Goal: Transaction & Acquisition: Purchase product/service

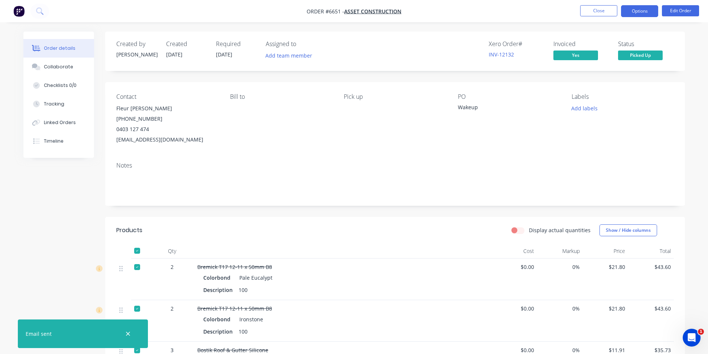
click at [645, 10] on button "Options" at bounding box center [639, 11] width 37 height 12
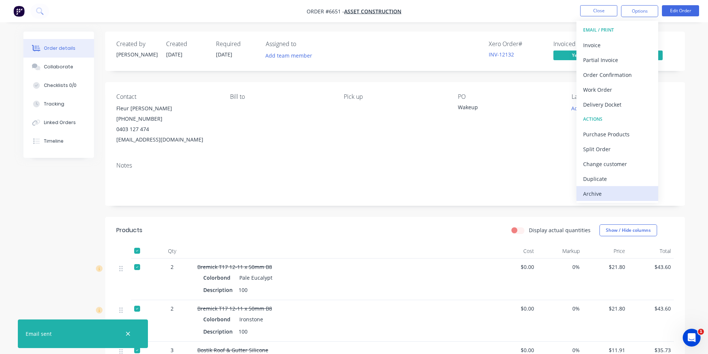
click at [599, 195] on div "Archive" at bounding box center [617, 193] width 68 height 11
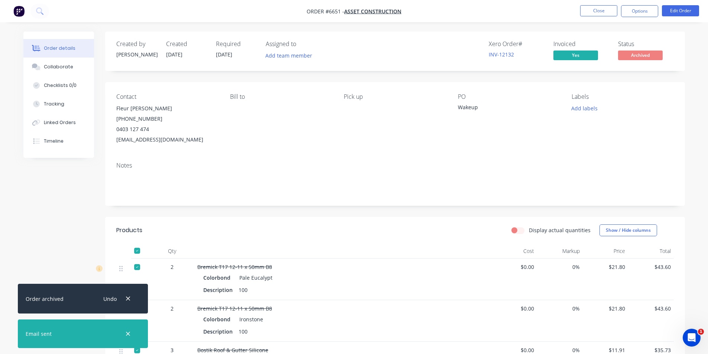
click at [610, 2] on nav "Order #6651 - Asset Construction Close Options Edit Order" at bounding box center [354, 11] width 708 height 22
click at [605, 9] on button "Close" at bounding box center [598, 10] width 37 height 11
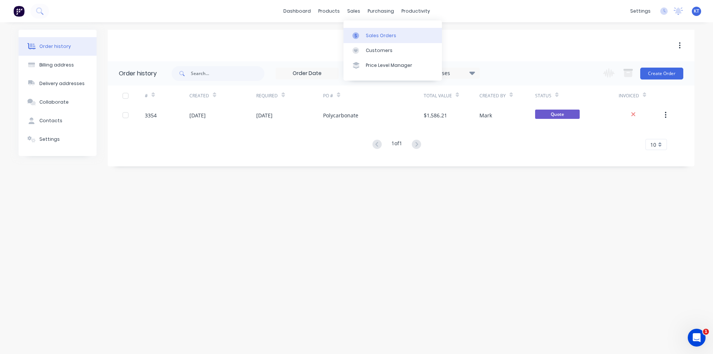
click at [385, 34] on div "Sales Orders" at bounding box center [381, 35] width 30 height 7
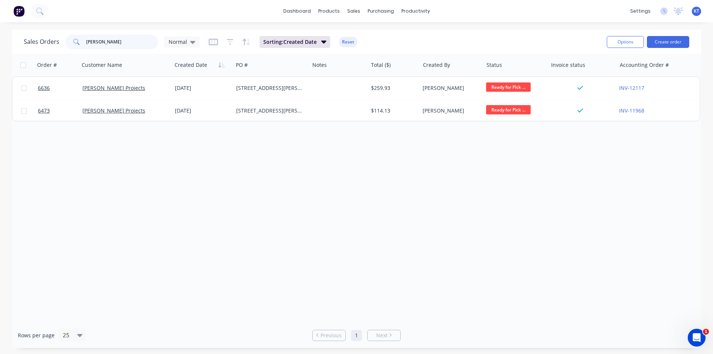
click at [102, 39] on input "betson" at bounding box center [122, 42] width 72 height 15
type input "atlanta"
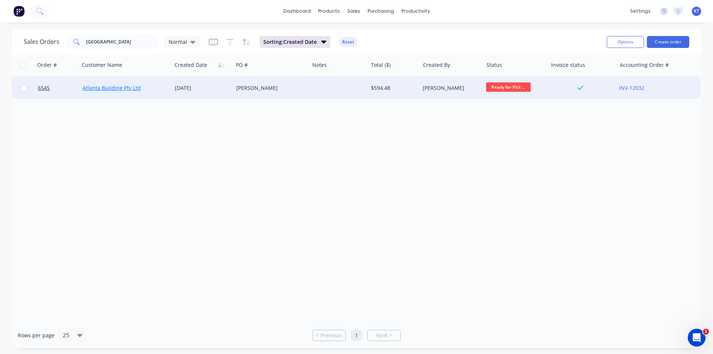
click at [112, 90] on link "Atlanta Building Pty Ltd" at bounding box center [111, 87] width 58 height 7
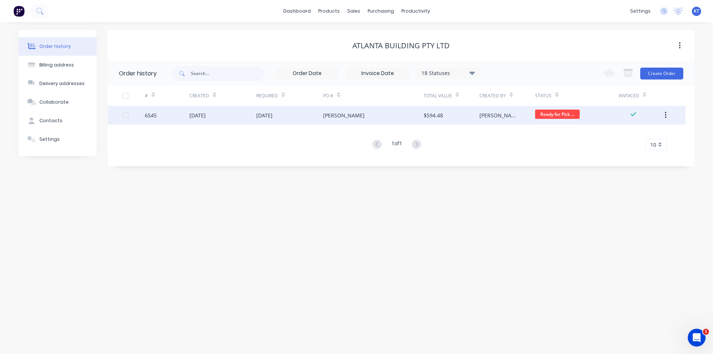
click at [177, 115] on div "6545" at bounding box center [167, 115] width 45 height 19
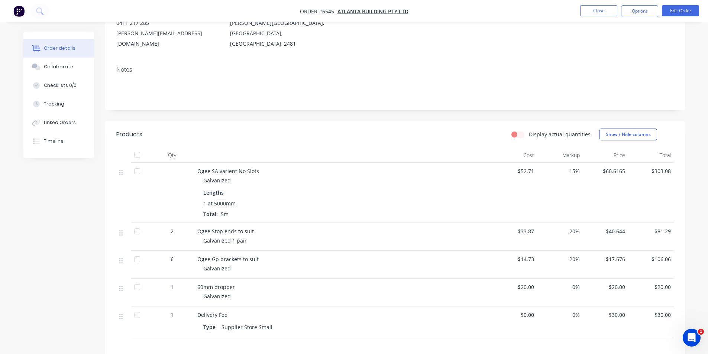
scroll to position [111, 0]
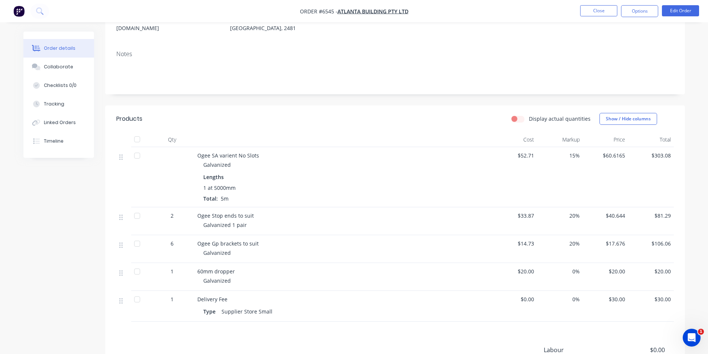
click at [136, 132] on div at bounding box center [137, 139] width 15 height 15
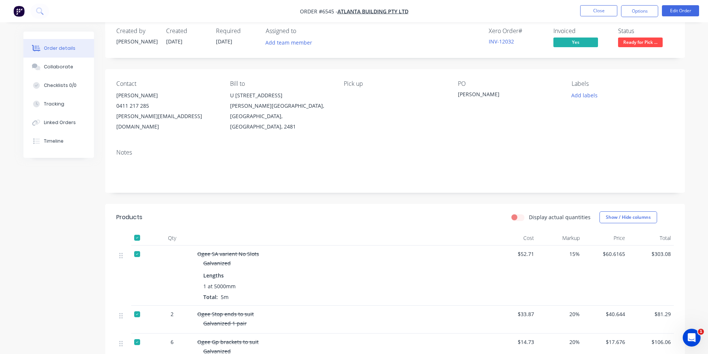
scroll to position [0, 0]
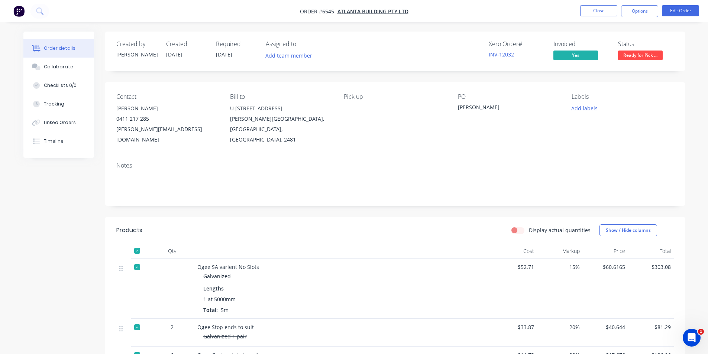
click at [651, 64] on div "Created by Katie Created 14/08/25 Required 14/08/25 Assigned to Add team member…" at bounding box center [395, 51] width 580 height 39
click at [653, 53] on span "Ready for Pick ..." at bounding box center [640, 55] width 45 height 9
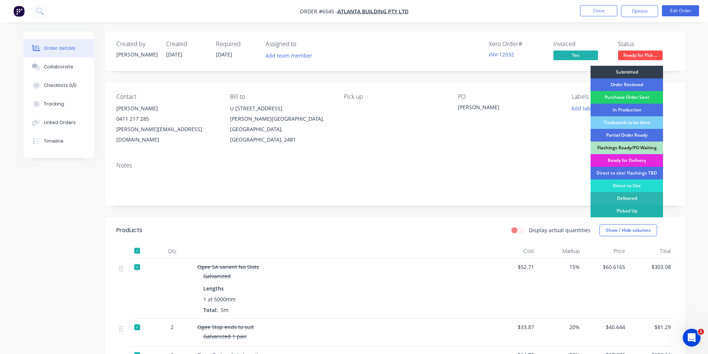
click at [631, 211] on div "Picked Up" at bounding box center [626, 211] width 72 height 13
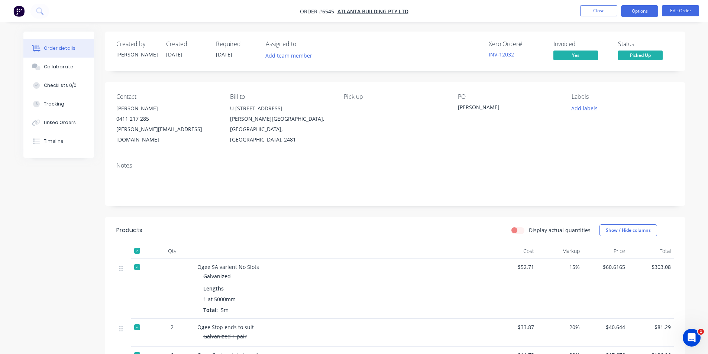
click at [646, 9] on button "Options" at bounding box center [639, 11] width 37 height 12
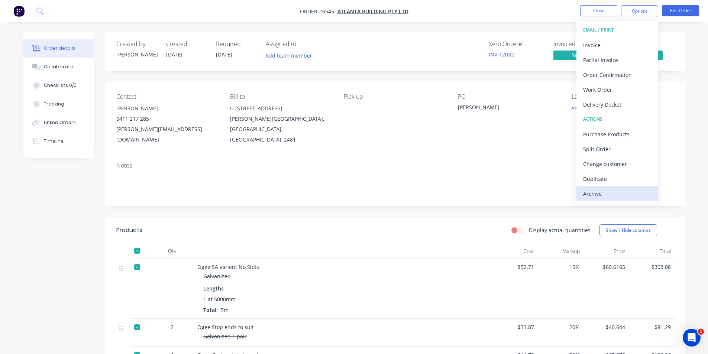
click at [609, 194] on div "Archive" at bounding box center [617, 193] width 68 height 11
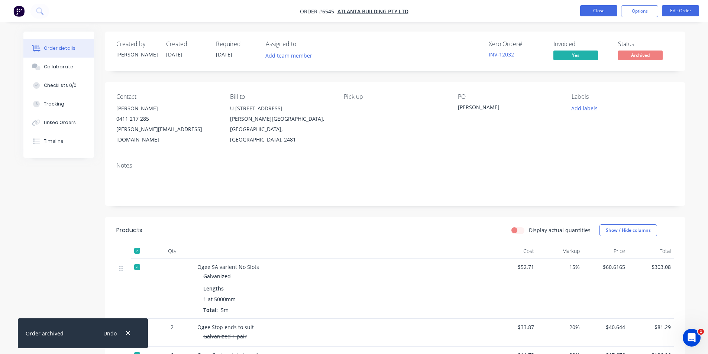
click at [600, 10] on button "Close" at bounding box center [598, 10] width 37 height 11
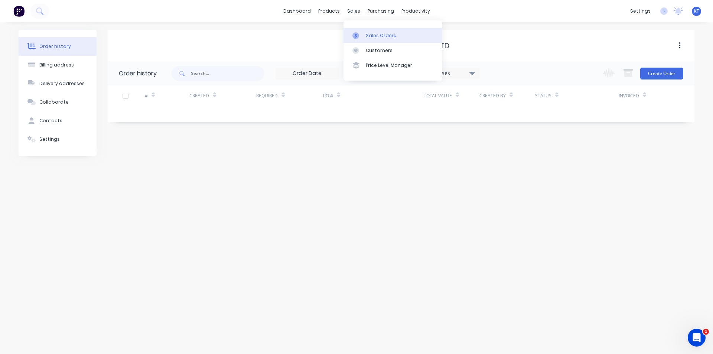
drag, startPoint x: 360, startPoint y: 27, endPoint x: 360, endPoint y: 36, distance: 8.5
click at [360, 36] on div "Sales Orders Customers Price Level Manager" at bounding box center [393, 50] width 98 height 60
click at [360, 36] on div at bounding box center [358, 35] width 11 height 7
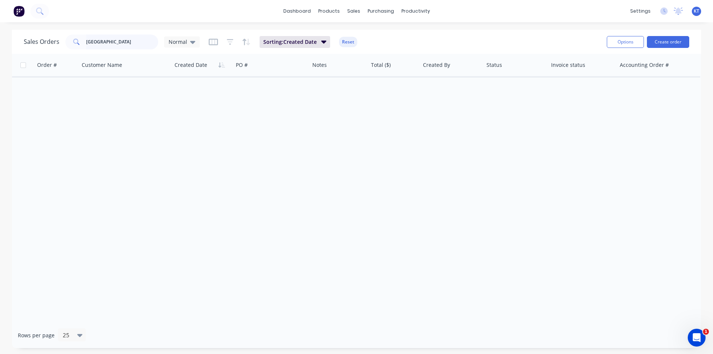
click at [121, 44] on input "atlanta" at bounding box center [122, 42] width 72 height 15
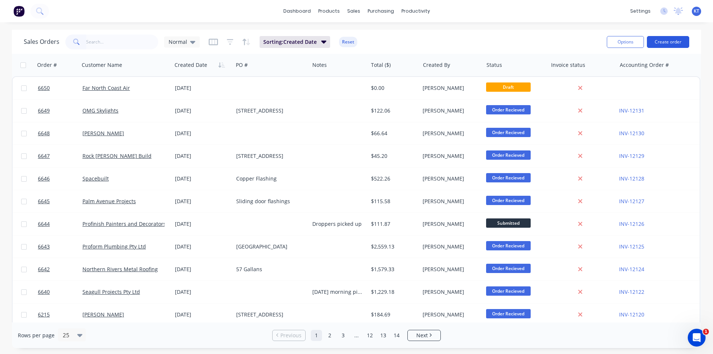
click at [682, 41] on button "Create order" at bounding box center [668, 42] width 42 height 12
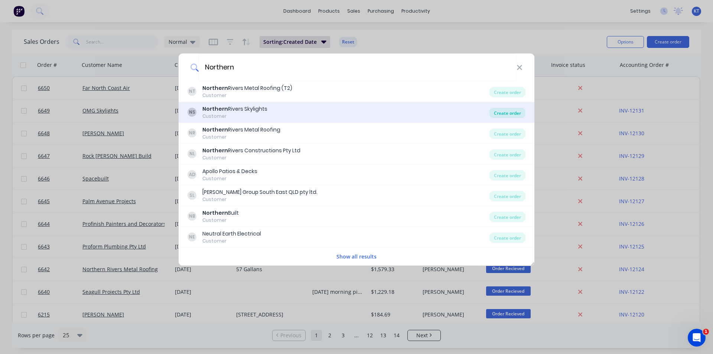
type input "Northern"
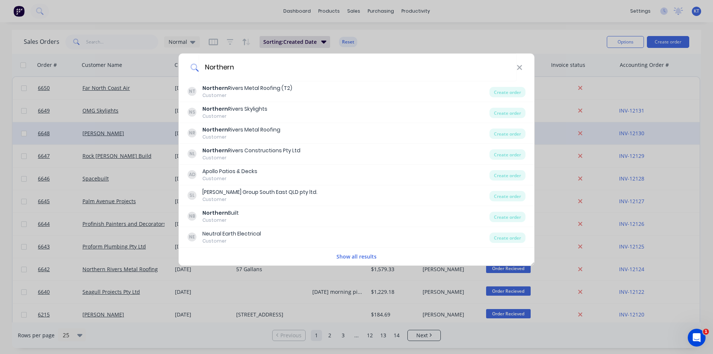
drag, startPoint x: 495, startPoint y: 117, endPoint x: 526, endPoint y: 134, distance: 35.8
click at [495, 117] on div "Create order" at bounding box center [508, 113] width 36 height 10
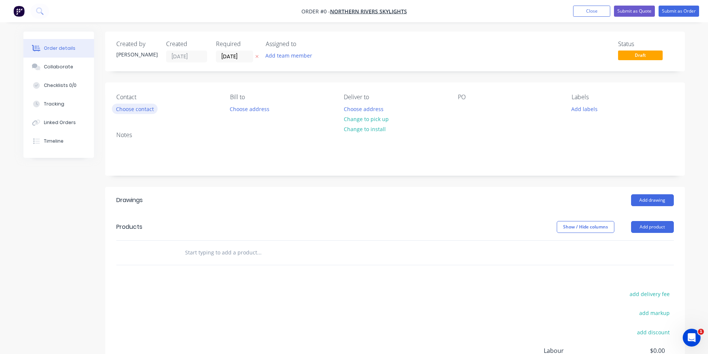
click at [143, 106] on button "Choose contact" at bounding box center [135, 109] width 46 height 10
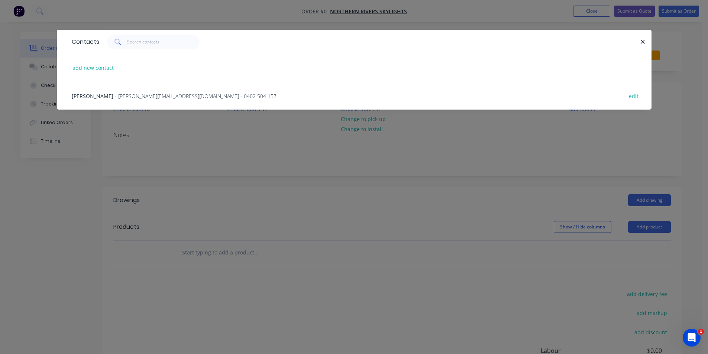
click at [141, 101] on div "Chad White - chad@northernriversskylights.com.au - 0402 504 157 edit" at bounding box center [354, 96] width 572 height 28
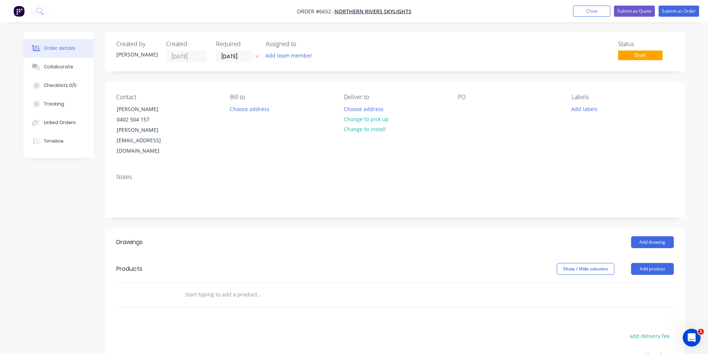
click at [649, 229] on header "Drawings Add drawing" at bounding box center [395, 242] width 580 height 27
click at [377, 119] on button "Change to pick up" at bounding box center [366, 119] width 53 height 10
click at [670, 263] on button "Add product" at bounding box center [652, 269] width 43 height 12
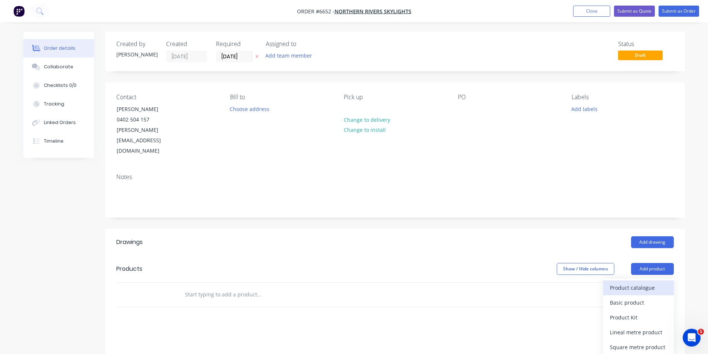
click at [642, 282] on div "Product catalogue" at bounding box center [638, 287] width 57 height 11
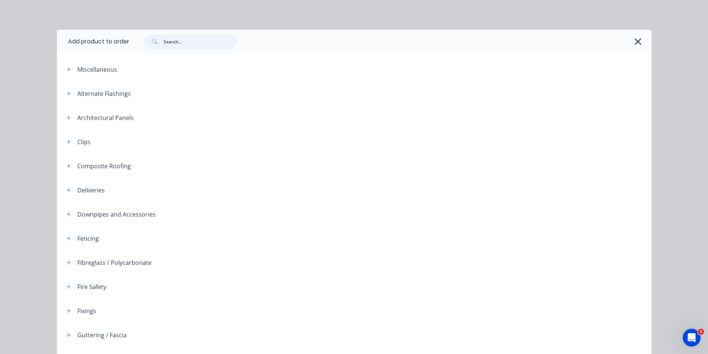
click at [193, 45] on input "text" at bounding box center [200, 41] width 74 height 15
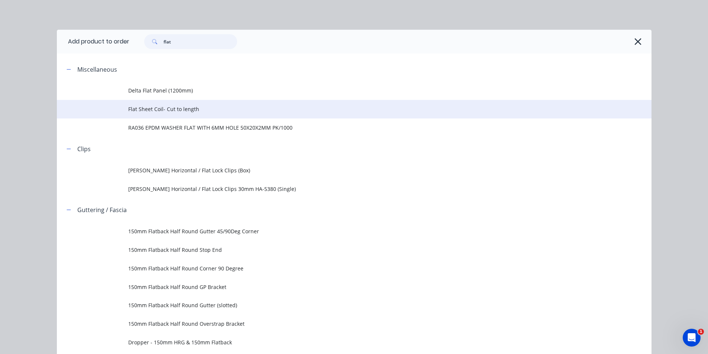
type input "flat"
click at [185, 110] on span "Flat Sheet Coil- Cut to length" at bounding box center [337, 109] width 418 height 8
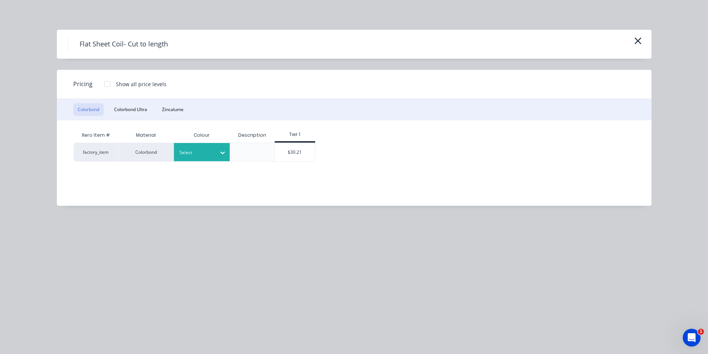
click at [205, 148] on div "Select" at bounding box center [195, 153] width 42 height 10
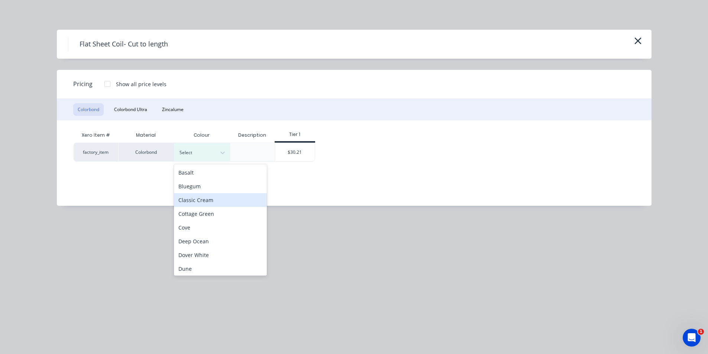
click at [212, 198] on div "Classic Cream" at bounding box center [220, 200] width 93 height 14
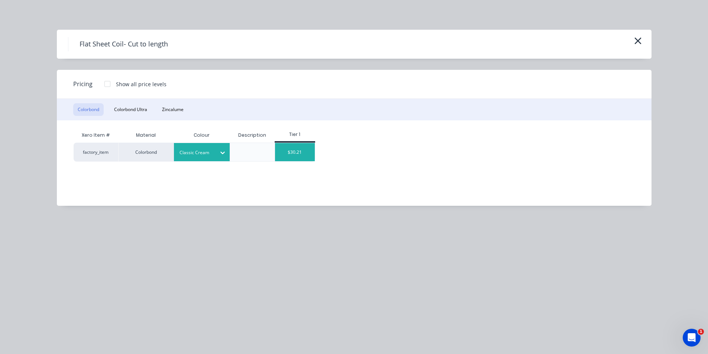
click at [310, 147] on div "$30.21" at bounding box center [295, 152] width 40 height 18
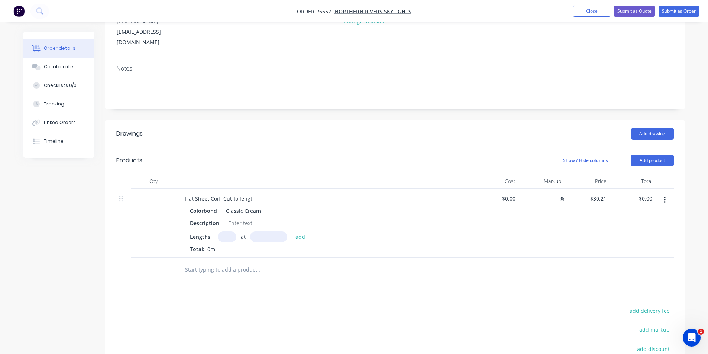
scroll to position [111, 0]
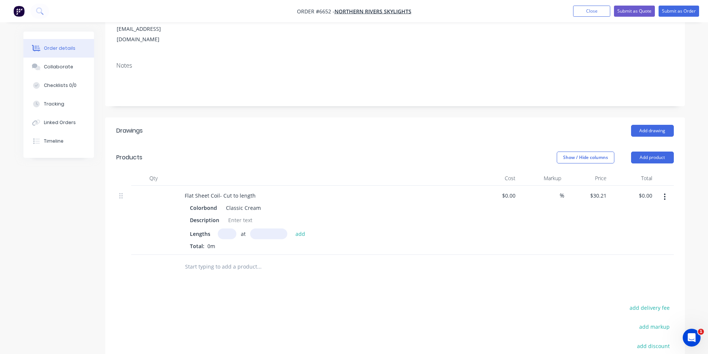
click at [659, 190] on button "button" at bounding box center [664, 196] width 17 height 13
click at [639, 211] on div "Edit" at bounding box center [638, 216] width 57 height 11
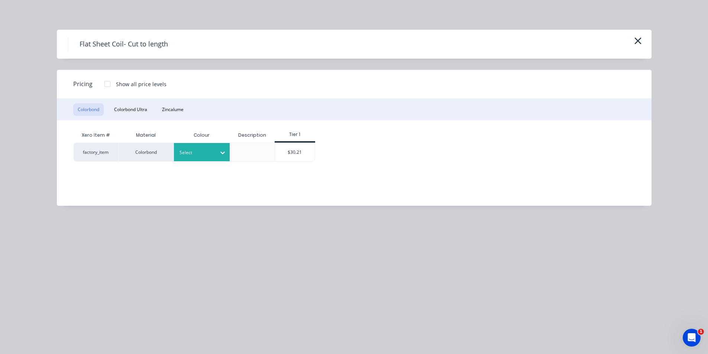
click at [223, 159] on div at bounding box center [222, 152] width 13 height 18
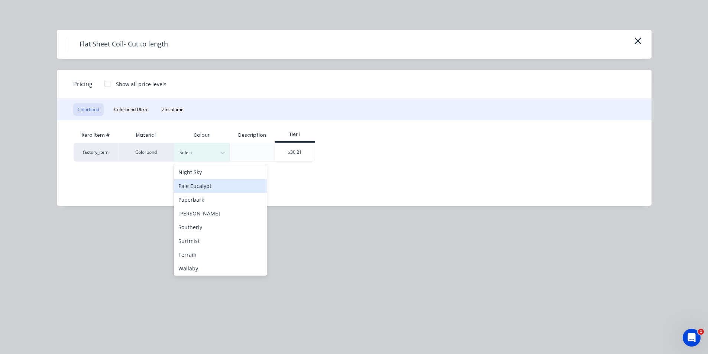
scroll to position [223, 0]
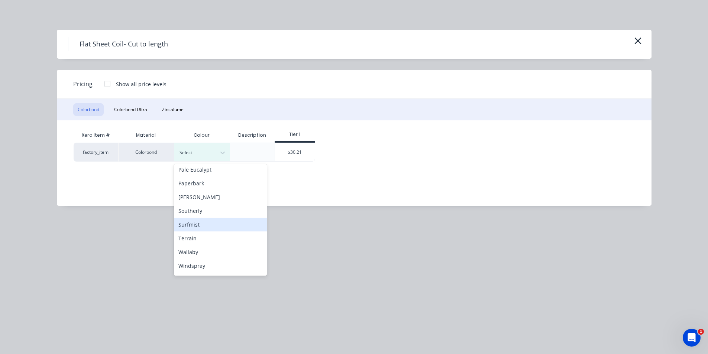
click at [206, 223] on div "Surfmist" at bounding box center [220, 225] width 93 height 14
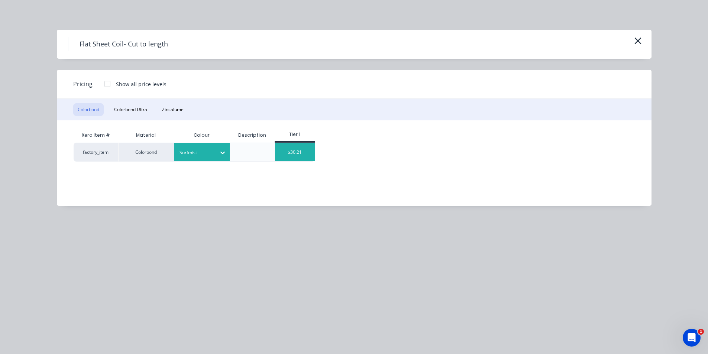
click at [302, 154] on div "$30.21" at bounding box center [295, 152] width 40 height 18
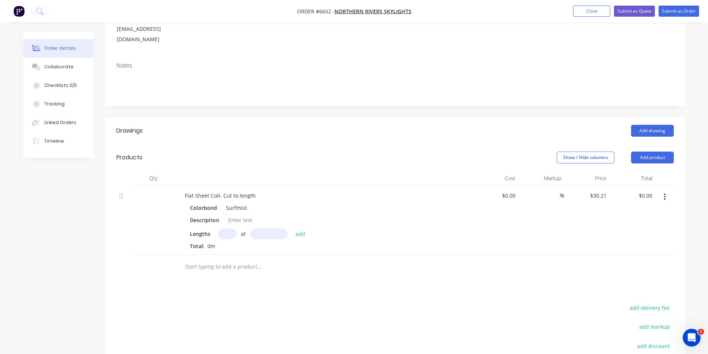
click at [227, 228] on input "text" at bounding box center [227, 233] width 19 height 11
type input "4"
type input "1600"
click at [292, 228] on button "add" at bounding box center [300, 233] width 17 height 10
type input "$193.34"
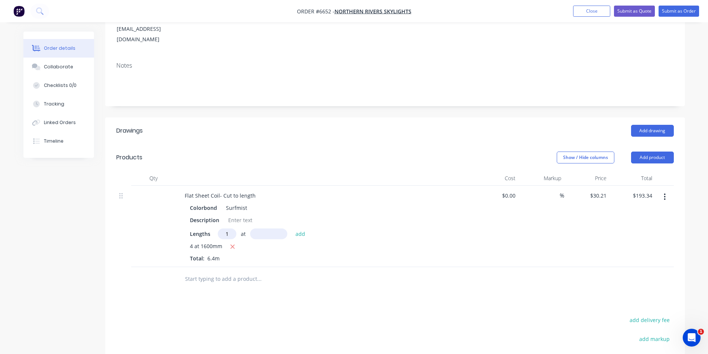
type input "1"
type input "1145"
click at [292, 228] on button "add" at bounding box center [300, 233] width 17 height 10
type input "$227.93"
type input "1"
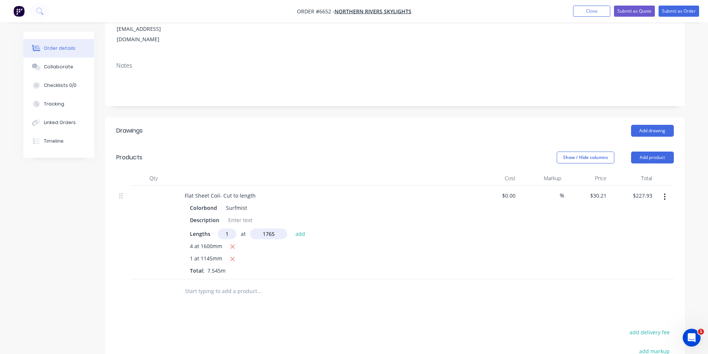
type input "1765"
click at [292, 228] on button "add" at bounding box center [300, 233] width 17 height 10
type input "$281.26"
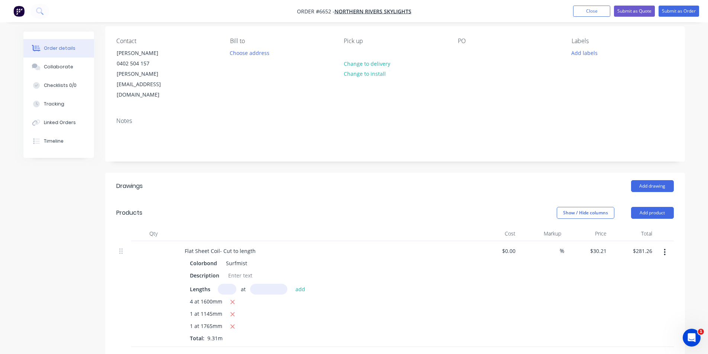
scroll to position [0, 0]
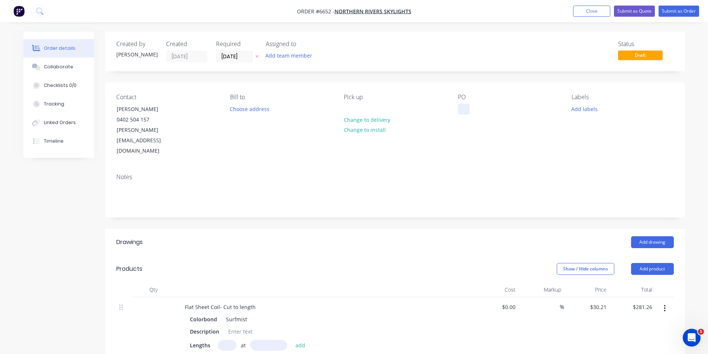
click at [461, 108] on div at bounding box center [464, 109] width 12 height 11
click at [672, 9] on button "Submit as Order" at bounding box center [678, 11] width 40 height 11
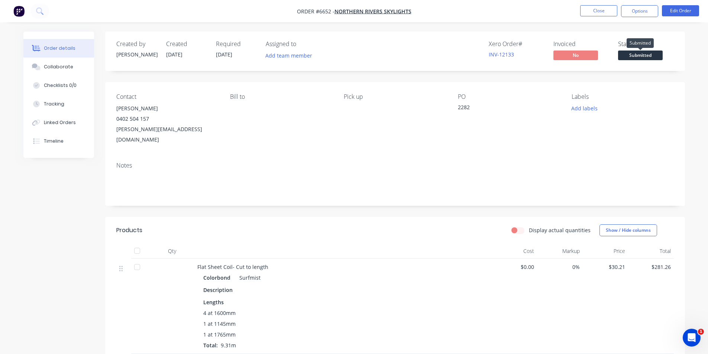
click at [644, 56] on span "Submitted" at bounding box center [640, 55] width 45 height 9
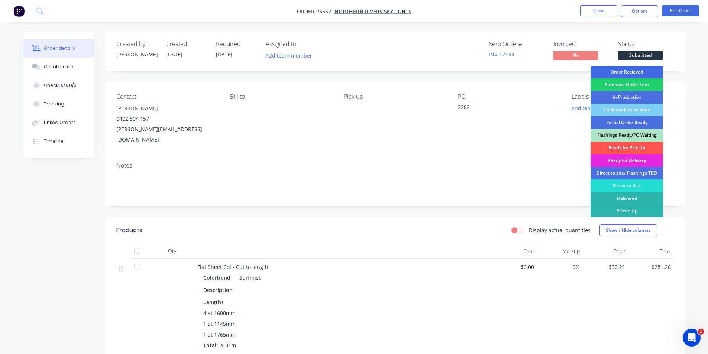
click at [640, 77] on div "Order Recieved" at bounding box center [626, 72] width 72 height 13
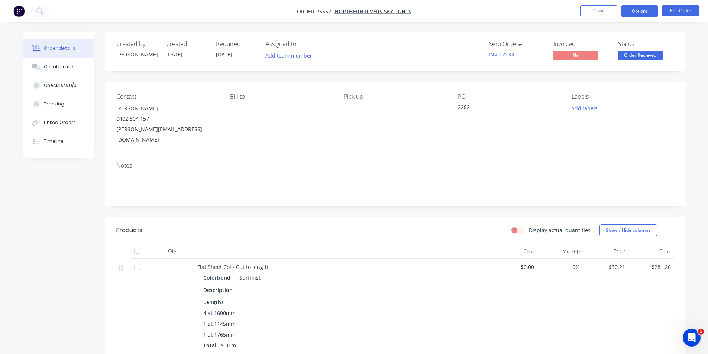
click at [643, 12] on button "Options" at bounding box center [639, 11] width 37 height 12
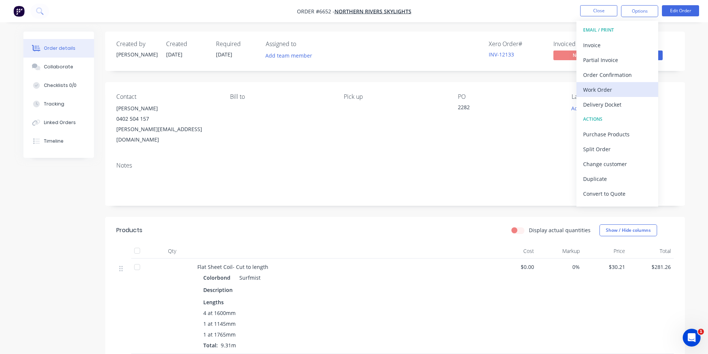
click at [604, 86] on div "Work Order" at bounding box center [617, 89] width 68 height 11
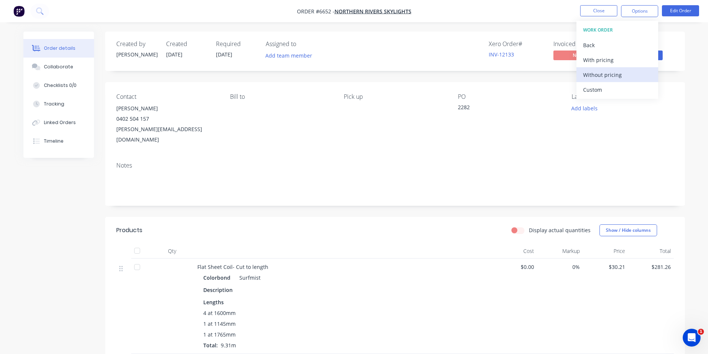
click at [605, 78] on div "Without pricing" at bounding box center [617, 74] width 68 height 11
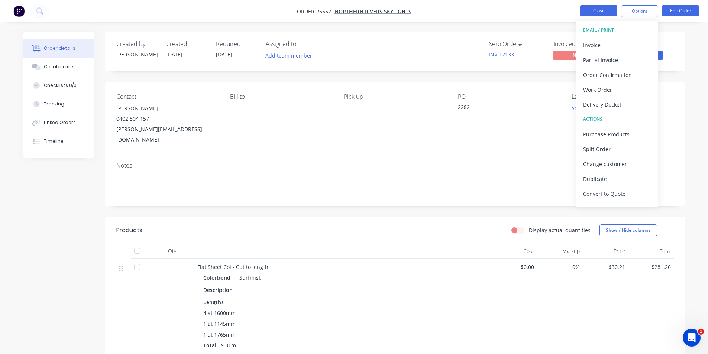
click at [595, 8] on button "Close" at bounding box center [598, 10] width 37 height 11
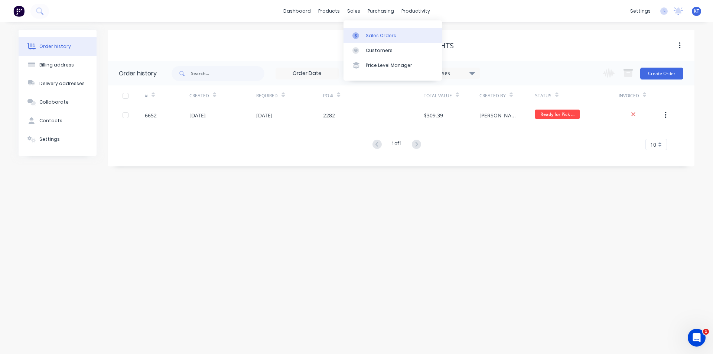
click at [367, 35] on div "Sales Orders" at bounding box center [381, 35] width 30 height 7
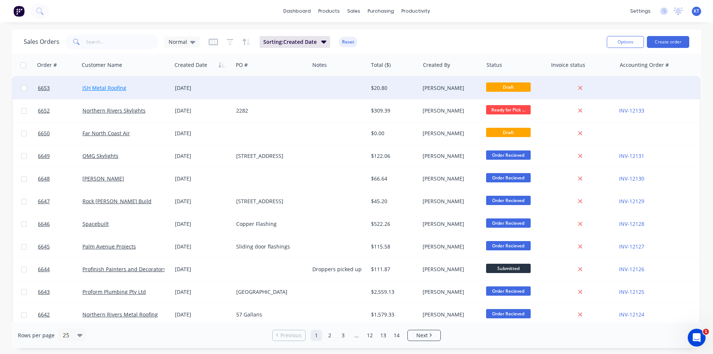
click at [106, 88] on link "JSH Metal Roofing" at bounding box center [104, 87] width 44 height 7
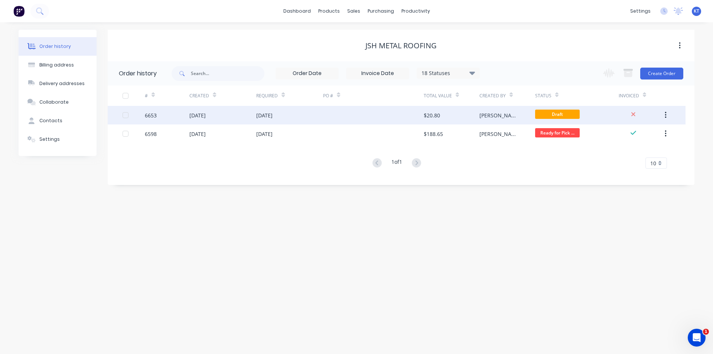
click at [441, 117] on div "$20.80" at bounding box center [452, 115] width 56 height 19
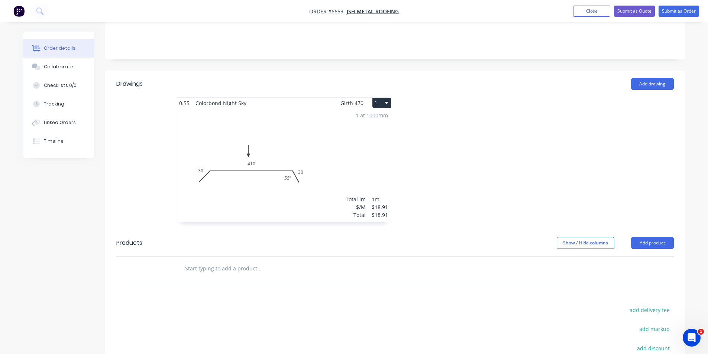
scroll to position [149, 0]
click at [687, 9] on button "Submit as Order" at bounding box center [678, 11] width 40 height 11
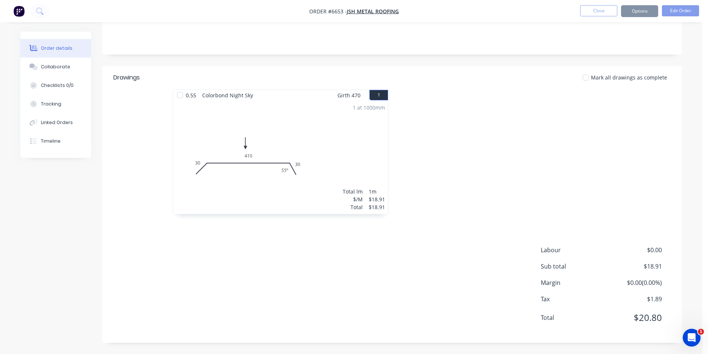
scroll to position [0, 0]
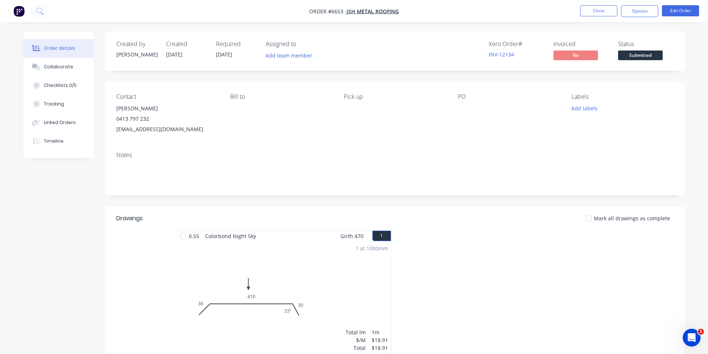
click at [636, 53] on span "Submitted" at bounding box center [640, 55] width 45 height 9
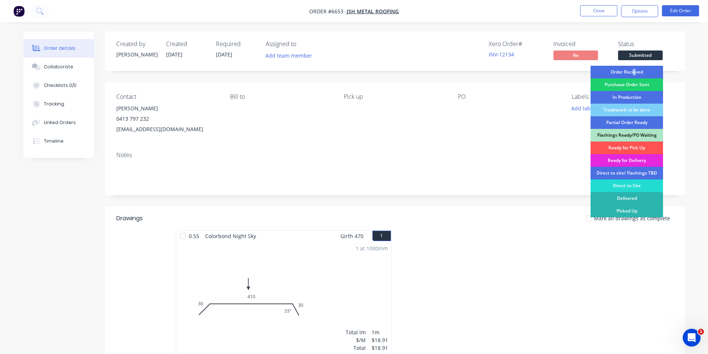
click at [633, 72] on div "Order Recieved" at bounding box center [626, 72] width 72 height 13
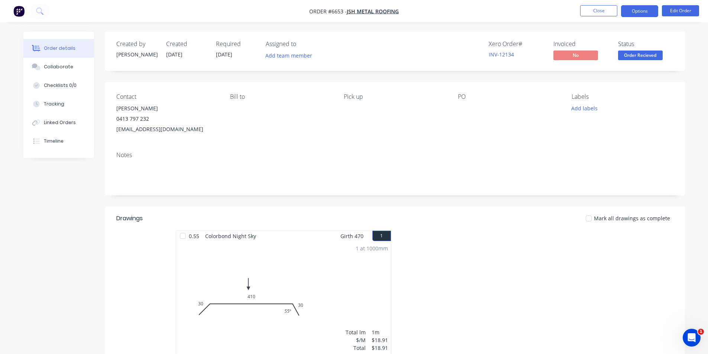
click at [634, 11] on button "Options" at bounding box center [639, 11] width 37 height 12
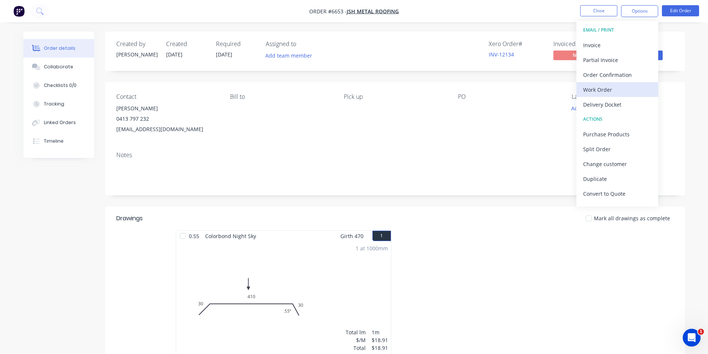
click at [614, 86] on div "Work Order" at bounding box center [617, 89] width 68 height 11
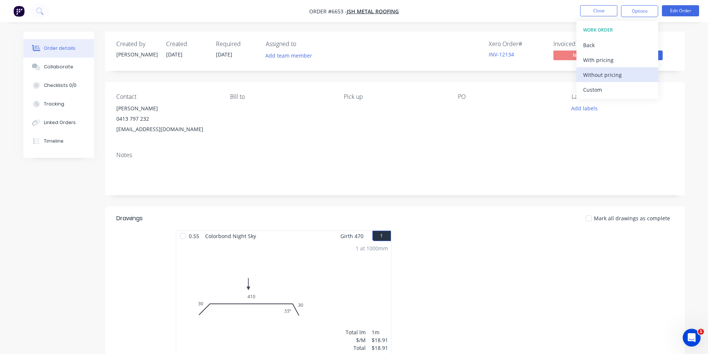
click at [610, 76] on div "Without pricing" at bounding box center [617, 74] width 68 height 11
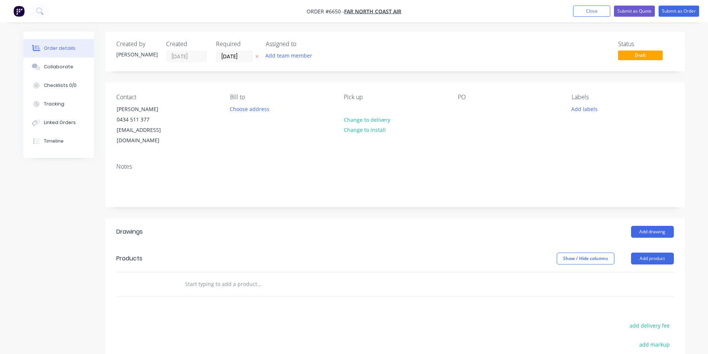
click at [587, 17] on nav "Order #6650 - Far North Coast Air Add product Close Submit as Quote Submit as O…" at bounding box center [354, 11] width 708 height 22
click at [589, 13] on button "Close" at bounding box center [591, 11] width 37 height 11
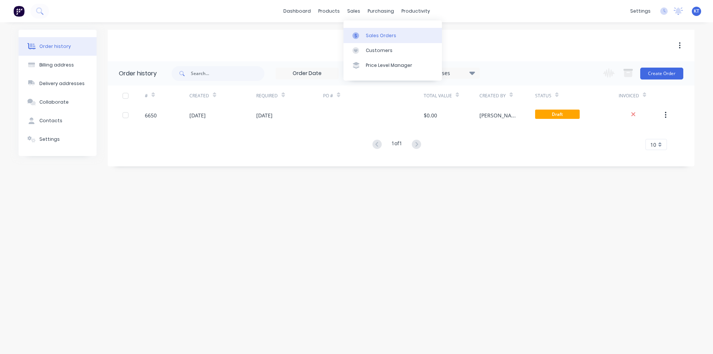
click at [370, 33] on div "Sales Orders" at bounding box center [381, 35] width 30 height 7
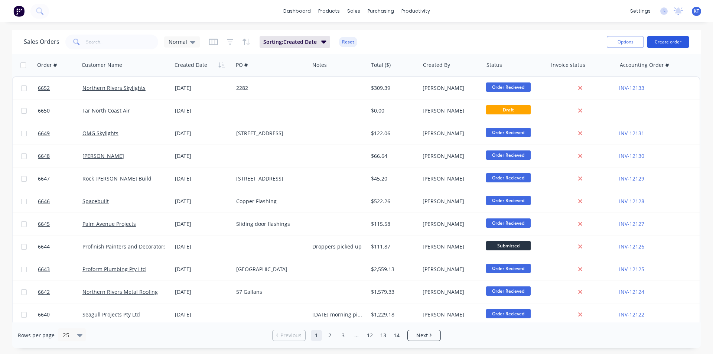
click at [667, 40] on button "Create order" at bounding box center [668, 42] width 42 height 12
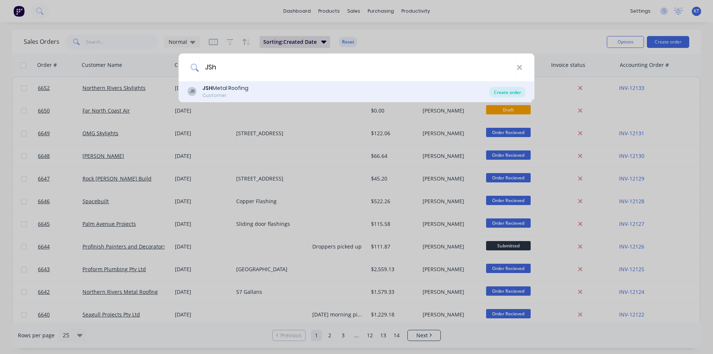
type input "JSh"
click at [516, 88] on div "Create order" at bounding box center [508, 92] width 36 height 10
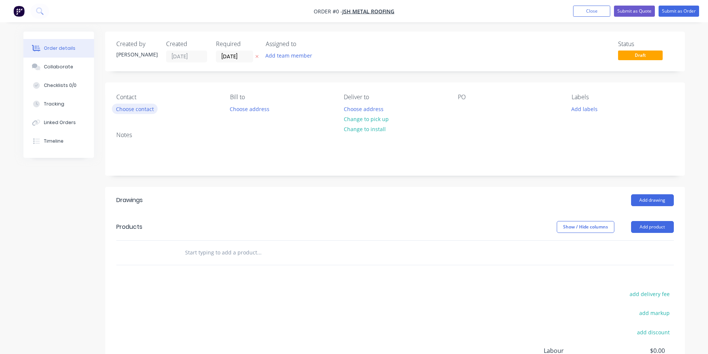
click at [116, 110] on button "Choose contact" at bounding box center [135, 109] width 46 height 10
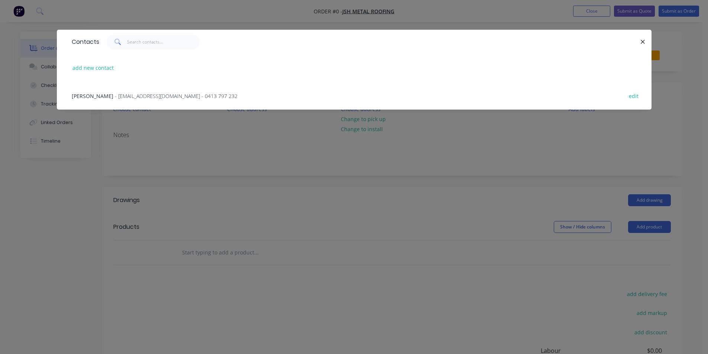
click at [158, 100] on div "Scott Harvey - info@jshmetalroofing.com.au - 0413 797 232 edit" at bounding box center [354, 96] width 572 height 28
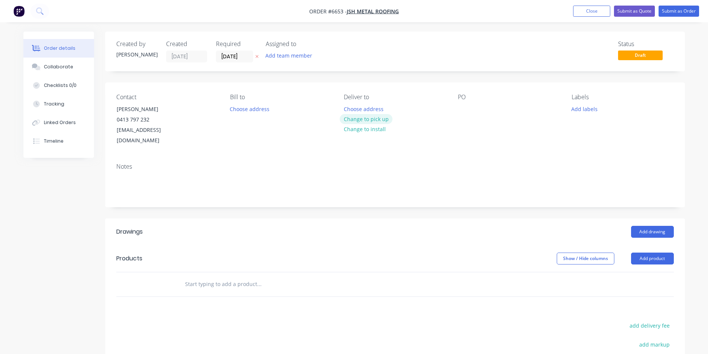
click at [389, 118] on button "Change to pick up" at bounding box center [366, 119] width 53 height 10
click at [645, 226] on button "Add drawing" at bounding box center [652, 232] width 43 height 12
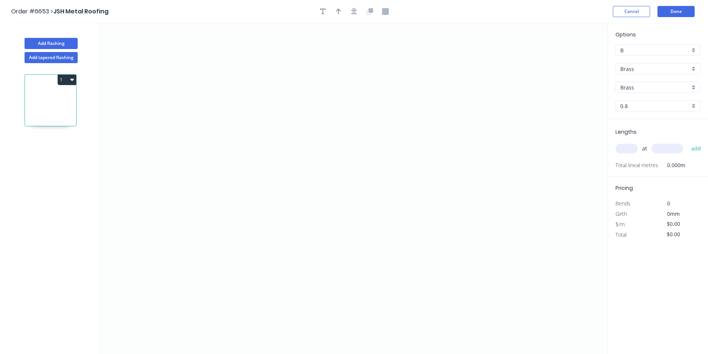
click at [659, 67] on input "Brass" at bounding box center [654, 69] width 69 height 8
drag, startPoint x: 668, startPoint y: 95, endPoint x: 653, endPoint y: 92, distance: 15.0
click at [667, 95] on div "Colorbond" at bounding box center [658, 96] width 84 height 13
type input "Colorbond"
type input "Basalt"
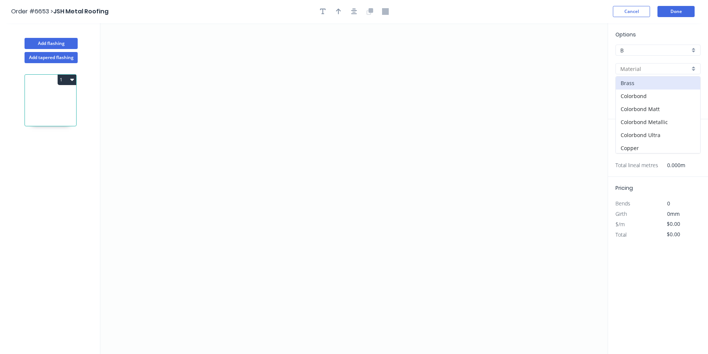
type input "0.55"
click at [652, 91] on input "Basalt" at bounding box center [654, 88] width 69 height 8
click at [627, 120] on div "Night Sky" at bounding box center [658, 122] width 84 height 13
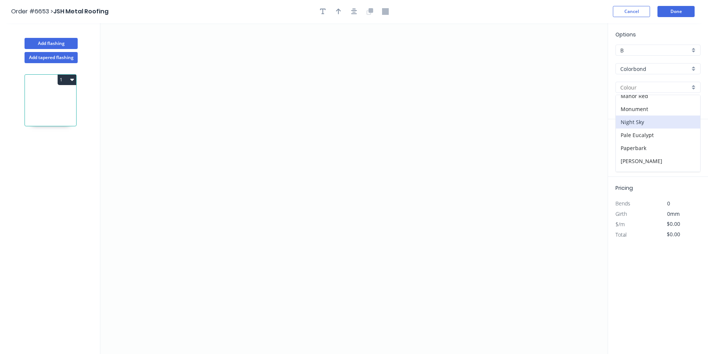
type input "Night Sky"
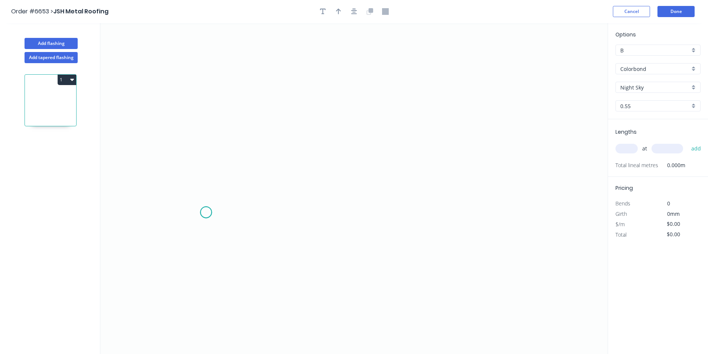
click at [206, 212] on icon "0" at bounding box center [353, 188] width 507 height 331
click at [237, 181] on icon "0" at bounding box center [353, 188] width 507 height 331
click at [233, 179] on circle at bounding box center [236, 181] width 11 height 11
click at [471, 185] on icon "0 ?" at bounding box center [353, 188] width 507 height 331
click at [489, 214] on icon "0 ? ?" at bounding box center [353, 188] width 507 height 331
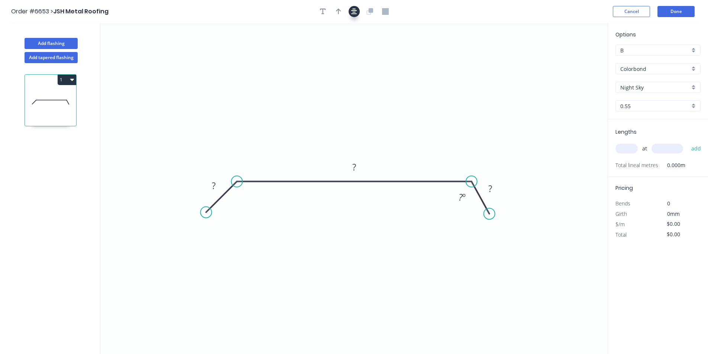
click at [352, 13] on icon "button" at bounding box center [354, 11] width 6 height 7
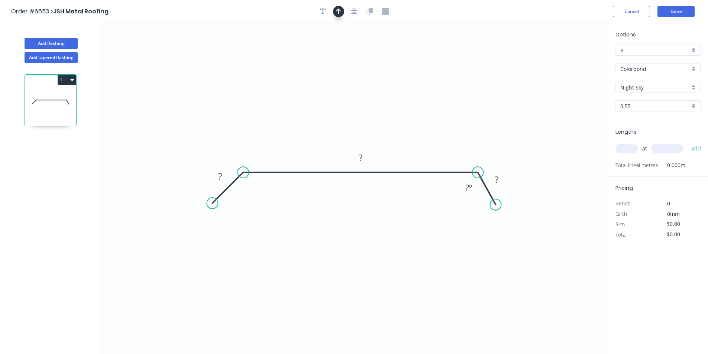
click at [343, 13] on button "button" at bounding box center [338, 11] width 11 height 11
drag, startPoint x: 572, startPoint y: 59, endPoint x: 352, endPoint y: 129, distance: 231.0
click at [352, 129] on icon at bounding box center [351, 120] width 7 height 24
click at [220, 170] on rect at bounding box center [220, 176] width 24 height 15
click at [221, 173] on tspan "?" at bounding box center [220, 176] width 4 height 12
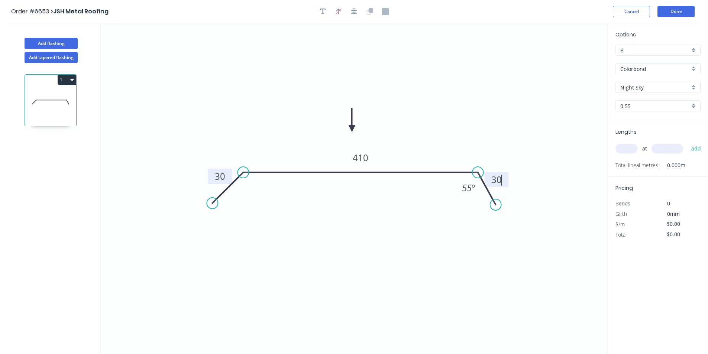
type input "$18.91"
click at [636, 158] on div "at add" at bounding box center [658, 149] width 87 height 20
click at [632, 152] on input "text" at bounding box center [626, 149] width 22 height 10
type input "1"
type input "1000"
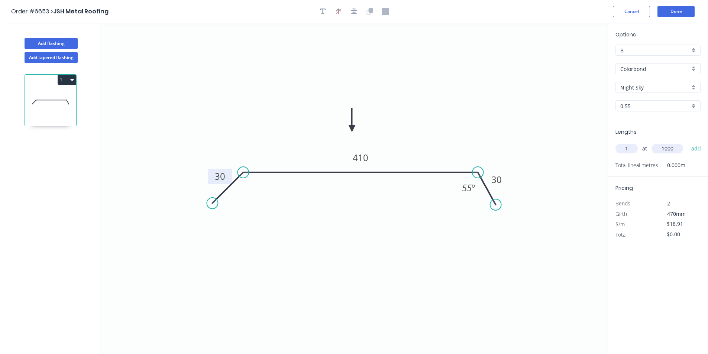
click at [687, 142] on button "add" at bounding box center [695, 148] width 17 height 13
type input "$18.91"
click at [691, 13] on button "Done" at bounding box center [675, 11] width 37 height 11
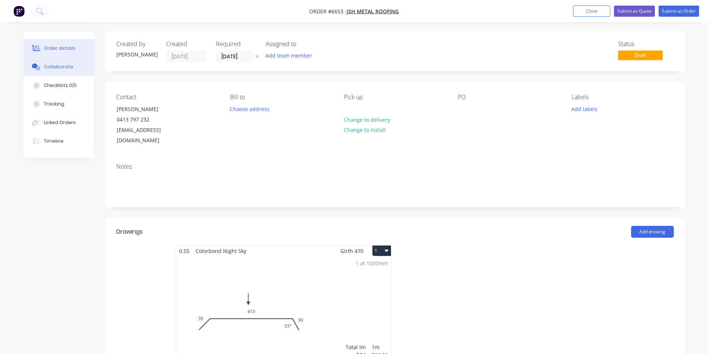
click at [74, 69] on button "Collaborate" at bounding box center [58, 67] width 71 height 19
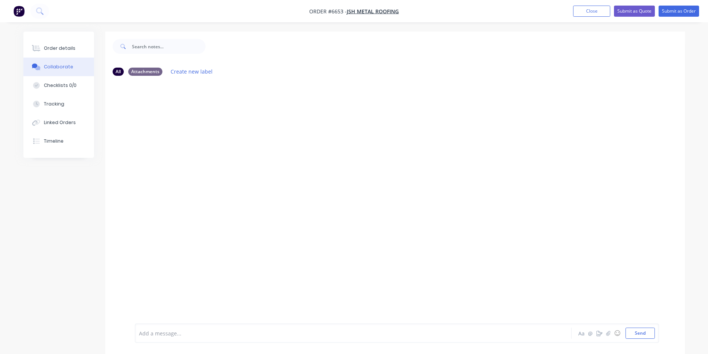
click at [702, 348] on div at bounding box center [702, 348] width 0 height 0
click at [611, 334] on button "button" at bounding box center [608, 333] width 9 height 9
click at [642, 336] on button "Send" at bounding box center [639, 333] width 29 height 11
click at [56, 49] on div "Order details" at bounding box center [60, 48] width 32 height 7
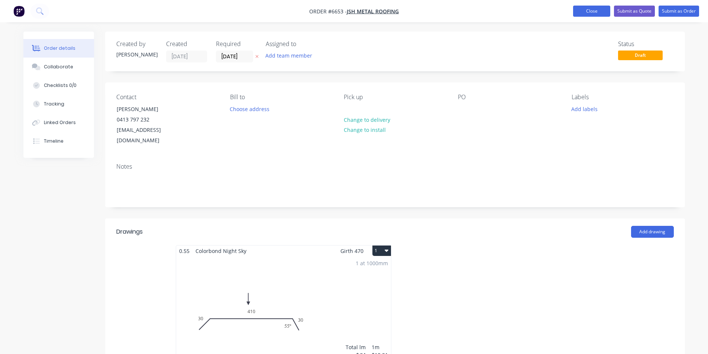
click at [591, 13] on button "Close" at bounding box center [591, 11] width 37 height 11
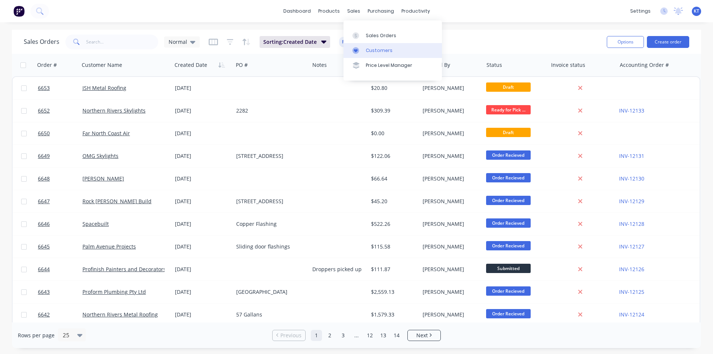
click at [392, 48] on link "Customers" at bounding box center [393, 50] width 98 height 15
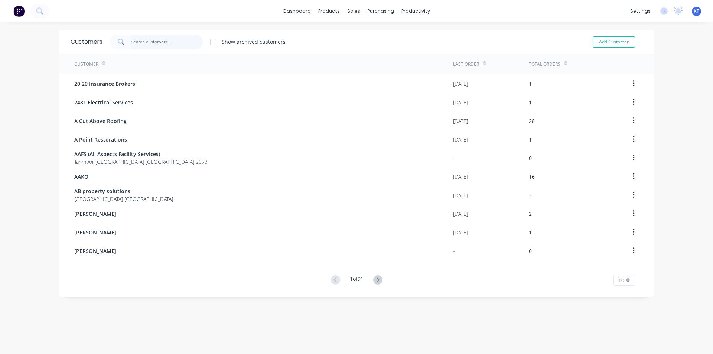
click at [163, 39] on input "text" at bounding box center [167, 42] width 72 height 15
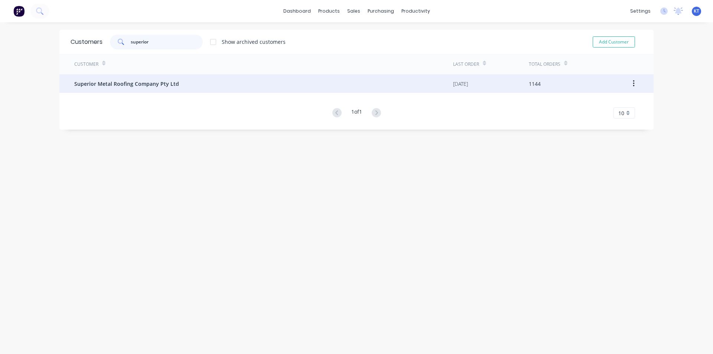
type input "superior"
click at [108, 85] on span "Superior Metal Roofing Company Pty Ltd" at bounding box center [126, 84] width 105 height 8
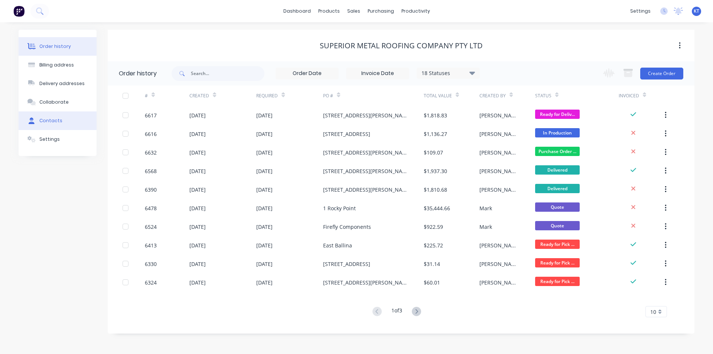
click at [40, 120] on div "Contacts" at bounding box center [50, 120] width 23 height 7
select select "AU"
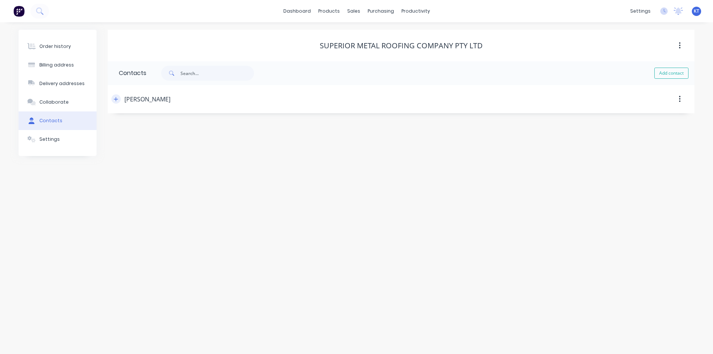
click at [113, 97] on button "button" at bounding box center [115, 98] width 9 height 9
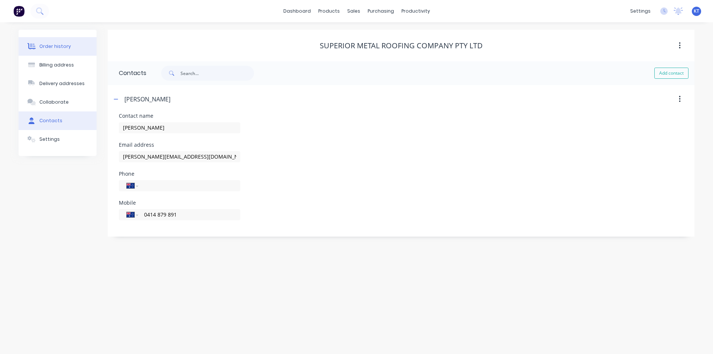
click at [65, 52] on button "Order history" at bounding box center [58, 46] width 78 height 19
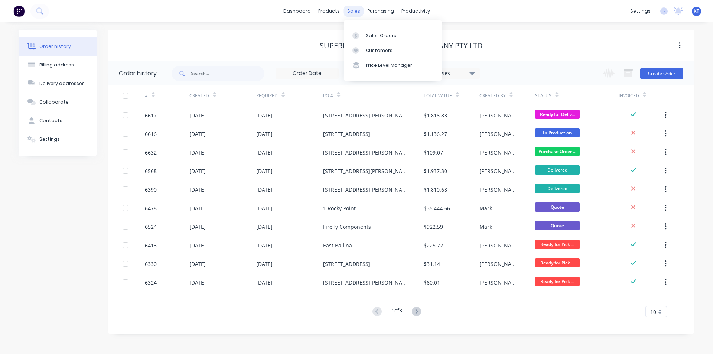
click at [349, 12] on div "sales" at bounding box center [354, 11] width 20 height 11
click at [374, 37] on div "Sales Orders" at bounding box center [381, 35] width 30 height 7
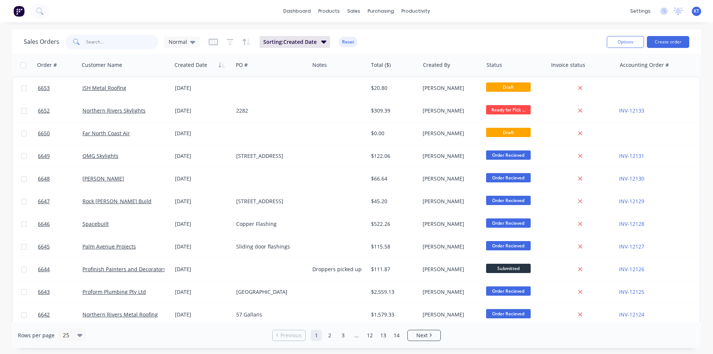
click at [144, 47] on input "text" at bounding box center [122, 42] width 72 height 15
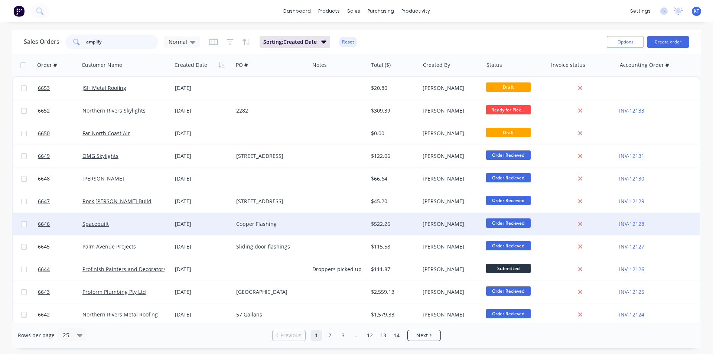
type input "amplify"
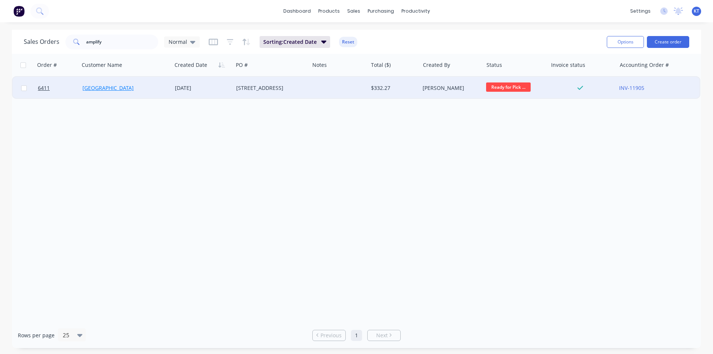
click at [115, 88] on link "Amplify Building" at bounding box center [107, 87] width 51 height 7
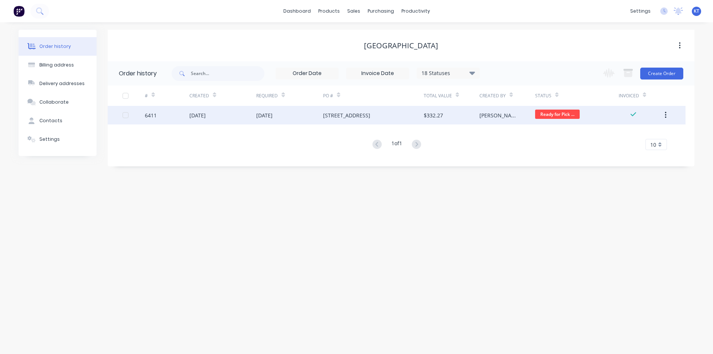
click at [245, 111] on div "05 Aug 2025" at bounding box center [222, 115] width 67 height 19
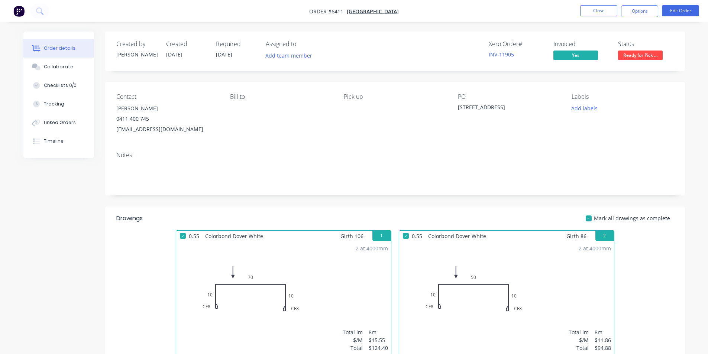
click at [623, 59] on span "Ready for Pick ..." at bounding box center [640, 55] width 45 height 9
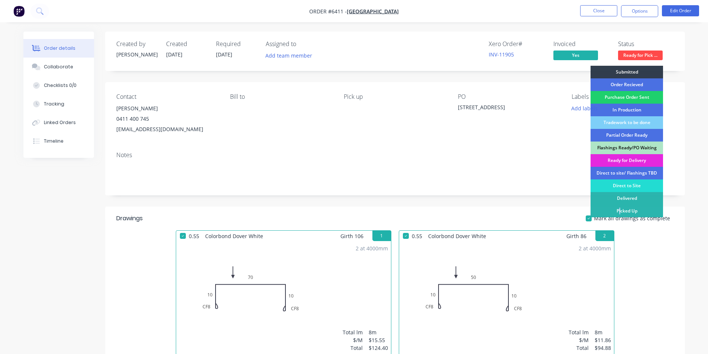
click at [619, 208] on div "Picked Up" at bounding box center [626, 211] width 72 height 13
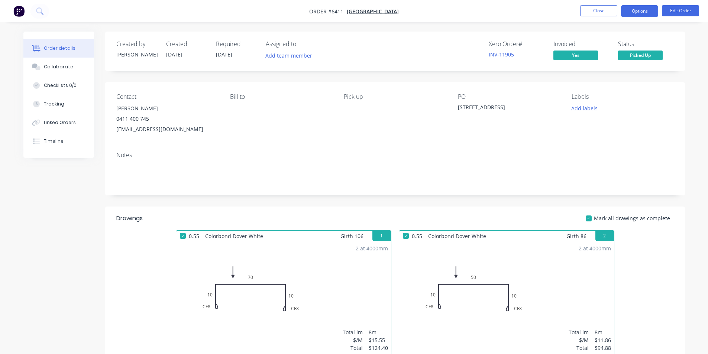
click at [641, 10] on button "Options" at bounding box center [639, 11] width 37 height 12
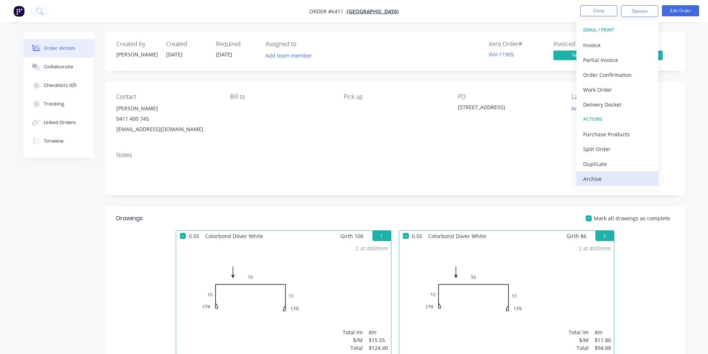
click at [628, 178] on div "Archive" at bounding box center [617, 178] width 68 height 11
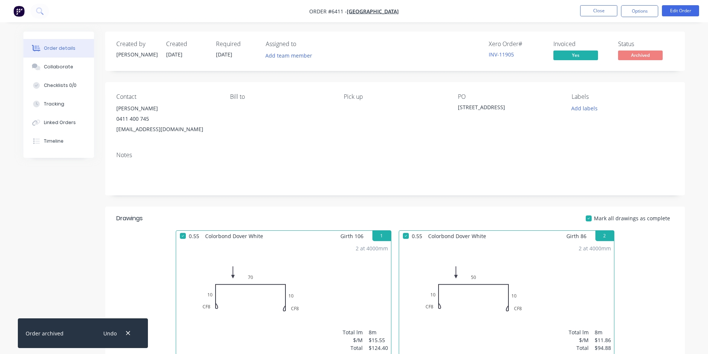
click at [582, 5] on nav "Order #6411 - Amplify Building Close Options Edit Order" at bounding box center [354, 11] width 708 height 22
click at [585, 10] on button "Close" at bounding box center [598, 10] width 37 height 11
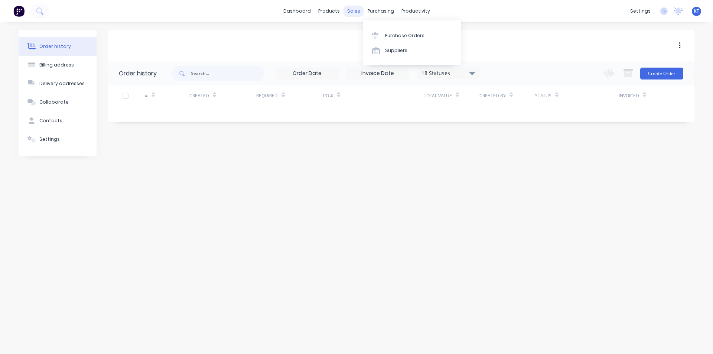
click at [354, 13] on div "sales" at bounding box center [354, 11] width 20 height 11
click at [370, 37] on div "Sales Orders" at bounding box center [381, 35] width 30 height 7
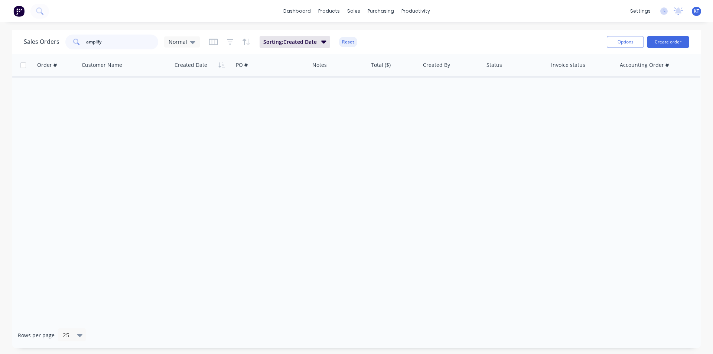
click at [106, 46] on input "amplify" at bounding box center [122, 42] width 72 height 15
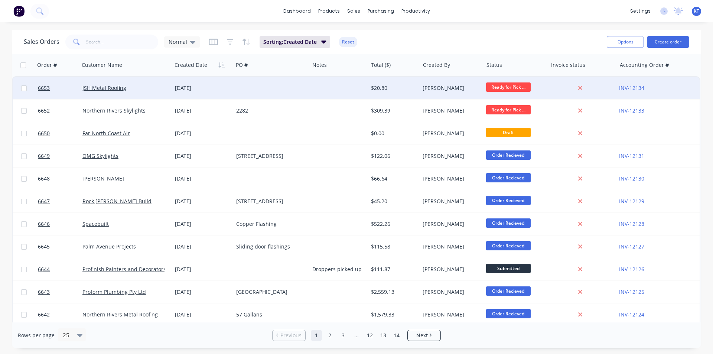
click at [114, 95] on div "JSH Metal Roofing" at bounding box center [125, 88] width 92 height 22
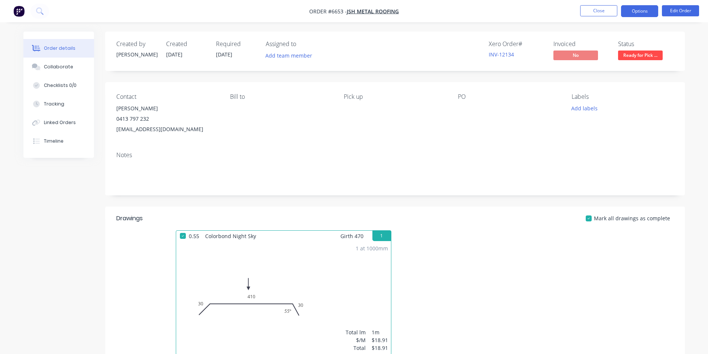
click at [642, 15] on button "Options" at bounding box center [639, 11] width 37 height 12
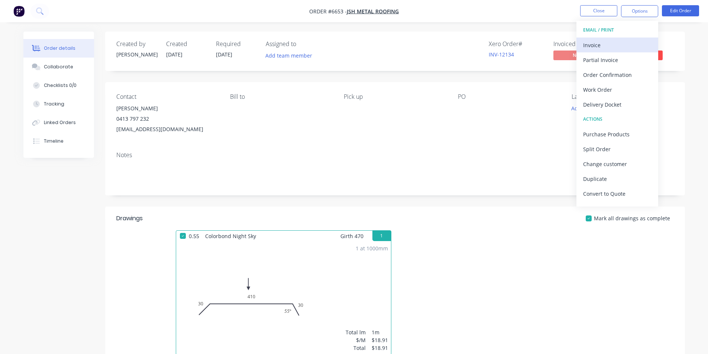
click at [621, 43] on div "Invoice" at bounding box center [617, 45] width 68 height 11
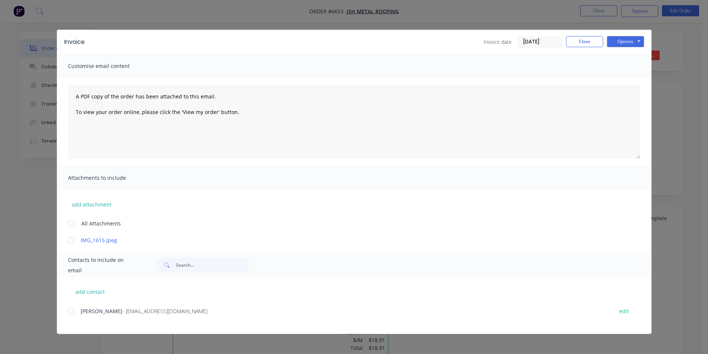
click at [70, 313] on div at bounding box center [71, 311] width 15 height 15
click at [614, 39] on button "Options" at bounding box center [625, 41] width 37 height 11
click at [628, 78] on button "Email" at bounding box center [631, 79] width 48 height 12
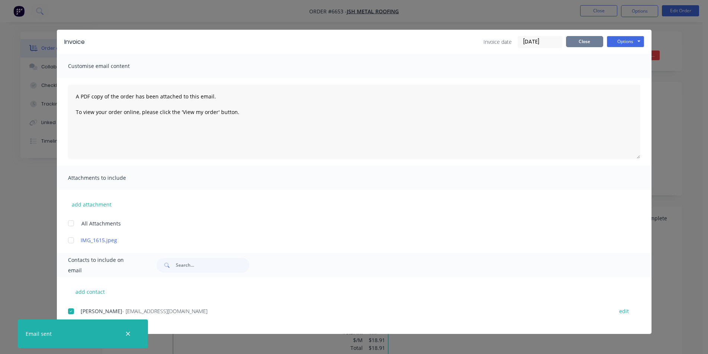
click at [590, 40] on button "Close" at bounding box center [584, 41] width 37 height 11
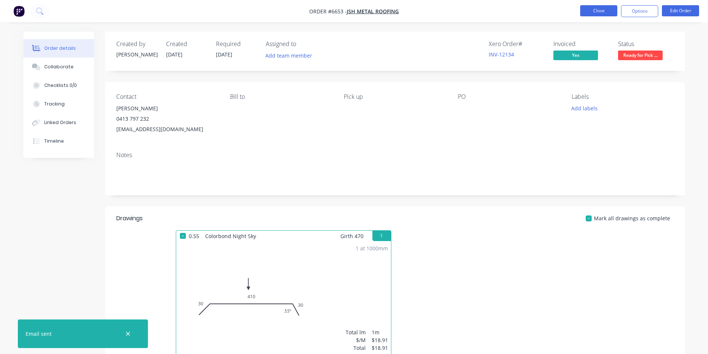
click at [598, 14] on button "Close" at bounding box center [598, 10] width 37 height 11
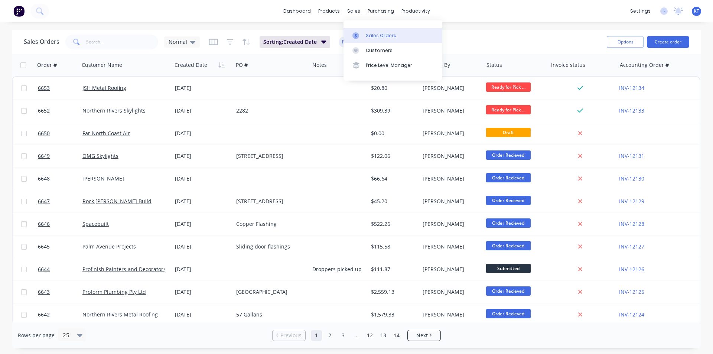
click at [370, 39] on link "Sales Orders" at bounding box center [393, 35] width 98 height 15
click at [96, 51] on div "Sales Orders Normal Sorting: Created Date Reset Options Create order" at bounding box center [356, 42] width 689 height 24
click at [98, 38] on input "text" at bounding box center [122, 42] width 72 height 15
type input "reflex"
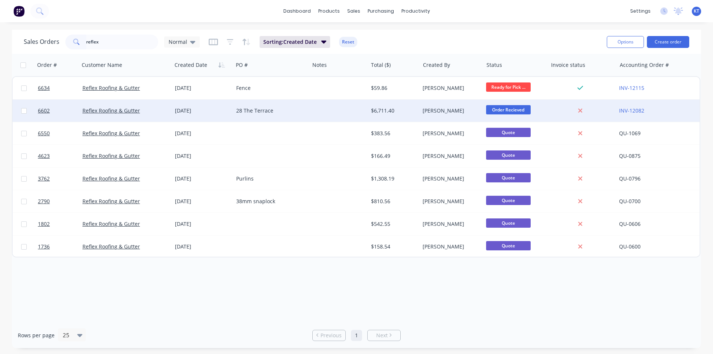
click at [105, 115] on div "Reflex Roofing & Gutter" at bounding box center [125, 111] width 92 height 22
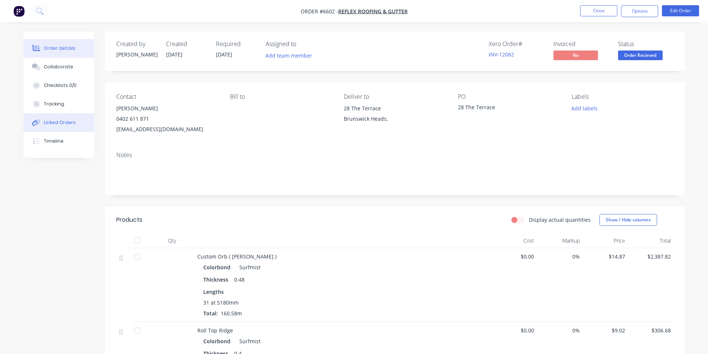
click at [52, 129] on button "Linked Orders" at bounding box center [58, 122] width 71 height 19
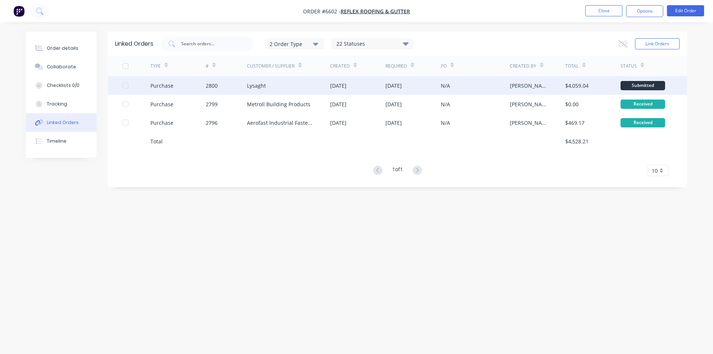
click at [347, 85] on div "20 Aug 2025" at bounding box center [338, 86] width 16 height 8
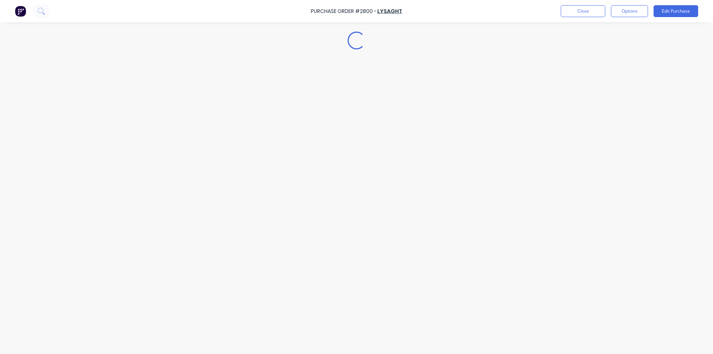
type textarea "x"
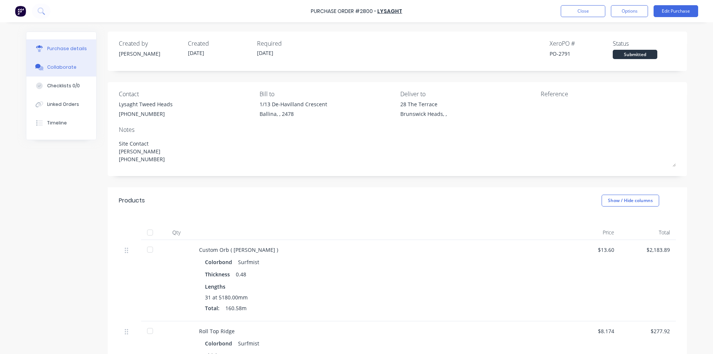
click at [48, 73] on button "Collaborate" at bounding box center [61, 67] width 70 height 19
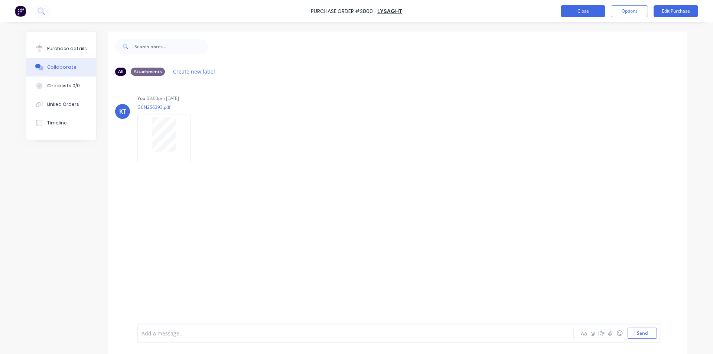
click at [586, 13] on button "Close" at bounding box center [583, 11] width 45 height 12
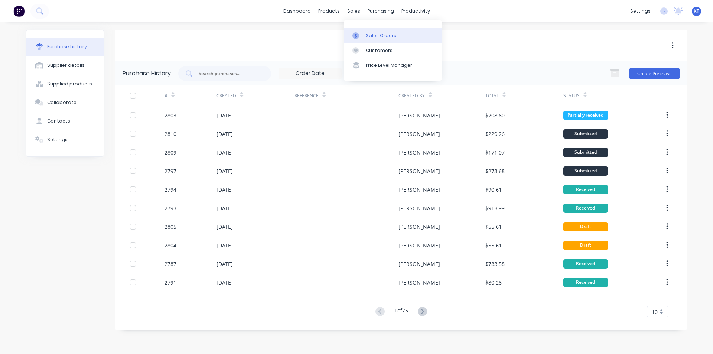
click at [357, 30] on link "Sales Orders" at bounding box center [393, 35] width 98 height 15
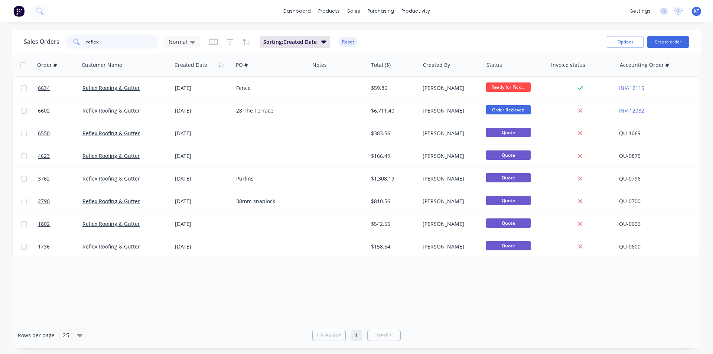
click at [120, 43] on input "reflex" at bounding box center [122, 42] width 72 height 15
type input "hps"
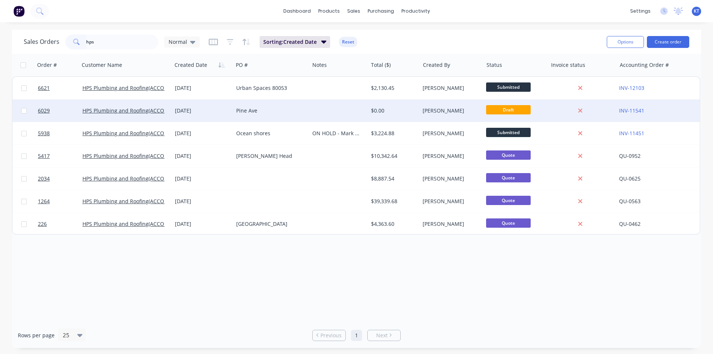
click at [281, 100] on div "Pine Ave" at bounding box center [271, 111] width 76 height 22
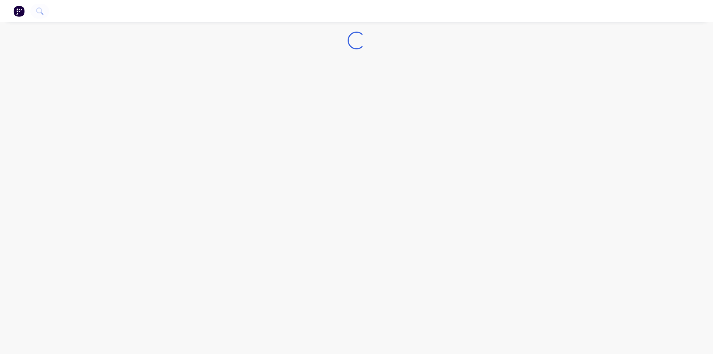
click at [276, 90] on div "Loading..." at bounding box center [356, 177] width 713 height 354
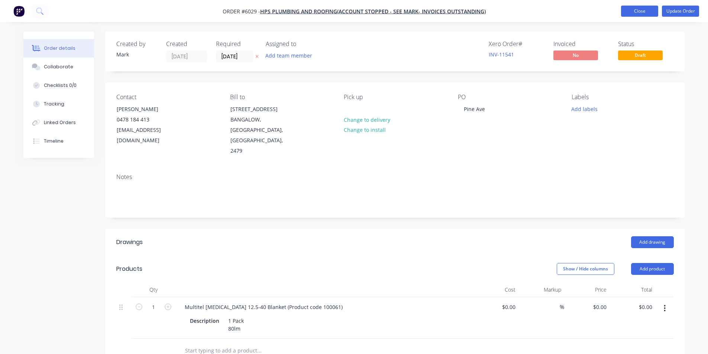
click at [641, 13] on button "Close" at bounding box center [639, 11] width 37 height 11
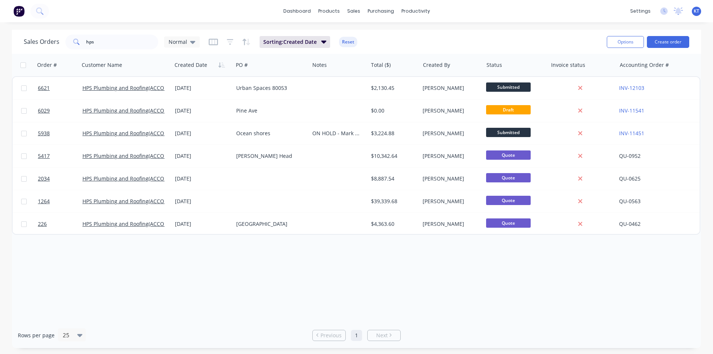
click at [147, 76] on div "6621 HPS Plumbing and Roofing(ACCOUNT STOPPED - SEE MARK- INVOICES OUTSTANDING)…" at bounding box center [356, 155] width 689 height 159
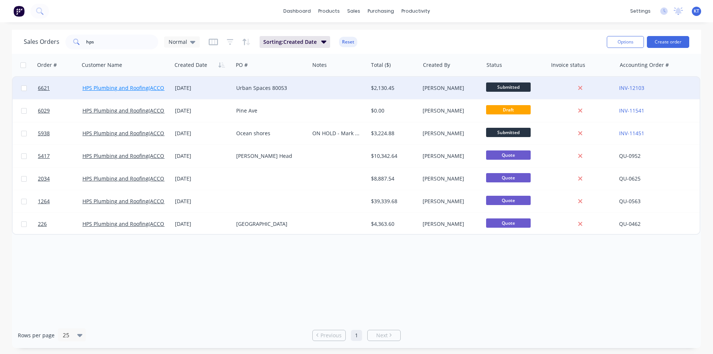
click at [146, 87] on link "HPS Plumbing and Roofing(ACCOUNT STOPPED - SEE MARK- INVOICES OUTSTANDING)" at bounding box center [189, 87] width 214 height 7
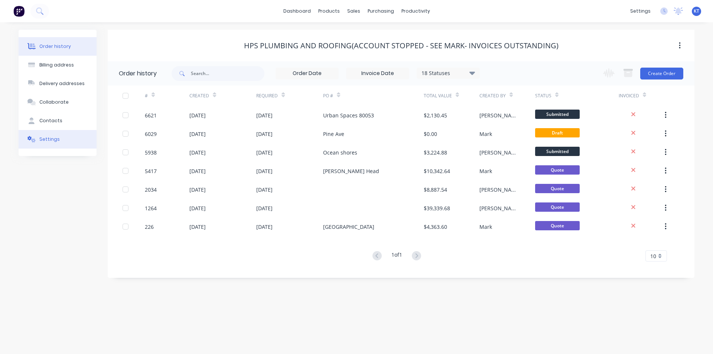
click at [67, 138] on button "Settings" at bounding box center [58, 139] width 78 height 19
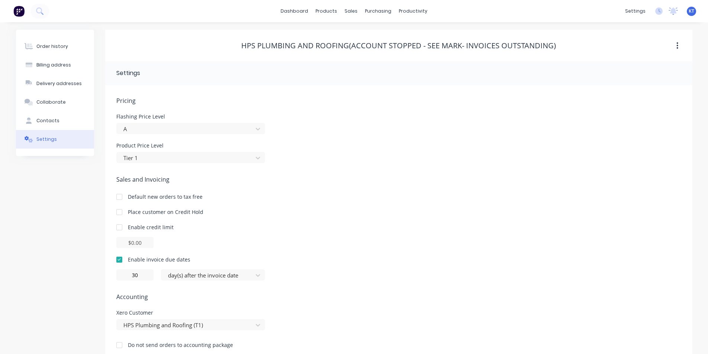
click at [554, 45] on div "HPS Plumbing and Roofing(ACCOUNT STOPPED - SEE MARK- INVOICES OUTSTANDING)" at bounding box center [398, 45] width 315 height 9
click at [554, 43] on div "HPS Plumbing and Roofing(ACCOUNT STOPPED - SEE MARK- INVOICES OUTSTANDING)" at bounding box center [398, 45] width 315 height 9
click at [552, 45] on div "HPS Plumbing and Roofing(ACCOUNT STOPPED - SEE MARK- INVOICES OUTSTANDING)" at bounding box center [398, 45] width 315 height 9
click at [677, 44] on icon "button" at bounding box center [677, 46] width 2 height 8
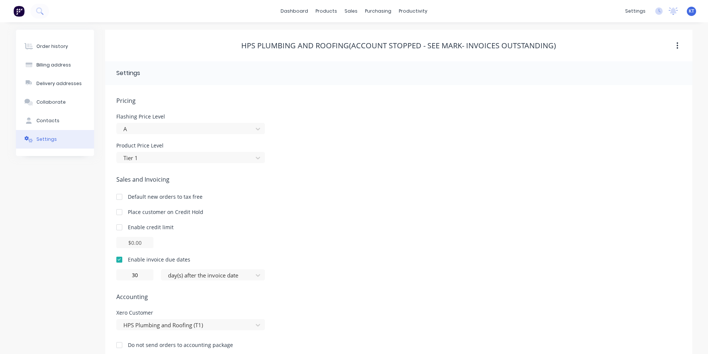
click at [679, 38] on div "HPS Plumbing and Roofing(ACCOUNT STOPPED - SEE MARK- INVOICES OUTSTANDING)" at bounding box center [398, 46] width 587 height 32
click at [59, 45] on div "Order history" at bounding box center [52, 46] width 32 height 7
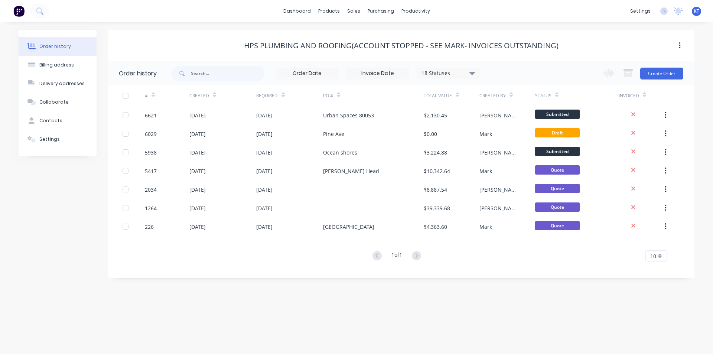
click at [551, 42] on div "HPS Plumbing and Roofing(ACCOUNT STOPPED - SEE MARK- INVOICES OUTSTANDING)" at bounding box center [401, 45] width 315 height 9
click at [71, 71] on button "Billing address" at bounding box center [58, 65] width 78 height 19
select select "AU"
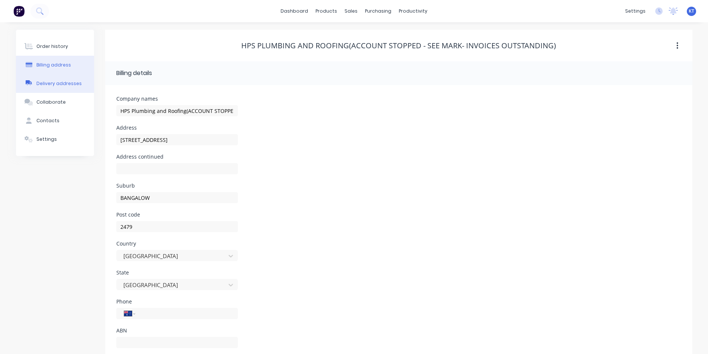
click at [66, 86] on div "Delivery addresses" at bounding box center [58, 83] width 45 height 7
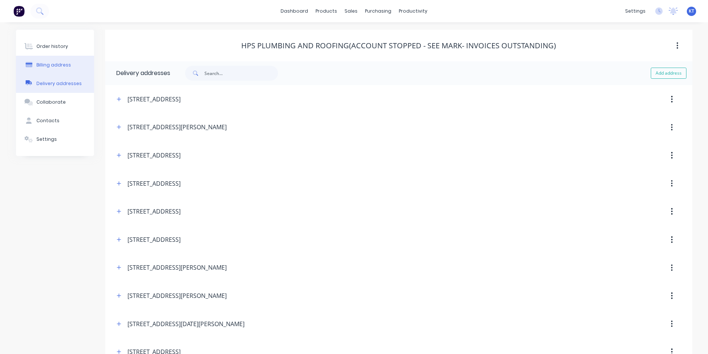
click at [63, 66] on div "Billing address" at bounding box center [53, 65] width 35 height 7
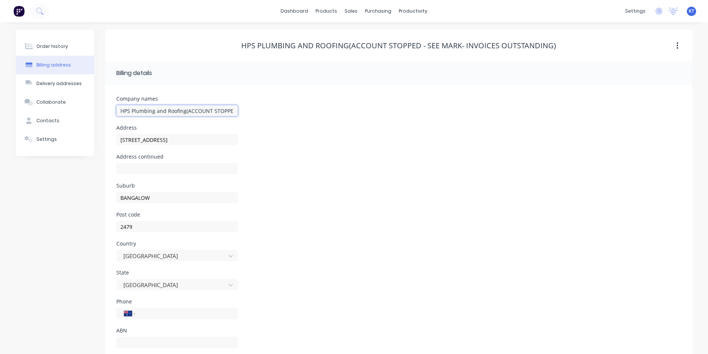
drag, startPoint x: 184, startPoint y: 110, endPoint x: 302, endPoint y: 116, distance: 117.5
click at [302, 116] on div "Company names HPS Plumbing and Roofing(ACCOUNT STOPPED - SEE MARK- INVOICES OUT…" at bounding box center [398, 110] width 565 height 29
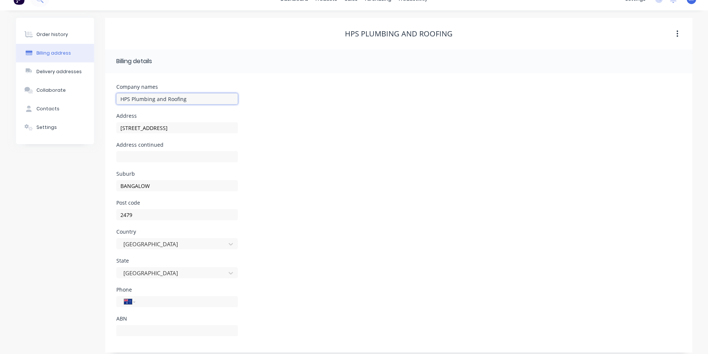
scroll to position [18, 0]
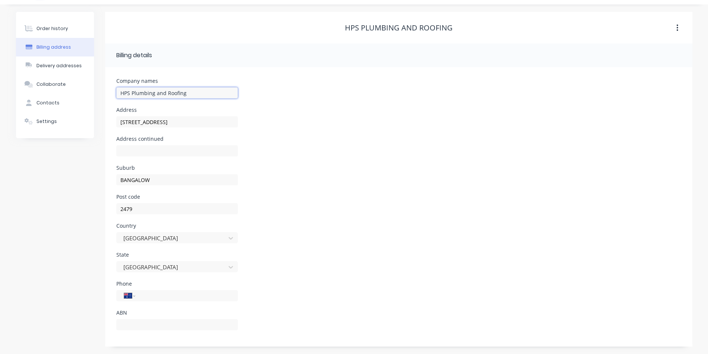
type input "HPS Plumbing and Roofing"
click at [382, 169] on div "Suburb BANGALOW" at bounding box center [398, 179] width 565 height 29
click at [72, 22] on button "Order history" at bounding box center [55, 28] width 78 height 19
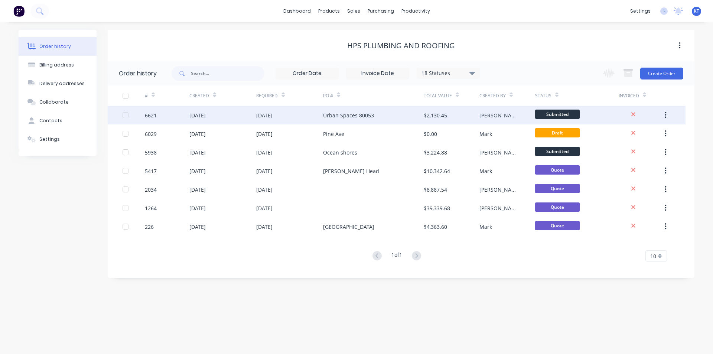
click at [362, 113] on div "Urban Spaces 80053" at bounding box center [348, 115] width 51 height 8
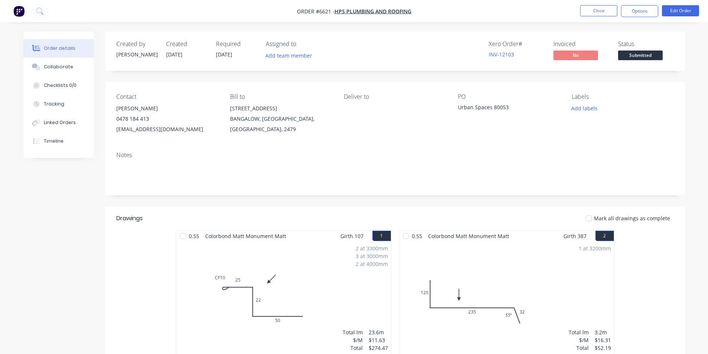
click at [647, 54] on span "Submitted" at bounding box center [640, 55] width 45 height 9
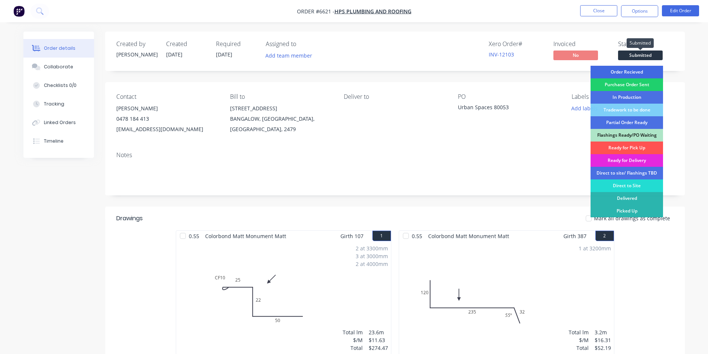
click at [645, 70] on div "Order Recieved" at bounding box center [626, 72] width 72 height 13
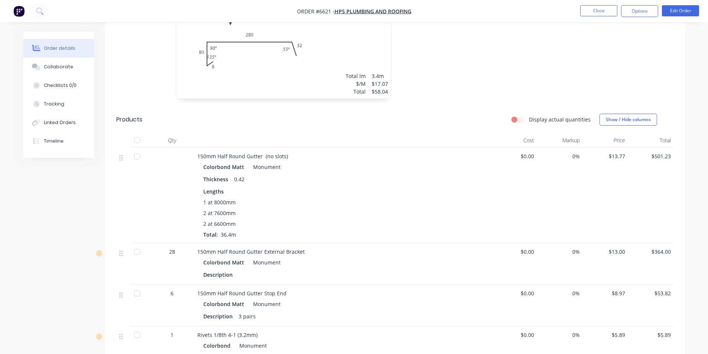
scroll to position [780, 0]
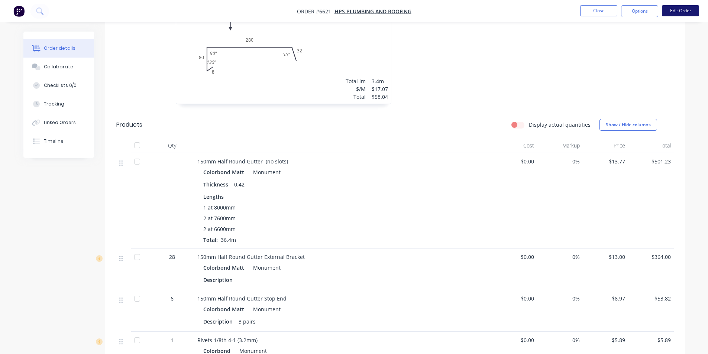
click at [681, 6] on button "Edit Order" at bounding box center [680, 10] width 37 height 11
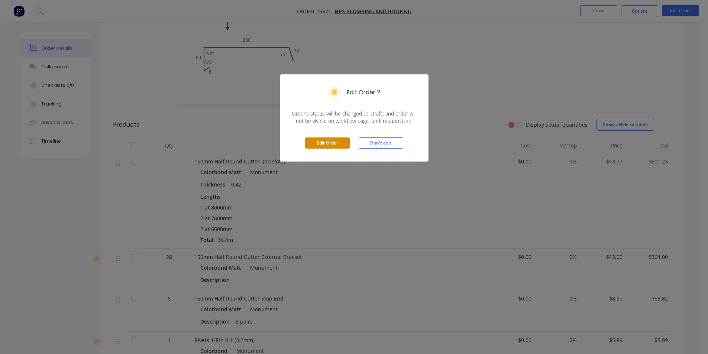
click at [320, 143] on button "Edit Order" at bounding box center [327, 142] width 45 height 11
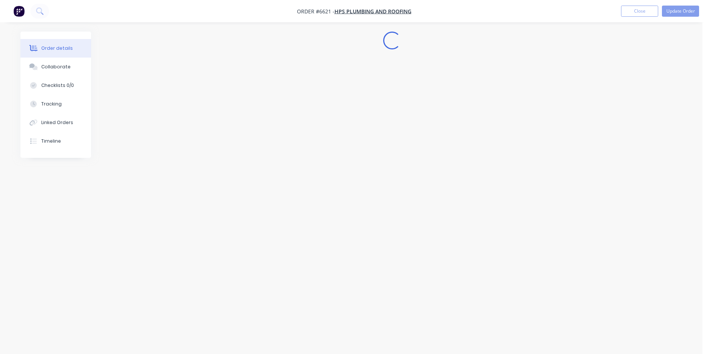
scroll to position [0, 0]
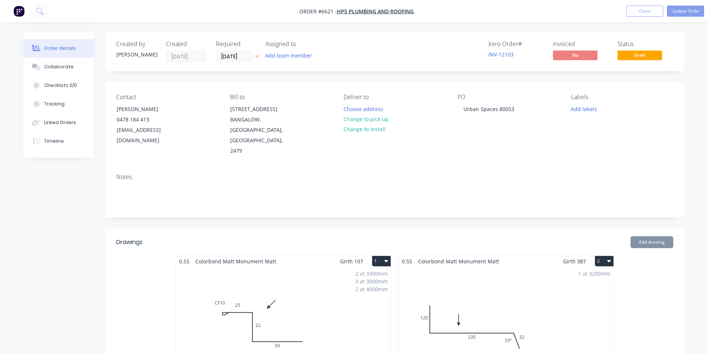
type input "$13.77"
type input "$501.23"
type input "$13.00"
type input "$364.00"
type input "$8.97"
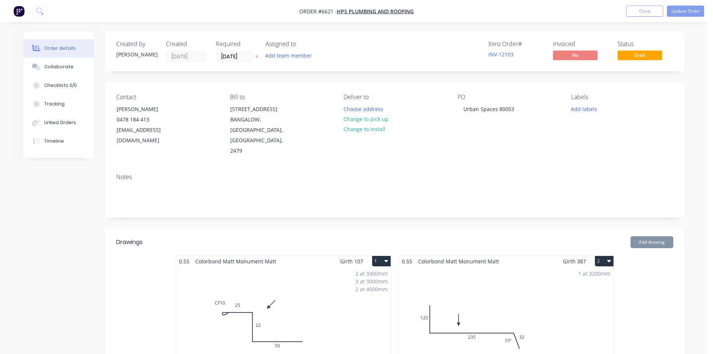
type input "$53.82"
type input "$5.89"
type input "$6.84"
type input "$54.72"
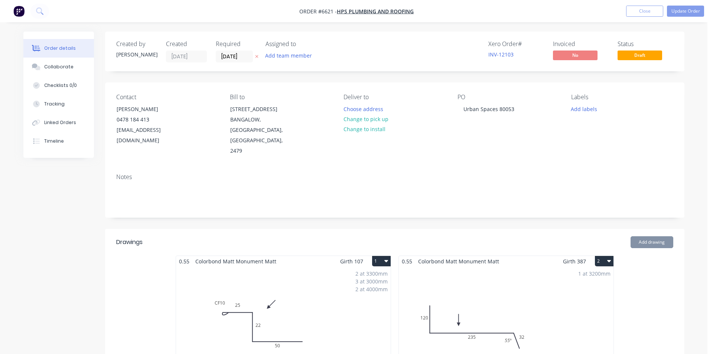
type input "$30.00"
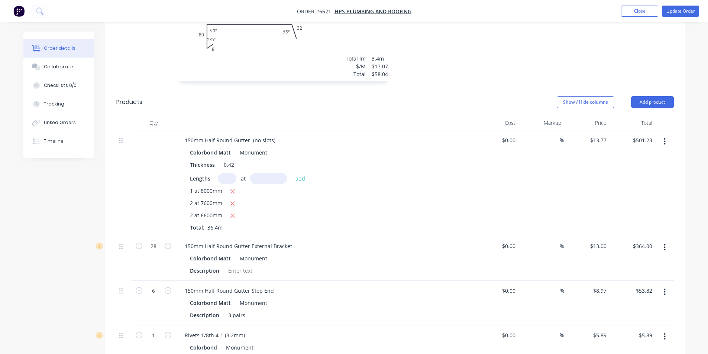
scroll to position [706, 0]
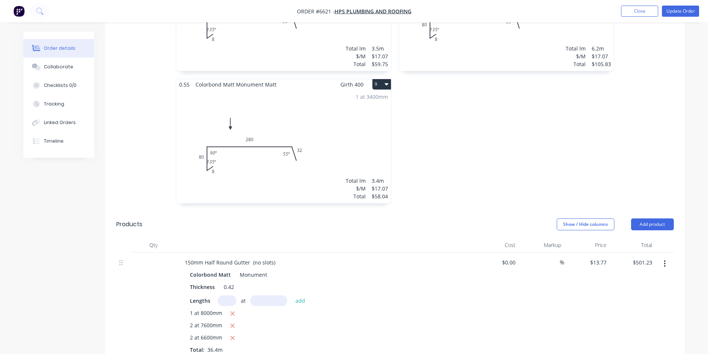
click at [652, 211] on header "Products Show / Hide columns Add product" at bounding box center [395, 224] width 580 height 27
click at [663, 218] on button "Add product" at bounding box center [652, 224] width 43 height 12
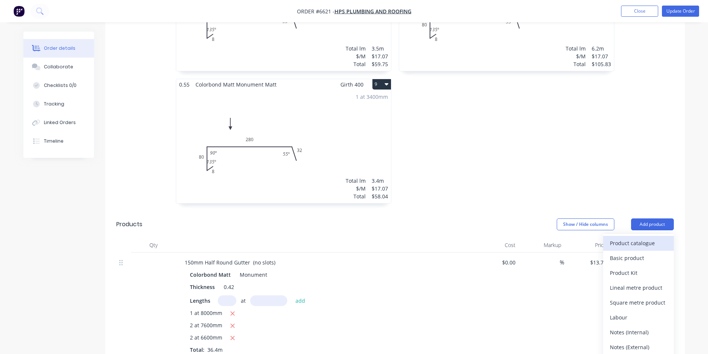
click at [639, 238] on div "Product catalogue" at bounding box center [638, 243] width 57 height 11
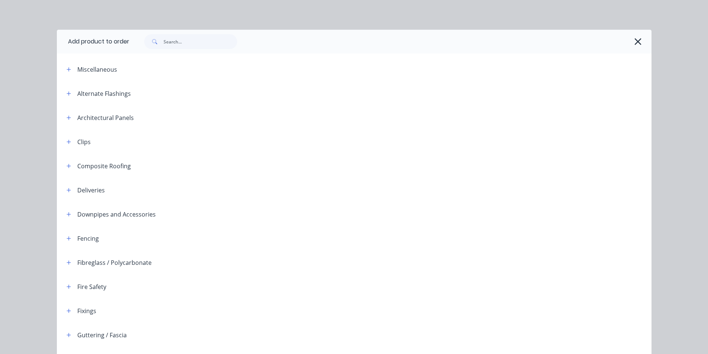
click at [202, 49] on div at bounding box center [390, 42] width 522 height 24
click at [200, 45] on input "text" at bounding box center [200, 41] width 74 height 15
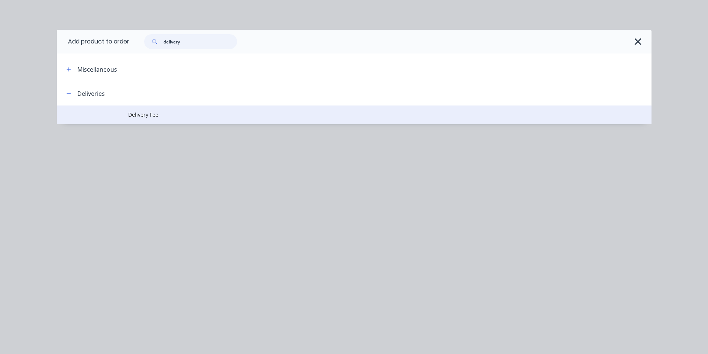
type input "delivery"
click at [155, 119] on td "Delivery Fee" at bounding box center [389, 115] width 523 height 19
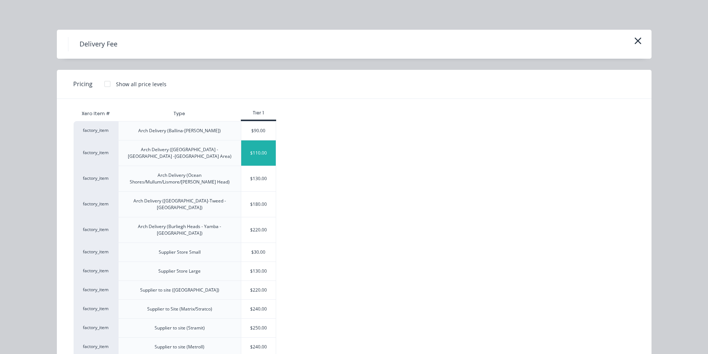
click at [273, 147] on div "$110.00" at bounding box center [258, 152] width 35 height 25
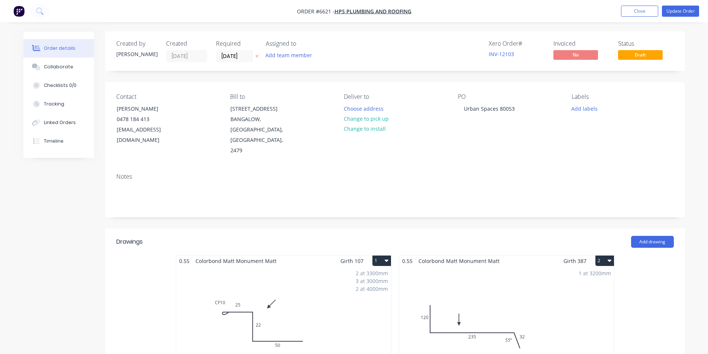
scroll to position [0, 0]
click at [671, 8] on button "Update Order" at bounding box center [680, 11] width 37 height 11
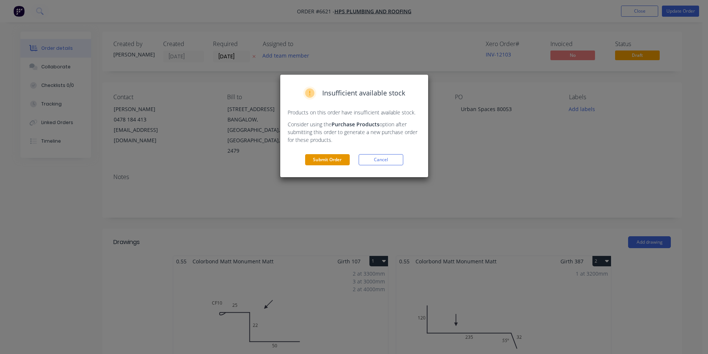
click at [324, 162] on button "Submit Order" at bounding box center [327, 159] width 45 height 11
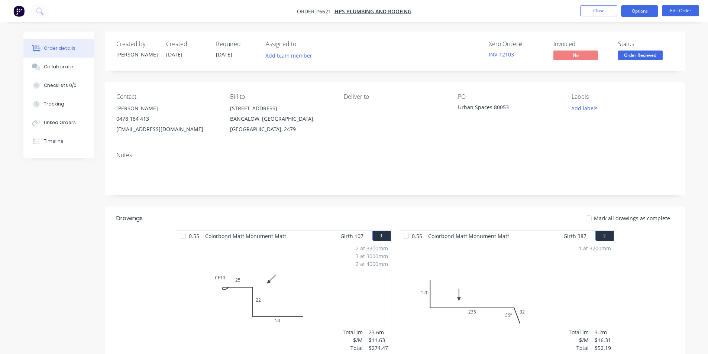
click at [635, 14] on button "Options" at bounding box center [639, 11] width 37 height 12
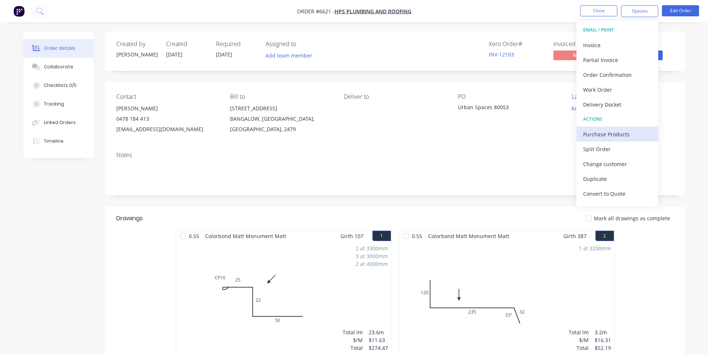
click at [619, 134] on div "Purchase Products" at bounding box center [617, 134] width 68 height 11
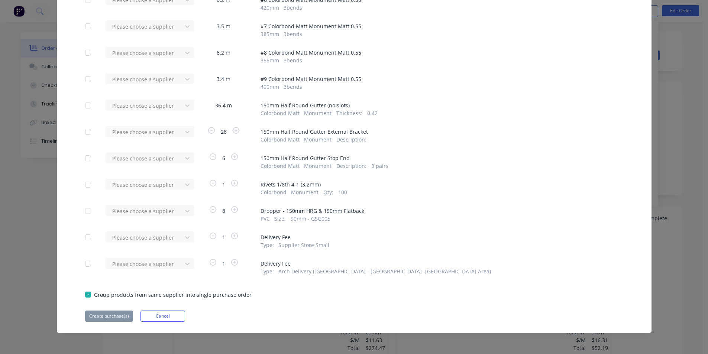
scroll to position [220, 0]
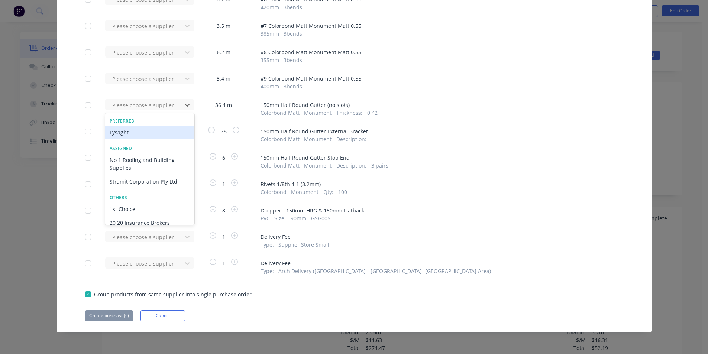
drag, startPoint x: 158, startPoint y: 130, endPoint x: 171, endPoint y: 130, distance: 13.7
click at [158, 129] on div "Lysaght" at bounding box center [149, 133] width 89 height 14
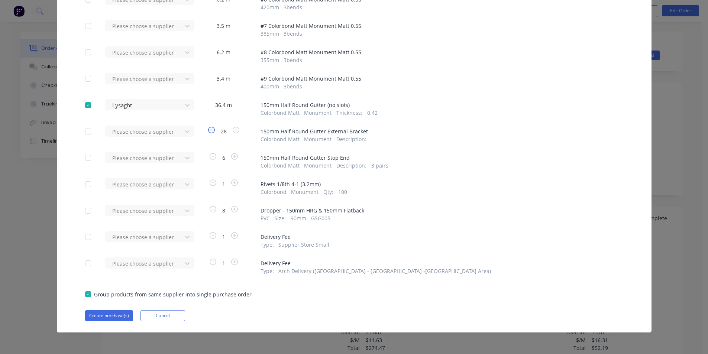
click at [208, 131] on icon "button" at bounding box center [211, 130] width 7 height 7
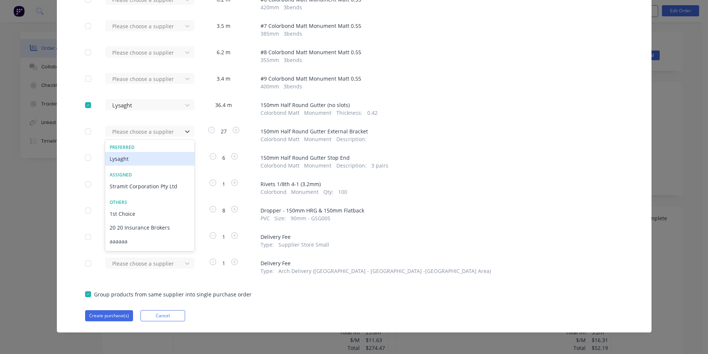
click at [174, 162] on div "Lysaght" at bounding box center [149, 159] width 89 height 14
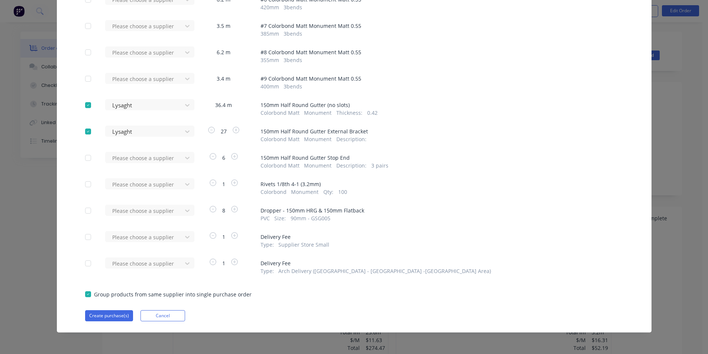
drag, startPoint x: 232, startPoint y: 130, endPoint x: 224, endPoint y: 136, distance: 9.8
click at [233, 130] on icon "button" at bounding box center [236, 130] width 7 height 7
drag, startPoint x: 186, startPoint y: 159, endPoint x: 175, endPoint y: 165, distance: 12.5
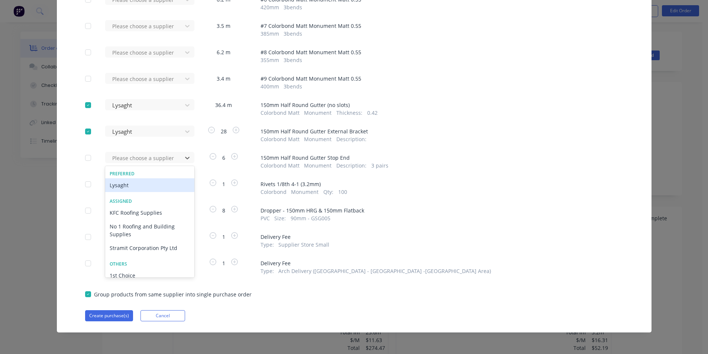
click at [169, 189] on div "Lysaght" at bounding box center [149, 185] width 89 height 14
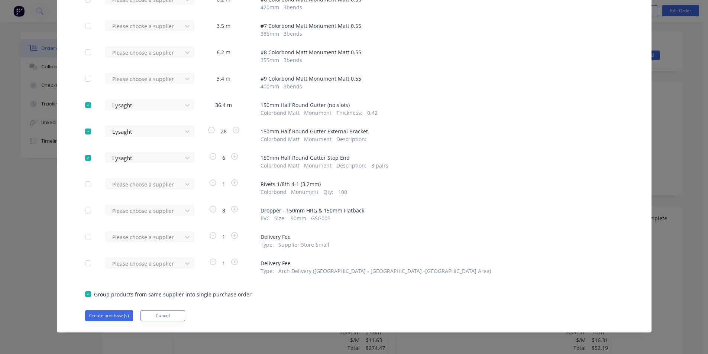
scroll to position [182, 0]
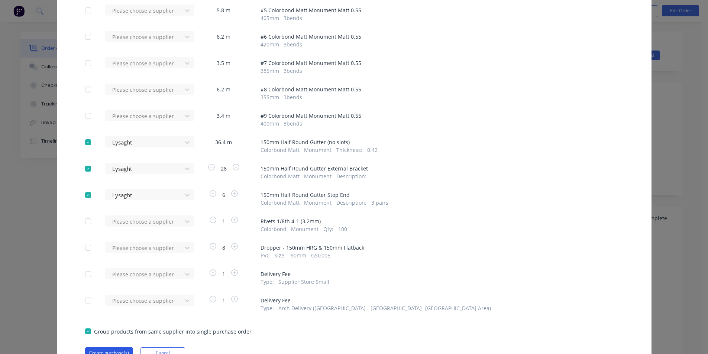
click at [98, 349] on button "Create purchase(s)" at bounding box center [109, 352] width 48 height 11
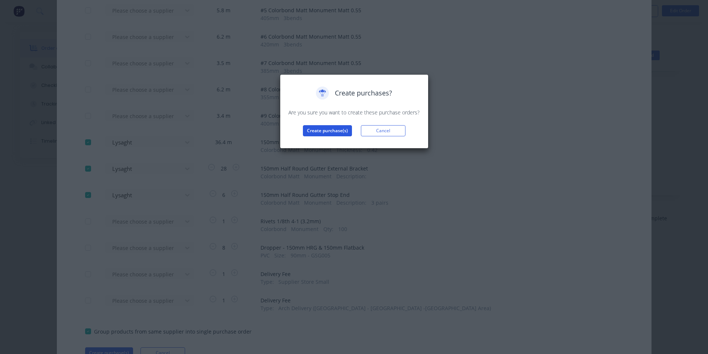
click at [323, 130] on button "Create purchase(s)" at bounding box center [327, 130] width 49 height 11
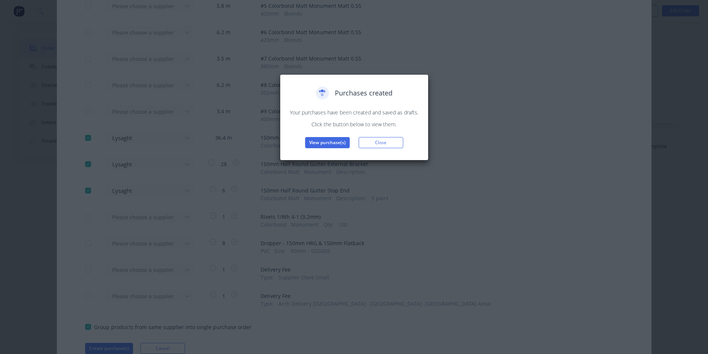
scroll to position [74, 0]
click at [331, 147] on button "View purchase(s)" at bounding box center [327, 142] width 45 height 11
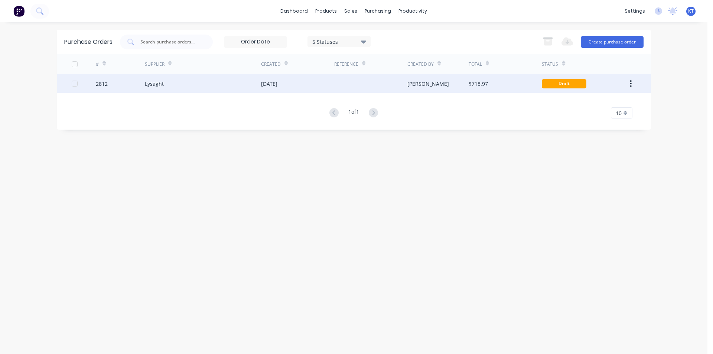
click at [324, 85] on div "[DATE]" at bounding box center [297, 83] width 73 height 19
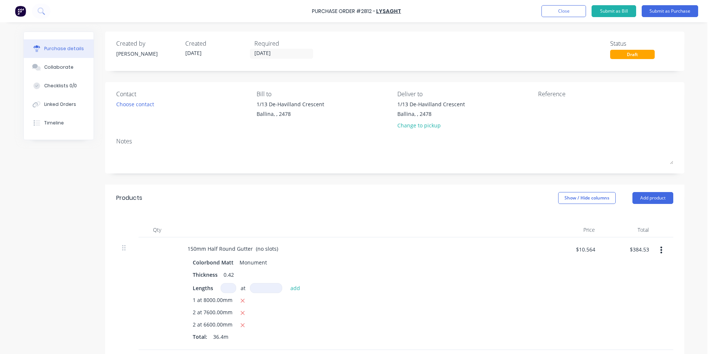
click at [136, 110] on div "Contact Choose contact" at bounding box center [183, 111] width 135 height 43
click at [137, 106] on div "Choose contact" at bounding box center [135, 104] width 38 height 8
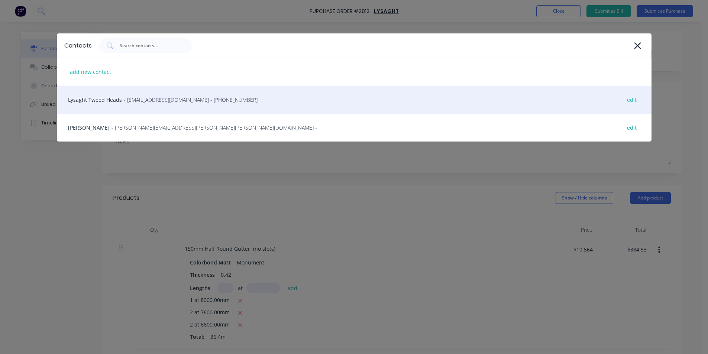
click at [138, 101] on span "- gcnsales@lysaght.com - (02) 6674 7100" at bounding box center [191, 100] width 134 height 8
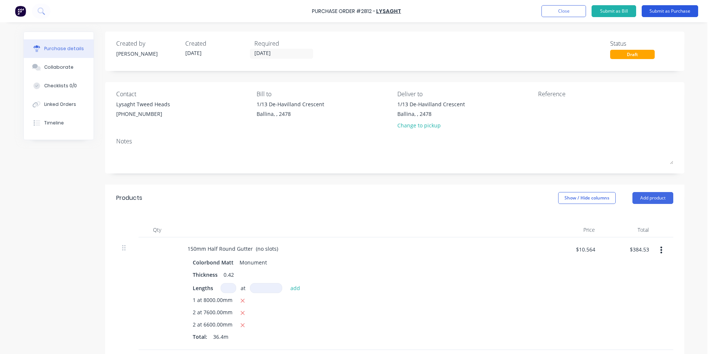
click at [663, 10] on button "Submit as Purchase" at bounding box center [670, 11] width 56 height 12
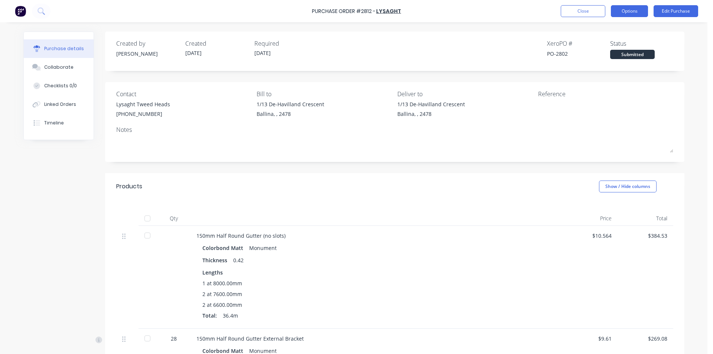
click at [624, 11] on button "Options" at bounding box center [629, 11] width 37 height 12
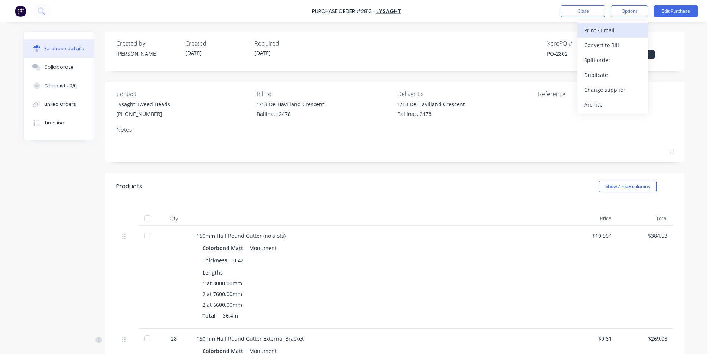
click at [626, 32] on div "Print / Email" at bounding box center [612, 30] width 57 height 11
click at [601, 67] on div "Back With pricing Without pricing" at bounding box center [613, 45] width 71 height 48
click at [605, 64] on div "Without pricing" at bounding box center [612, 60] width 57 height 11
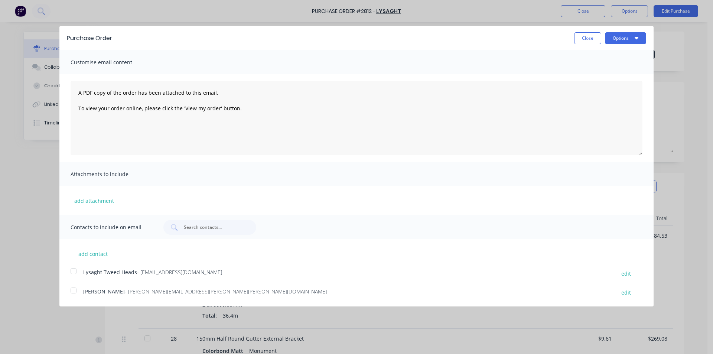
click at [71, 273] on div at bounding box center [73, 271] width 15 height 15
click at [629, 30] on div "Purchase Order Close Options" at bounding box center [356, 38] width 594 height 24
click at [628, 34] on button "Options" at bounding box center [625, 38] width 41 height 12
click at [631, 77] on div "Email" at bounding box center [610, 71] width 57 height 11
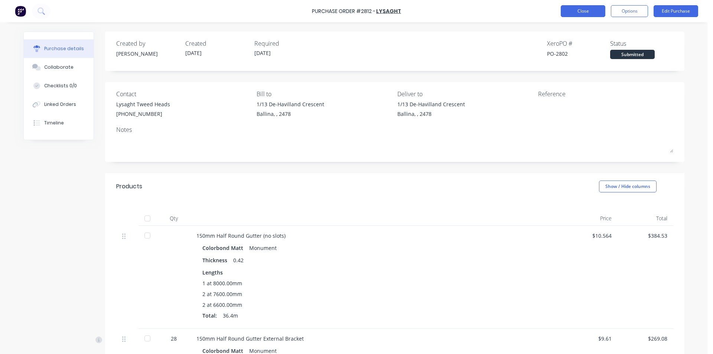
click at [581, 9] on button "Close" at bounding box center [583, 11] width 45 height 12
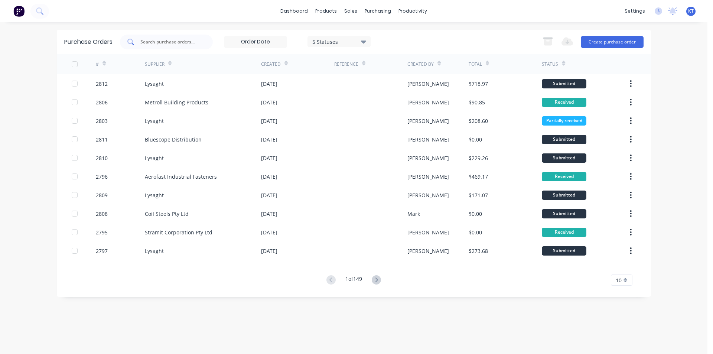
click at [174, 45] on input "text" at bounding box center [171, 41] width 62 height 7
type input "t"
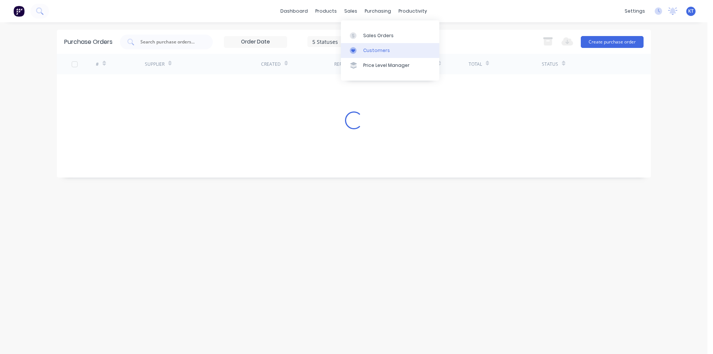
click at [378, 46] on link "Customers" at bounding box center [390, 50] width 98 height 15
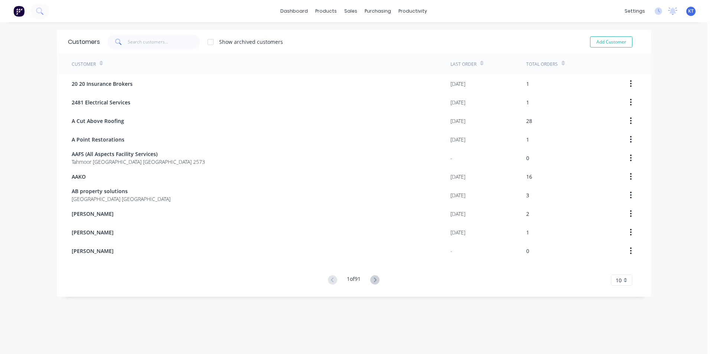
click at [378, 38] on div "Show archived customers Add Customer" at bounding box center [370, 42] width 540 height 15
click at [378, 35] on div "Sales Orders" at bounding box center [375, 35] width 30 height 7
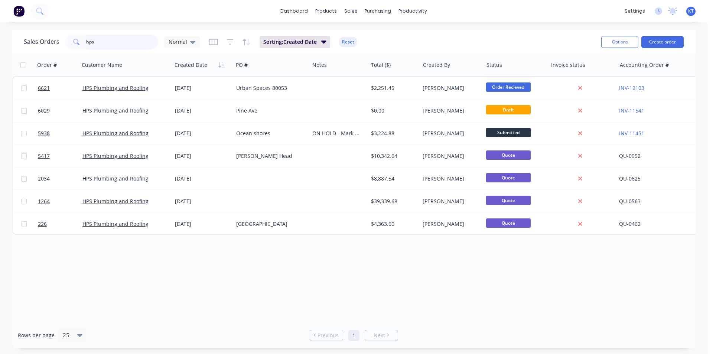
click at [132, 45] on input "hps" at bounding box center [122, 42] width 72 height 15
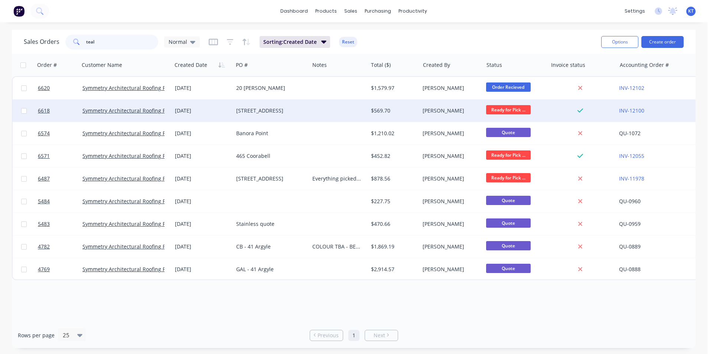
type input "teal"
click at [135, 115] on div "Symmetry Architectural Roofing Pty Ltd" at bounding box center [125, 111] width 92 height 22
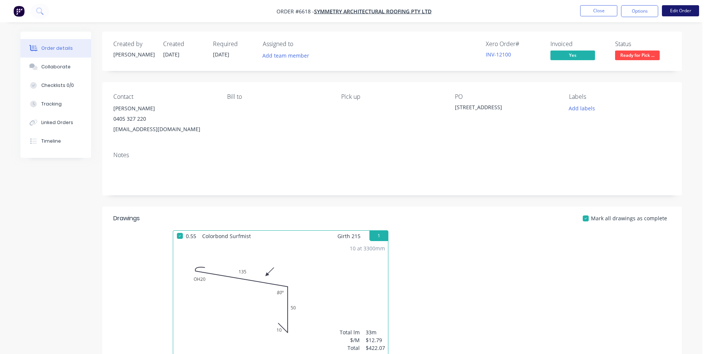
click at [675, 10] on button "Edit Order" at bounding box center [680, 10] width 37 height 11
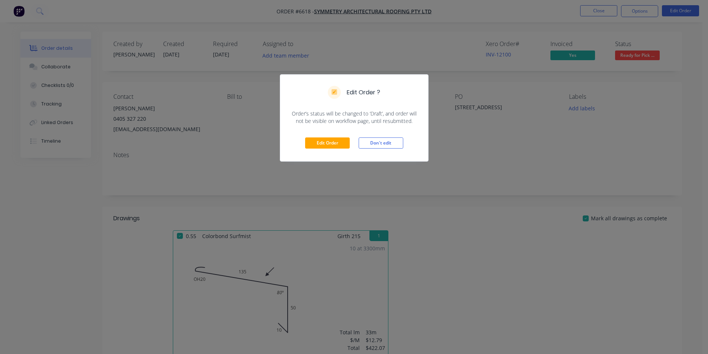
click at [321, 135] on div "Edit Order Don't edit" at bounding box center [354, 143] width 148 height 36
click at [321, 144] on button "Edit Order" at bounding box center [327, 142] width 45 height 11
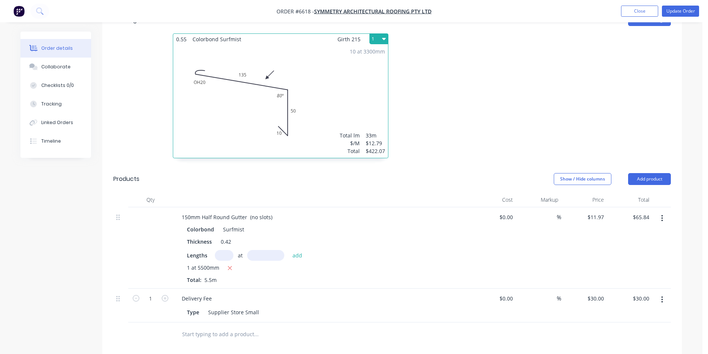
scroll to position [160, 0]
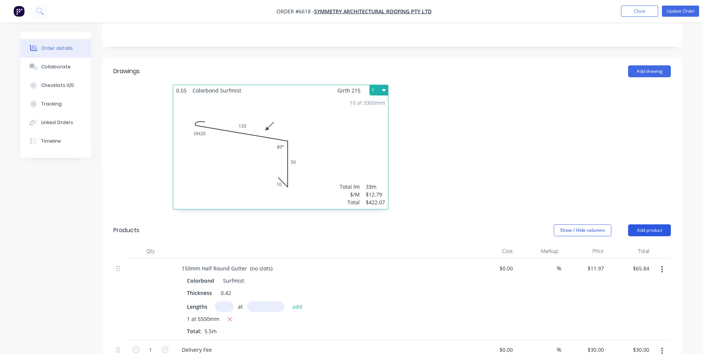
click at [656, 224] on button "Add product" at bounding box center [649, 230] width 43 height 12
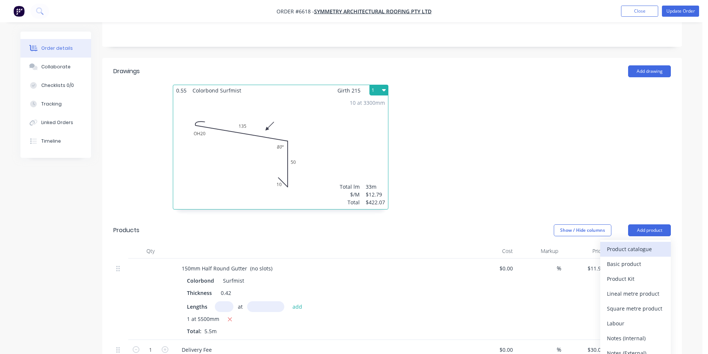
click at [651, 244] on div "Product catalogue" at bounding box center [635, 249] width 57 height 11
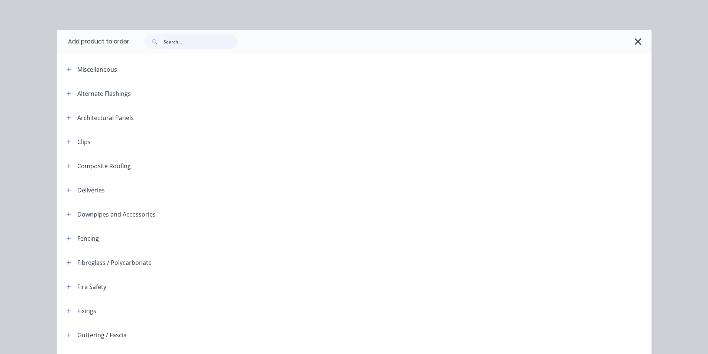
click at [224, 39] on input "text" at bounding box center [200, 41] width 74 height 15
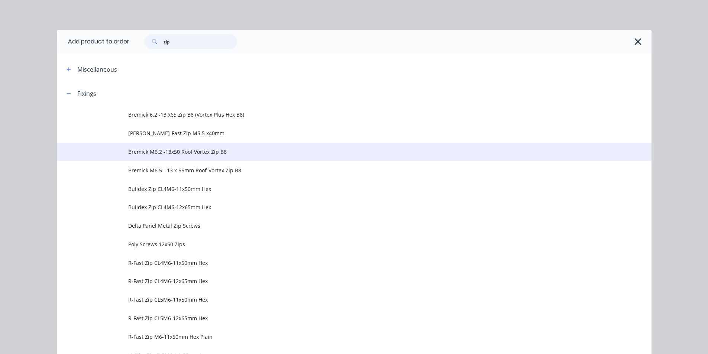
type input "zip"
click at [192, 155] on span "Bremick M6.2 -13x50 Roof Vortex Zip B8" at bounding box center [337, 152] width 418 height 8
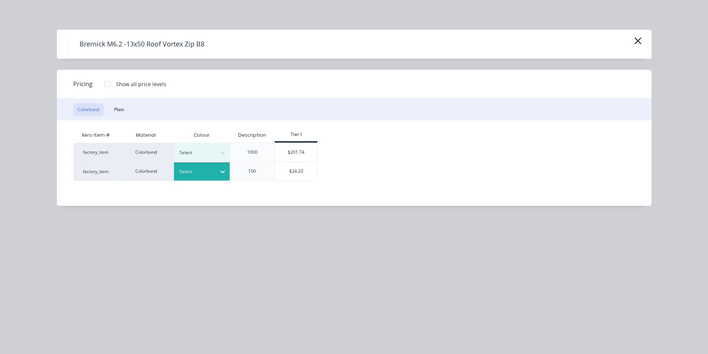
click at [205, 174] on div at bounding box center [195, 172] width 33 height 8
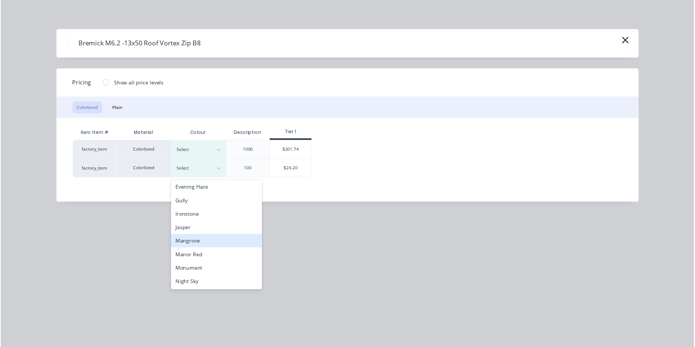
scroll to position [186, 0]
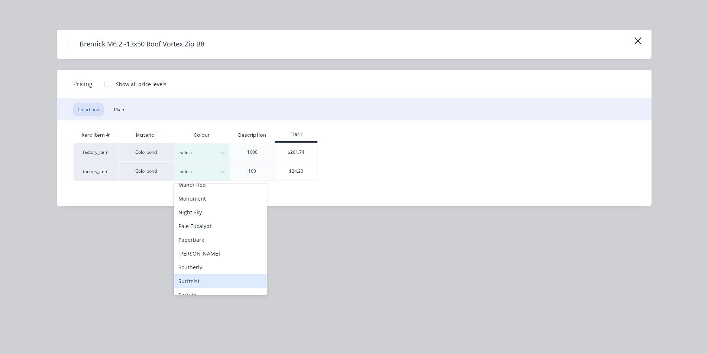
click at [214, 275] on div "Surfmist" at bounding box center [220, 281] width 93 height 14
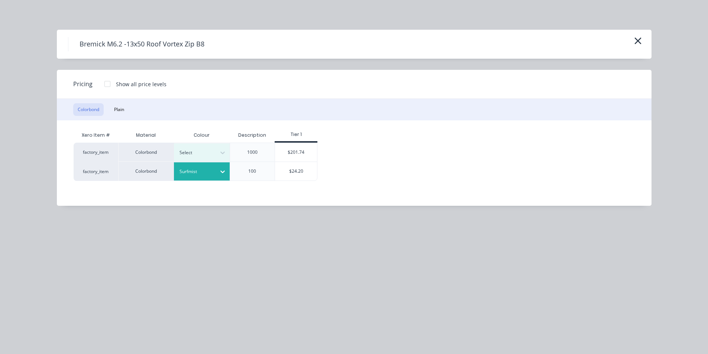
click at [292, 184] on div "Xero Item # Material Colour Description Tier 1 factory_item Colorbond Select 10…" at bounding box center [348, 157] width 583 height 74
click at [293, 171] on div "$24.20" at bounding box center [296, 171] width 42 height 19
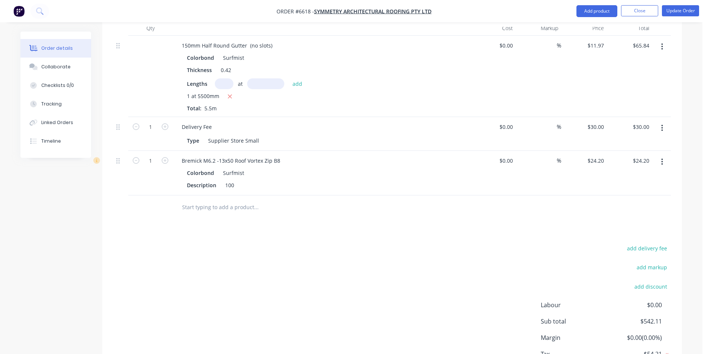
click at [168, 156] on button "button" at bounding box center [165, 160] width 10 height 8
type input "2"
type input "$48.40"
click at [163, 157] on icon "button" at bounding box center [165, 160] width 7 height 7
type input "3"
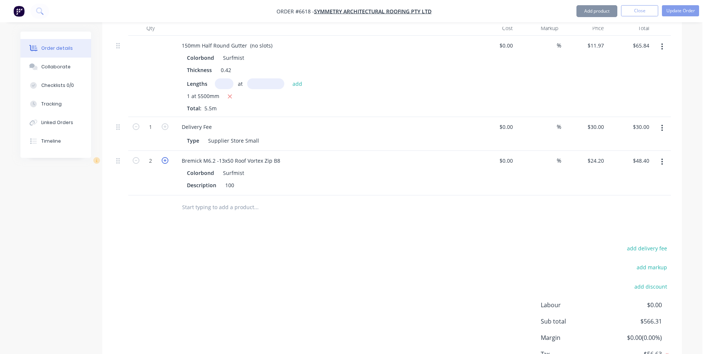
type input "$72.60"
click at [163, 157] on icon "button" at bounding box center [165, 160] width 7 height 7
type input "4"
type input "$96.80"
click at [163, 157] on icon "button" at bounding box center [165, 160] width 7 height 7
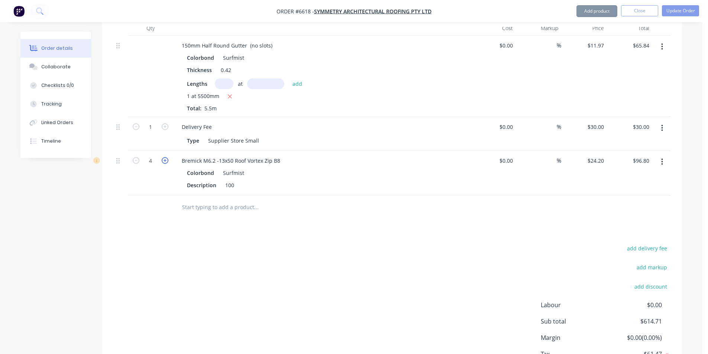
type input "5"
type input "$121.00"
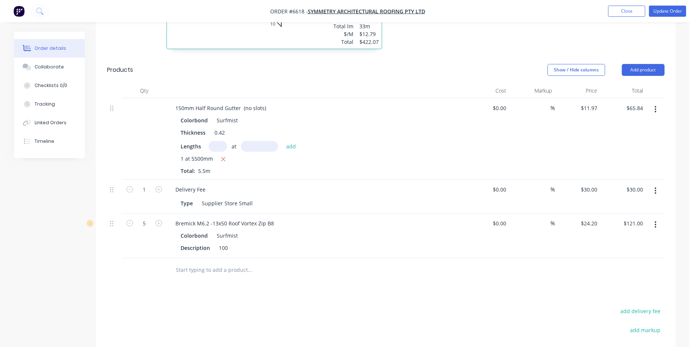
scroll to position [212, 0]
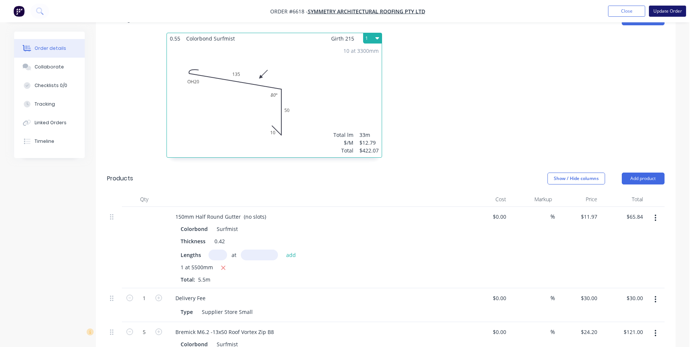
click at [661, 15] on button "Update Order" at bounding box center [667, 11] width 37 height 11
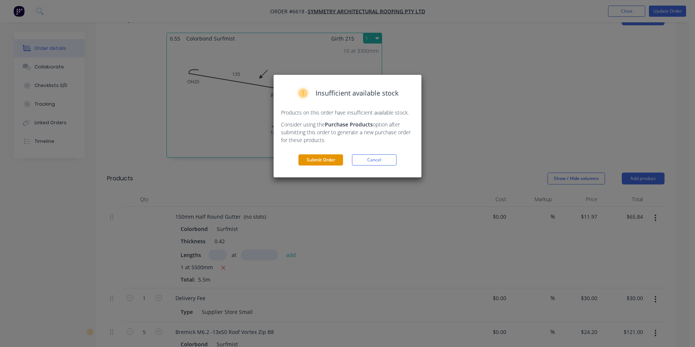
click at [310, 157] on button "Submit Order" at bounding box center [320, 159] width 45 height 11
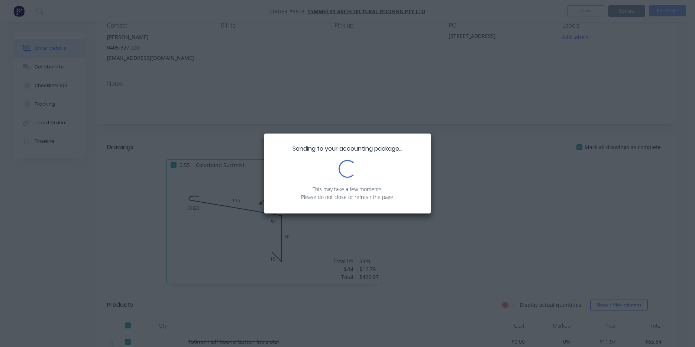
scroll to position [0, 0]
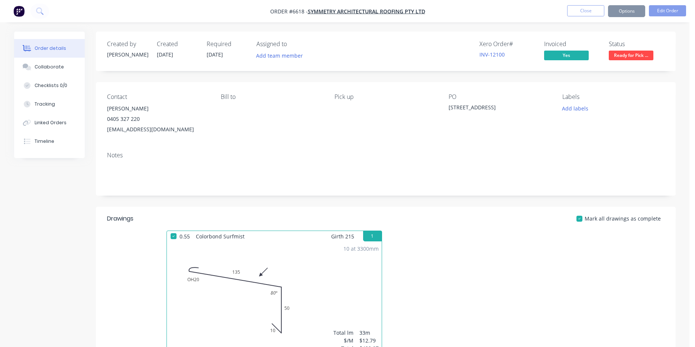
click at [636, 14] on button "Options" at bounding box center [626, 11] width 37 height 12
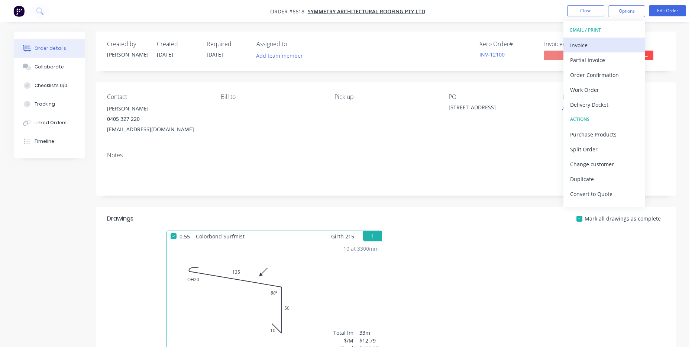
click at [594, 44] on div "Invoice" at bounding box center [604, 45] width 68 height 11
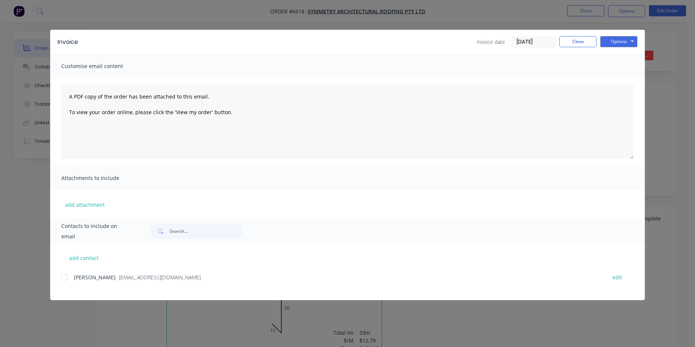
drag, startPoint x: 62, startPoint y: 278, endPoint x: 89, endPoint y: 271, distance: 27.7
click at [66, 277] on div at bounding box center [64, 277] width 15 height 15
click at [631, 47] on button "Options" at bounding box center [618, 41] width 37 height 11
click at [634, 81] on button "Email" at bounding box center [624, 79] width 48 height 12
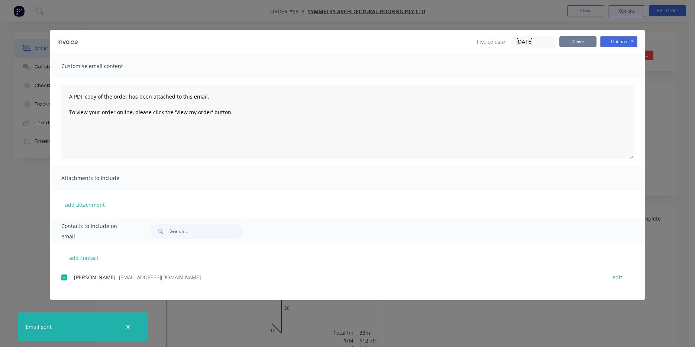
click at [581, 44] on button "Close" at bounding box center [577, 41] width 37 height 11
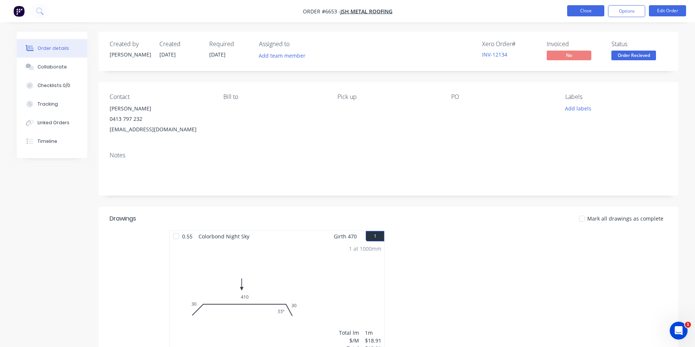
click at [595, 9] on button "Close" at bounding box center [585, 10] width 37 height 11
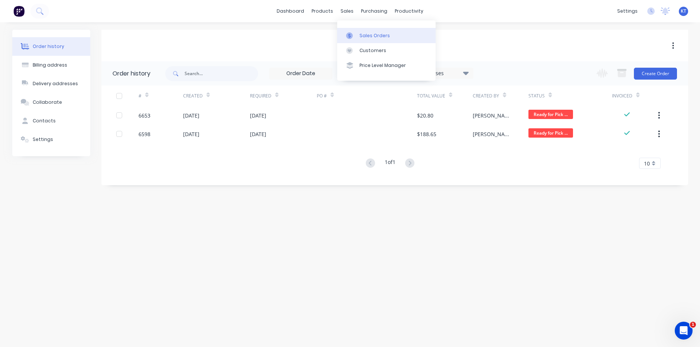
click at [367, 39] on link "Sales Orders" at bounding box center [386, 35] width 98 height 15
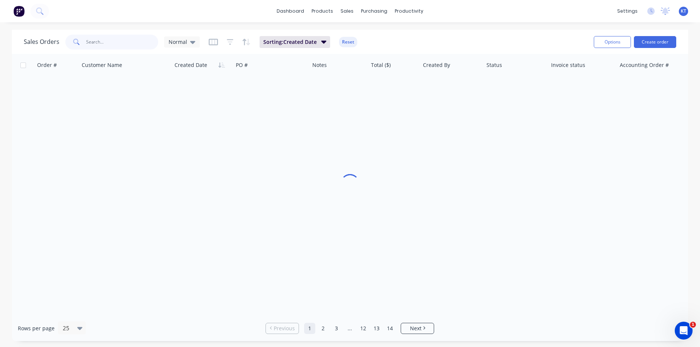
click at [111, 47] on input "text" at bounding box center [122, 42] width 72 height 15
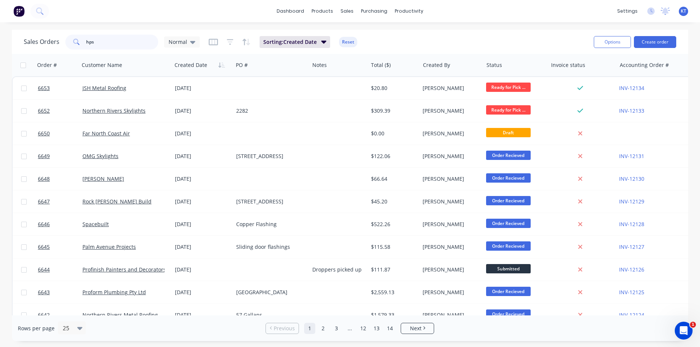
type input "hps"
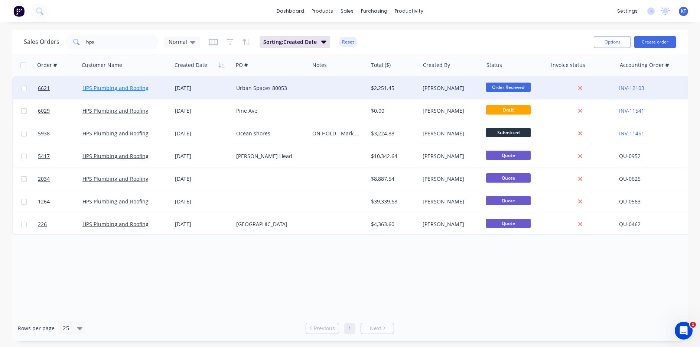
click at [140, 85] on link "HPS Plumbing and Roofing" at bounding box center [115, 87] width 66 height 7
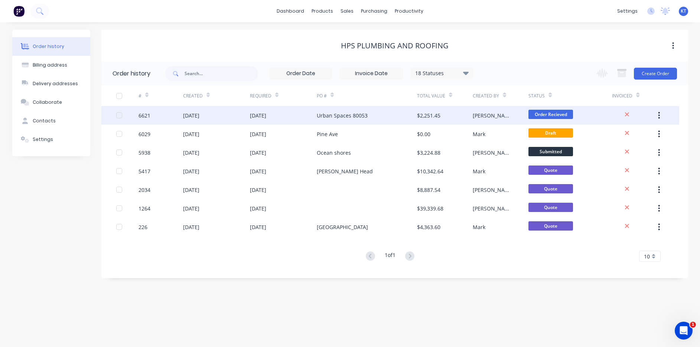
click at [246, 113] on div "[DATE]" at bounding box center [216, 115] width 67 height 19
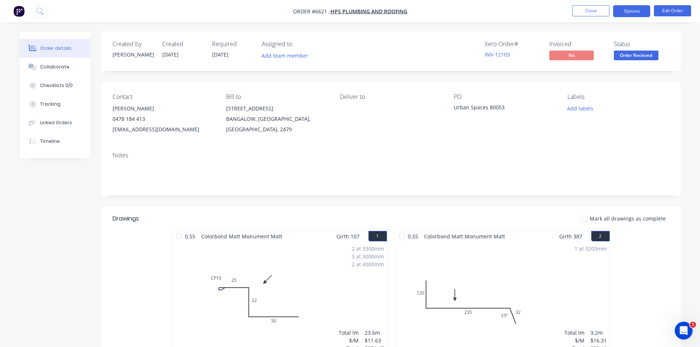
click at [640, 12] on button "Options" at bounding box center [631, 11] width 37 height 12
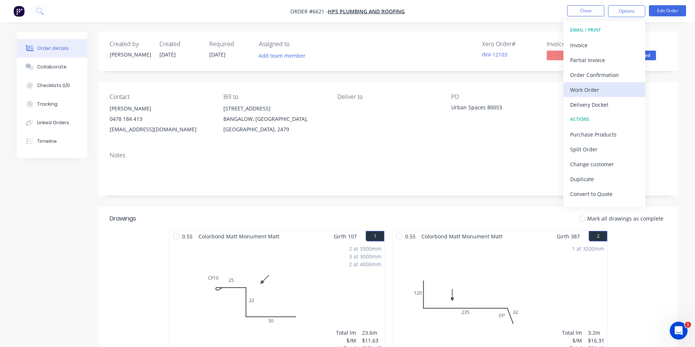
click at [585, 87] on div "Work Order" at bounding box center [604, 89] width 68 height 11
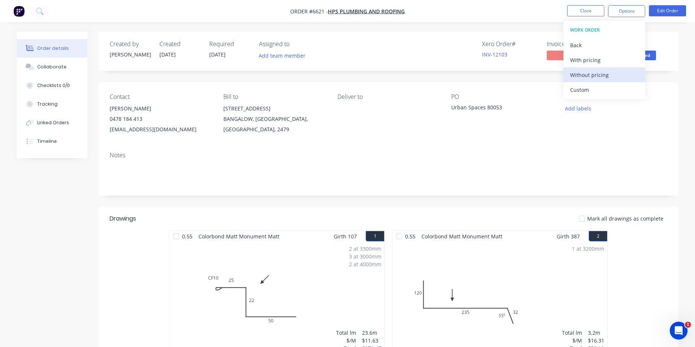
click at [587, 76] on div "Without pricing" at bounding box center [604, 74] width 68 height 11
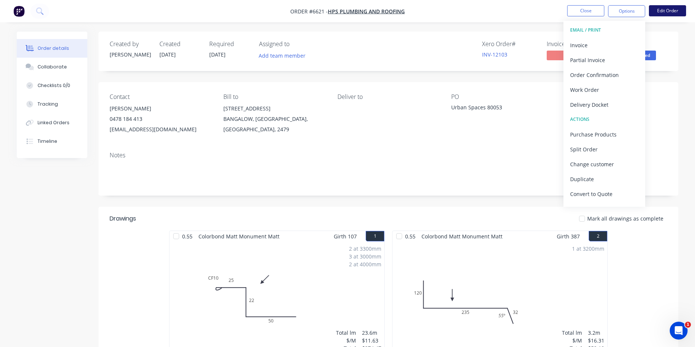
click at [677, 17] on nav "Order #6621 - HPS Plumbing and Roofing Close Options EMAIL / PRINT Invoice Part…" at bounding box center [347, 11] width 695 height 22
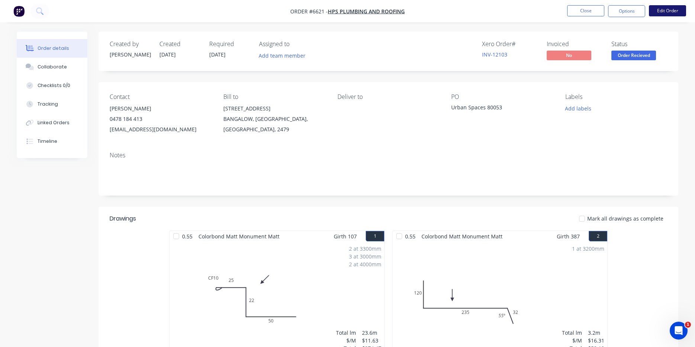
click at [677, 13] on button "Edit Order" at bounding box center [667, 10] width 37 height 11
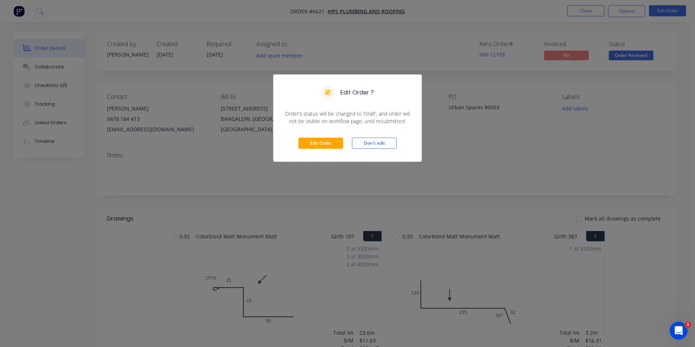
click at [312, 132] on div "Edit Order Don't edit" at bounding box center [347, 143] width 148 height 36
click at [312, 139] on button "Edit Order" at bounding box center [320, 142] width 45 height 11
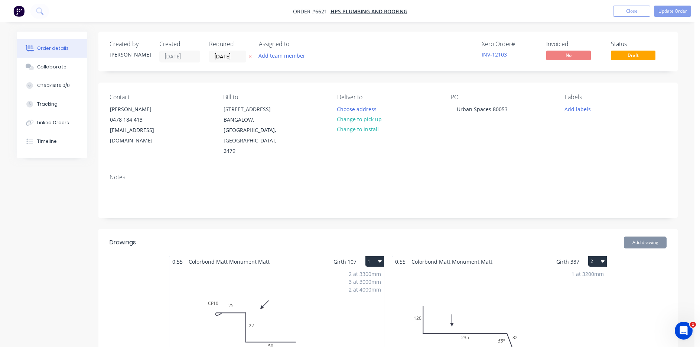
type input "$13.77"
type input "$501.23"
type input "$13.00"
type input "$364.00"
type input "$8.97"
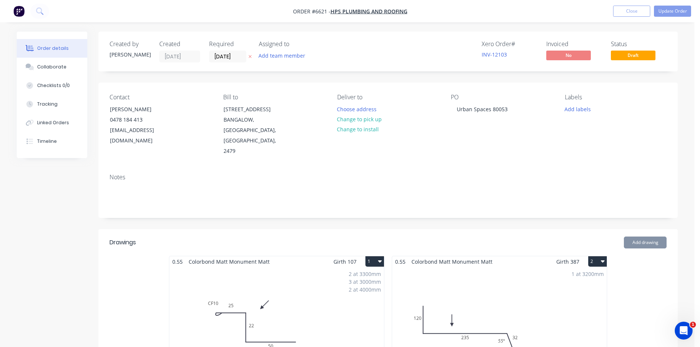
type input "$53.82"
type input "$5.89"
type input "$6.84"
type input "$54.72"
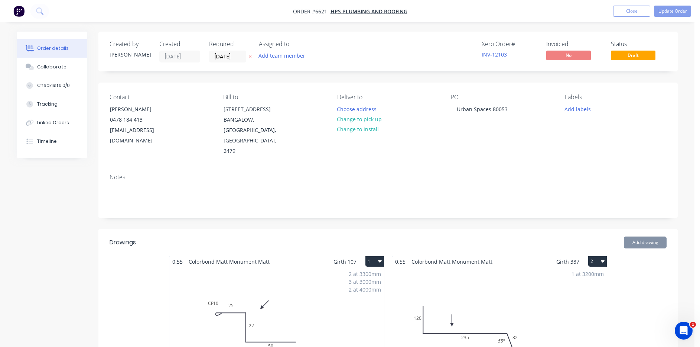
type input "$30.00"
type input "$110.00"
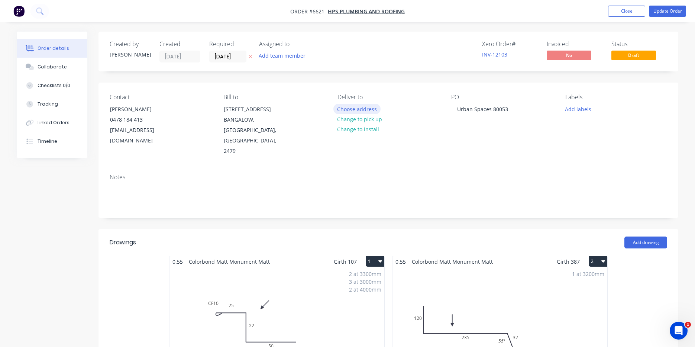
click at [359, 110] on button "Choose address" at bounding box center [357, 109] width 48 height 10
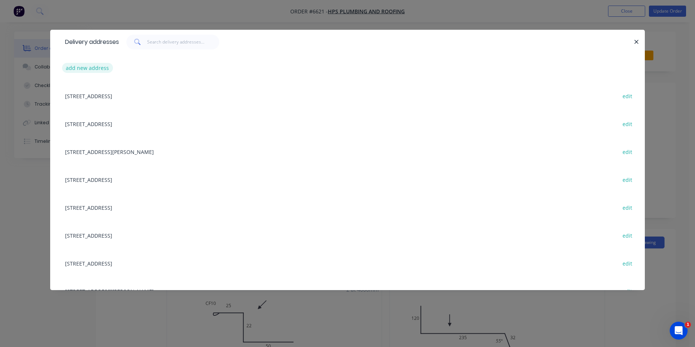
click at [99, 65] on button "add new address" at bounding box center [87, 68] width 51 height 10
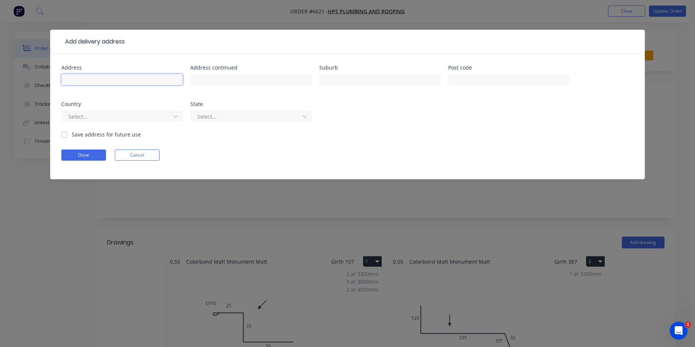
click at [136, 77] on input "text" at bounding box center [121, 79] width 121 height 11
type input "16 Clifford St"
click at [354, 81] on input "text" at bounding box center [379, 79] width 121 height 11
type input "South Golden Beach"
click at [72, 135] on label "Save address for future use" at bounding box center [106, 134] width 69 height 8
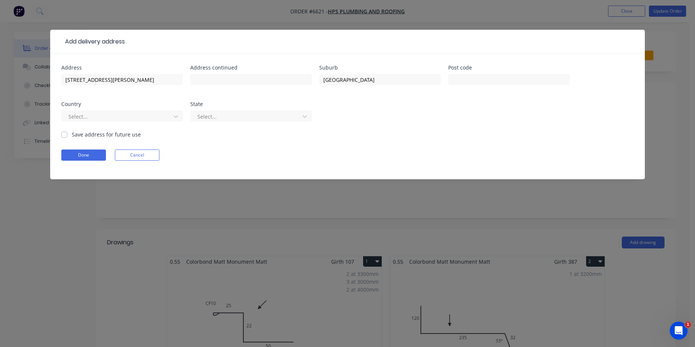
click at [64, 135] on input "Save address for future use" at bounding box center [64, 133] width 6 height 7
checkbox input "true"
click at [78, 151] on button "Done" at bounding box center [83, 154] width 45 height 11
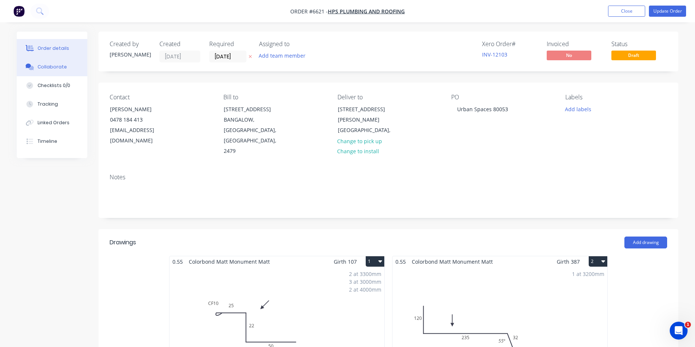
click at [67, 65] on button "Collaborate" at bounding box center [52, 67] width 71 height 19
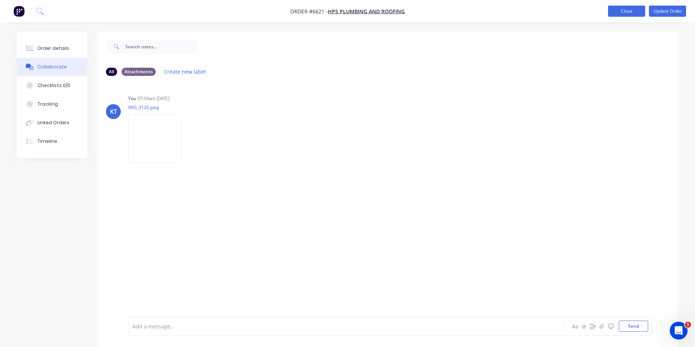
click at [613, 9] on button "Close" at bounding box center [626, 11] width 37 height 11
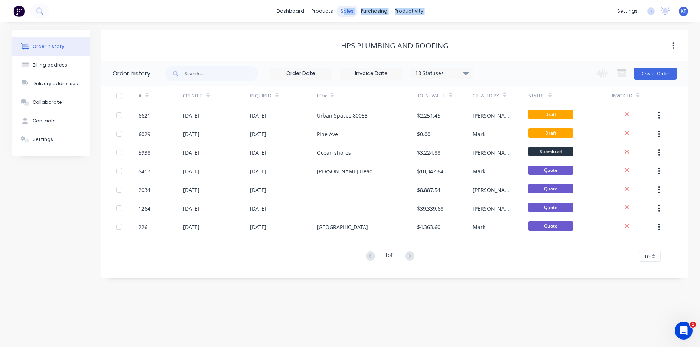
drag, startPoint x: 345, startPoint y: 5, endPoint x: 349, endPoint y: 14, distance: 9.8
click at [345, 6] on div "dashboard products sales purchasing productivity dashboard products Product Cat…" at bounding box center [350, 11] width 700 height 22
click at [361, 38] on div "Sales Orders" at bounding box center [375, 35] width 30 height 7
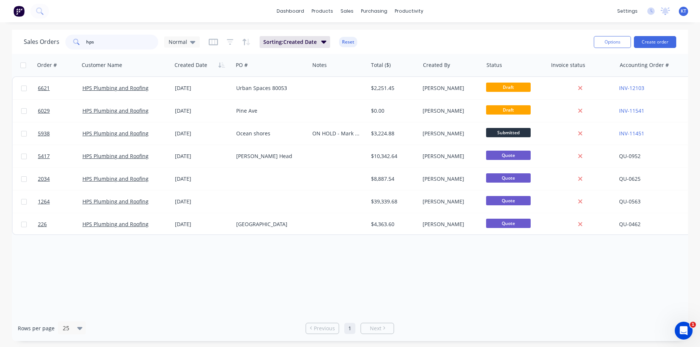
click at [98, 42] on input "hps" at bounding box center [122, 42] width 72 height 15
type input "ash"
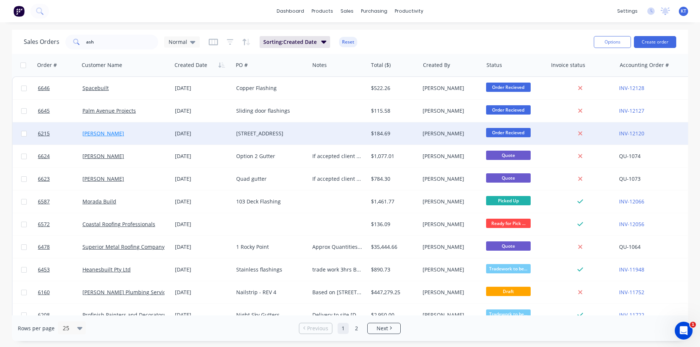
click at [88, 133] on link "Ash Neville" at bounding box center [103, 133] width 42 height 7
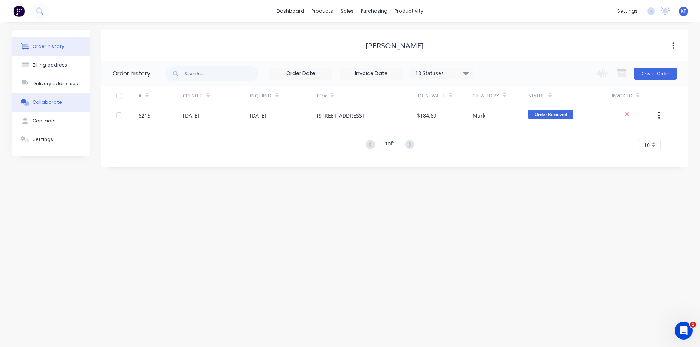
click at [49, 103] on div "Collaborate" at bounding box center [47, 102] width 29 height 7
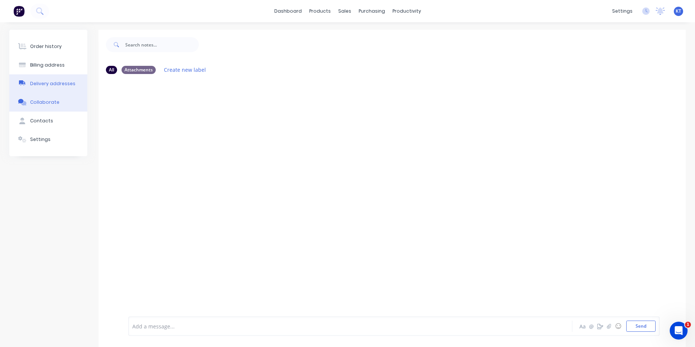
click at [54, 82] on div "Delivery addresses" at bounding box center [52, 83] width 45 height 7
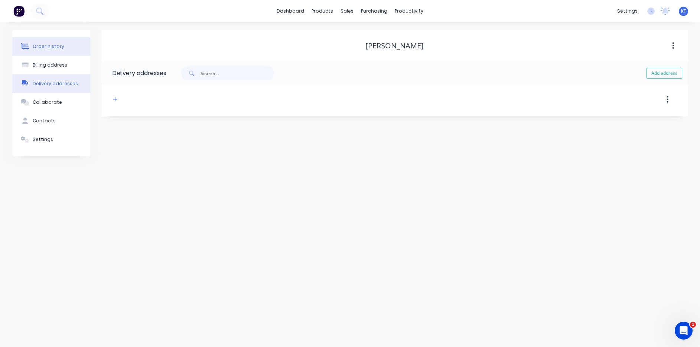
drag, startPoint x: 42, startPoint y: 32, endPoint x: 43, endPoint y: 40, distance: 8.3
click at [43, 36] on div "Order history Billing address Delivery addresses Collaborate Contacts Settings" at bounding box center [51, 93] width 78 height 126
click at [46, 48] on div "Order history" at bounding box center [49, 46] width 32 height 7
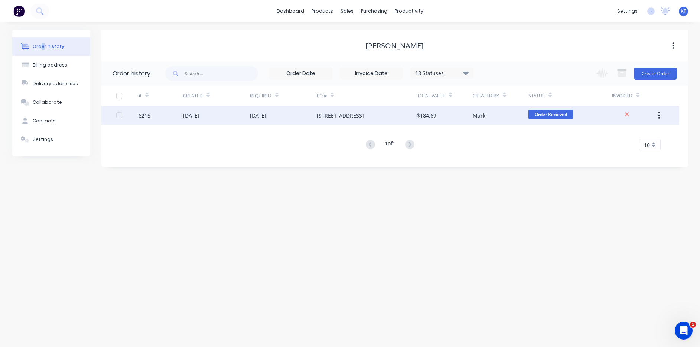
click at [216, 118] on div "25 Aug 2025" at bounding box center [216, 115] width 67 height 19
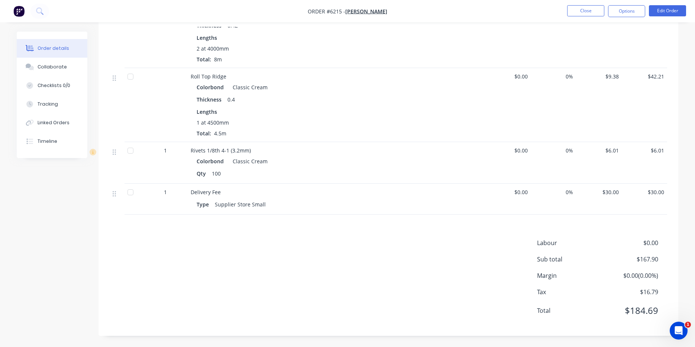
scroll to position [106, 0]
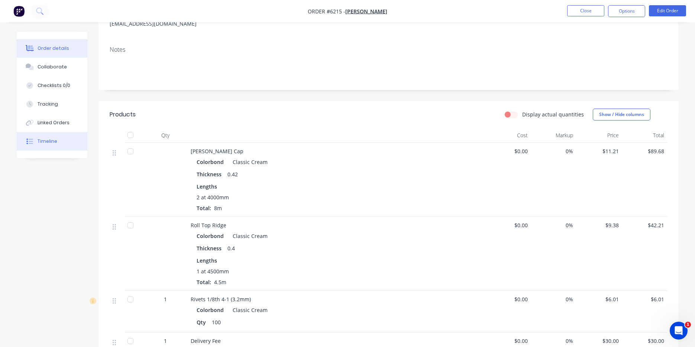
click at [68, 143] on button "Timeline" at bounding box center [52, 141] width 71 height 19
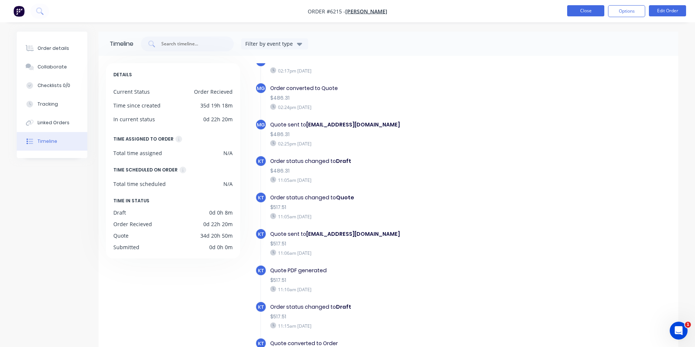
click at [597, 10] on button "Close" at bounding box center [585, 10] width 37 height 11
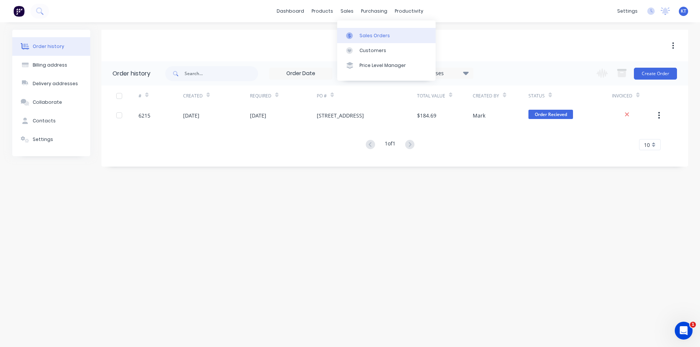
click at [398, 31] on link "Sales Orders" at bounding box center [386, 35] width 98 height 15
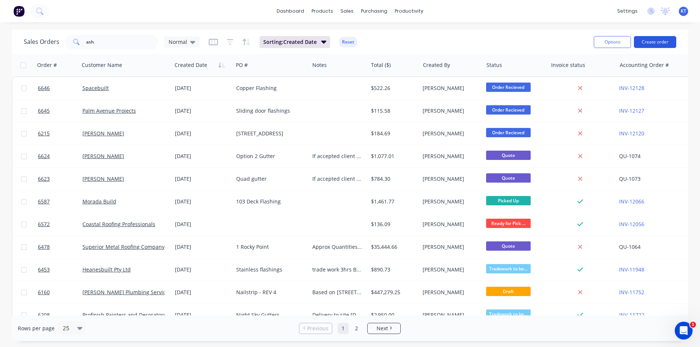
click at [660, 36] on button "Create order" at bounding box center [655, 42] width 42 height 12
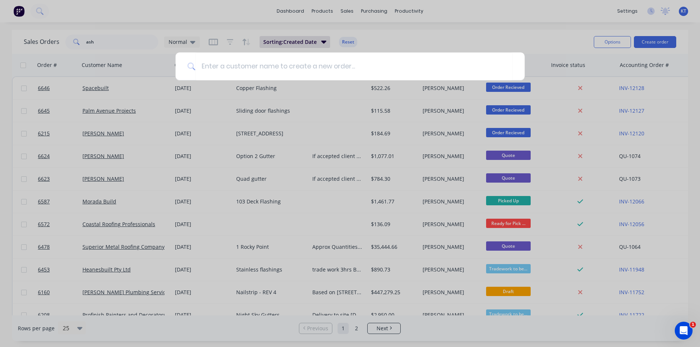
click at [477, 25] on div at bounding box center [350, 173] width 700 height 347
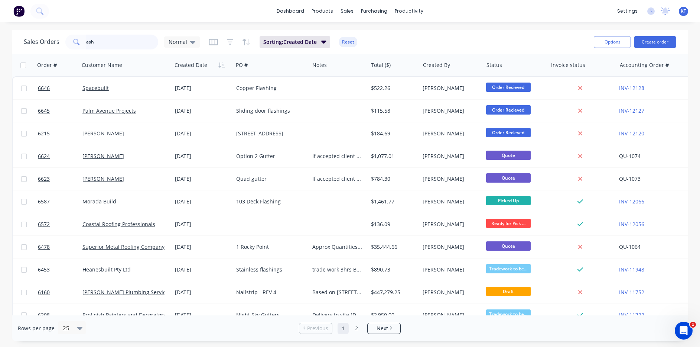
click at [117, 39] on input "ash" at bounding box center [122, 42] width 72 height 15
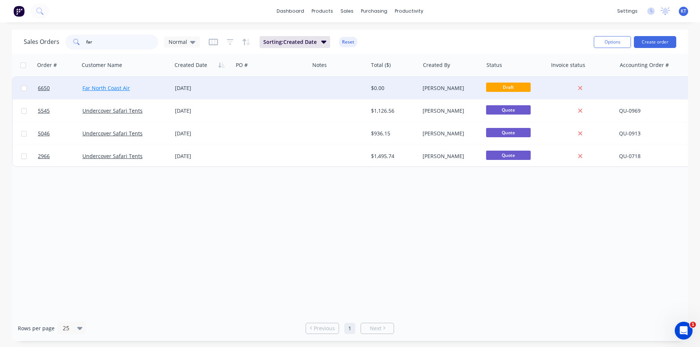
type input "far"
click at [126, 89] on link "Far North Coast Air" at bounding box center [106, 87] width 48 height 7
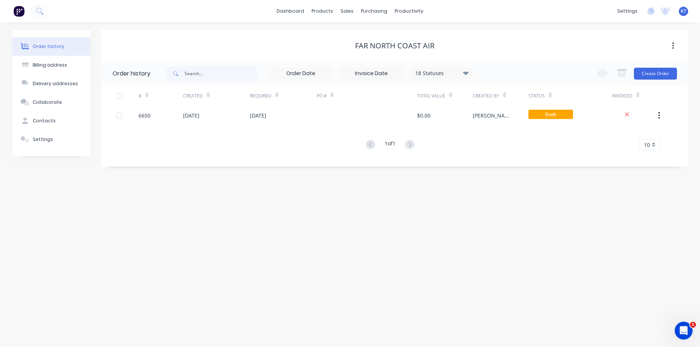
click at [252, 124] on div "# Created Required PO # Total Value Created By Status Invoiced 6650 26 Aug 2025…" at bounding box center [390, 117] width 578 height 65
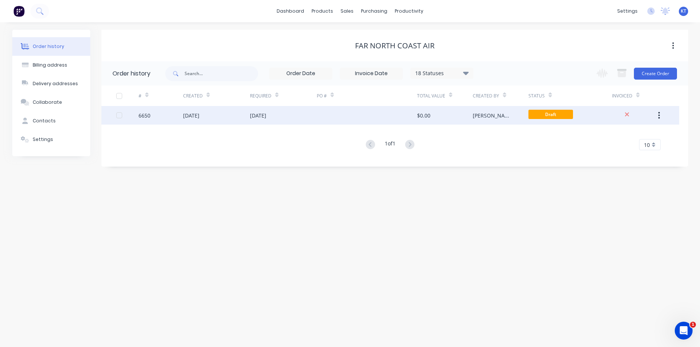
click at [265, 114] on div "[DATE]" at bounding box center [258, 115] width 16 height 8
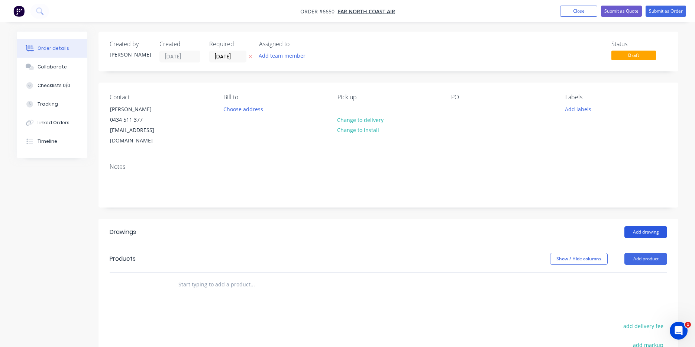
click at [657, 226] on button "Add drawing" at bounding box center [645, 232] width 43 height 12
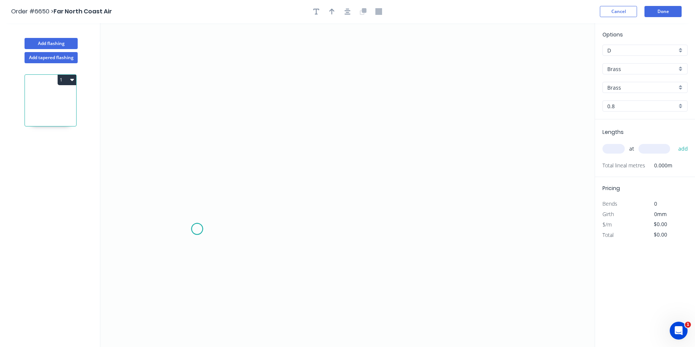
click at [197, 229] on icon "0" at bounding box center [347, 185] width 494 height 324
click at [237, 228] on icon at bounding box center [217, 228] width 40 height 0
click at [234, 156] on icon "0 ?" at bounding box center [347, 185] width 494 height 324
click at [401, 153] on icon "0 ? ?" at bounding box center [347, 185] width 494 height 324
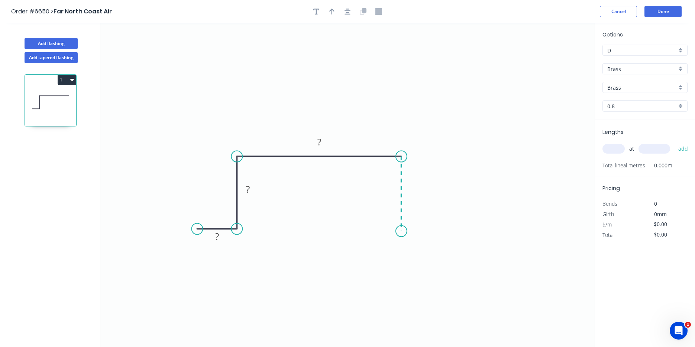
click at [399, 231] on icon "0 ? ? ?" at bounding box center [347, 185] width 494 height 324
click at [431, 231] on icon "0 ? ? ? ?" at bounding box center [347, 185] width 494 height 324
click at [353, 12] on button "button" at bounding box center [347, 11] width 11 height 11
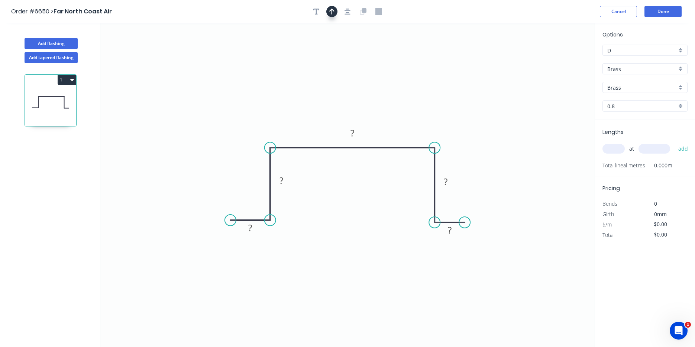
click at [333, 11] on icon "button" at bounding box center [331, 11] width 5 height 7
drag, startPoint x: 554, startPoint y: 56, endPoint x: 469, endPoint y: 79, distance: 87.8
click at [456, 85] on icon "0 ? ? ? ? ?" at bounding box center [347, 185] width 494 height 324
drag, startPoint x: 558, startPoint y: 58, endPoint x: 347, endPoint y: 125, distance: 222.1
click at [356, 116] on icon at bounding box center [359, 104] width 7 height 24
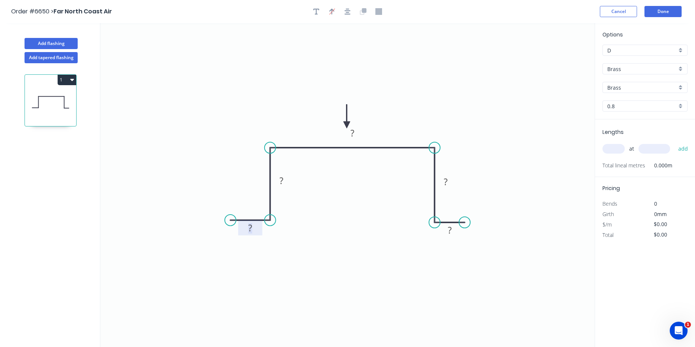
click at [249, 226] on tspan "?" at bounding box center [250, 227] width 4 height 12
type input "$163.22"
click at [629, 64] on div "Brass" at bounding box center [644, 68] width 85 height 11
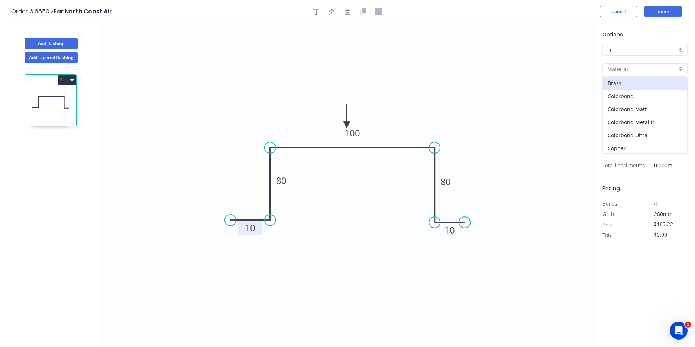
drag, startPoint x: 633, startPoint y: 90, endPoint x: 633, endPoint y: 98, distance: 8.2
click at [633, 92] on div "Colorbond" at bounding box center [645, 96] width 84 height 13
type input "Colorbond"
type input "Basalt"
type input "0.55"
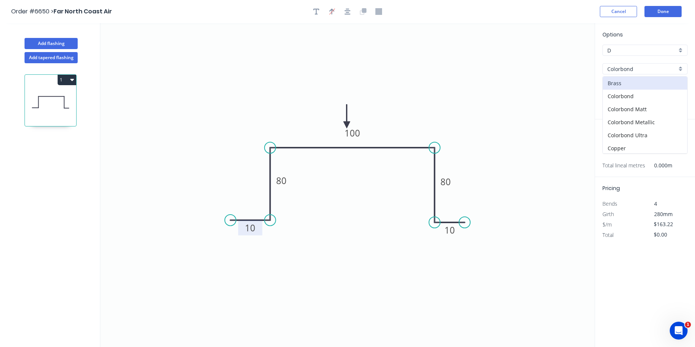
type input "$17.39"
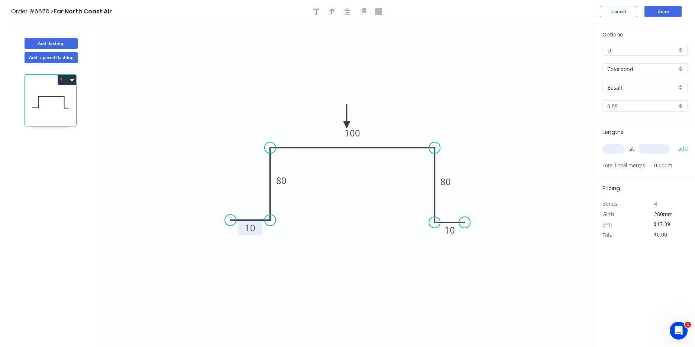
click at [616, 148] on input "text" at bounding box center [613, 149] width 22 height 10
type input "2"
type input "3080"
click at [674, 142] on button "add" at bounding box center [682, 148] width 17 height 13
type input "$107.12"
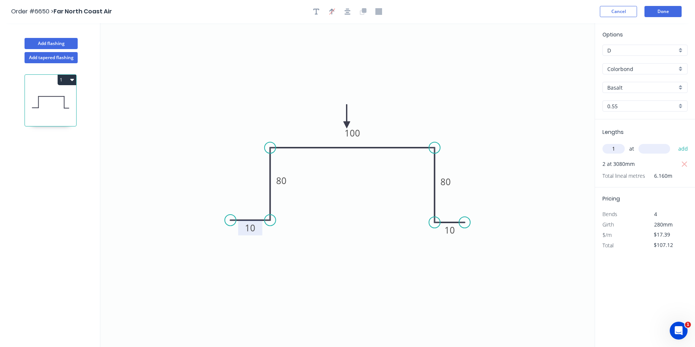
type input "1"
type input "1580"
click at [674, 142] on button "add" at bounding box center [682, 148] width 17 height 13
type input "$134.60"
click at [315, 12] on icon "button" at bounding box center [316, 11] width 6 height 7
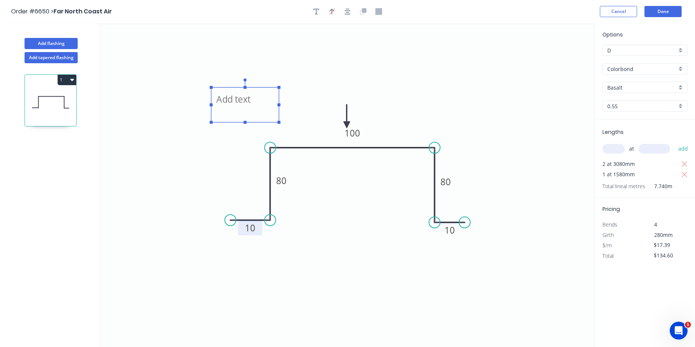
drag, startPoint x: 143, startPoint y: 55, endPoint x: 243, endPoint y: 107, distance: 112.5
click at [243, 107] on textarea at bounding box center [245, 104] width 60 height 27
drag, startPoint x: 250, startPoint y: 122, endPoint x: 243, endPoint y: 158, distance: 36.4
click at [246, 168] on icon "10 80 100 80 10" at bounding box center [347, 185] width 494 height 324
click at [241, 100] on textarea at bounding box center [248, 127] width 60 height 74
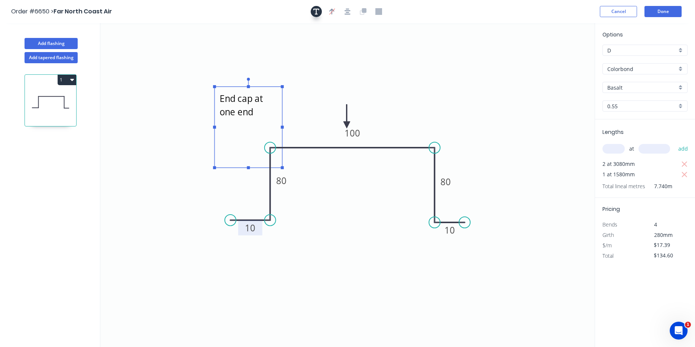
type textarea "End cap at one end"
click at [315, 14] on icon "button" at bounding box center [316, 12] width 6 height 6
click at [318, 11] on icon "button" at bounding box center [316, 11] width 6 height 7
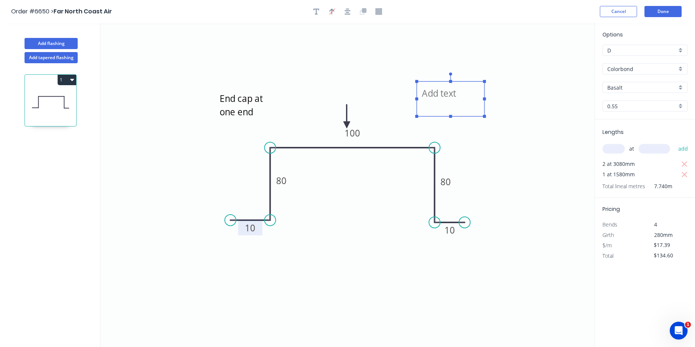
drag, startPoint x: 173, startPoint y: 61, endPoint x: 448, endPoint y: 93, distance: 276.8
click at [448, 93] on textarea at bounding box center [450, 98] width 60 height 27
drag, startPoint x: 452, startPoint y: 114, endPoint x: 452, endPoint y: 120, distance: 5.6
click at [452, 120] on rect at bounding box center [450, 104] width 68 height 35
drag, startPoint x: 451, startPoint y: 122, endPoint x: 451, endPoint y: 192, distance: 70.2
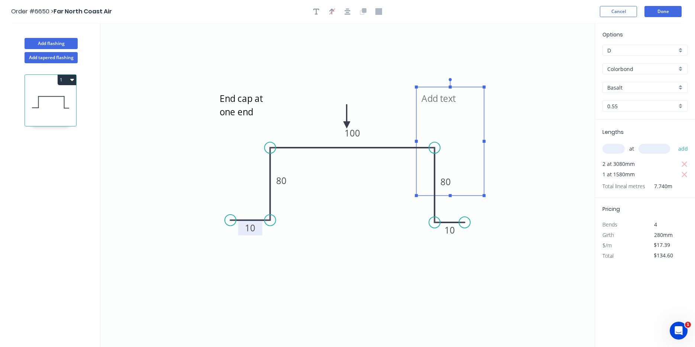
click at [451, 195] on rect at bounding box center [449, 195] width 3 height 3
click at [439, 99] on textarea at bounding box center [450, 141] width 60 height 101
click at [521, 113] on icon "End cap at one end Finished lengths 2 x 3000 1 x 1500 10 80 100 80 10" at bounding box center [347, 185] width 494 height 324
type textarea "Finished lengths 2 x 3000 1 x 1500"
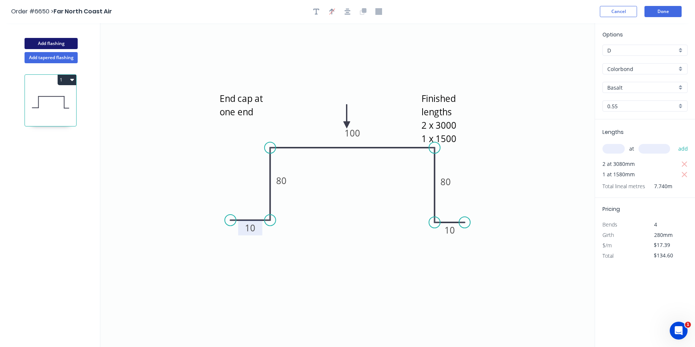
click at [60, 46] on button "Add flashing" at bounding box center [51, 43] width 53 height 11
type input "$0.00"
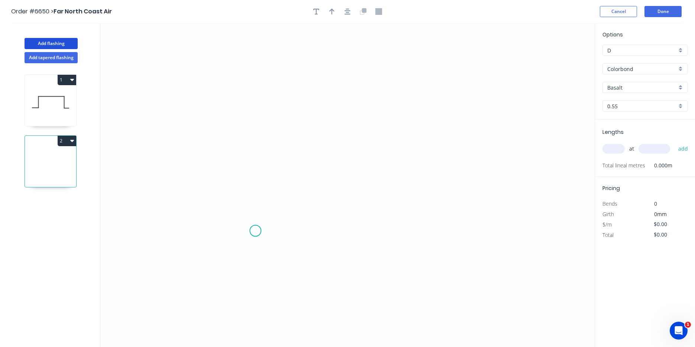
click at [255, 231] on icon "0" at bounding box center [347, 185] width 494 height 324
click at [255, 207] on icon at bounding box center [255, 219] width 0 height 25
click at [349, 205] on icon "0 ?" at bounding box center [347, 185] width 494 height 324
click at [351, 127] on icon "0 ? ?" at bounding box center [347, 185] width 494 height 324
click at [376, 129] on icon "0 ? ? ?" at bounding box center [347, 185] width 494 height 324
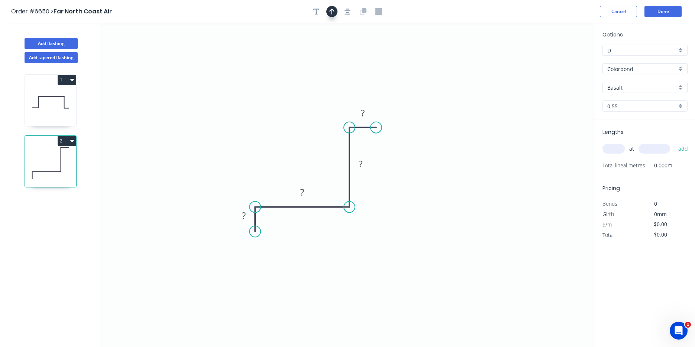
drag, startPoint x: 348, startPoint y: 12, endPoint x: 331, endPoint y: 9, distance: 17.7
click at [347, 12] on icon "button" at bounding box center [347, 12] width 6 height 6
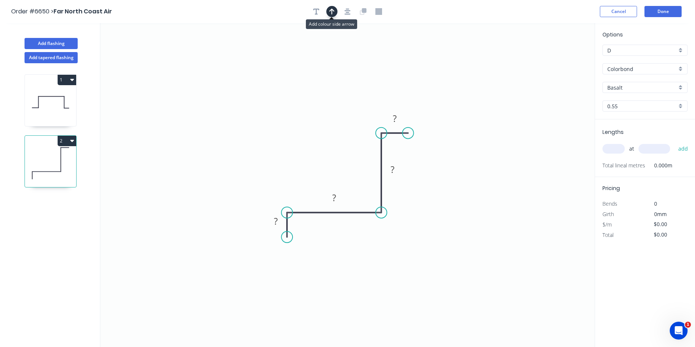
click at [330, 8] on icon "button" at bounding box center [331, 11] width 5 height 7
drag, startPoint x: 559, startPoint y: 59, endPoint x: 432, endPoint y: 224, distance: 209.0
click at [436, 224] on icon at bounding box center [439, 230] width 7 height 24
click at [431, 224] on icon at bounding box center [431, 216] width 7 height 24
click at [431, 224] on icon at bounding box center [438, 218] width 22 height 22
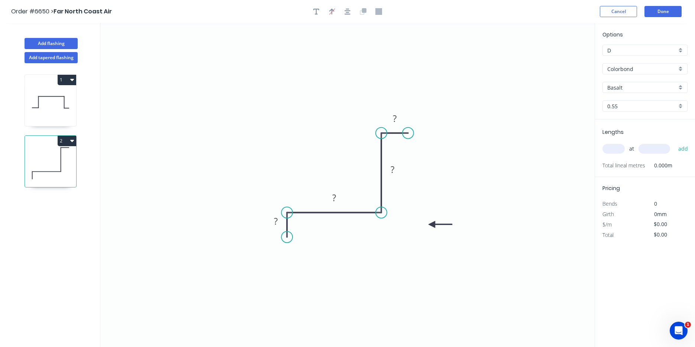
click at [431, 224] on icon at bounding box center [440, 224] width 24 height 7
drag, startPoint x: 431, startPoint y: 224, endPoint x: 394, endPoint y: 231, distance: 37.7
click at [394, 231] on icon at bounding box center [400, 237] width 22 height 22
click at [393, 114] on tspan "?" at bounding box center [395, 118] width 4 height 12
type input "$12.84"
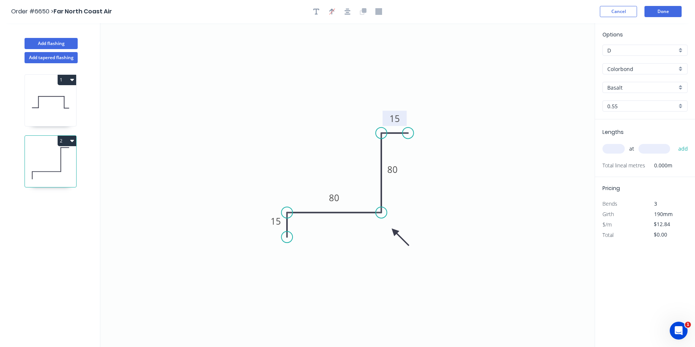
click at [626, 89] on input "Basalt" at bounding box center [641, 88] width 69 height 8
click at [644, 167] on div "Dover White" at bounding box center [645, 166] width 84 height 13
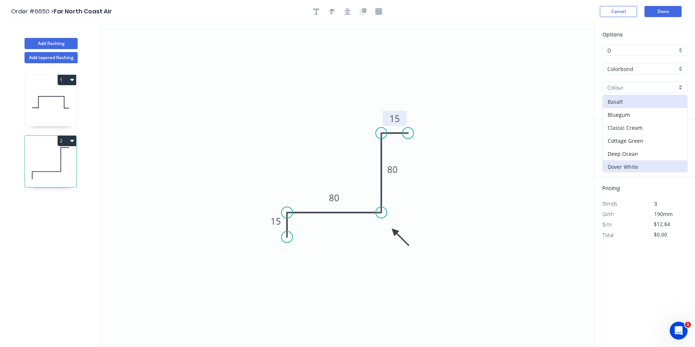
type input "Dover White"
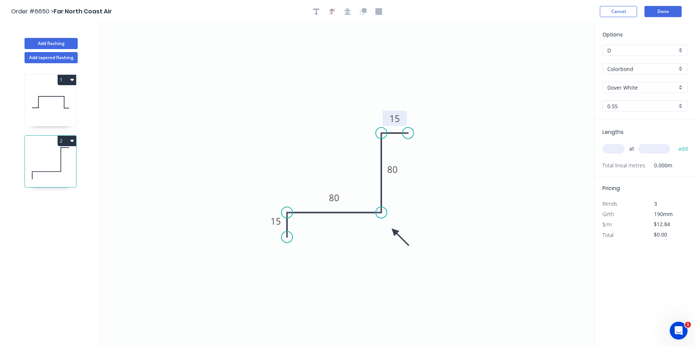
click at [620, 151] on input "text" at bounding box center [613, 149] width 22 height 10
type input "1"
type input "5180"
click at [674, 142] on button "add" at bounding box center [682, 148] width 17 height 13
type input "$66.51"
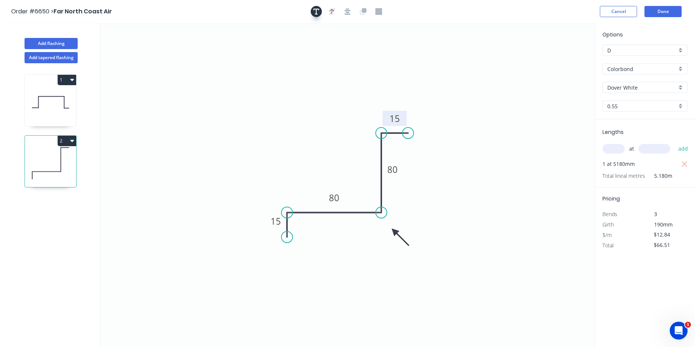
click at [316, 11] on icon "button" at bounding box center [316, 12] width 6 height 6
drag, startPoint x: 158, startPoint y: 43, endPoint x: 405, endPoint y: 258, distance: 327.6
click at [405, 258] on textarea at bounding box center [395, 267] width 60 height 27
drag, startPoint x: 428, startPoint y: 268, endPoint x: 481, endPoint y: 267, distance: 52.4
click at [481, 267] on rect at bounding box center [481, 267] width 3 height 3
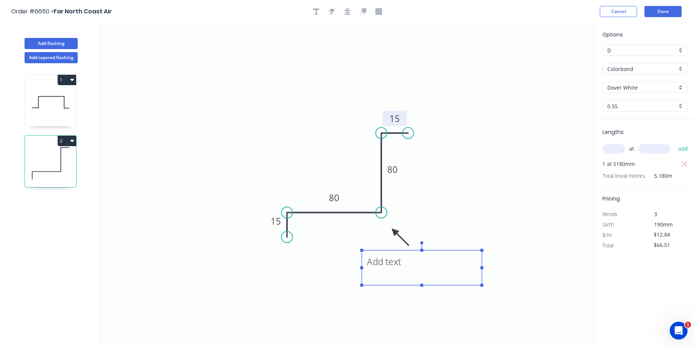
click at [404, 267] on textarea at bounding box center [421, 267] width 113 height 27
type textarea "DOVER WHITE THIS SIDE"
click at [75, 142] on button "2" at bounding box center [67, 141] width 19 height 10
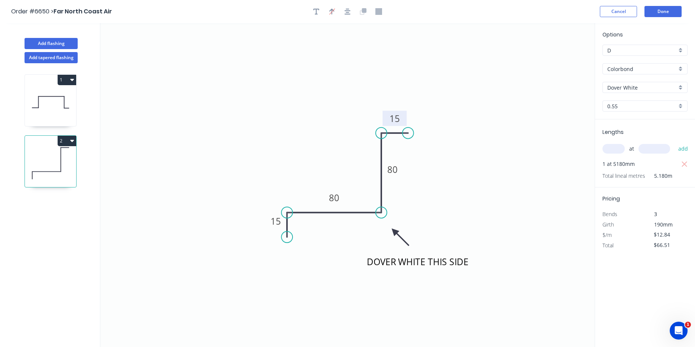
click at [70, 146] on icon at bounding box center [50, 163] width 51 height 48
click at [64, 138] on button "2" at bounding box center [67, 141] width 19 height 10
click at [55, 159] on div "Duplicate" at bounding box center [40, 159] width 57 height 11
type input "$0.00"
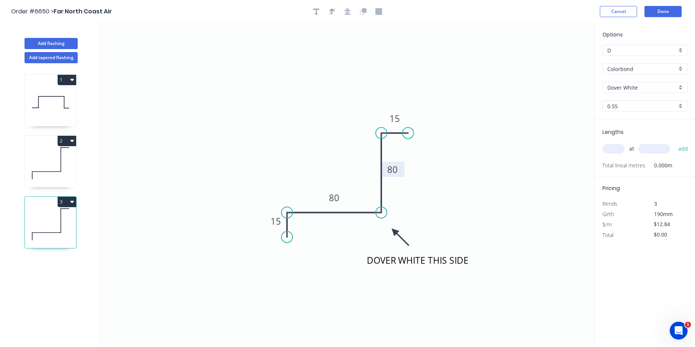
click at [392, 172] on tspan "80" at bounding box center [392, 169] width 10 height 12
type input "$20.19"
click at [317, 9] on icon "button" at bounding box center [316, 12] width 6 height 6
drag, startPoint x: 305, startPoint y: 131, endPoint x: 444, endPoint y: 169, distance: 144.1
click at [444, 169] on textarea at bounding box center [449, 169] width 60 height 27
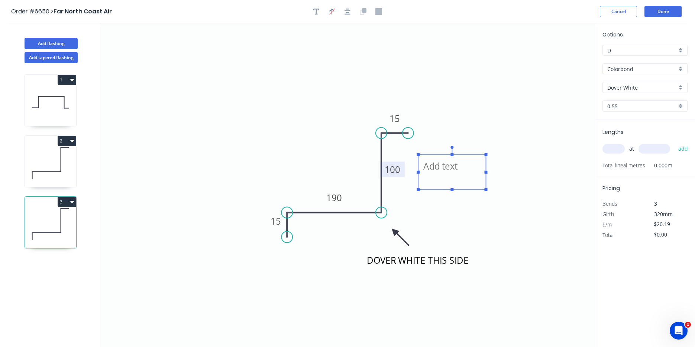
click at [445, 169] on textarea at bounding box center [452, 171] width 60 height 27
click at [453, 185] on textarea "CAPPED AT ONE END" at bounding box center [452, 171] width 60 height 27
click at [453, 192] on icon "DOVER WHITE THIS SIDE CAPPED AT ONE END 15 190 100 15" at bounding box center [347, 185] width 494 height 324
click at [472, 181] on textarea "CAPPED AT ONE END" at bounding box center [452, 171] width 60 height 27
drag, startPoint x: 451, startPoint y: 190, endPoint x: 454, endPoint y: 237, distance: 46.9
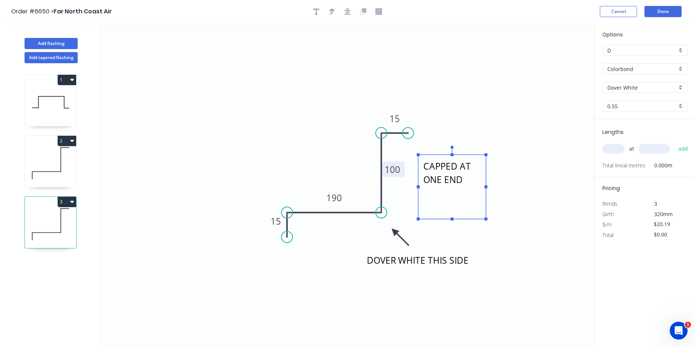
click at [454, 237] on icon "DOVER WHITE THIS SIDE CAPPED AT ONE END 15 190 100 15" at bounding box center [347, 185] width 494 height 324
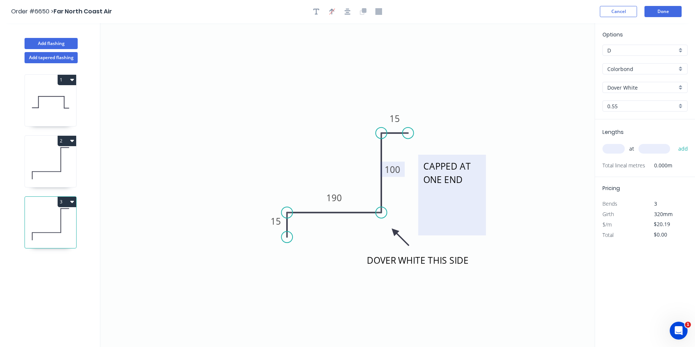
click at [468, 192] on textarea "CAPPED AT ONE END" at bounding box center [452, 194] width 60 height 73
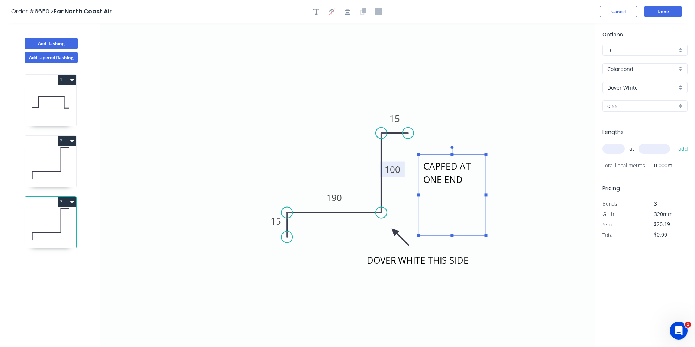
click at [471, 183] on textarea "CAPPED AT ONE END" at bounding box center [452, 194] width 60 height 73
type textarea "CAPPED AT ONE END SEE DRAWING"
click at [610, 150] on input "text" at bounding box center [613, 149] width 22 height 10
type input "1"
type input "480"
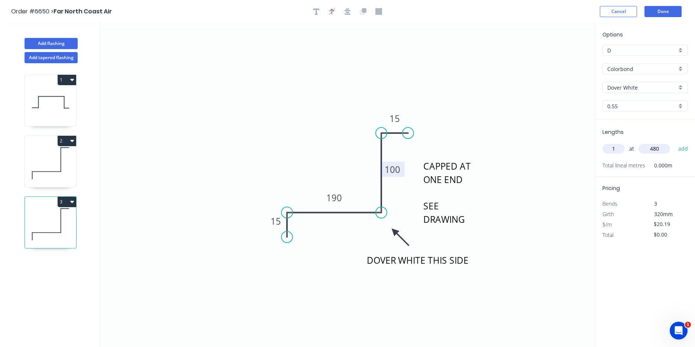
click at [674, 142] on button "add" at bounding box center [682, 148] width 17 height 13
type input "$20.19"
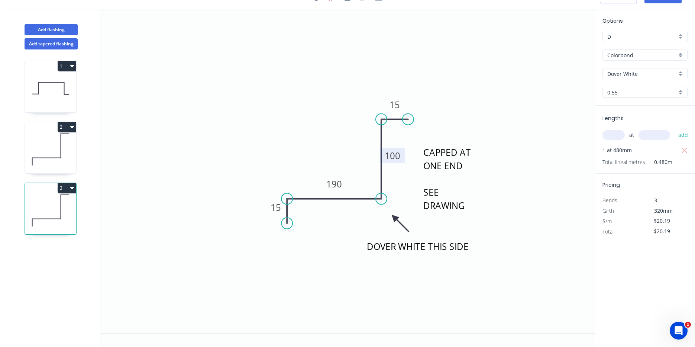
click at [63, 65] on button "1" at bounding box center [67, 66] width 19 height 10
click at [63, 80] on div "Duplicate" at bounding box center [40, 84] width 57 height 11
type input "Basalt"
type input "$17.39"
type input "$0.00"
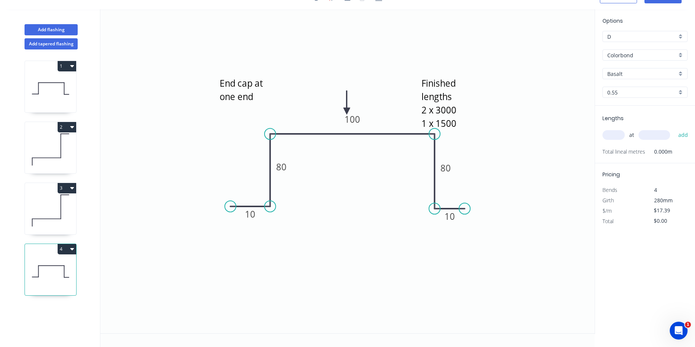
click at [648, 71] on input "Basalt" at bounding box center [641, 74] width 69 height 8
click at [626, 114] on div "Surfmist" at bounding box center [645, 112] width 84 height 13
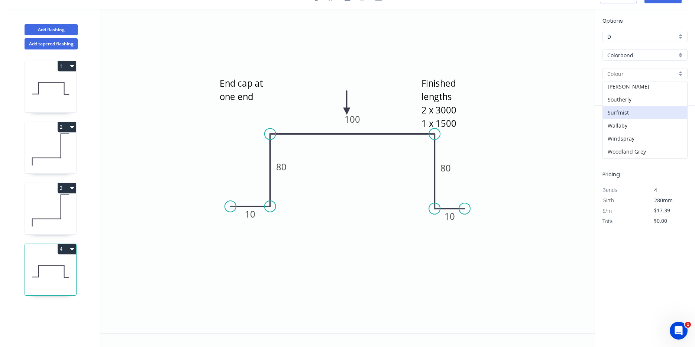
type input "Surfmist"
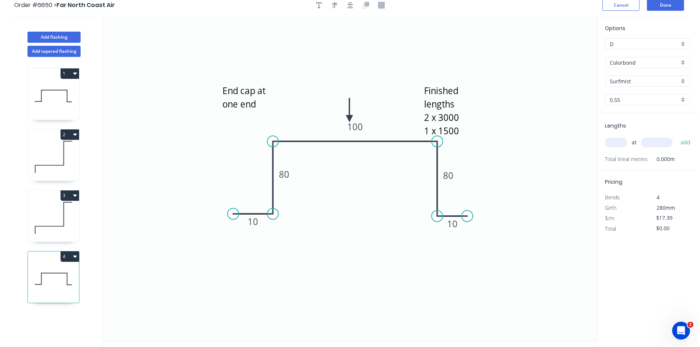
scroll to position [0, 0]
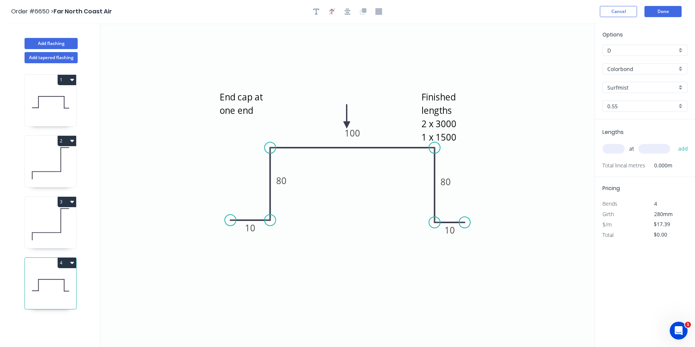
click at [317, 5] on header "Order #6650 > Far North Coast Air Cancel Done" at bounding box center [347, 11] width 695 height 23
click at [318, 9] on icon "button" at bounding box center [316, 12] width 6 height 6
drag, startPoint x: 158, startPoint y: 45, endPoint x: 341, endPoint y: 87, distance: 187.2
click at [341, 87] on textarea at bounding box center [331, 94] width 60 height 27
drag, startPoint x: 366, startPoint y: 94, endPoint x: 409, endPoint y: 100, distance: 44.2
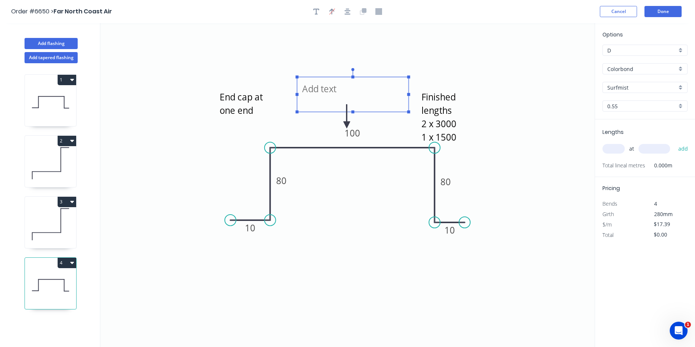
click at [409, 100] on icon "End cap at one end Finished lengths 2 x 3000 1 x 1500 10 80 100 80 10" at bounding box center [347, 185] width 494 height 324
click at [328, 91] on textarea at bounding box center [353, 94] width 104 height 27
click at [302, 91] on textarea "SURFMIST****" at bounding box center [353, 94] width 104 height 27
click at [382, 93] on textarea "****SURFMIST****" at bounding box center [353, 94] width 104 height 27
click at [299, 88] on rect at bounding box center [352, 94] width 111 height 35
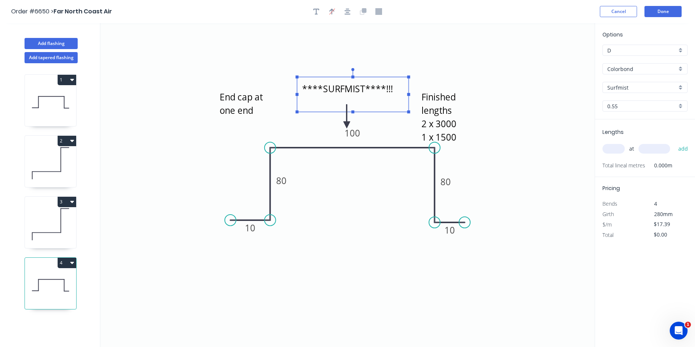
click at [301, 86] on textarea "****SURFMIST****!!!" at bounding box center [353, 94] width 104 height 27
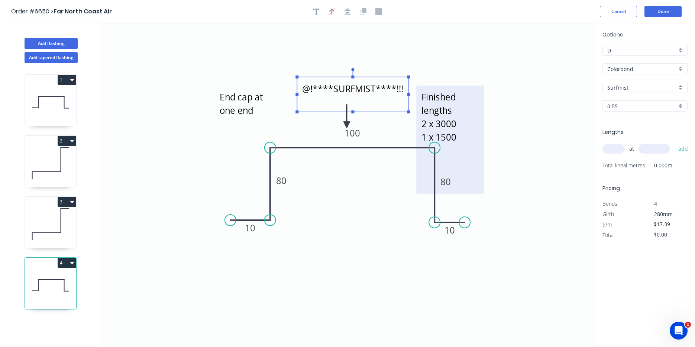
type textarea "@!****SURFMIST****!!!"
click at [432, 124] on textarea "Finished lengths 2 x 3000 1 x 1500" at bounding box center [450, 139] width 60 height 101
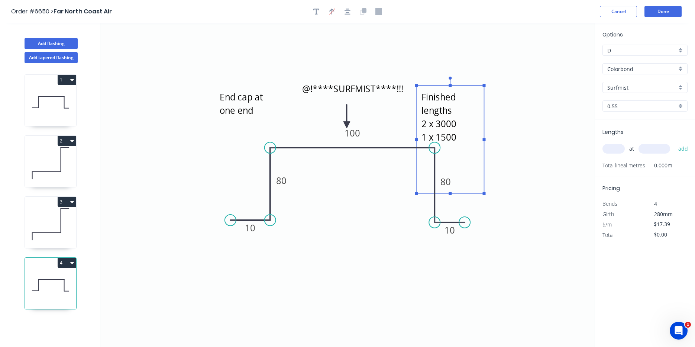
click at [456, 142] on textarea "Finished lengths 2 x 3000 1 x 1500" at bounding box center [450, 139] width 60 height 101
click at [427, 123] on textarea "Finished lengths 2 x 3000 1 x 2200" at bounding box center [450, 139] width 60 height 101
click at [446, 123] on textarea "Finished lengths 1 x 3000 1 x 2200" at bounding box center [450, 139] width 60 height 101
type textarea "Finished lengths 1 x 3100 1 x 2200"
click at [621, 148] on input "text" at bounding box center [613, 149] width 22 height 10
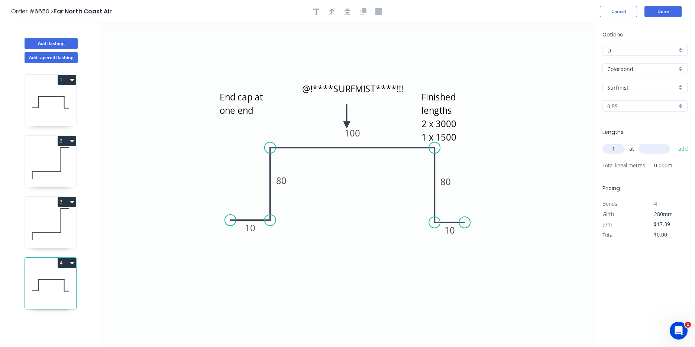
type input "1"
type input "3180"
click at [674, 142] on button "add" at bounding box center [682, 148] width 17 height 13
type input "$55.30"
type input "1"
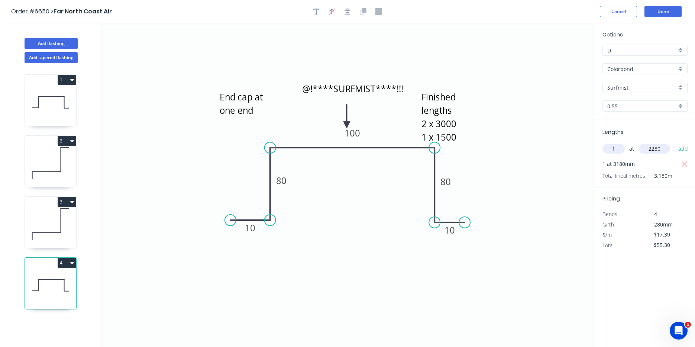
type input "2280"
click at [674, 142] on button "add" at bounding box center [682, 148] width 17 height 13
type input "$94.95"
click at [649, 15] on button "Done" at bounding box center [662, 11] width 37 height 11
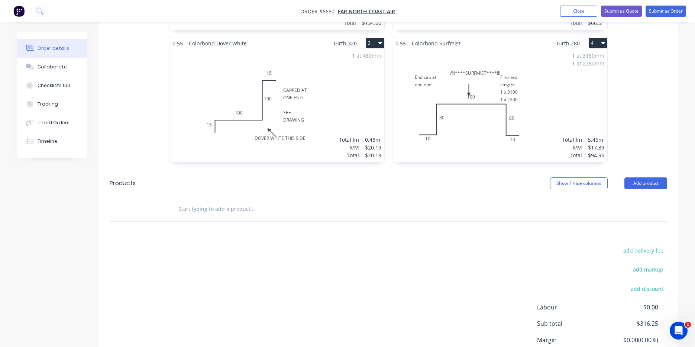
scroll to position [357, 0]
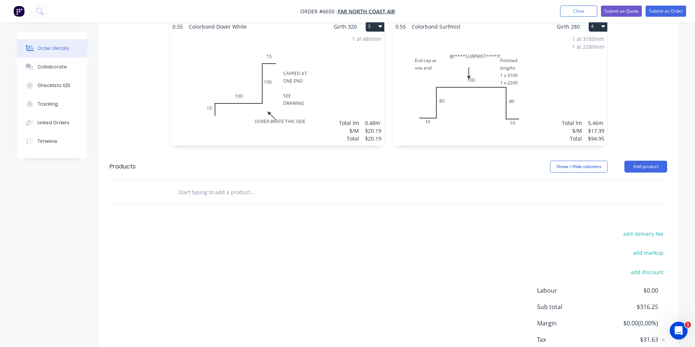
click at [622, 160] on div "Show / Hide columns" at bounding box center [587, 166] width 74 height 12
click at [648, 160] on button "Add product" at bounding box center [645, 166] width 43 height 12
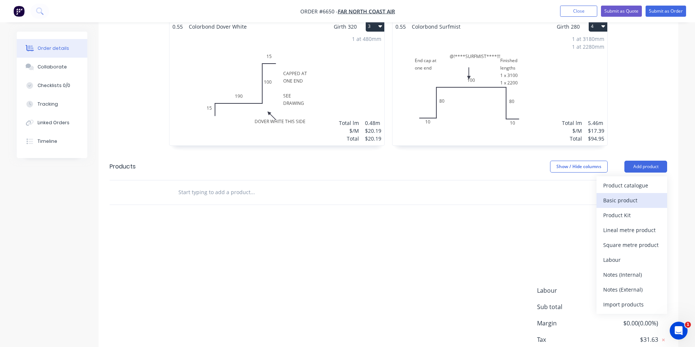
click at [646, 195] on div "Basic product" at bounding box center [631, 200] width 57 height 11
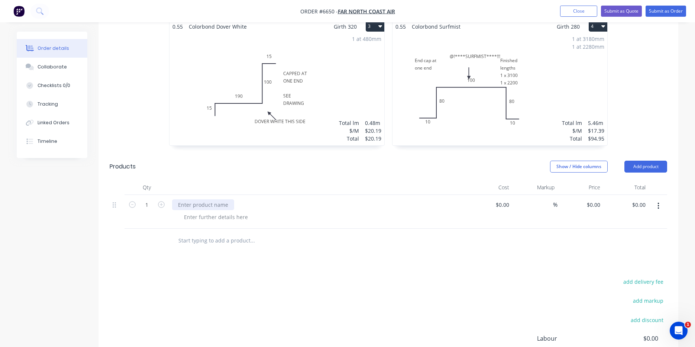
click at [197, 199] on div at bounding box center [203, 204] width 62 height 11
click at [503, 199] on div "$0.00" at bounding box center [503, 204] width 17 height 11
type input "$10.00"
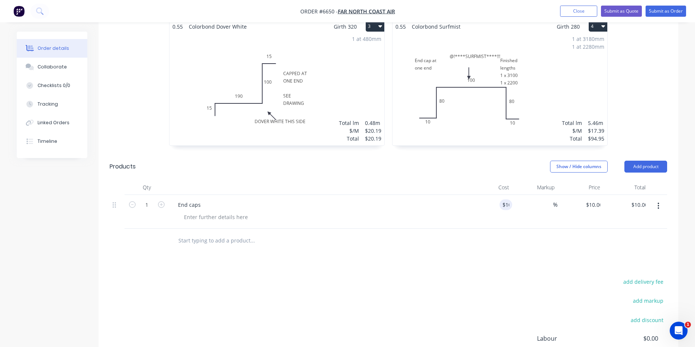
drag, startPoint x: 468, startPoint y: 242, endPoint x: 430, endPoint y: 225, distance: 42.2
click at [468, 242] on div at bounding box center [388, 240] width 557 height 24
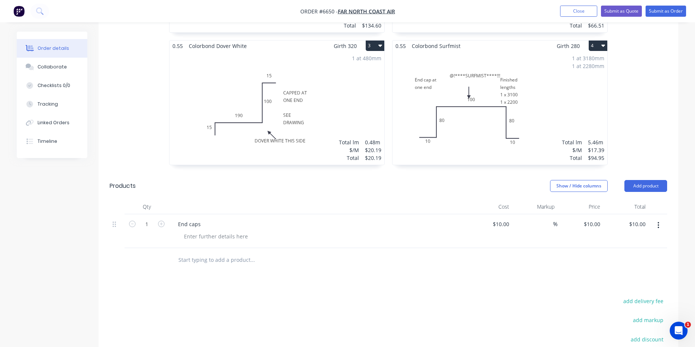
scroll to position [319, 0]
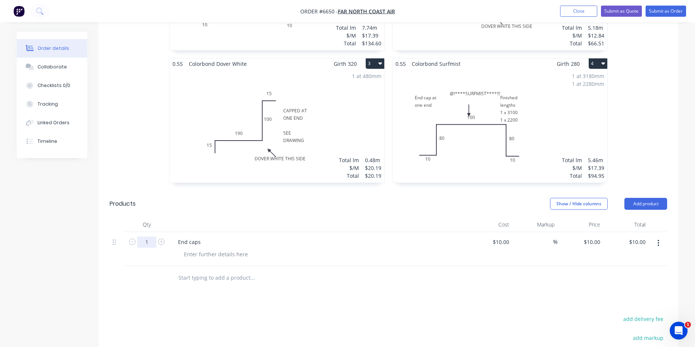
click at [149, 236] on input "1" at bounding box center [146, 241] width 19 height 11
type input "6"
type input "$60.00"
click at [270, 236] on div "End caps" at bounding box center [317, 241] width 291 height 11
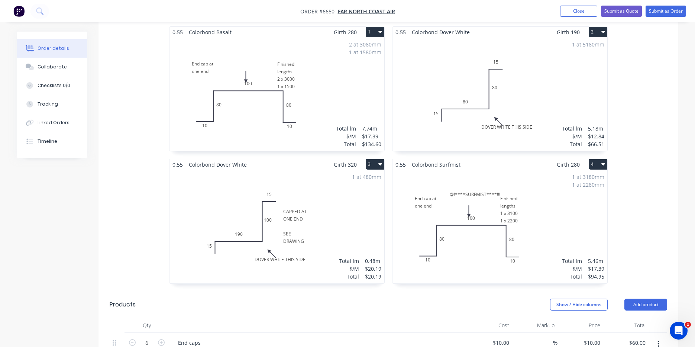
scroll to position [70, 0]
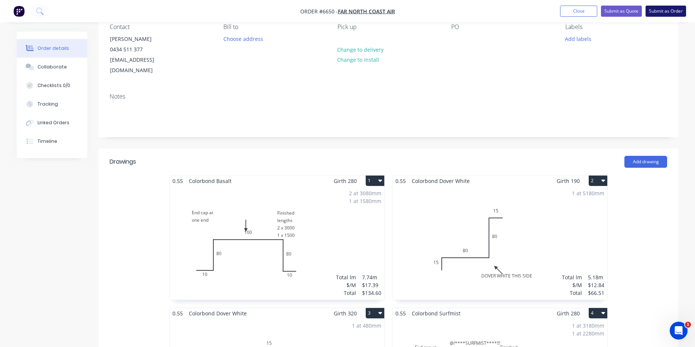
click at [655, 10] on button "Submit as Order" at bounding box center [665, 11] width 40 height 11
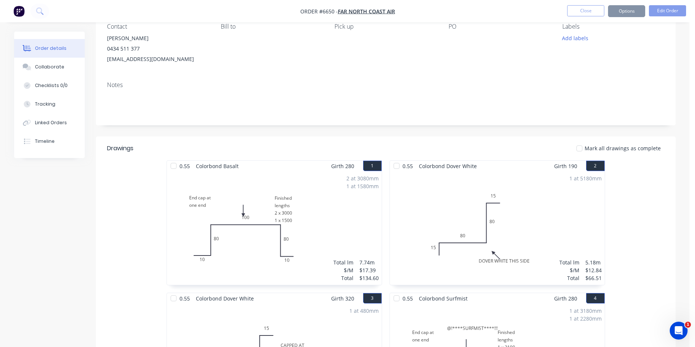
scroll to position [0, 0]
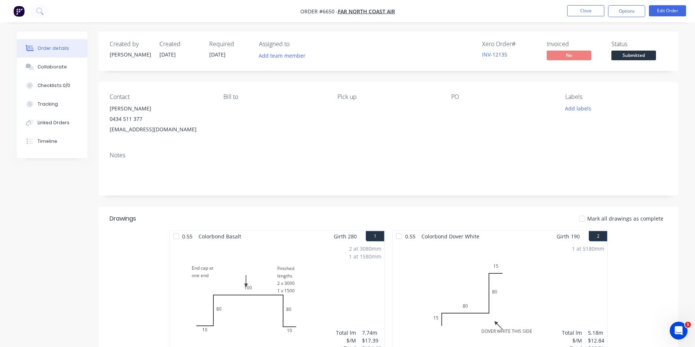
click at [641, 56] on span "Submitted" at bounding box center [633, 55] width 45 height 9
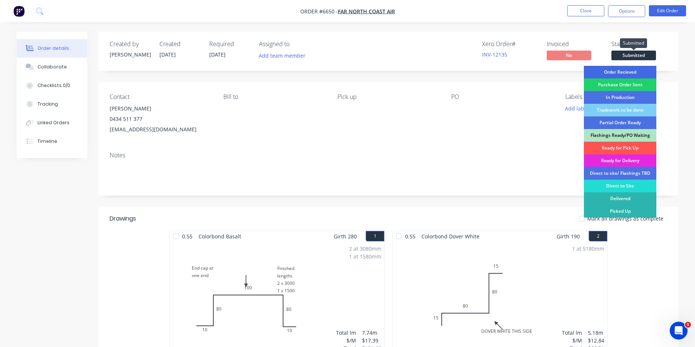
click at [630, 67] on div "Order Recieved" at bounding box center [620, 72] width 72 height 13
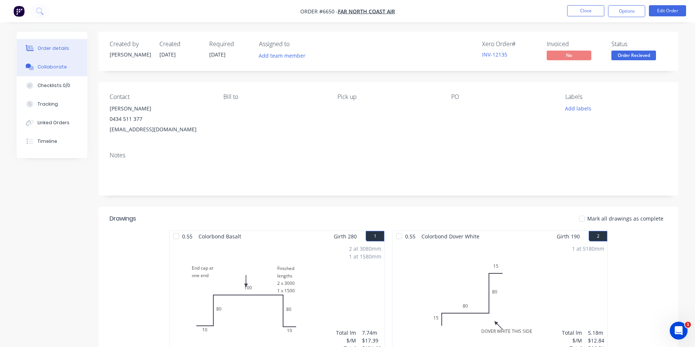
drag, startPoint x: 63, startPoint y: 70, endPoint x: 72, endPoint y: 73, distance: 9.6
click at [63, 70] on button "Collaborate" at bounding box center [52, 67] width 71 height 19
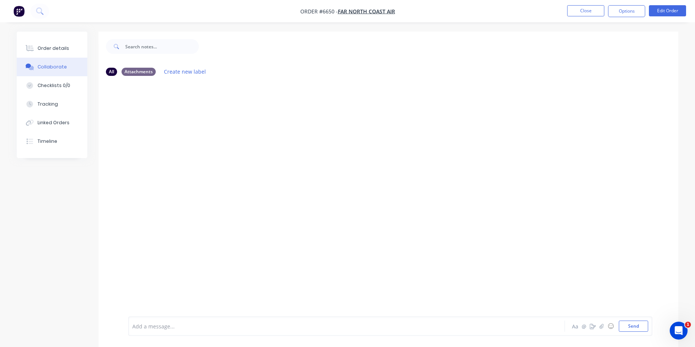
click at [689, 341] on div at bounding box center [689, 341] width 0 height 0
click at [600, 326] on icon "button" at bounding box center [601, 325] width 4 height 5
click at [640, 326] on button "Send" at bounding box center [633, 325] width 29 height 11
click at [58, 52] on button "Order details" at bounding box center [52, 48] width 71 height 19
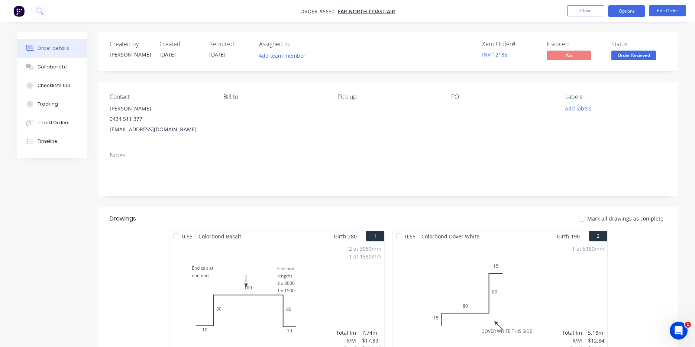
click at [621, 10] on button "Options" at bounding box center [626, 11] width 37 height 12
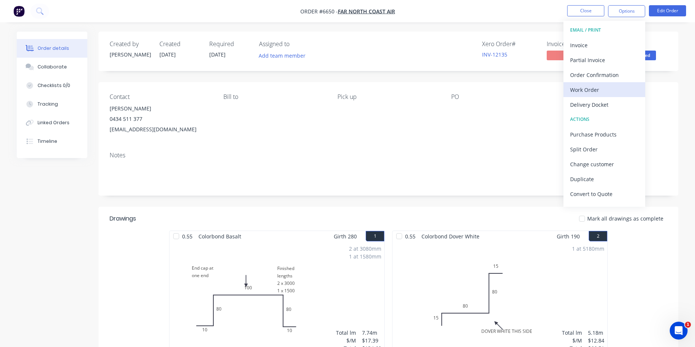
click at [584, 89] on div "Work Order" at bounding box center [604, 89] width 68 height 11
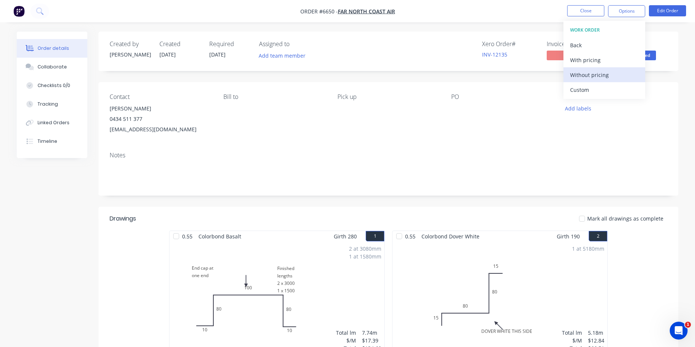
click at [592, 70] on div "Without pricing" at bounding box center [604, 74] width 68 height 11
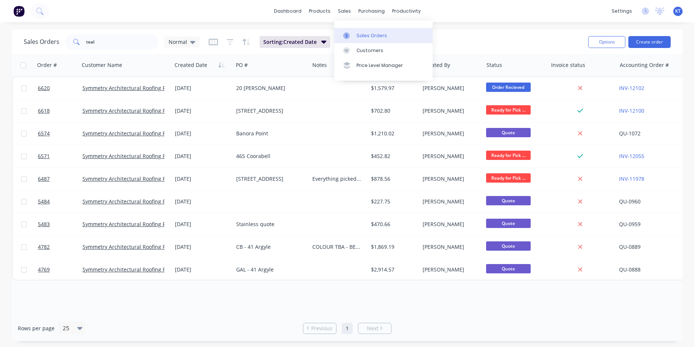
click at [347, 29] on link "Sales Orders" at bounding box center [383, 35] width 98 height 15
click at [138, 42] on input "teal" at bounding box center [122, 42] width 72 height 15
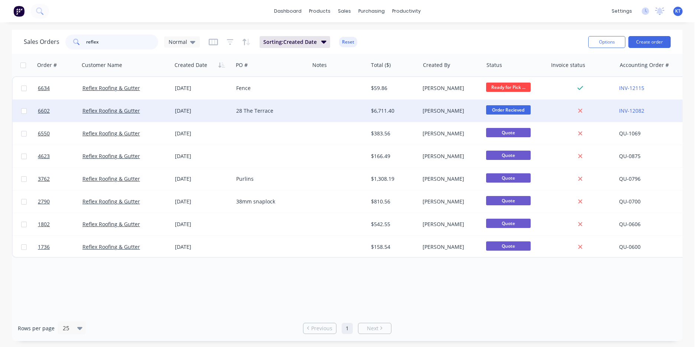
type input "reflex"
click at [256, 109] on div "28 The Terrace" at bounding box center [269, 110] width 67 height 7
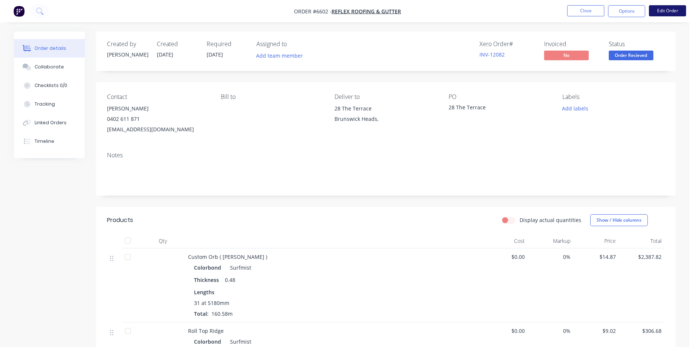
click at [658, 10] on button "Edit Order" at bounding box center [667, 10] width 37 height 11
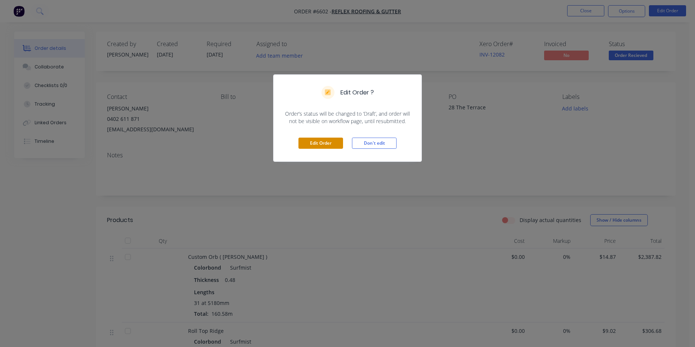
click at [307, 143] on button "Edit Order" at bounding box center [320, 142] width 45 height 11
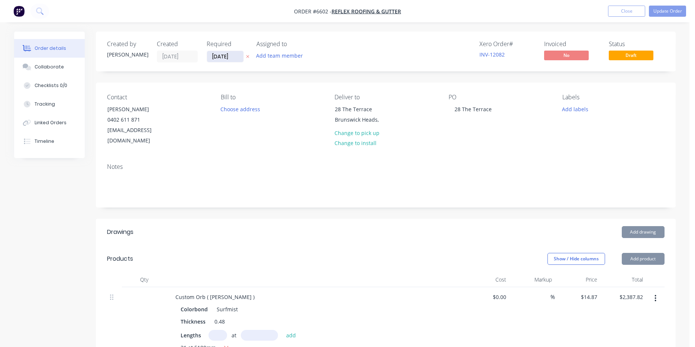
click at [218, 61] on input "[DATE]" at bounding box center [225, 56] width 36 height 11
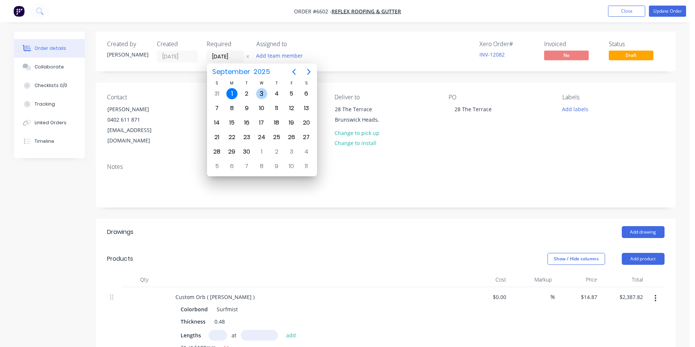
click at [261, 94] on div "3" at bounding box center [261, 93] width 11 height 11
type input "[DATE]"
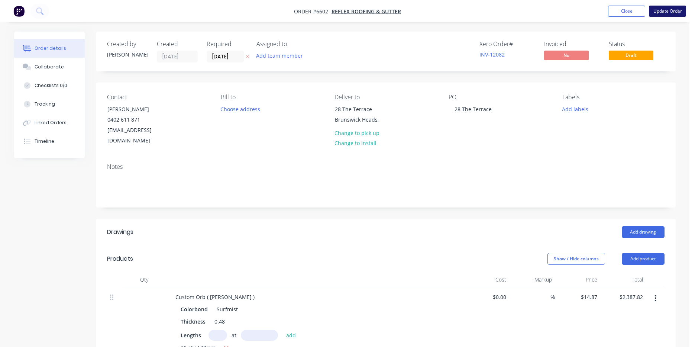
click at [665, 12] on button "Update Order" at bounding box center [667, 11] width 37 height 11
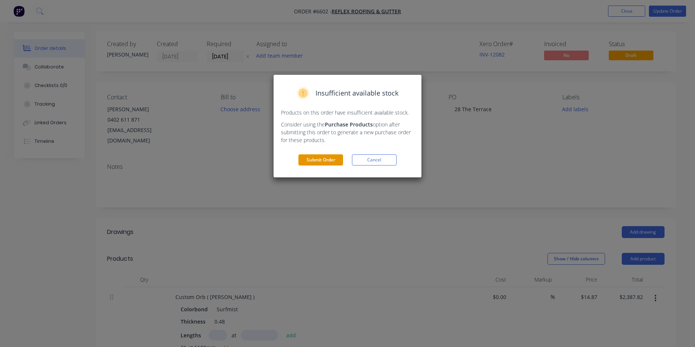
click at [325, 156] on button "Submit Order" at bounding box center [320, 159] width 45 height 11
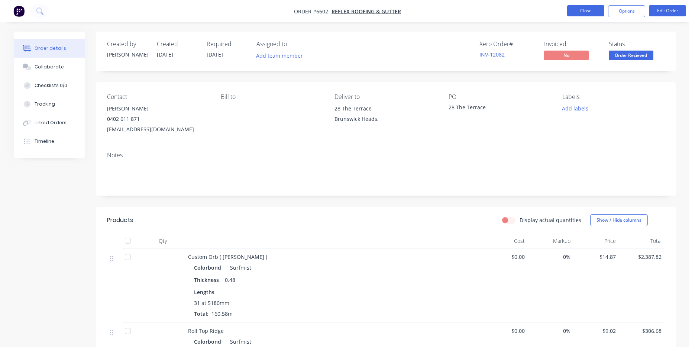
click at [590, 10] on button "Close" at bounding box center [585, 10] width 37 height 11
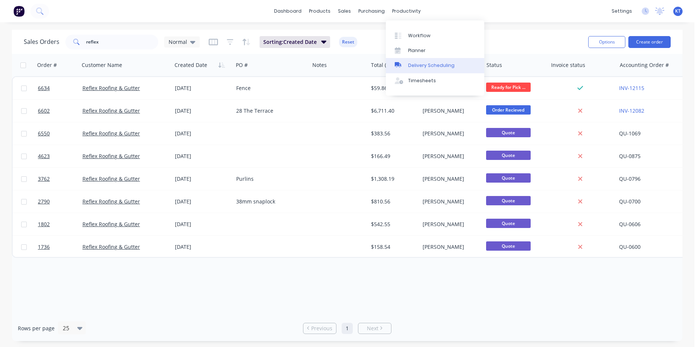
click at [423, 69] on link "Delivery Scheduling" at bounding box center [435, 65] width 98 height 15
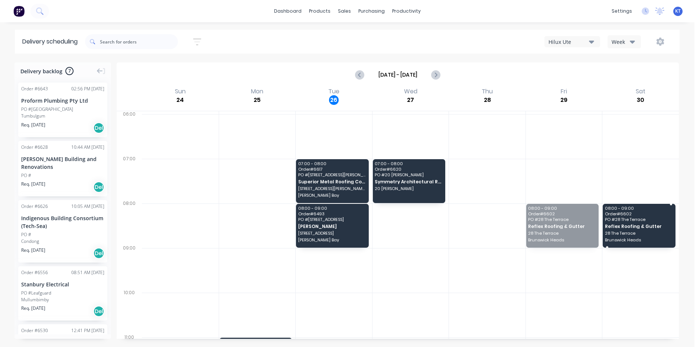
drag, startPoint x: 568, startPoint y: 223, endPoint x: 699, endPoint y: 224, distance: 130.8
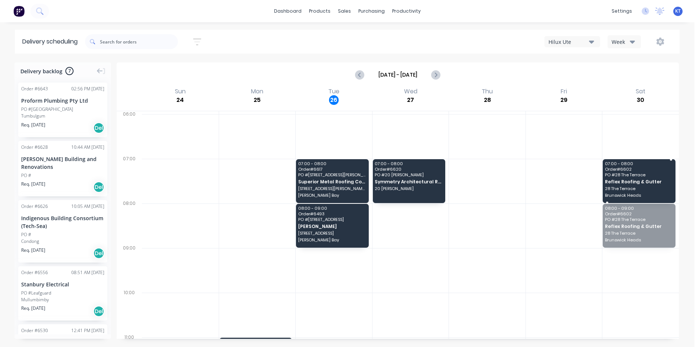
drag, startPoint x: 625, startPoint y: 232, endPoint x: 727, endPoint y: 189, distance: 110.9
click at [694, 189] on html "dashboard products sales purchasing productivity dashboard products Product Cat…" at bounding box center [350, 173] width 700 height 347
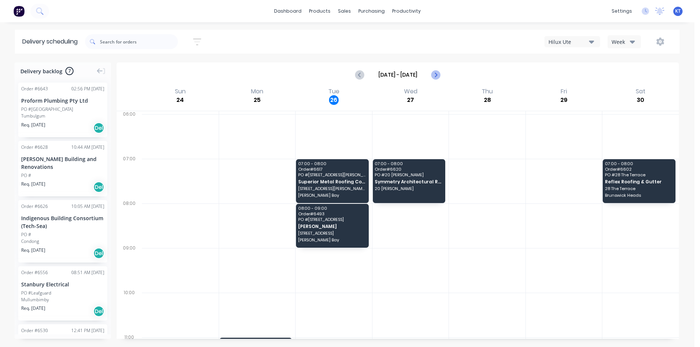
click at [436, 74] on icon "Next page" at bounding box center [435, 75] width 3 height 6
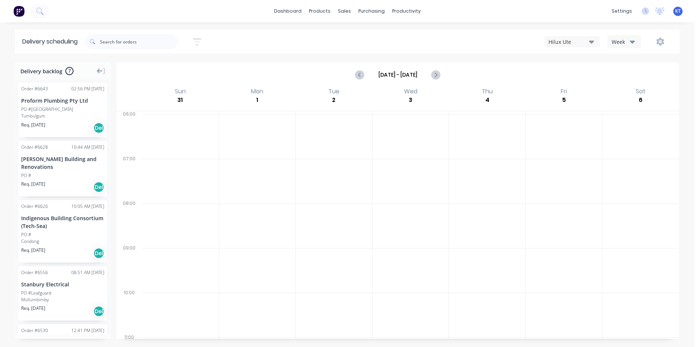
click at [100, 74] on icon at bounding box center [100, 71] width 6 height 7
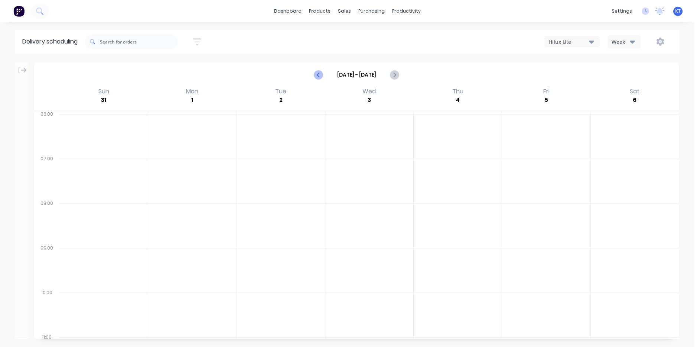
click at [315, 77] on icon "Previous page" at bounding box center [319, 74] width 9 height 9
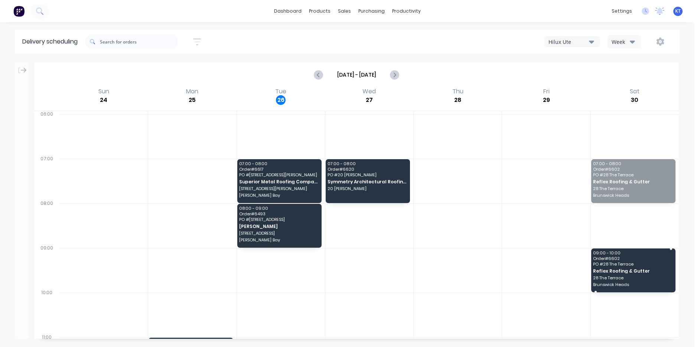
drag, startPoint x: 617, startPoint y: 177, endPoint x: 651, endPoint y: 266, distance: 94.8
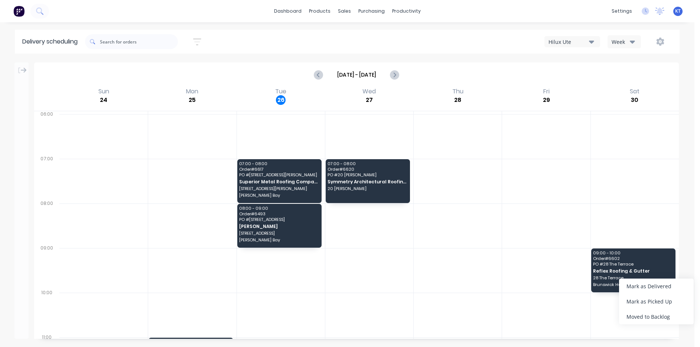
click at [660, 315] on div "Moved to Backlog" at bounding box center [656, 316] width 75 height 15
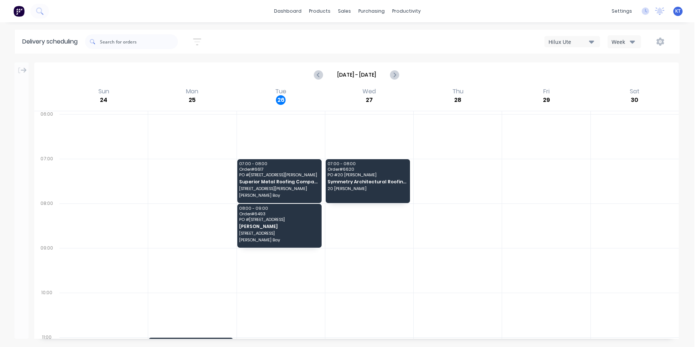
click at [27, 69] on div at bounding box center [21, 68] width 14 height 13
click at [26, 70] on icon at bounding box center [24, 70] width 6 height 7
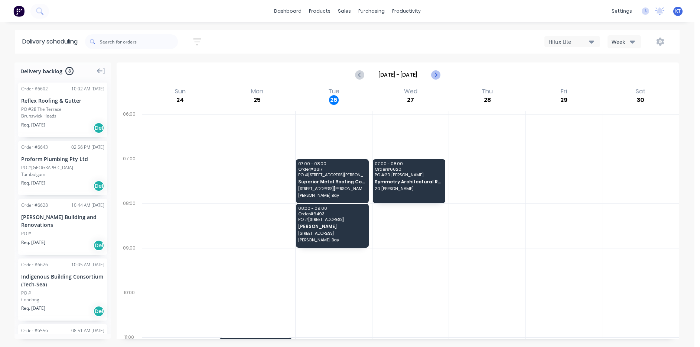
click at [439, 77] on icon "Next page" at bounding box center [435, 74] width 9 height 9
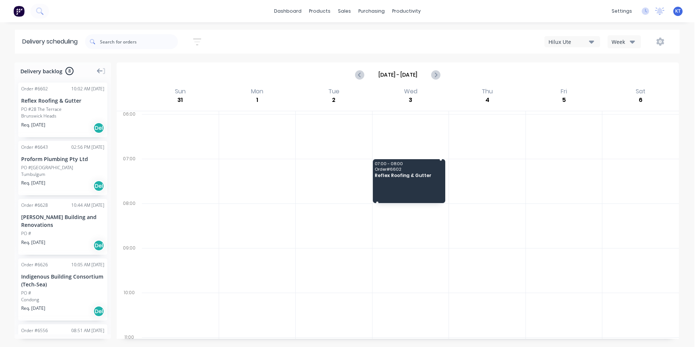
drag, startPoint x: 58, startPoint y: 117, endPoint x: 436, endPoint y: 172, distance: 382.1
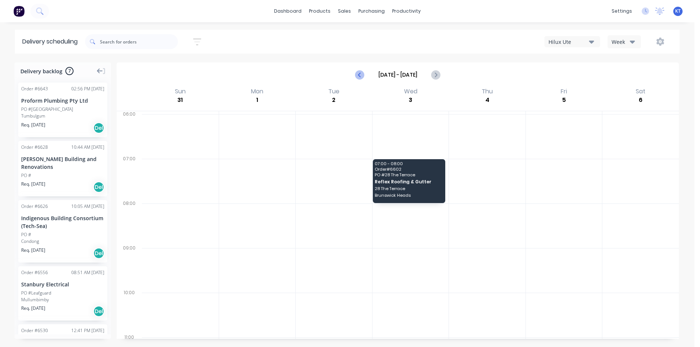
click at [358, 74] on icon "Previous page" at bounding box center [360, 74] width 9 height 9
type input "[DATE] - [DATE]"
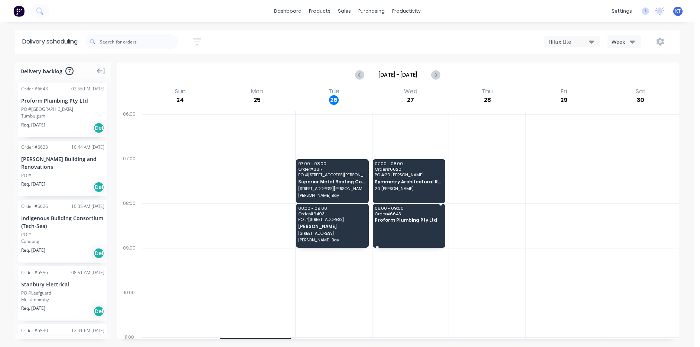
drag, startPoint x: 58, startPoint y: 112, endPoint x: 415, endPoint y: 212, distance: 370.7
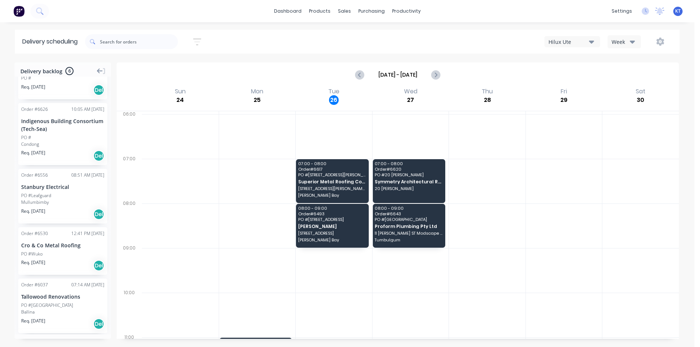
scroll to position [85, 0]
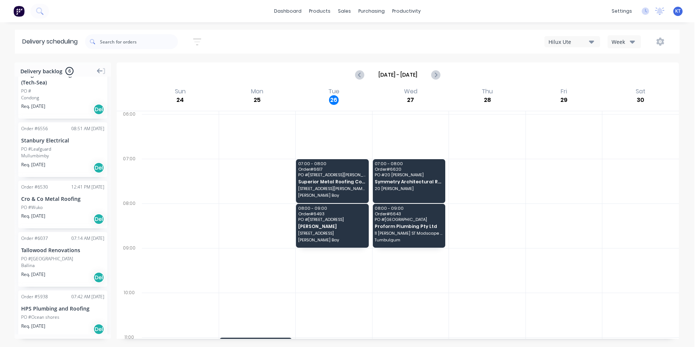
click at [59, 195] on div "Order # 6530 12:41 PM [DATE] Cro & Co Metal Roofing PO #Wuko Req. [DATE] Del" at bounding box center [62, 205] width 89 height 48
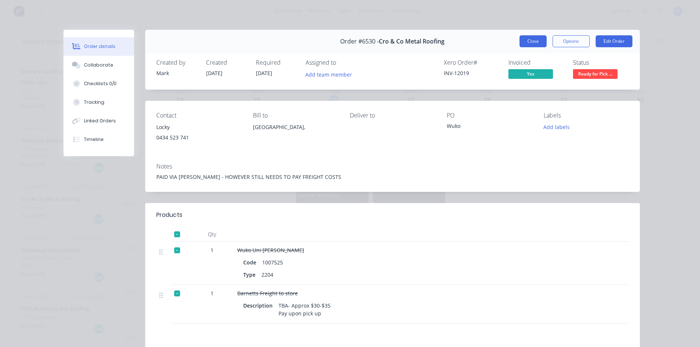
click at [533, 43] on button "Close" at bounding box center [533, 41] width 27 height 12
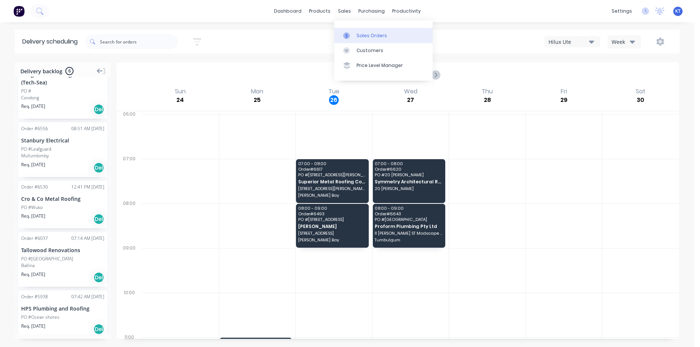
click at [380, 37] on div "Sales Orders" at bounding box center [372, 35] width 30 height 7
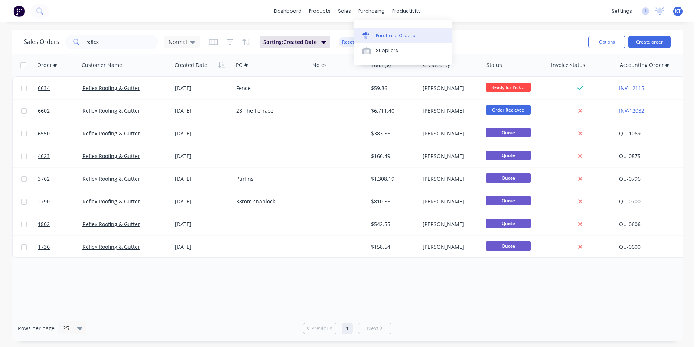
click at [400, 42] on link "Purchase Orders" at bounding box center [403, 35] width 98 height 15
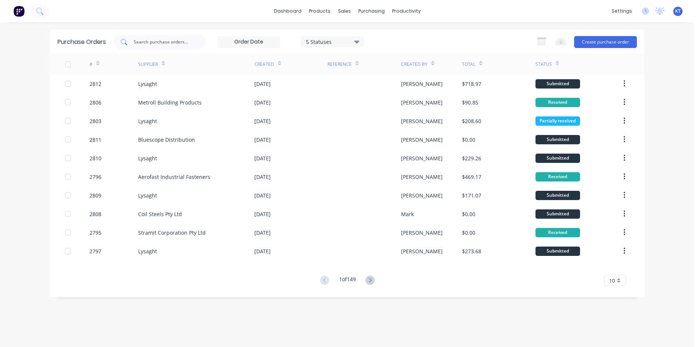
drag, startPoint x: 129, startPoint y: 39, endPoint x: 179, endPoint y: 45, distance: 50.4
click at [130, 39] on div at bounding box center [159, 42] width 93 height 15
click at [179, 45] on input "text" at bounding box center [164, 41] width 62 height 7
type input "kfc"
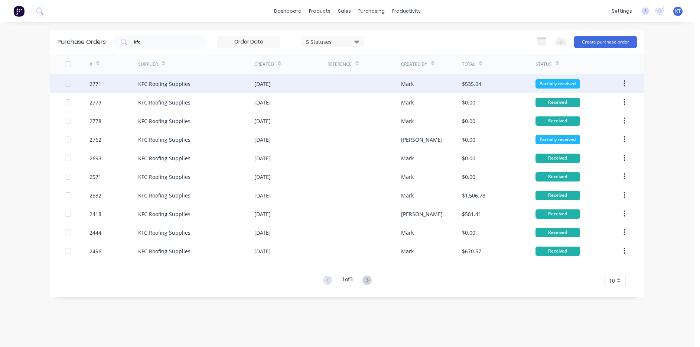
click at [173, 89] on div "KFC Roofing Supplies" at bounding box center [196, 83] width 116 height 19
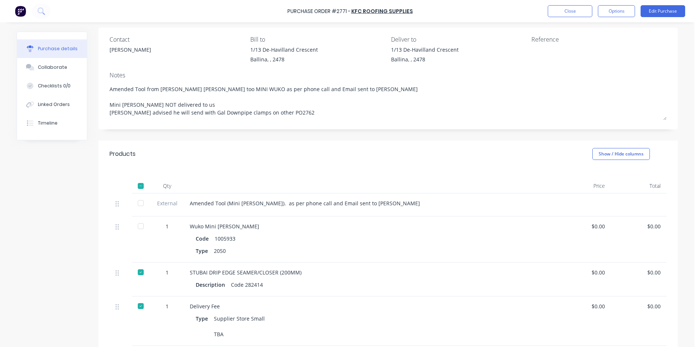
scroll to position [149, 0]
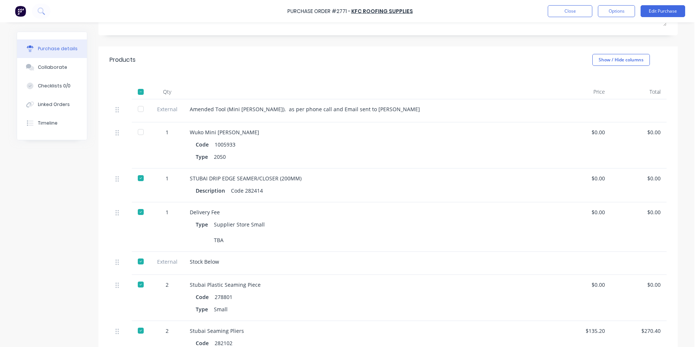
click at [136, 137] on div at bounding box center [140, 131] width 15 height 15
type textarea "x"
click at [61, 104] on div "Linked Orders" at bounding box center [54, 104] width 32 height 7
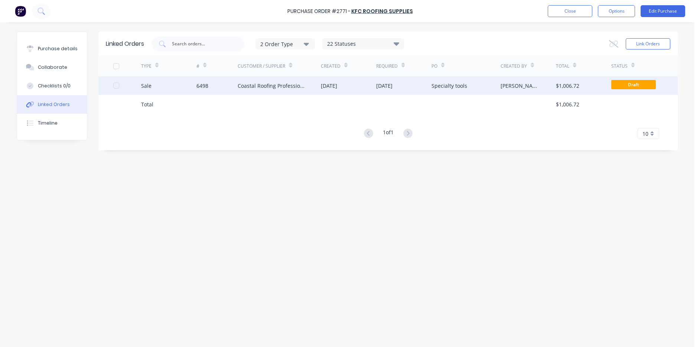
click at [301, 82] on div "Coastal Roofing Professionals" at bounding box center [272, 86] width 68 height 8
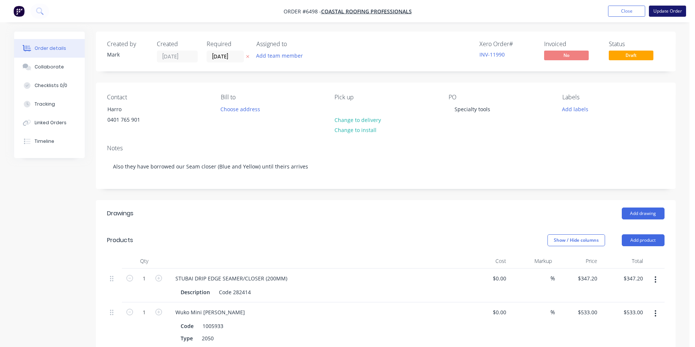
click at [665, 12] on button "Update Order" at bounding box center [667, 11] width 37 height 11
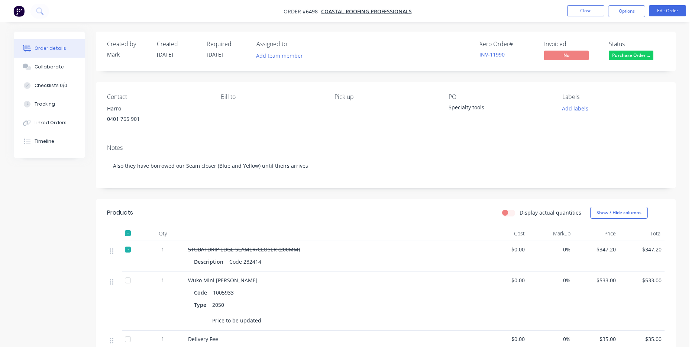
click at [128, 288] on div at bounding box center [127, 280] width 15 height 15
click at [593, 9] on button "Close" at bounding box center [585, 10] width 37 height 11
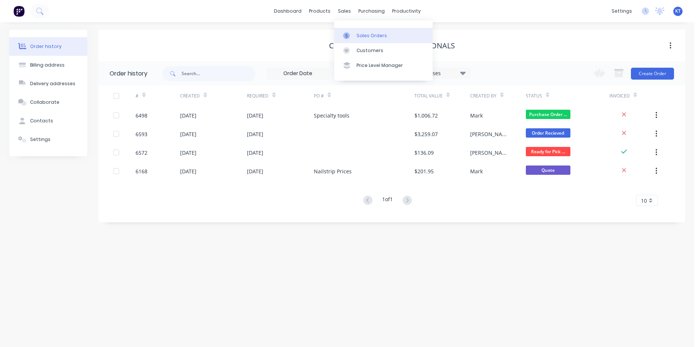
click at [358, 39] on link "Sales Orders" at bounding box center [383, 35] width 98 height 15
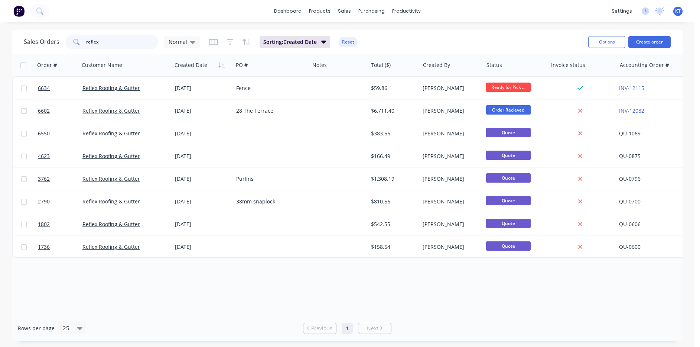
click at [136, 49] on input "reflex" at bounding box center [122, 42] width 72 height 15
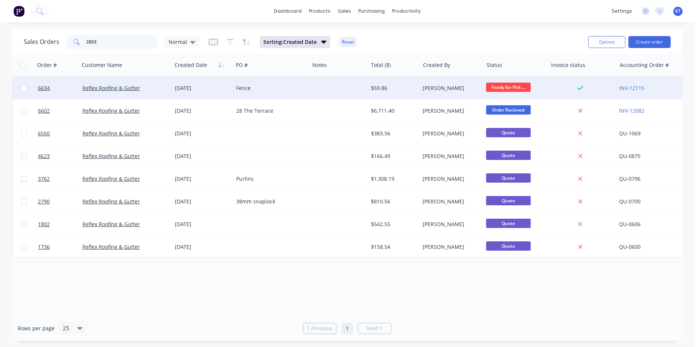
type input "2803"
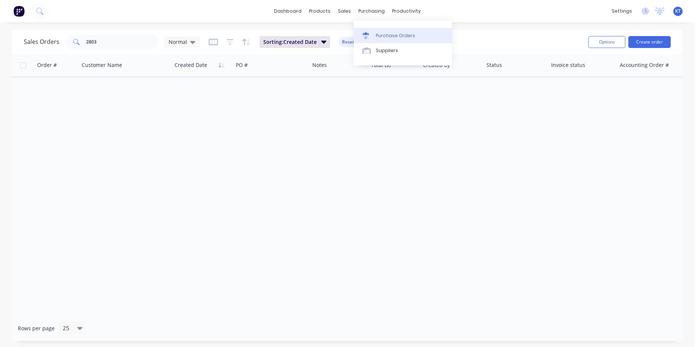
click at [392, 39] on link "Purchase Orders" at bounding box center [403, 35] width 98 height 15
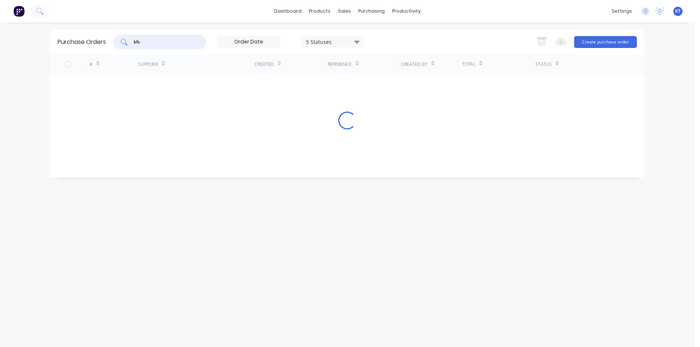
click at [162, 39] on input "kfc" at bounding box center [164, 41] width 62 height 7
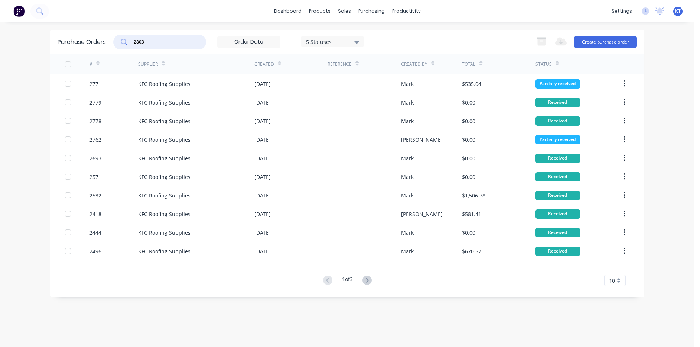
type input "2803"
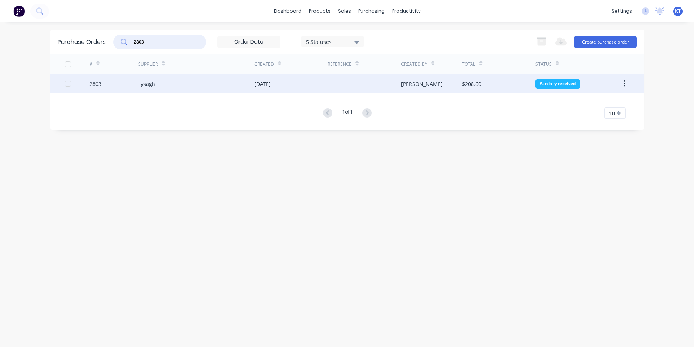
click at [292, 84] on div "21 Aug 2025" at bounding box center [290, 83] width 73 height 19
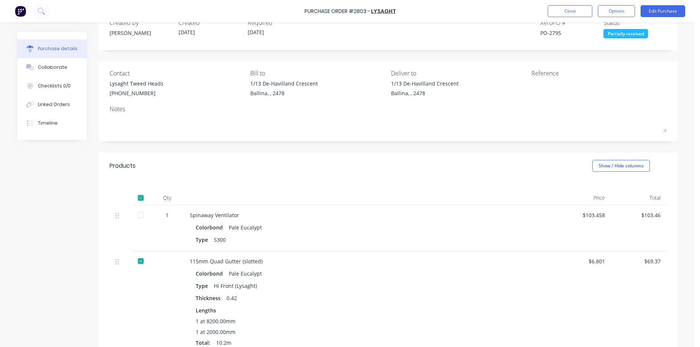
scroll to position [111, 0]
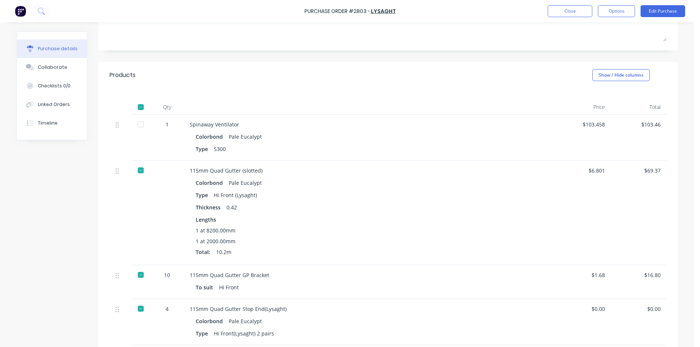
click at [141, 124] on div at bounding box center [140, 124] width 15 height 15
click at [42, 98] on button "Linked Orders" at bounding box center [52, 104] width 70 height 19
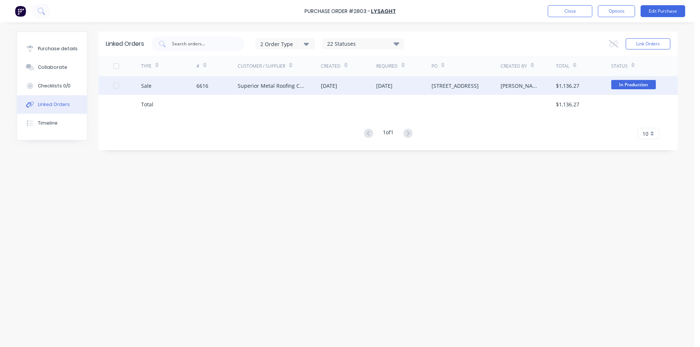
click at [298, 82] on div "Superior Metal Roofing Company Pty Ltd" at bounding box center [272, 86] width 68 height 8
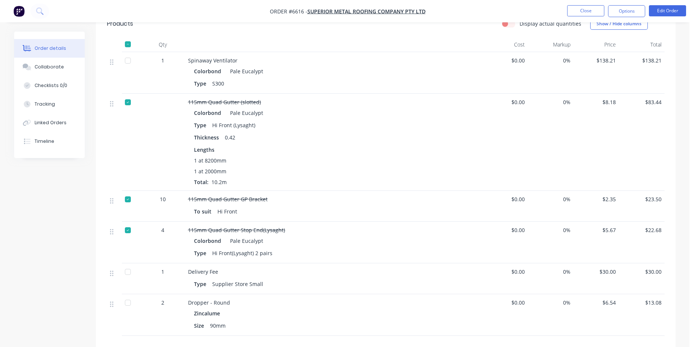
scroll to position [780, 0]
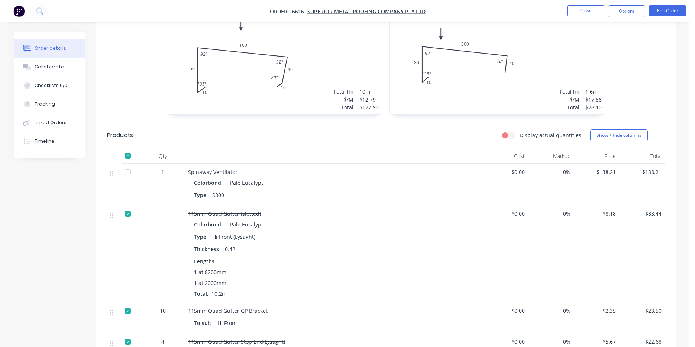
click at [125, 165] on div at bounding box center [127, 172] width 15 height 15
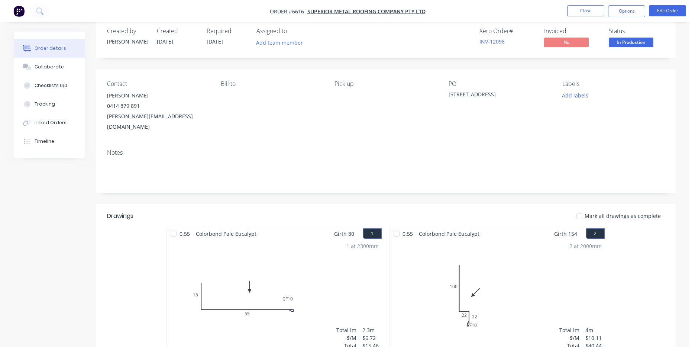
scroll to position [0, 0]
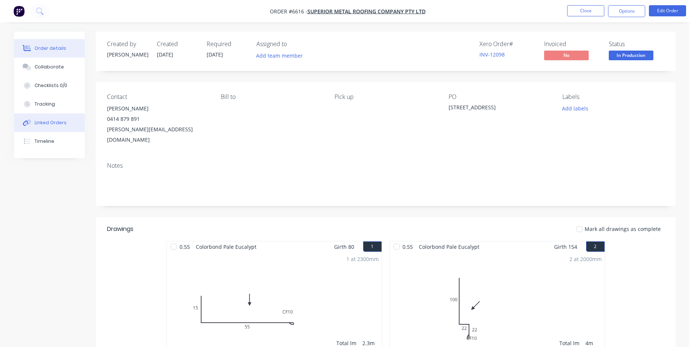
click at [50, 120] on div "Linked Orders" at bounding box center [51, 122] width 32 height 7
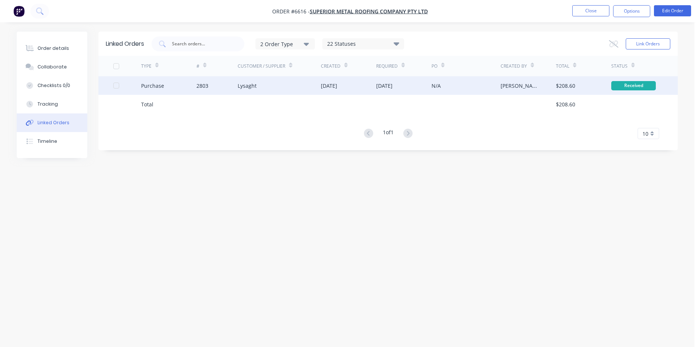
click at [392, 90] on div "21 Aug 2025" at bounding box center [403, 85] width 55 height 19
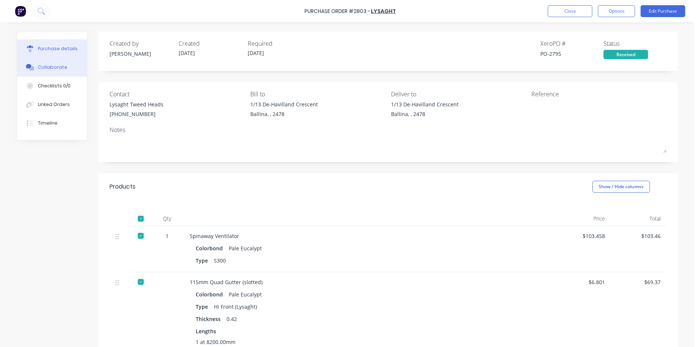
click at [53, 69] on div "Collaborate" at bounding box center [52, 67] width 29 height 7
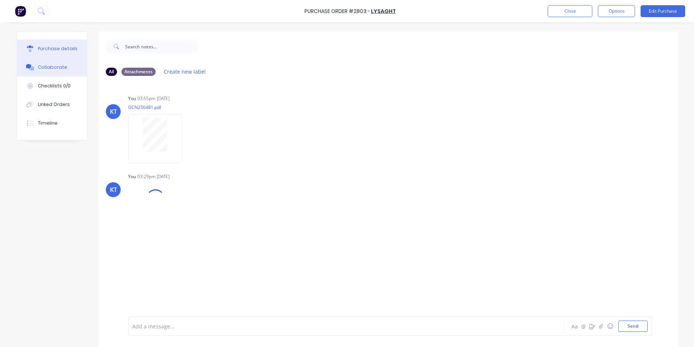
click at [60, 43] on button "Purchase details" at bounding box center [52, 48] width 70 height 19
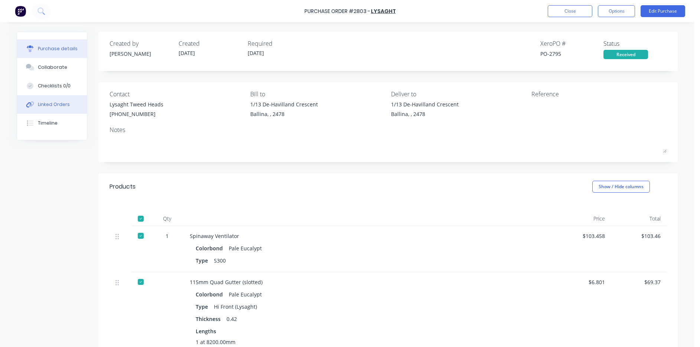
click at [57, 101] on div "Linked Orders" at bounding box center [54, 104] width 32 height 7
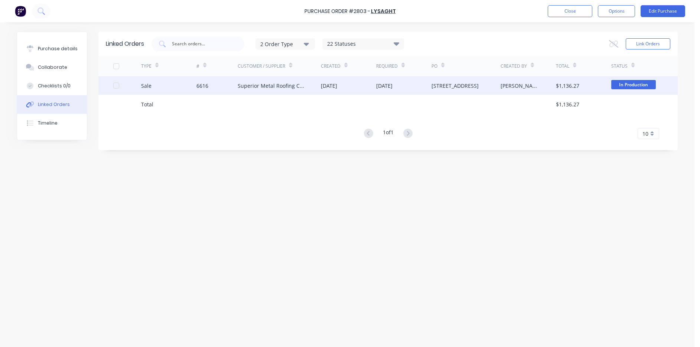
click at [263, 90] on div "Superior Metal Roofing Company Pty Ltd" at bounding box center [279, 85] width 83 height 19
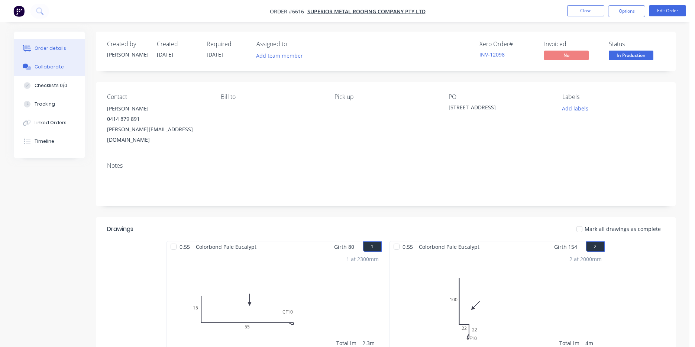
click at [57, 71] on button "Collaborate" at bounding box center [49, 67] width 71 height 19
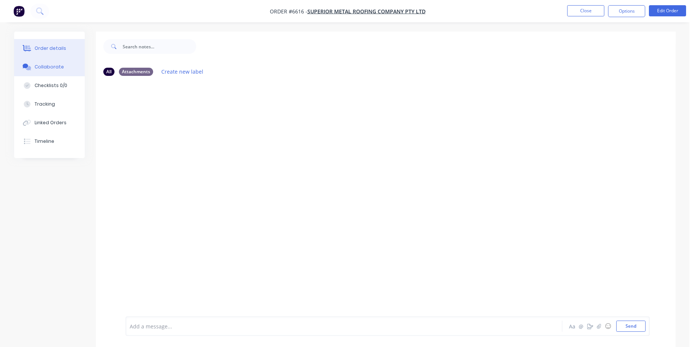
click at [53, 50] on div "Order details" at bounding box center [51, 48] width 32 height 7
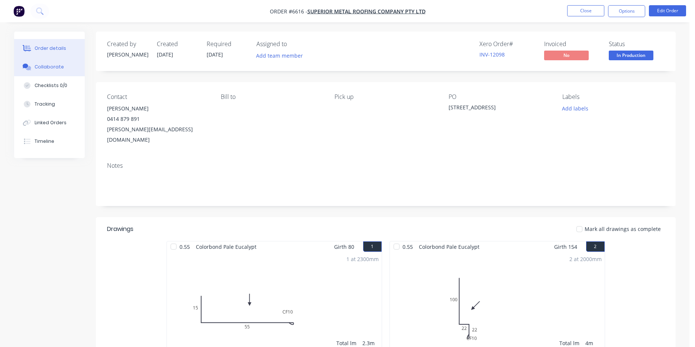
click at [51, 69] on div "Collaborate" at bounding box center [49, 67] width 29 height 7
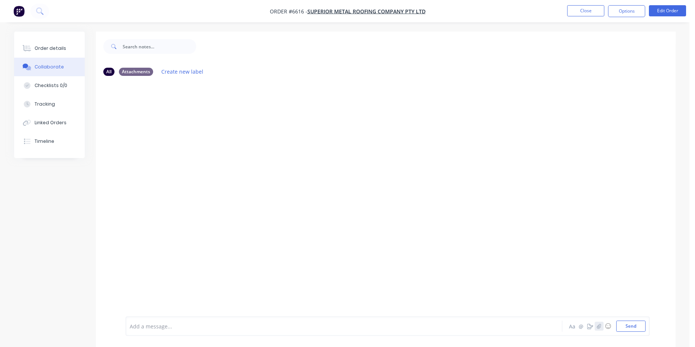
click at [597, 328] on icon "button" at bounding box center [598, 325] width 4 height 5
click at [689, 341] on div at bounding box center [689, 341] width 0 height 0
click at [629, 324] on button "Send" at bounding box center [630, 325] width 29 height 11
click at [72, 55] on button "Order details" at bounding box center [49, 48] width 71 height 19
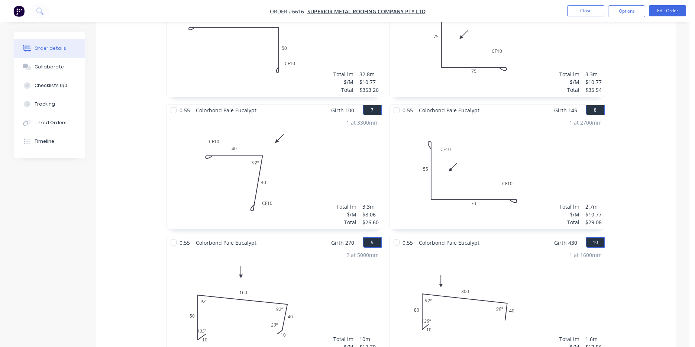
scroll to position [520, 0]
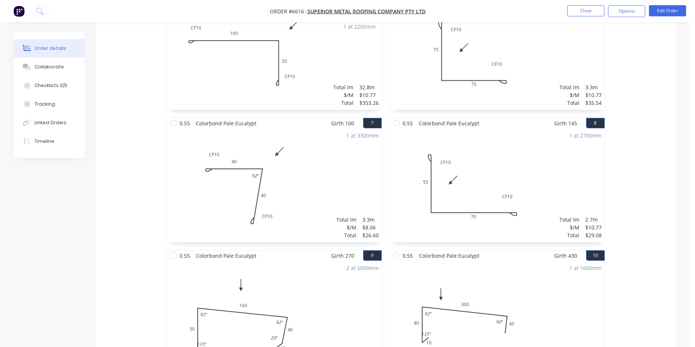
click at [653, 88] on div "0.55 Colorbond Pale Eucalypt Girth 80 1 0 15 CF 10 55 0 15 CF 10 55 1 at 2300mm…" at bounding box center [386, 51] width 580 height 661
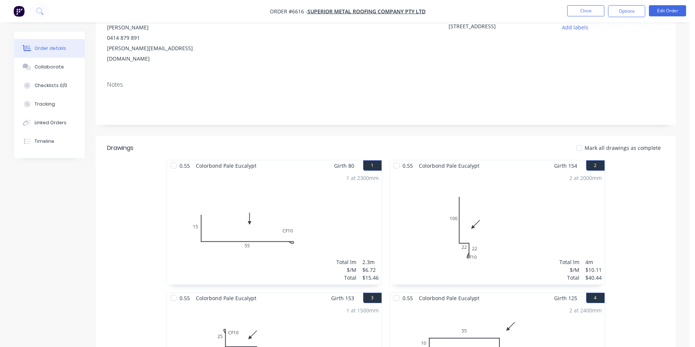
scroll to position [0, 0]
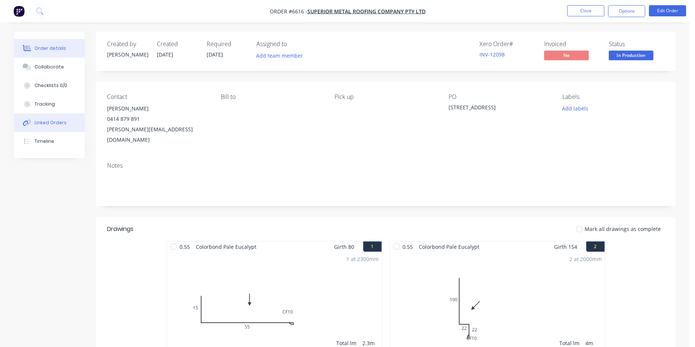
click at [42, 129] on button "Linked Orders" at bounding box center [49, 122] width 71 height 19
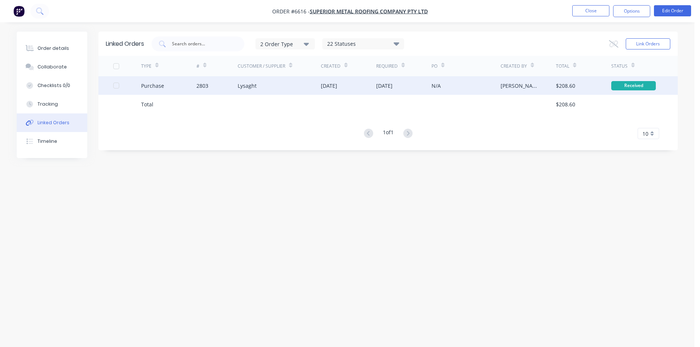
click at [238, 79] on div "Lysaght" at bounding box center [279, 85] width 83 height 19
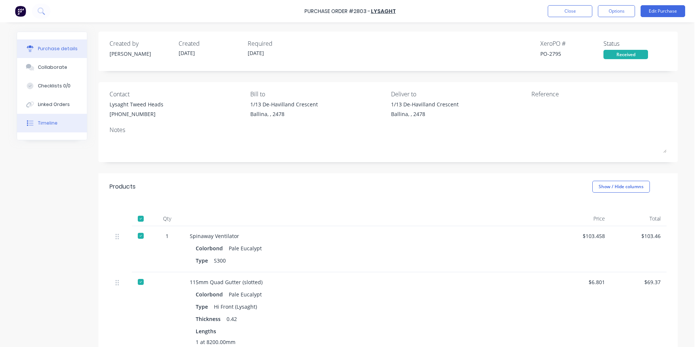
click at [38, 120] on div "Timeline" at bounding box center [48, 123] width 20 height 7
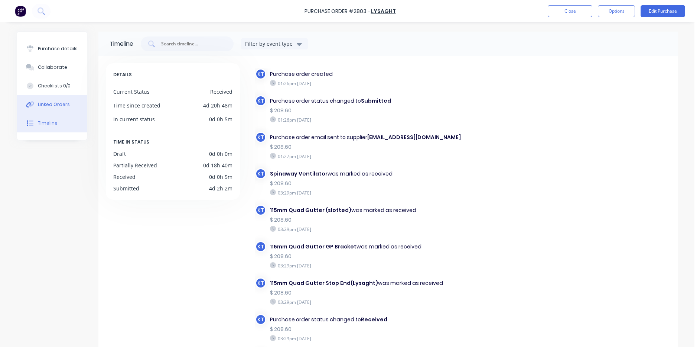
click at [68, 103] on button "Linked Orders" at bounding box center [52, 104] width 70 height 19
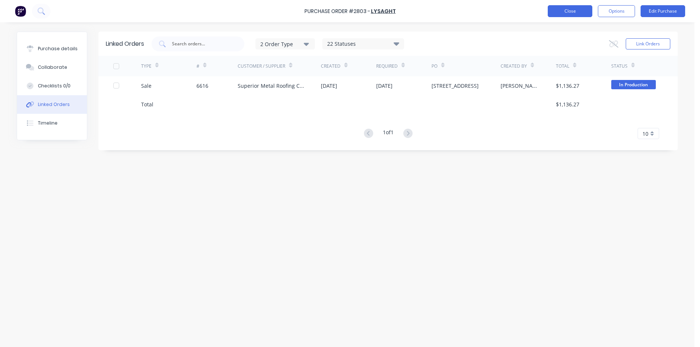
click at [560, 10] on button "Close" at bounding box center [570, 11] width 45 height 12
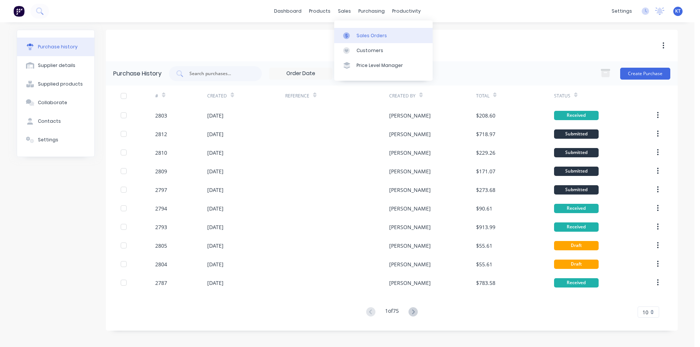
click at [350, 36] on div at bounding box center [348, 35] width 11 height 7
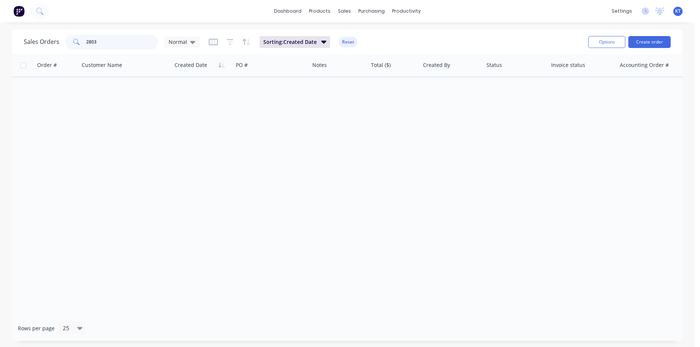
click at [95, 43] on input "2803" at bounding box center [122, 42] width 72 height 15
click at [660, 46] on button "Create order" at bounding box center [650, 42] width 42 height 12
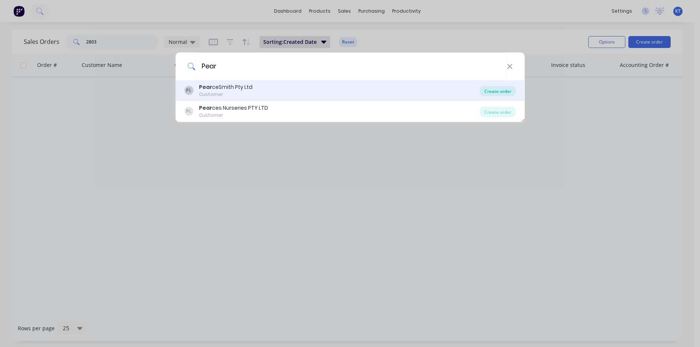
type input "Pear"
click at [499, 94] on div "Create order" at bounding box center [498, 91] width 36 height 10
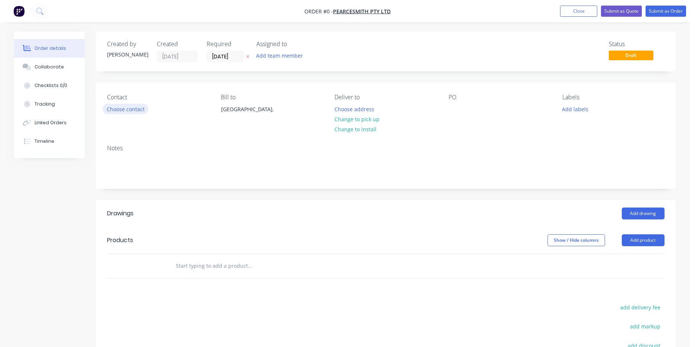
click at [130, 111] on button "Choose contact" at bounding box center [126, 109] width 46 height 10
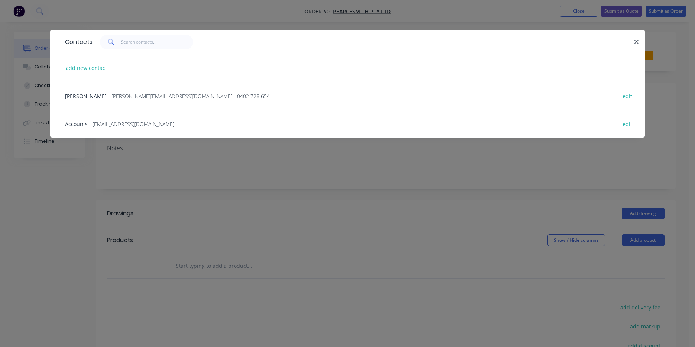
click at [115, 98] on span "- jason@pearcesmith.com.au - 0402 728 654" at bounding box center [189, 95] width 162 height 7
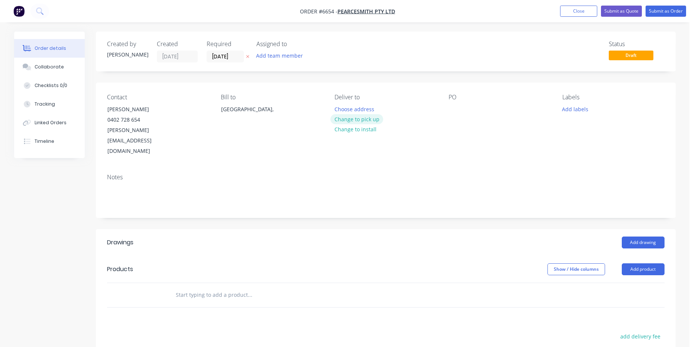
click at [361, 119] on button "Change to pick up" at bounding box center [356, 119] width 53 height 10
click at [452, 103] on div "PO" at bounding box center [499, 125] width 102 height 63
click at [454, 108] on div at bounding box center [454, 109] width 12 height 11
click at [649, 236] on button "Add drawing" at bounding box center [642, 242] width 43 height 12
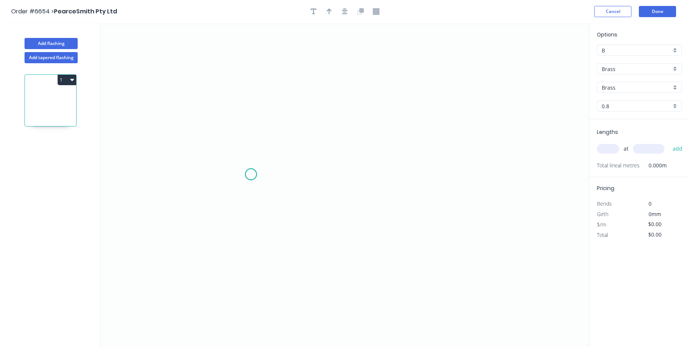
click at [251, 174] on icon "0" at bounding box center [344, 185] width 489 height 324
click at [275, 161] on icon "0" at bounding box center [344, 185] width 489 height 324
click at [441, 163] on icon "0 ?" at bounding box center [344, 185] width 489 height 324
click at [434, 256] on icon "0 ? ? ? º" at bounding box center [344, 185] width 489 height 324
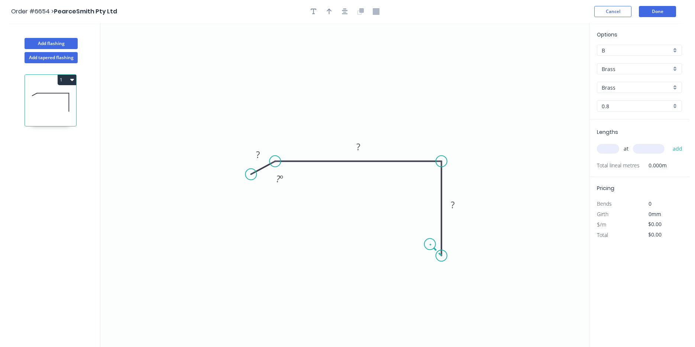
click at [430, 245] on icon "0 ? ? ? ? º" at bounding box center [344, 185] width 489 height 324
click at [342, 8] on icon "button" at bounding box center [345, 11] width 6 height 7
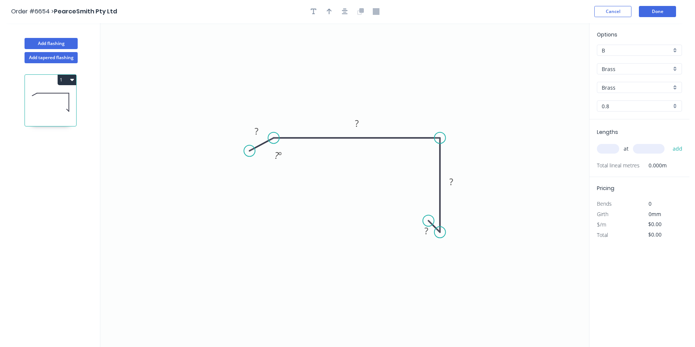
drag, startPoint x: 332, startPoint y: 8, endPoint x: 434, endPoint y: 29, distance: 103.5
click at [331, 8] on button "button" at bounding box center [329, 11] width 11 height 11
click at [553, 58] on icon at bounding box center [551, 52] width 7 height 24
drag, startPoint x: 553, startPoint y: 58, endPoint x: 425, endPoint y: 92, distance: 132.1
click at [425, 92] on icon at bounding box center [431, 86] width 22 height 22
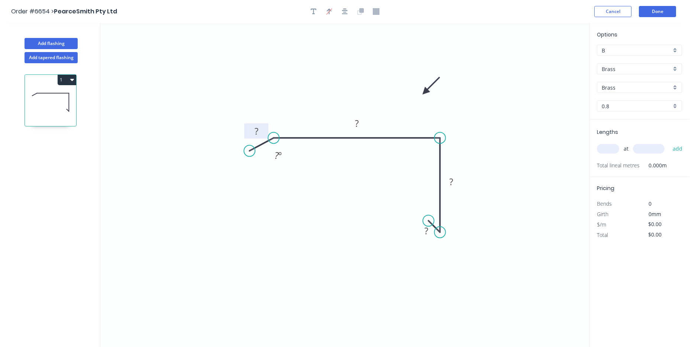
click at [266, 128] on rect at bounding box center [256, 130] width 24 height 15
click at [258, 131] on rect at bounding box center [256, 131] width 15 height 10
type input "$133.28"
click at [633, 73] on div "Brass" at bounding box center [639, 68] width 85 height 11
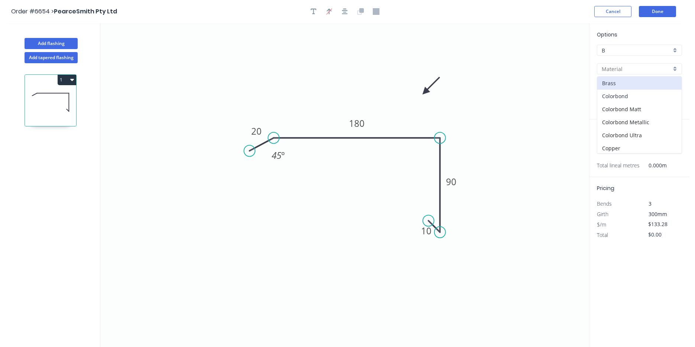
click at [624, 101] on div "Colorbond" at bounding box center [639, 96] width 84 height 13
type input "Colorbond"
type input "Basalt"
type input "0.55"
type input "$13.56"
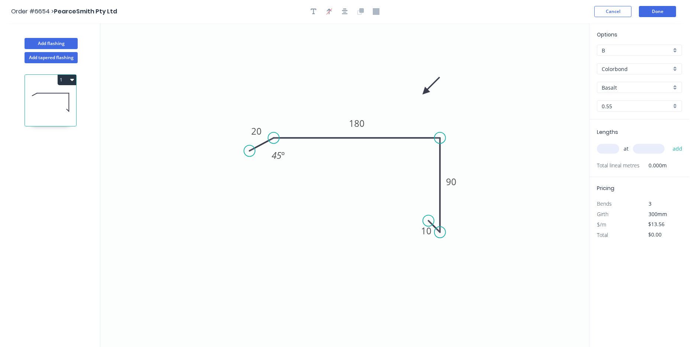
click at [626, 78] on div "Options B B Colorbond Colorbond Colorbond Matt Colorbond Metallic Colorbond Ult…" at bounding box center [639, 74] width 100 height 89
click at [626, 88] on input "Basalt" at bounding box center [635, 88] width 69 height 8
click at [615, 108] on div "Dune" at bounding box center [639, 105] width 84 height 13
type input "Dune"
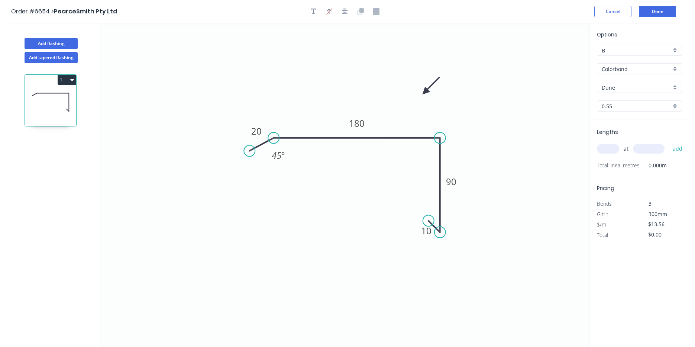
click at [613, 150] on input "text" at bounding box center [608, 149] width 22 height 10
type input "1"
type input "1000"
click at [669, 142] on button "add" at bounding box center [677, 148] width 17 height 13
type input "$13.56"
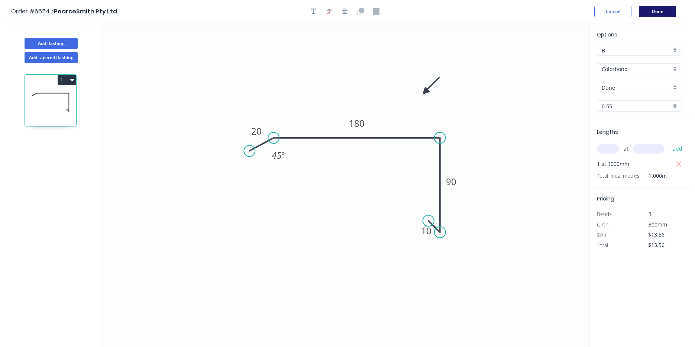
click at [650, 13] on button "Done" at bounding box center [657, 11] width 37 height 11
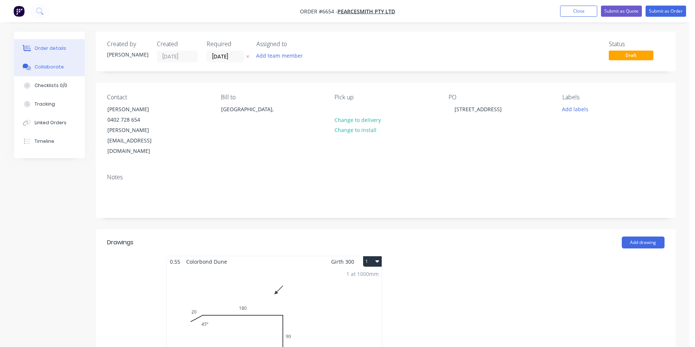
click at [53, 73] on button "Collaborate" at bounding box center [49, 67] width 71 height 19
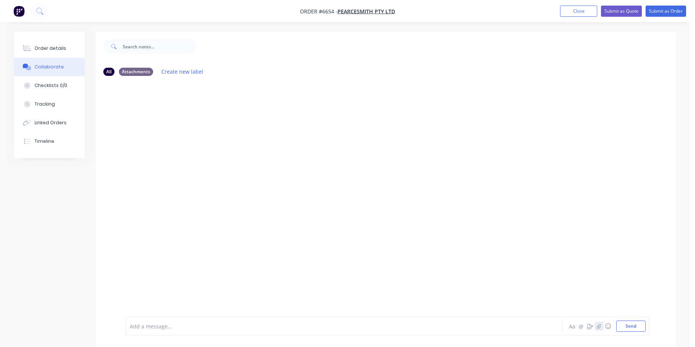
click at [601, 326] on icon "button" at bounding box center [598, 325] width 4 height 5
click at [633, 330] on button "Send" at bounding box center [630, 325] width 29 height 11
click at [60, 49] on div "Order details" at bounding box center [51, 48] width 32 height 7
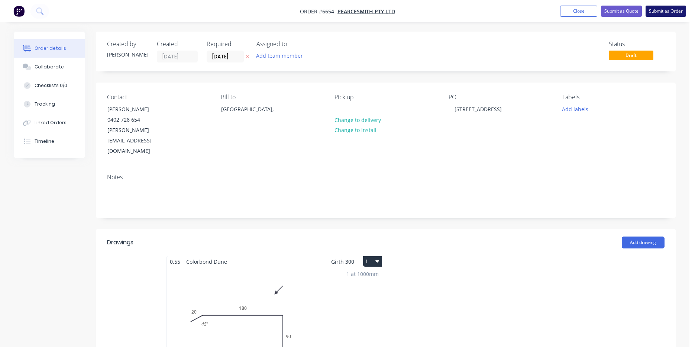
click at [679, 12] on button "Submit as Order" at bounding box center [665, 11] width 40 height 11
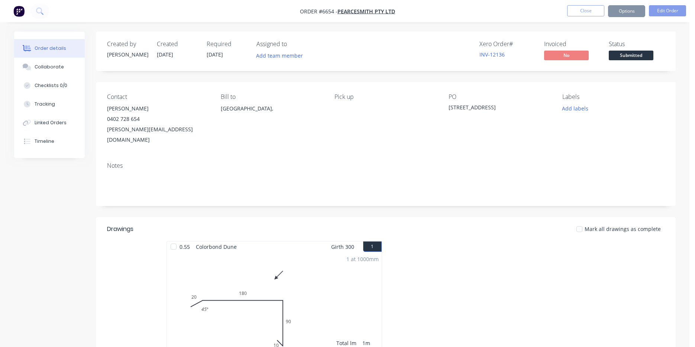
click at [633, 58] on span "Submitted" at bounding box center [630, 55] width 45 height 9
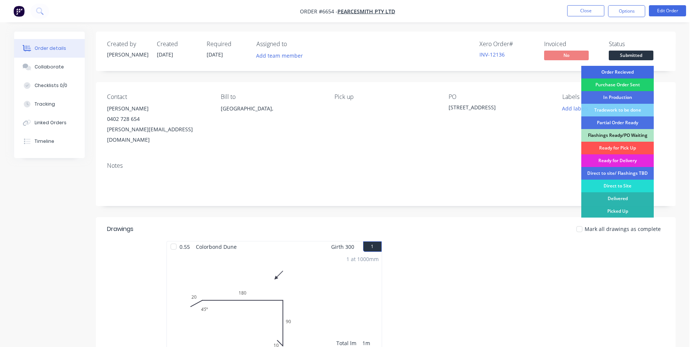
click at [627, 74] on div "Order Recieved" at bounding box center [617, 72] width 72 height 13
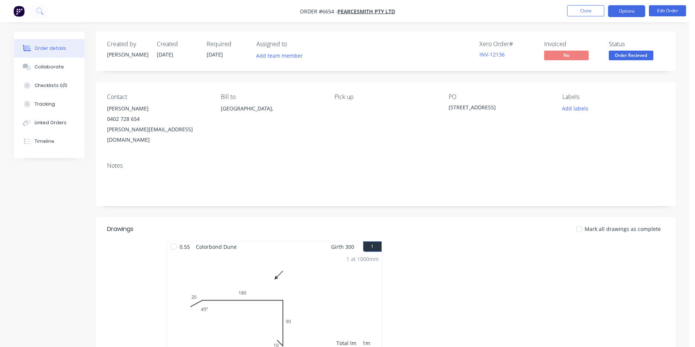
click at [630, 14] on button "Options" at bounding box center [626, 11] width 37 height 12
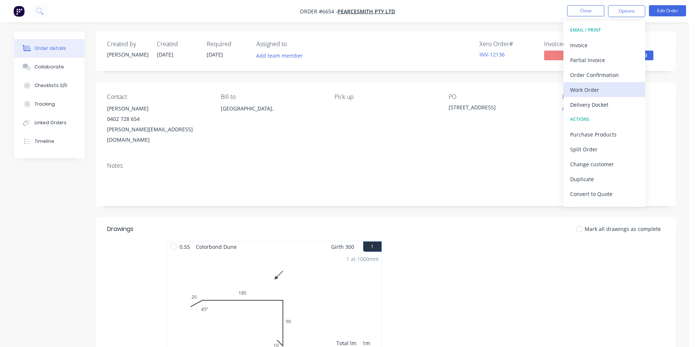
click at [617, 91] on div "Work Order" at bounding box center [604, 89] width 68 height 11
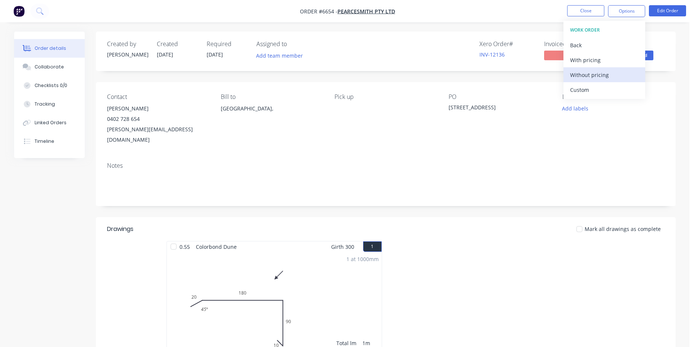
click at [603, 78] on div "Without pricing" at bounding box center [604, 74] width 68 height 11
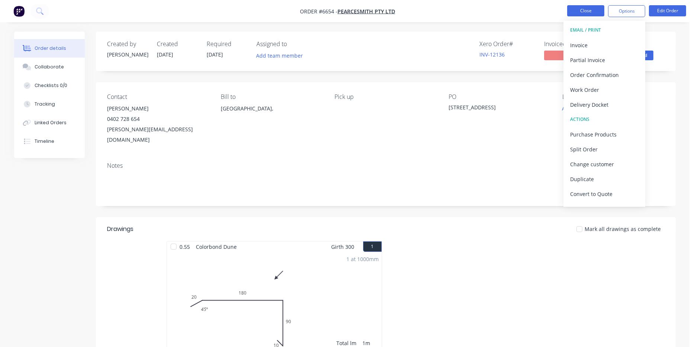
click at [588, 13] on button "Close" at bounding box center [585, 10] width 37 height 11
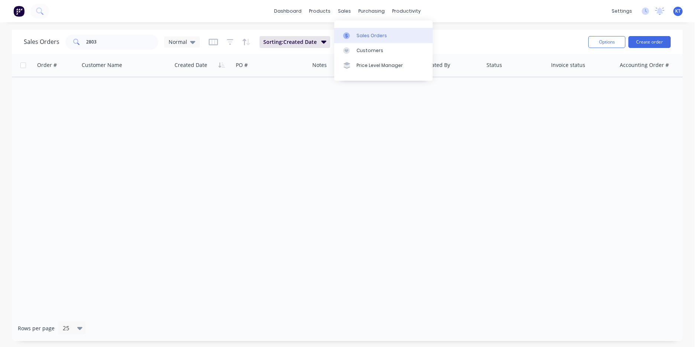
click at [353, 40] on link "Sales Orders" at bounding box center [383, 35] width 98 height 15
click at [655, 39] on button "Create order" at bounding box center [650, 42] width 42 height 12
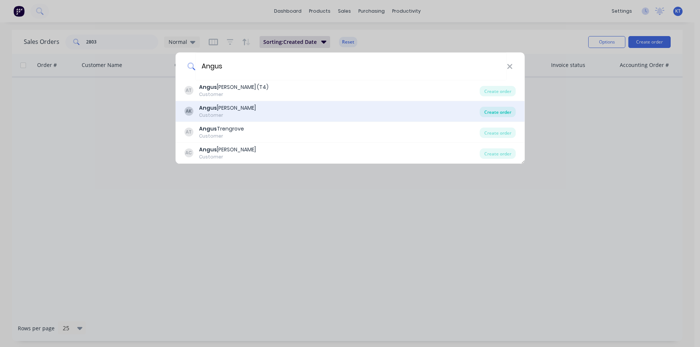
type input "Angus"
click at [494, 114] on div "Create order" at bounding box center [498, 112] width 36 height 10
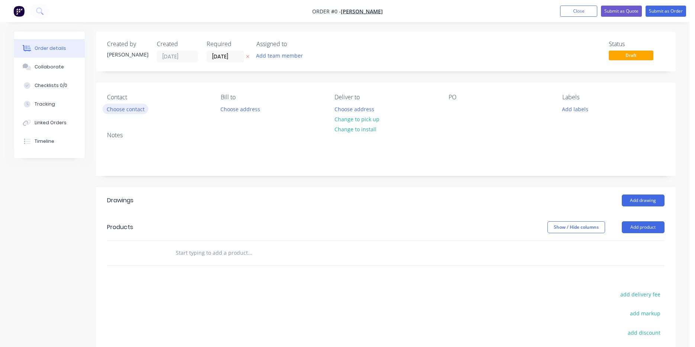
click at [136, 108] on button "Choose contact" at bounding box center [126, 109] width 46 height 10
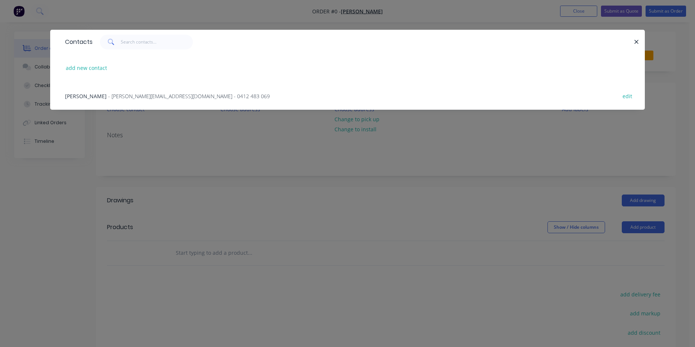
click at [128, 98] on span "- angus.kay@live.com - 0412 483 069" at bounding box center [189, 95] width 162 height 7
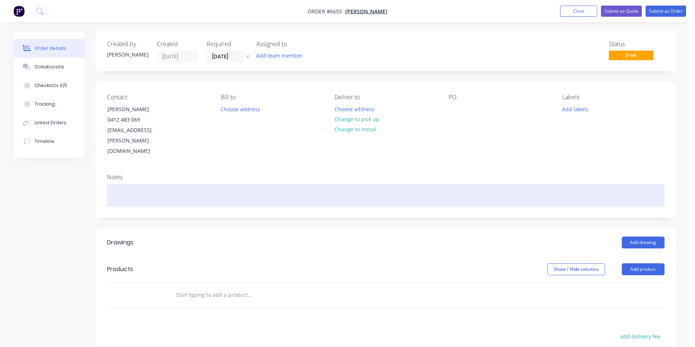
click at [142, 184] on div at bounding box center [385, 195] width 557 height 23
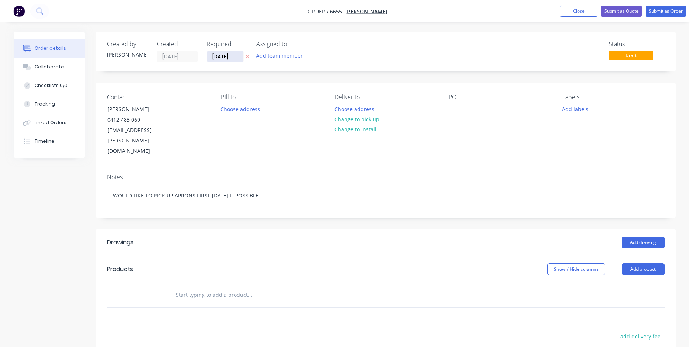
click at [241, 59] on input "[DATE]" at bounding box center [225, 56] width 36 height 11
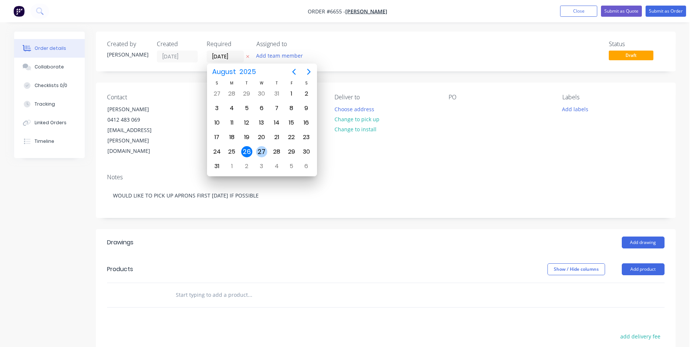
click at [265, 149] on div "27" at bounding box center [261, 151] width 11 height 11
type input "27/08/25"
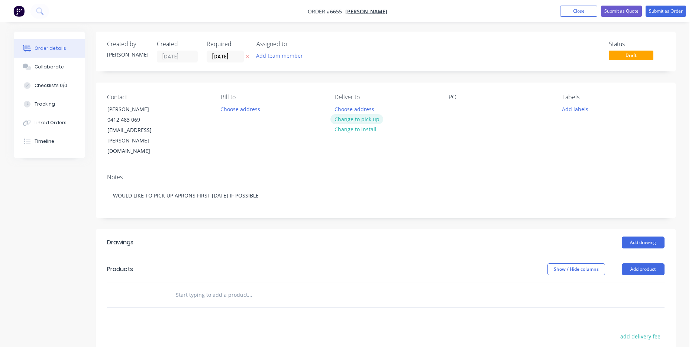
click at [366, 120] on button "Change to pick up" at bounding box center [356, 119] width 53 height 10
click at [458, 108] on div at bounding box center [454, 109] width 12 height 11
click at [657, 236] on button "Add drawing" at bounding box center [642, 242] width 43 height 12
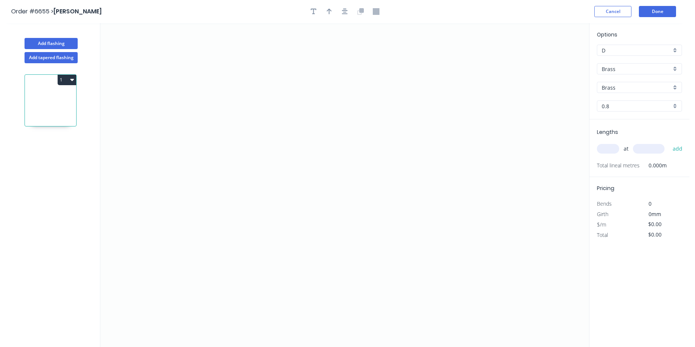
click at [630, 69] on input "Brass" at bounding box center [635, 69] width 69 height 8
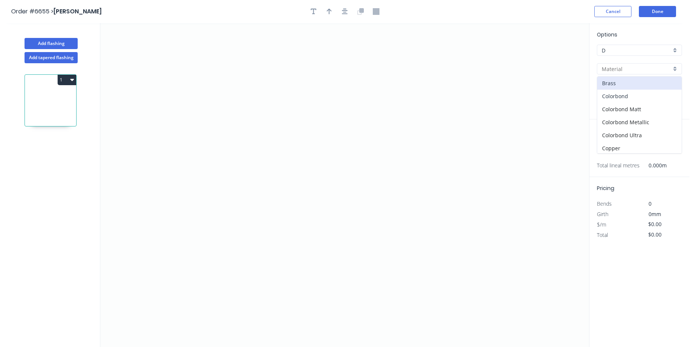
click at [630, 94] on div "Colorbond" at bounding box center [639, 96] width 84 height 13
type input "Colorbond"
type input "Basalt"
type input "0.55"
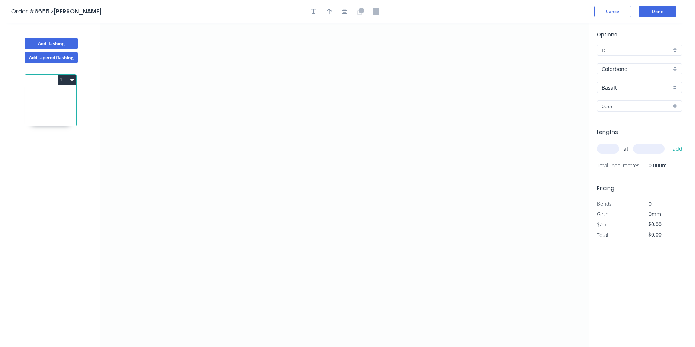
click at [636, 85] on input "Basalt" at bounding box center [635, 88] width 69 height 8
click at [637, 69] on input "Colorbond" at bounding box center [635, 69] width 69 height 8
drag, startPoint x: 633, startPoint y: 134, endPoint x: 627, endPoint y: 107, distance: 28.0
click at [632, 134] on div "Colorbond Ultra" at bounding box center [639, 135] width 84 height 13
type input "Colorbond Ultra"
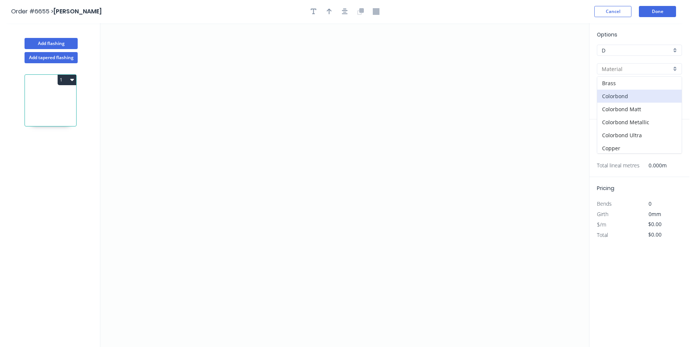
type input "Dune"
click at [624, 90] on input "Dune" at bounding box center [635, 88] width 69 height 8
click at [622, 151] on div "Windspray" at bounding box center [639, 152] width 84 height 13
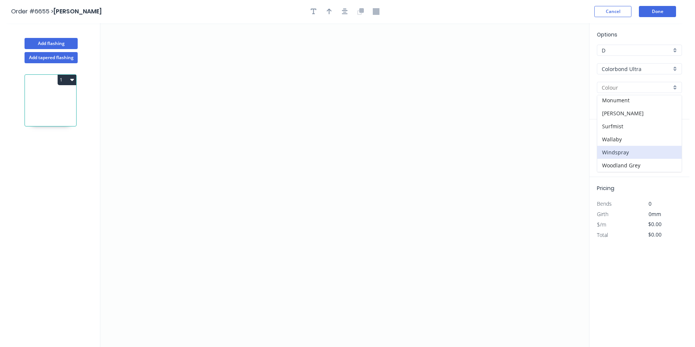
type input "Windspray"
click at [259, 141] on icon "0" at bounding box center [344, 185] width 489 height 324
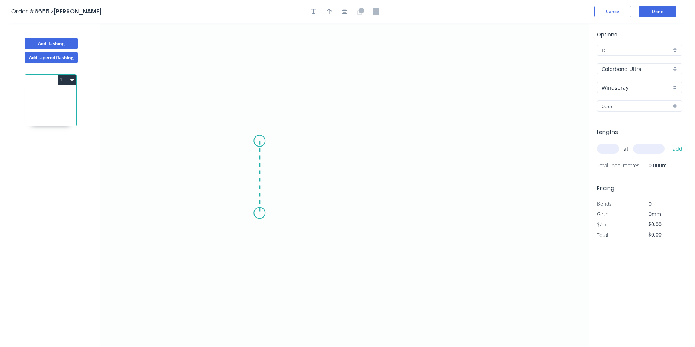
click at [260, 213] on icon "0" at bounding box center [344, 185] width 489 height 324
click at [375, 215] on icon "0 ?" at bounding box center [344, 185] width 489 height 324
click at [392, 236] on icon "0 ? ?" at bounding box center [344, 185] width 489 height 324
click at [254, 172] on rect at bounding box center [248, 174] width 15 height 10
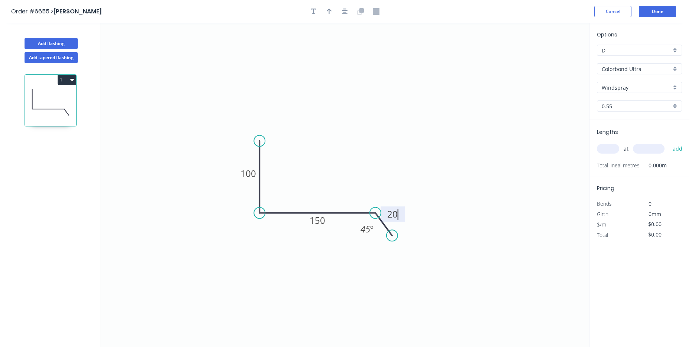
type input "$20.16"
click at [344, 12] on icon "button" at bounding box center [345, 12] width 6 height 6
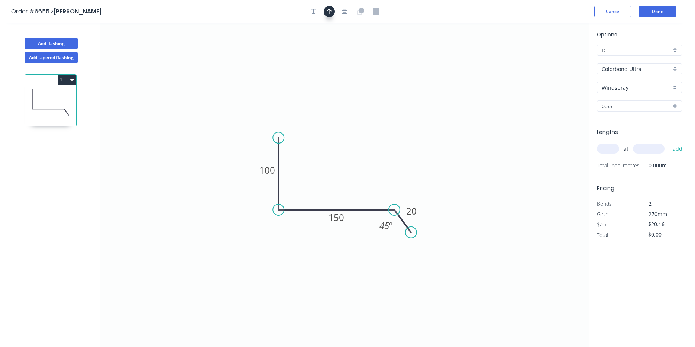
click at [326, 12] on button "button" at bounding box center [329, 11] width 11 height 11
drag, startPoint x: 490, startPoint y: 98, endPoint x: 348, endPoint y: 192, distance: 170.0
click at [348, 192] on icon at bounding box center [348, 183] width 7 height 24
click at [611, 148] on input "text" at bounding box center [608, 149] width 22 height 10
type input "1"
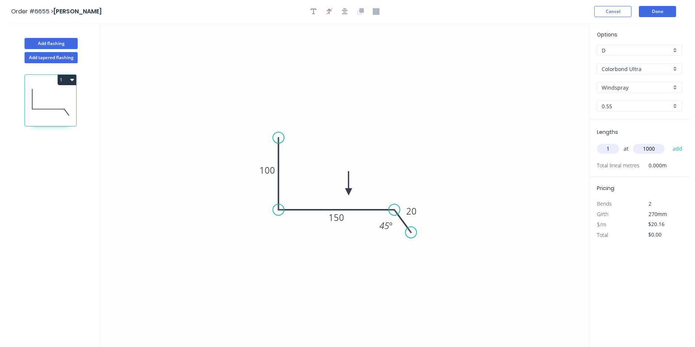
type input "1000"
click at [669, 142] on button "add" at bounding box center [677, 148] width 17 height 13
type input "$20.16"
type input "1"
type input "6500"
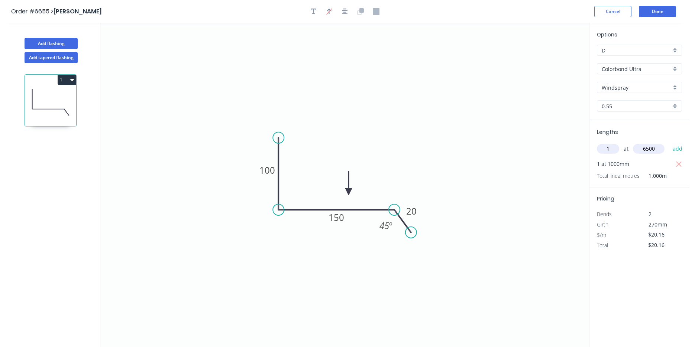
click at [669, 142] on button "add" at bounding box center [677, 148] width 17 height 13
click at [75, 76] on button "1" at bounding box center [67, 80] width 19 height 10
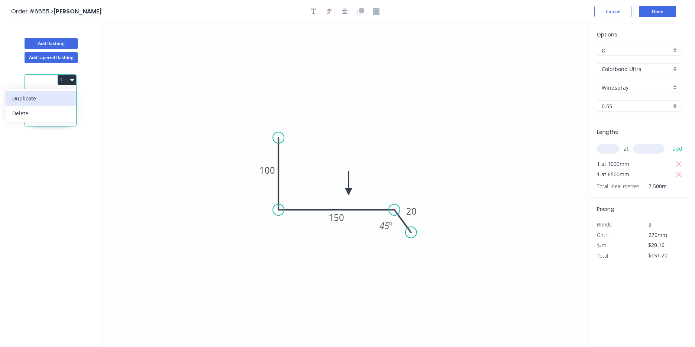
click at [68, 94] on div "Duplicate" at bounding box center [40, 98] width 57 height 11
type input "$0.00"
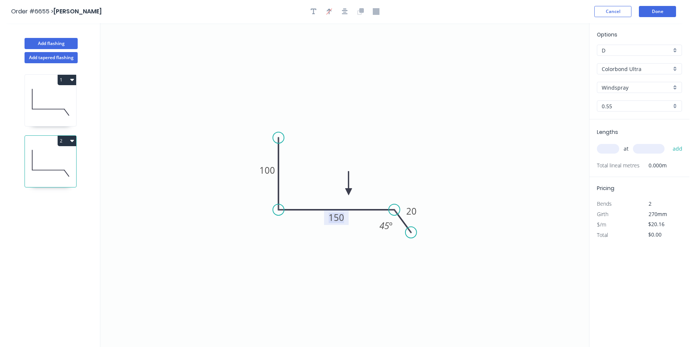
click at [334, 220] on tspan "150" at bounding box center [336, 217] width 16 height 12
click at [602, 144] on input "text" at bounding box center [608, 149] width 22 height 10
type input "1"
type input "1000"
click at [669, 142] on button "add" at bounding box center [677, 148] width 17 height 13
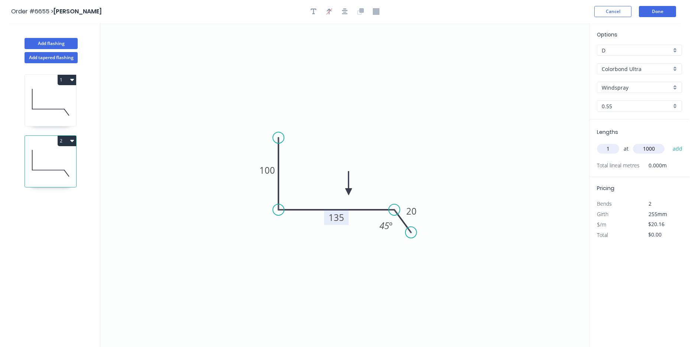
type input "$20.16"
click at [56, 50] on div "Add tapered flashing" at bounding box center [51, 56] width 98 height 14
click at [63, 45] on button "Add flashing" at bounding box center [51, 43] width 53 height 11
type input "$0.00"
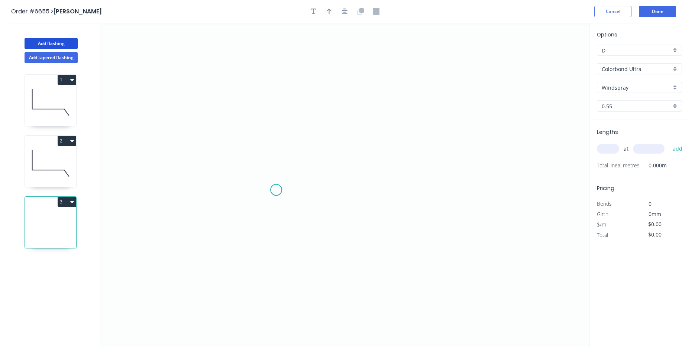
click at [276, 190] on icon "0" at bounding box center [344, 185] width 489 height 324
click at [277, 171] on icon "0" at bounding box center [344, 185] width 489 height 324
click at [251, 169] on icon "0 ?" at bounding box center [344, 185] width 489 height 324
click at [254, 102] on icon "0 ? ?" at bounding box center [344, 185] width 489 height 324
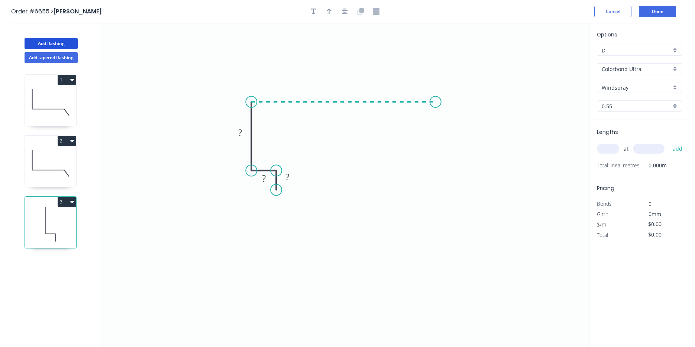
click at [435, 107] on icon "0 ? ? ?" at bounding box center [344, 185] width 489 height 324
click at [444, 125] on icon "0 ? ? ? ?" at bounding box center [344, 185] width 489 height 324
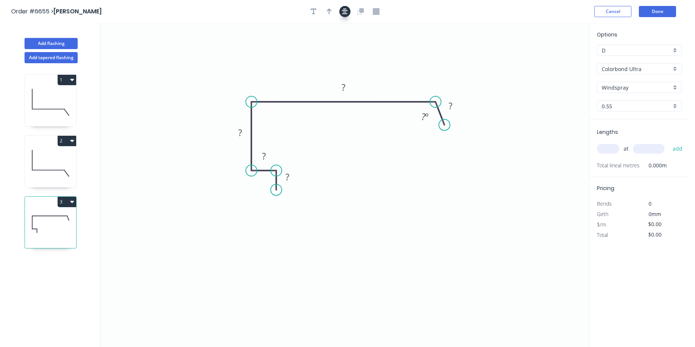
click at [342, 9] on icon "button" at bounding box center [345, 11] width 6 height 7
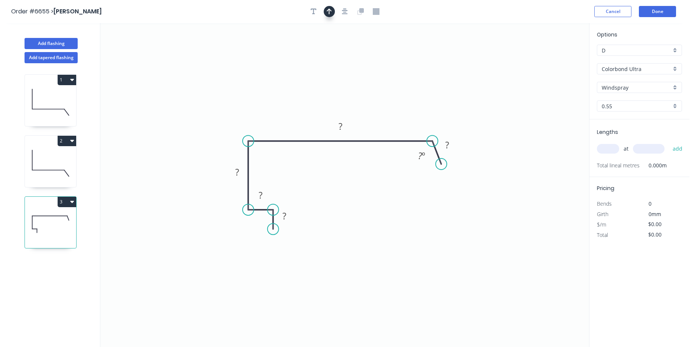
click at [329, 12] on icon "button" at bounding box center [329, 12] width 5 height 6
drag, startPoint x: 555, startPoint y: 58, endPoint x: 490, endPoint y: 74, distance: 66.6
click at [450, 87] on icon "0 ? ? ? ? ? ? º" at bounding box center [344, 185] width 489 height 324
drag, startPoint x: 550, startPoint y: 60, endPoint x: 321, endPoint y: 106, distance: 233.1
click at [321, 106] on icon at bounding box center [321, 98] width 7 height 24
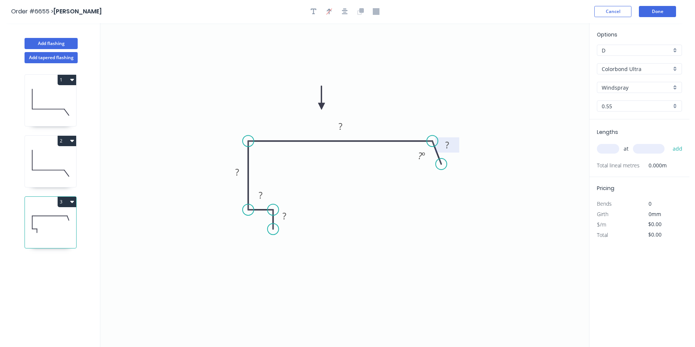
click at [454, 147] on rect at bounding box center [446, 145] width 15 height 10
type input "$22.50"
click at [604, 153] on input "text" at bounding box center [608, 149] width 22 height 10
type input "1"
type input "3000"
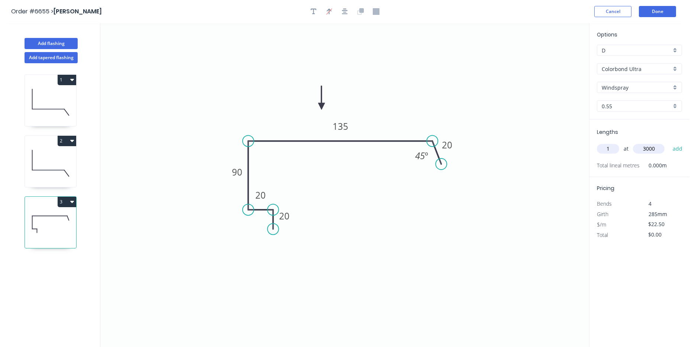
click at [669, 142] on button "add" at bounding box center [677, 148] width 17 height 13
click at [72, 205] on button "3" at bounding box center [67, 202] width 19 height 10
click at [71, 222] on button "Duplicate" at bounding box center [41, 219] width 71 height 15
type input "$0.00"
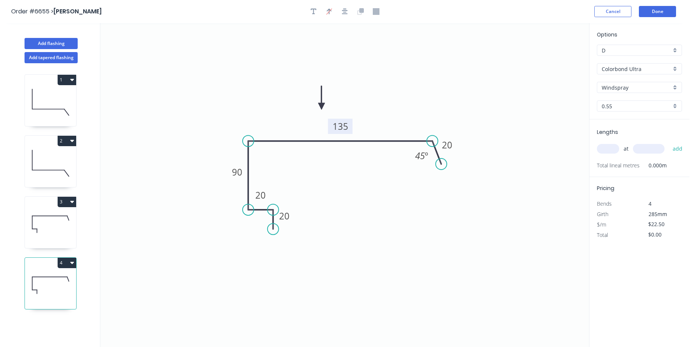
click at [350, 129] on rect at bounding box center [340, 126] width 25 height 15
click at [339, 130] on tspan "135" at bounding box center [340, 126] width 16 height 12
click at [606, 150] on input "text" at bounding box center [608, 149] width 22 height 10
type input "1"
type input "3000"
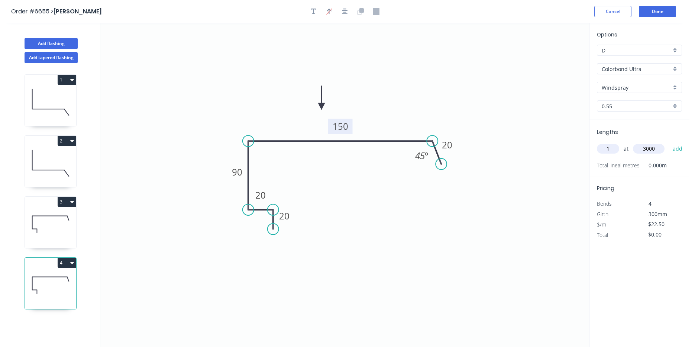
click at [669, 142] on button "add" at bounding box center [677, 148] width 17 height 13
click at [65, 264] on button "4" at bounding box center [67, 262] width 19 height 10
drag, startPoint x: 65, startPoint y: 275, endPoint x: 80, endPoint y: 266, distance: 17.3
click at [65, 276] on div "Duplicate" at bounding box center [40, 281] width 57 height 11
type input "$0.00"
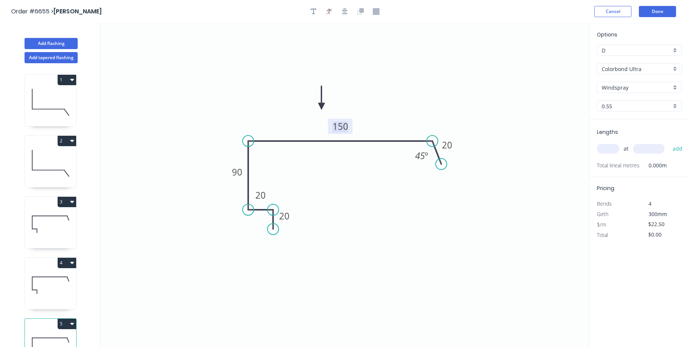
click at [341, 130] on tspan "150" at bounding box center [340, 126] width 16 height 12
click at [612, 146] on input "text" at bounding box center [608, 149] width 22 height 10
type input "1"
type input "2900"
click at [669, 142] on button "add" at bounding box center [677, 148] width 17 height 13
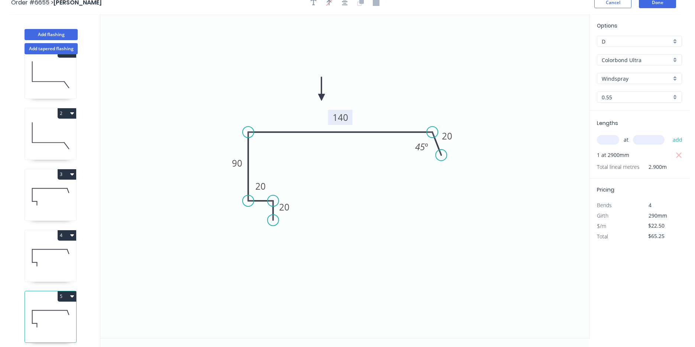
scroll to position [14, 0]
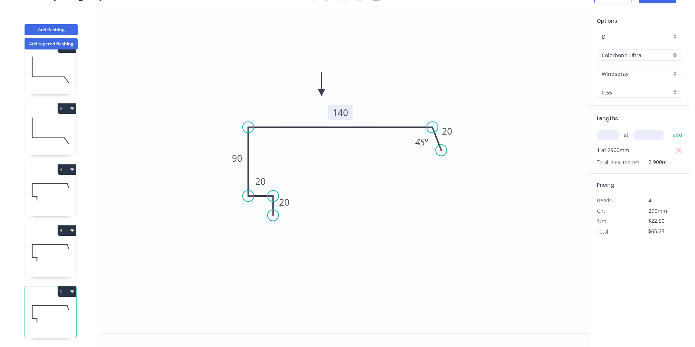
drag, startPoint x: 58, startPoint y: 292, endPoint x: 65, endPoint y: 291, distance: 7.2
click at [59, 292] on icon at bounding box center [50, 314] width 51 height 48
click at [69, 289] on button "5" at bounding box center [67, 291] width 19 height 10
click at [67, 304] on div "Duplicate" at bounding box center [40, 309] width 57 height 11
type input "$0.00"
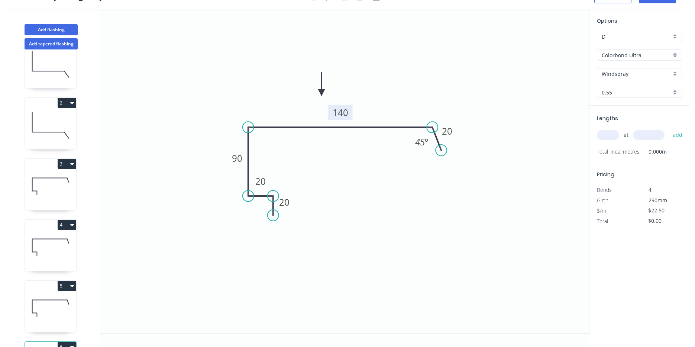
click at [351, 112] on rect at bounding box center [340, 112] width 25 height 15
click at [346, 111] on tspan "140" at bounding box center [340, 112] width 16 height 12
type input "$27.33"
click at [615, 131] on input "text" at bounding box center [608, 135] width 22 height 10
type input "1"
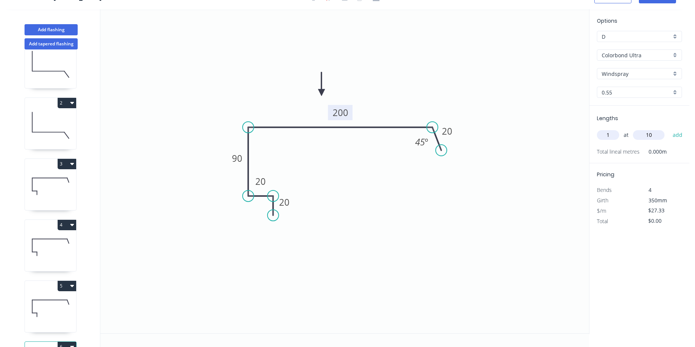
type input "1"
type input "1100"
click at [669, 129] on button "add" at bounding box center [677, 135] width 17 height 13
type input "$30.06"
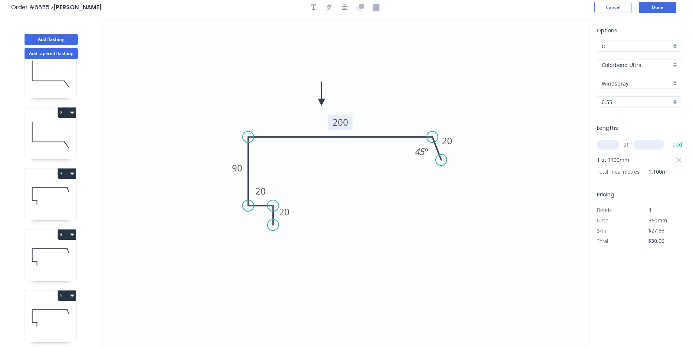
scroll to position [0, 0]
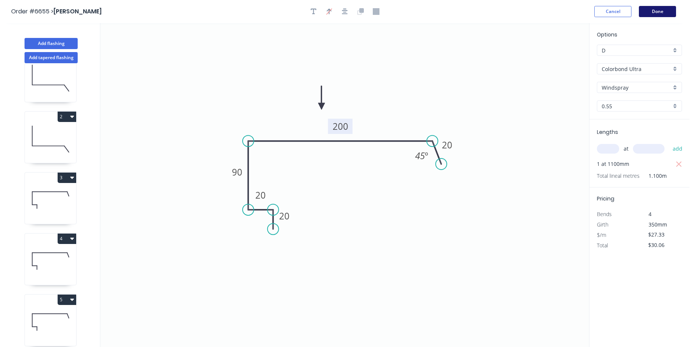
click at [666, 7] on button "Done" at bounding box center [657, 11] width 37 height 11
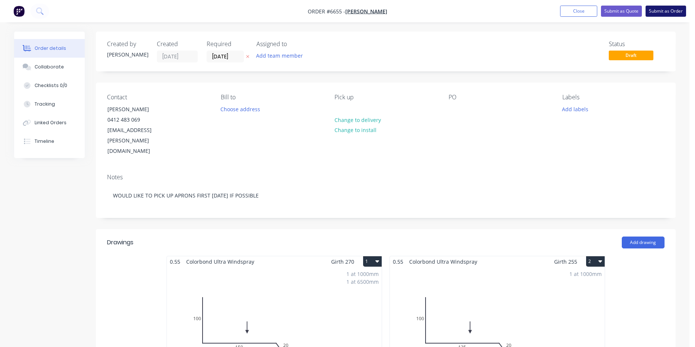
click at [681, 6] on nav "Order #6655 - Angus Kay Add product Close Submit as Quote Submit as Order" at bounding box center [347, 11] width 695 height 22
click at [680, 13] on button "Submit as Order" at bounding box center [665, 11] width 40 height 11
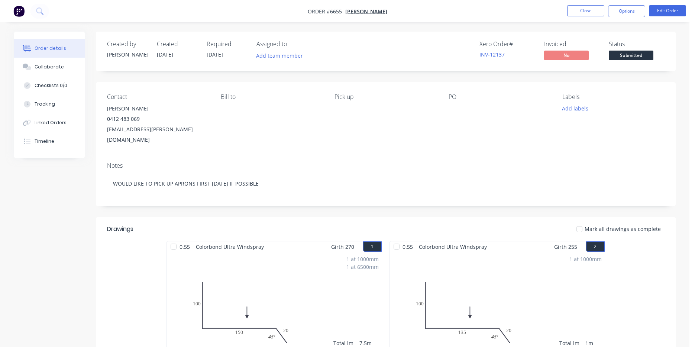
click at [584, 156] on div "Notes WOULD LIKE TO PICK UP APRONS FIRST TOMORROW IF POSSIBLE" at bounding box center [386, 181] width 580 height 50
click at [629, 59] on span "Submitted" at bounding box center [630, 55] width 45 height 9
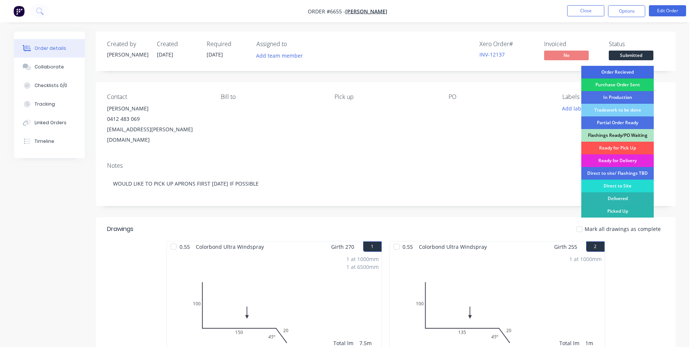
click at [629, 75] on div "Order Recieved" at bounding box center [617, 72] width 72 height 13
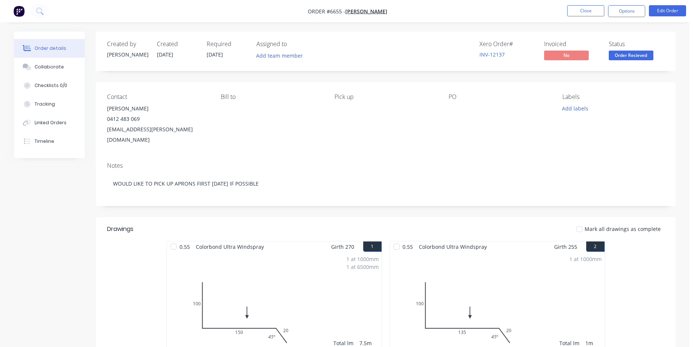
drag, startPoint x: 51, startPoint y: 66, endPoint x: 98, endPoint y: 106, distance: 61.7
click at [51, 66] on div "Collaborate" at bounding box center [49, 67] width 29 height 7
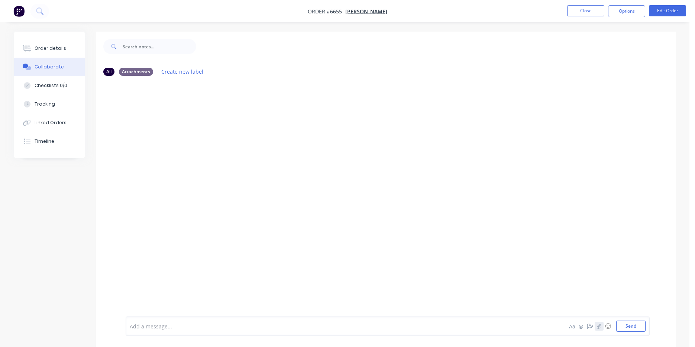
click at [601, 327] on button "button" at bounding box center [598, 325] width 9 height 9
click at [631, 329] on button "Send" at bounding box center [630, 325] width 29 height 11
click at [588, 11] on button "Close" at bounding box center [585, 10] width 37 height 11
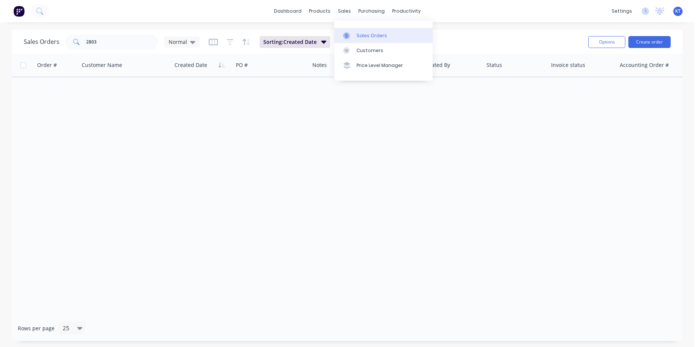
click at [384, 40] on link "Sales Orders" at bounding box center [383, 35] width 98 height 15
click at [120, 43] on input "2803" at bounding box center [122, 42] width 72 height 15
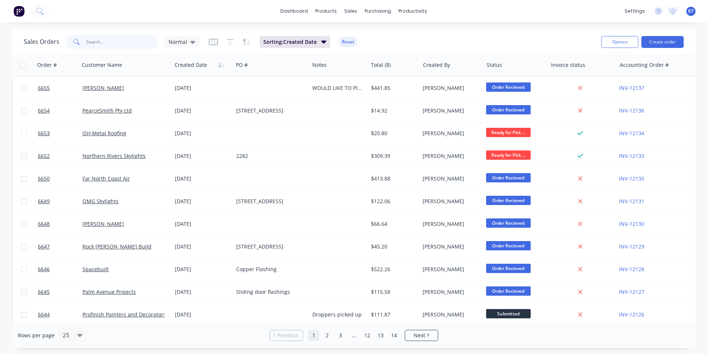
click at [129, 38] on input "text" at bounding box center [122, 42] width 72 height 15
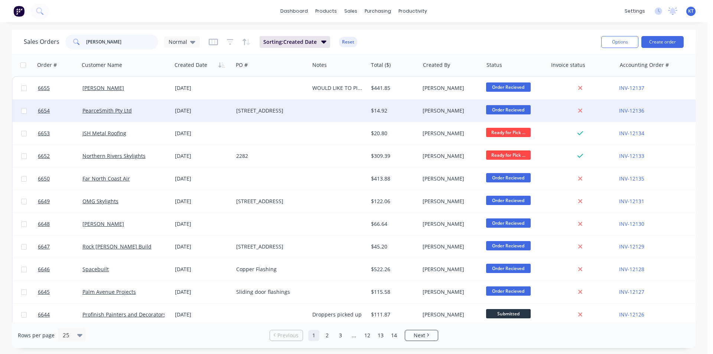
type input "kramer"
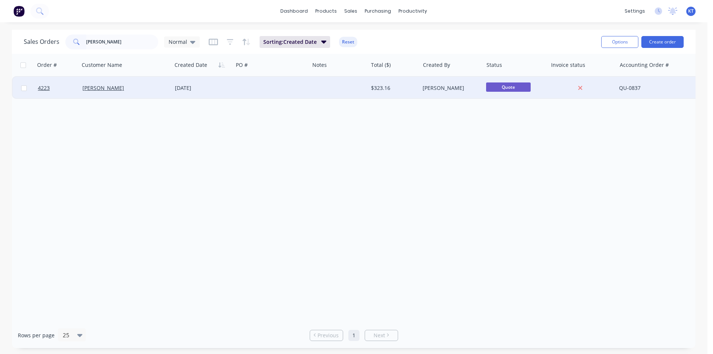
click at [358, 92] on div at bounding box center [338, 88] width 58 height 22
click at [115, 89] on link "Kramer Winchester" at bounding box center [103, 87] width 42 height 7
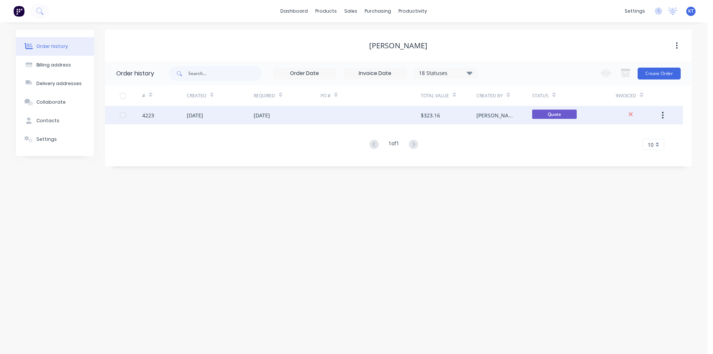
click at [476, 120] on div "$323.16" at bounding box center [449, 115] width 56 height 19
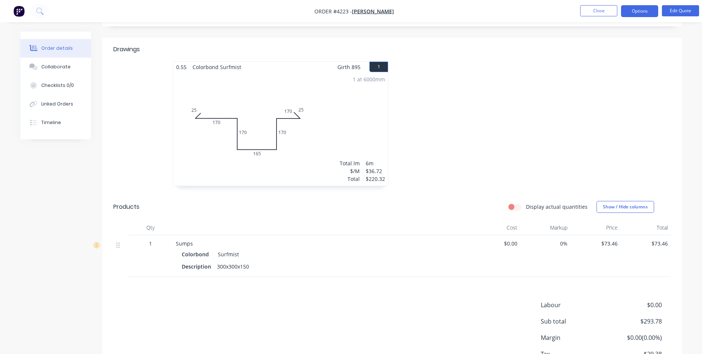
scroll to position [38, 0]
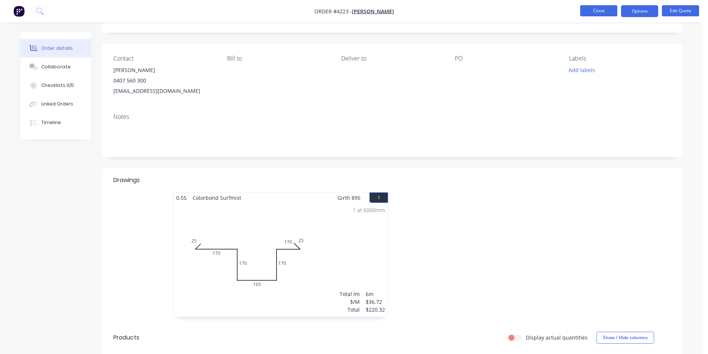
click at [610, 13] on button "Close" at bounding box center [598, 10] width 37 height 11
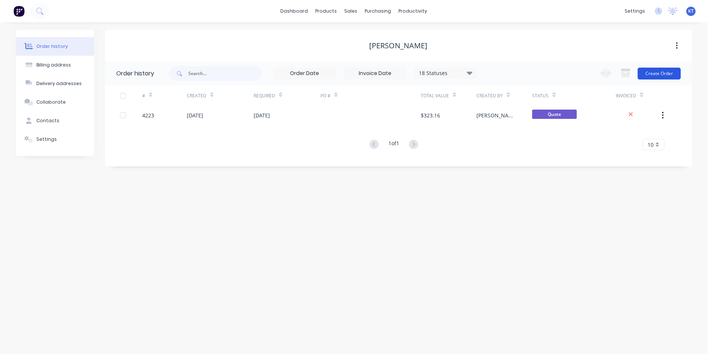
click at [660, 75] on button "Create Order" at bounding box center [659, 74] width 43 height 12
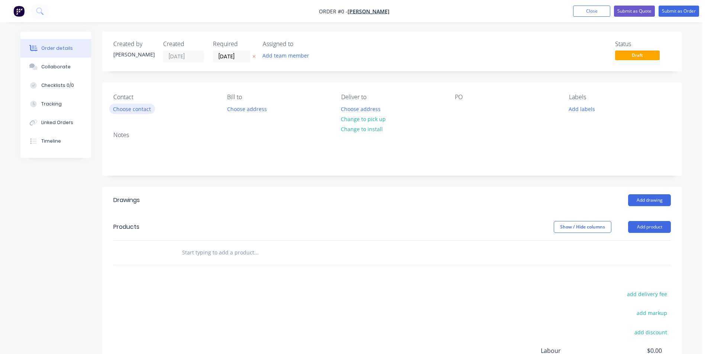
click at [132, 108] on button "Choose contact" at bounding box center [132, 109] width 46 height 10
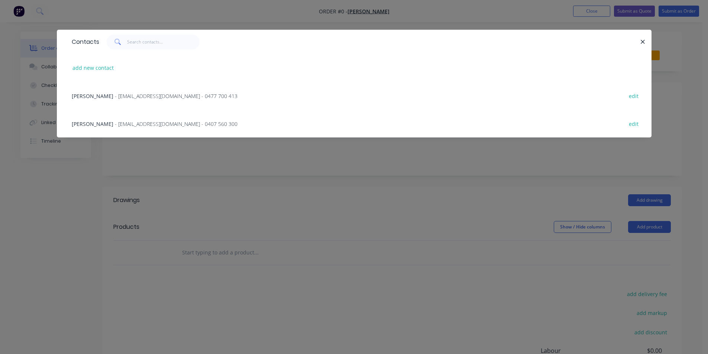
click at [212, 124] on span "- winchesterproperty@bigpond.com - 0407 560 300" at bounding box center [176, 123] width 123 height 7
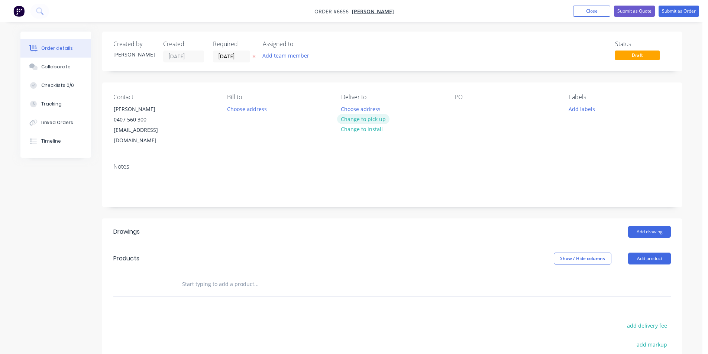
click at [369, 116] on button "Change to pick up" at bounding box center [363, 119] width 53 height 10
click at [653, 253] on button "Add product" at bounding box center [649, 259] width 43 height 12
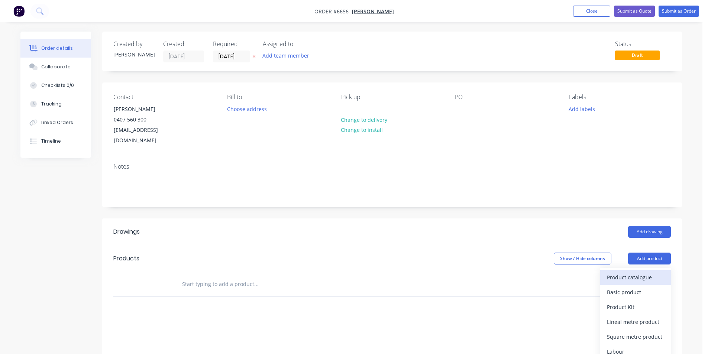
click at [643, 272] on div "Product catalogue" at bounding box center [635, 277] width 57 height 11
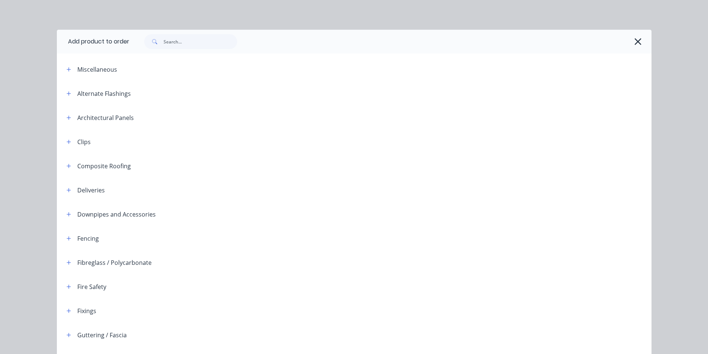
click at [176, 49] on div at bounding box center [390, 42] width 522 height 24
click at [176, 41] on input "text" at bounding box center [200, 41] width 74 height 15
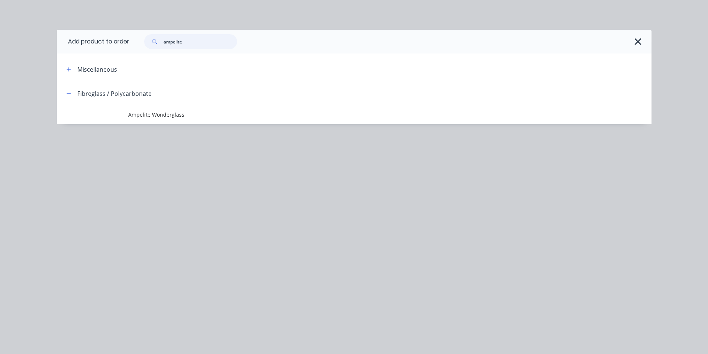
click at [182, 39] on input "ampelite" at bounding box center [200, 41] width 74 height 15
drag, startPoint x: 184, startPoint y: 40, endPoint x: 101, endPoint y: 45, distance: 82.6
click at [102, 45] on header "Add product to order ampelite" at bounding box center [354, 42] width 594 height 24
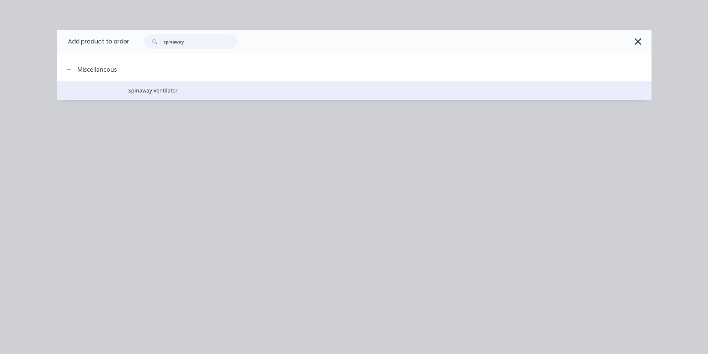
type input "spinaway"
click at [182, 92] on span "Spinaway Ventilator" at bounding box center [337, 91] width 418 height 8
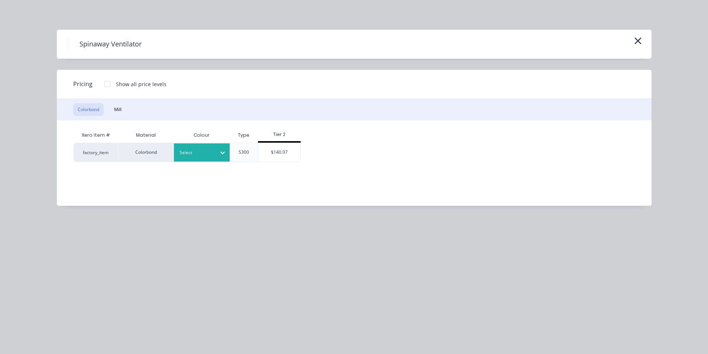
click at [222, 159] on div at bounding box center [222, 153] width 13 height 18
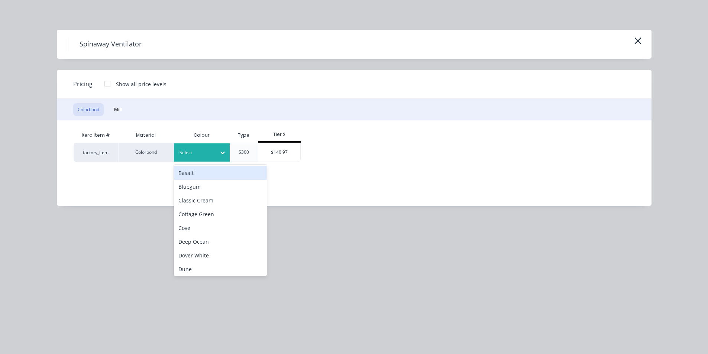
click at [222, 159] on div at bounding box center [222, 153] width 13 height 18
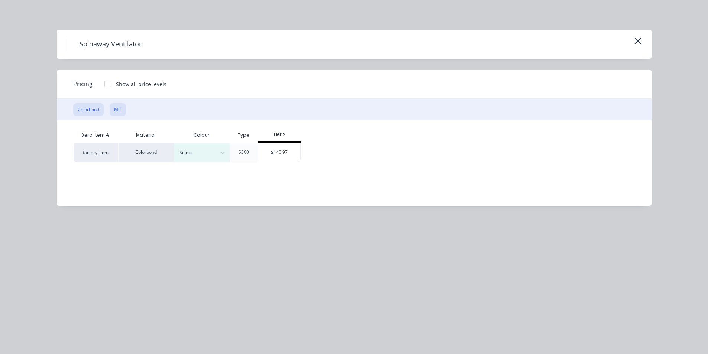
click at [124, 113] on button "Mill" at bounding box center [118, 109] width 16 height 13
click at [234, 159] on div "$102.33" at bounding box center [223, 152] width 42 height 19
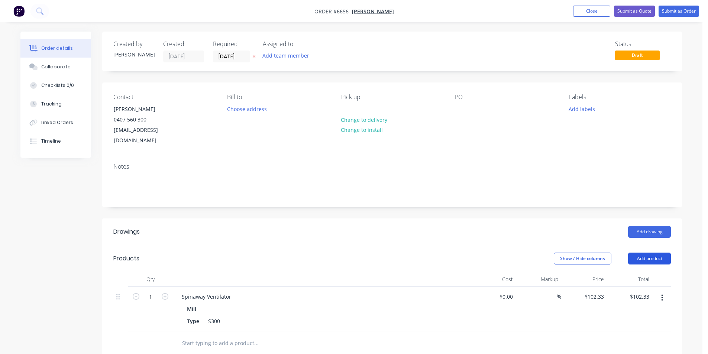
click at [663, 253] on button "Add product" at bounding box center [649, 259] width 43 height 12
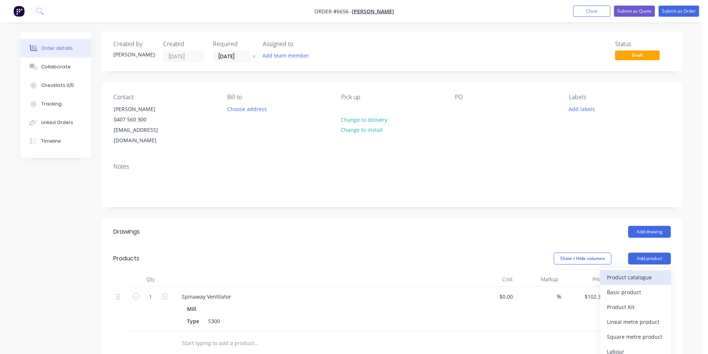
click at [628, 272] on div "Product catalogue" at bounding box center [635, 277] width 57 height 11
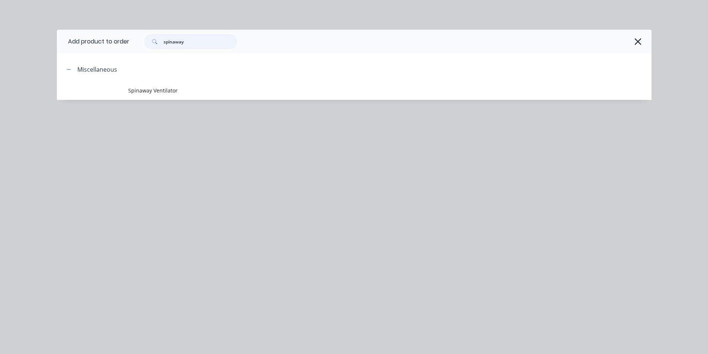
drag, startPoint x: 202, startPoint y: 43, endPoint x: 129, endPoint y: 45, distance: 73.6
click at [129, 45] on header "Add product to order spinaway" at bounding box center [354, 42] width 594 height 24
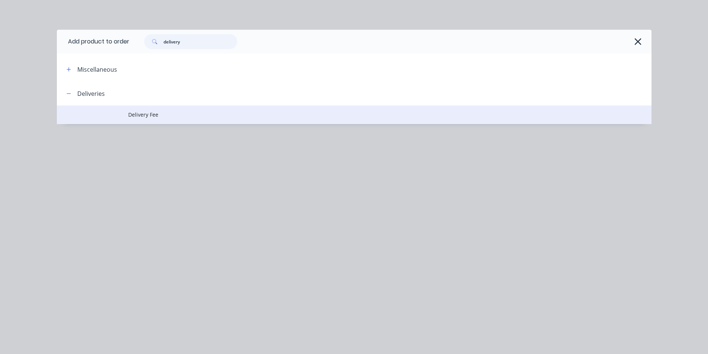
type input "delivery"
click at [166, 116] on span "Delivery Fee" at bounding box center [337, 115] width 418 height 8
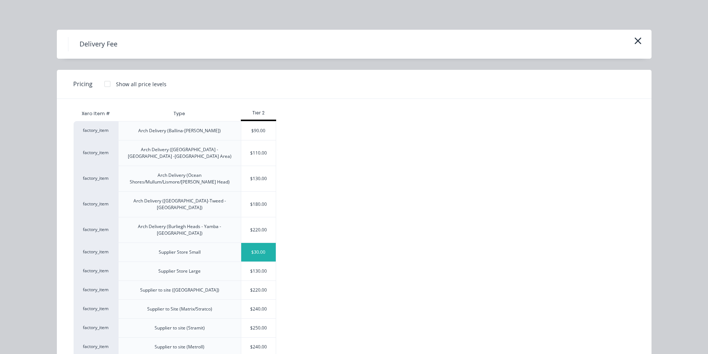
click at [257, 243] on div "$30.00" at bounding box center [258, 252] width 35 height 19
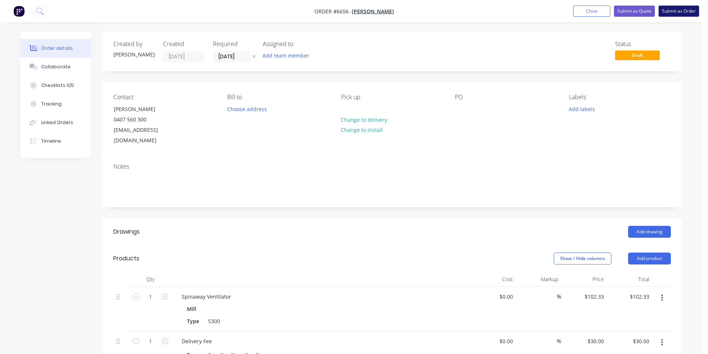
click at [670, 10] on button "Submit as Order" at bounding box center [678, 11] width 40 height 11
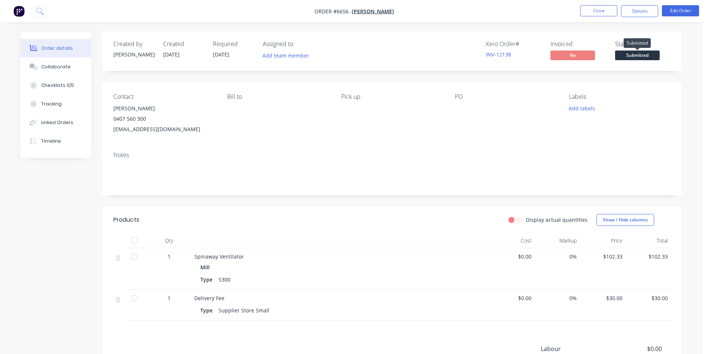
click at [637, 51] on span "Submitted" at bounding box center [637, 55] width 45 height 9
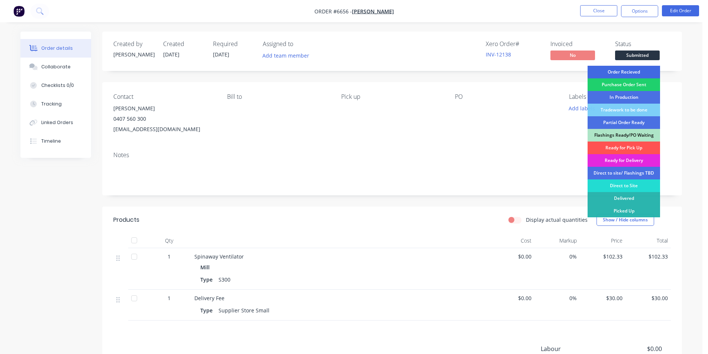
click at [634, 73] on div "Order Recieved" at bounding box center [623, 72] width 72 height 13
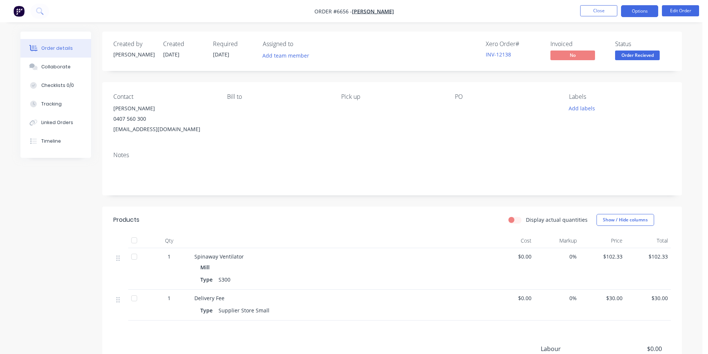
click at [643, 10] on button "Options" at bounding box center [639, 11] width 37 height 12
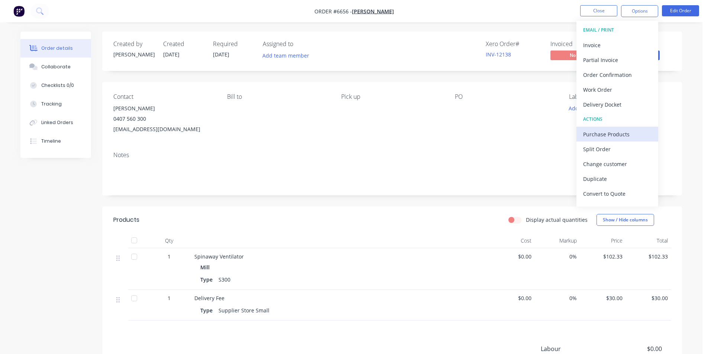
click at [613, 136] on div "Purchase Products" at bounding box center [617, 134] width 68 height 11
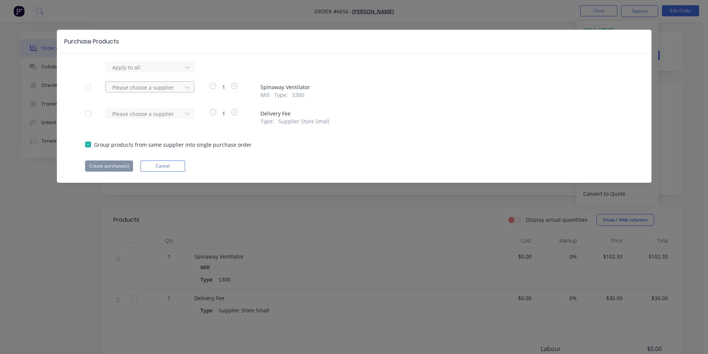
click at [171, 72] on div at bounding box center [144, 67] width 67 height 9
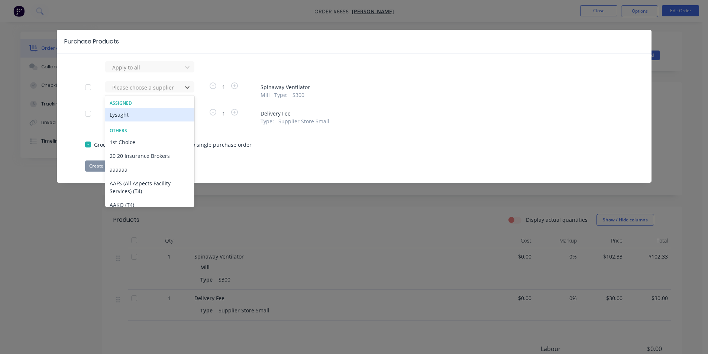
click at [163, 117] on div "Lysaght" at bounding box center [149, 115] width 89 height 14
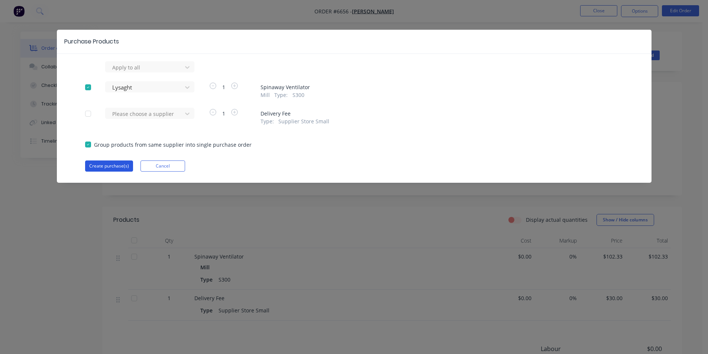
click at [119, 166] on button "Create purchase(s)" at bounding box center [109, 165] width 48 height 11
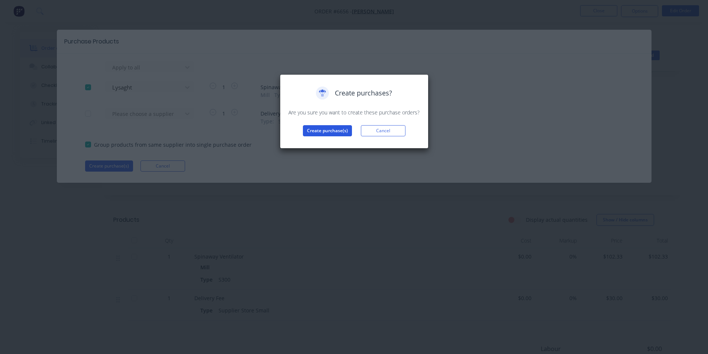
click at [327, 132] on button "Create purchase(s)" at bounding box center [327, 130] width 49 height 11
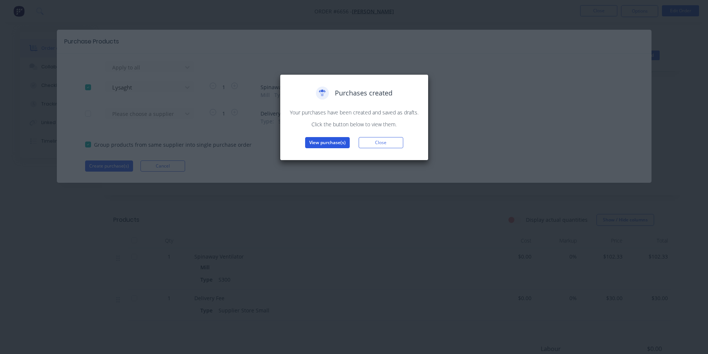
click at [330, 141] on button "View purchase(s)" at bounding box center [327, 142] width 45 height 11
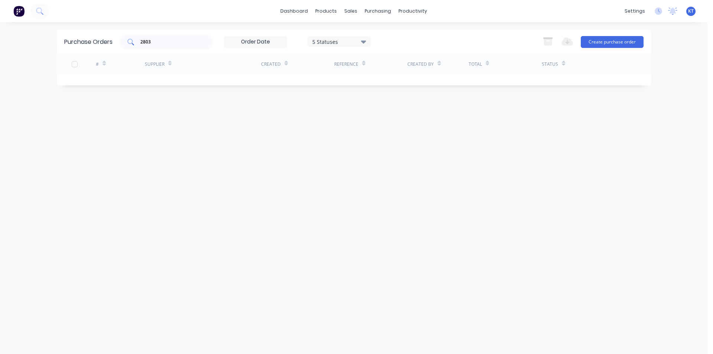
click at [163, 42] on input "2803" at bounding box center [171, 41] width 62 height 7
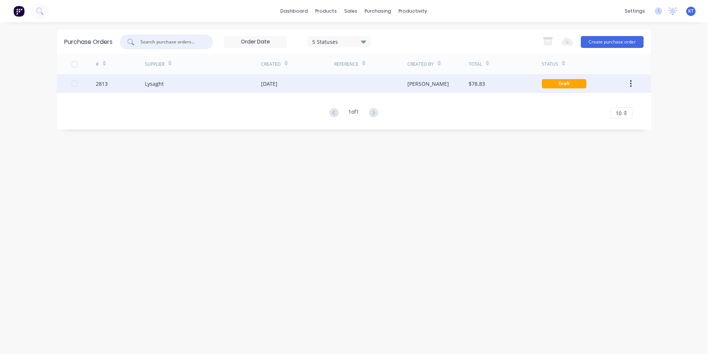
click at [175, 84] on div "Lysaght" at bounding box center [203, 83] width 116 height 19
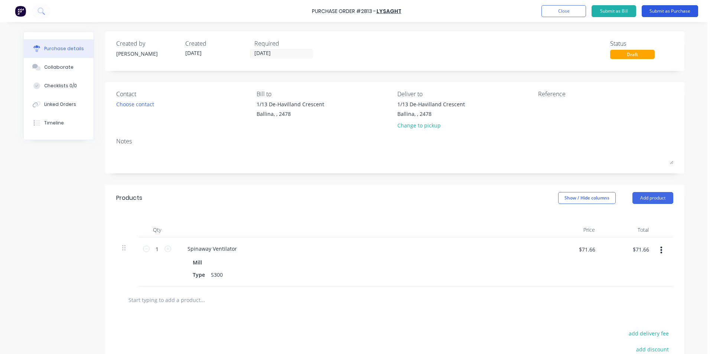
click at [685, 10] on button "Submit as Purchase" at bounding box center [670, 11] width 56 height 12
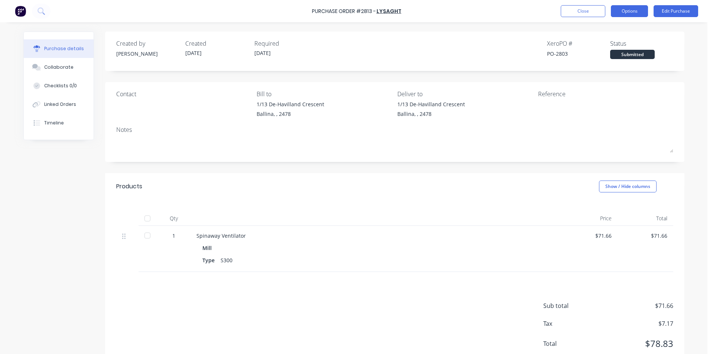
click at [643, 7] on button "Options" at bounding box center [629, 11] width 37 height 12
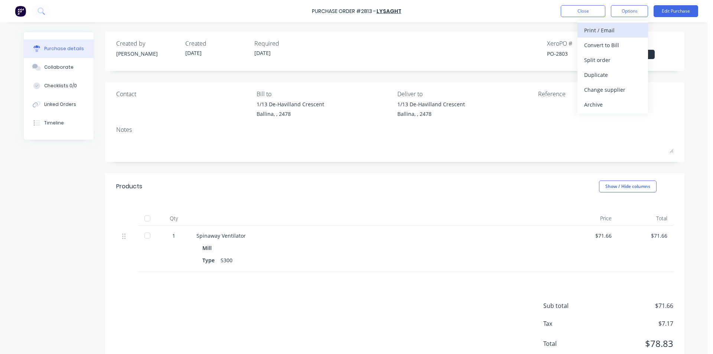
click at [633, 24] on button "Print / Email" at bounding box center [613, 30] width 71 height 15
click at [634, 25] on div "Print / Email" at bounding box center [612, 30] width 57 height 11
click at [634, 56] on div "Without pricing" at bounding box center [612, 60] width 57 height 11
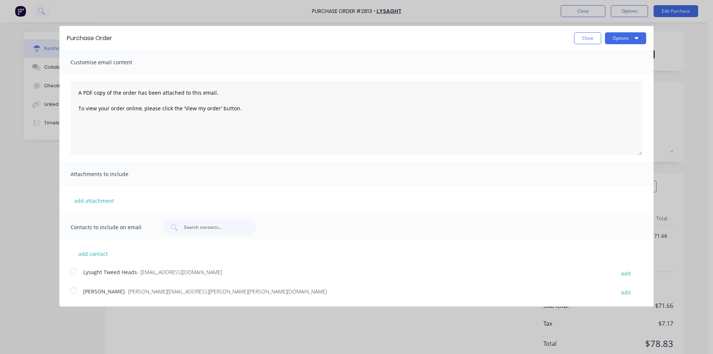
drag, startPoint x: 74, startPoint y: 271, endPoint x: 101, endPoint y: 265, distance: 27.5
click at [77, 271] on div at bounding box center [73, 271] width 15 height 15
drag, startPoint x: 638, startPoint y: 43, endPoint x: 633, endPoint y: 46, distance: 6.2
click at [637, 44] on button "Options" at bounding box center [625, 38] width 41 height 12
click at [634, 72] on div "Email" at bounding box center [610, 71] width 57 height 11
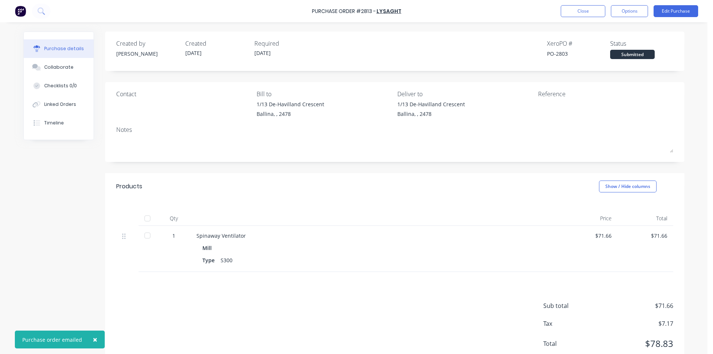
click at [596, 35] on div "Created by Katie Created 26/08/25 Required 26/08/25 Xero PO # PO-2803 Status Su…" at bounding box center [395, 51] width 580 height 39
click at [586, 5] on button "Close" at bounding box center [583, 11] width 45 height 12
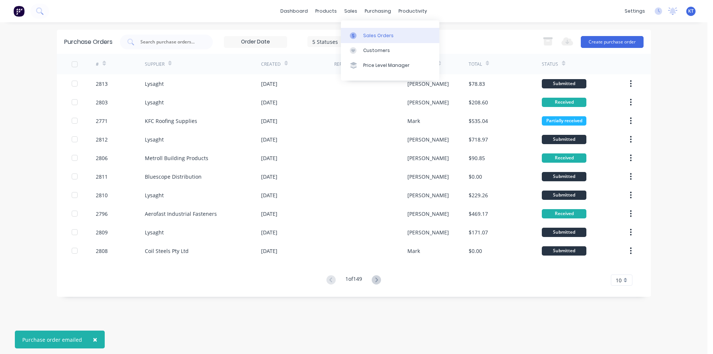
click at [363, 35] on div "Sales Orders" at bounding box center [378, 35] width 30 height 7
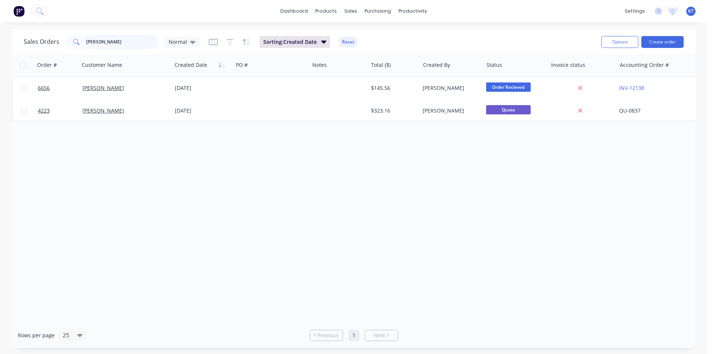
click at [155, 46] on input "kramer" at bounding box center [122, 42] width 72 height 15
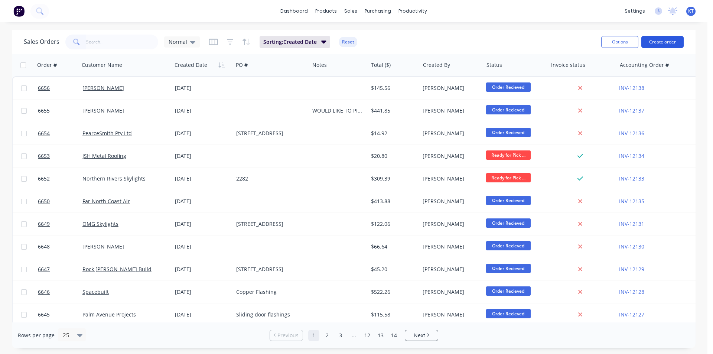
click at [666, 44] on button "Create order" at bounding box center [663, 42] width 42 height 12
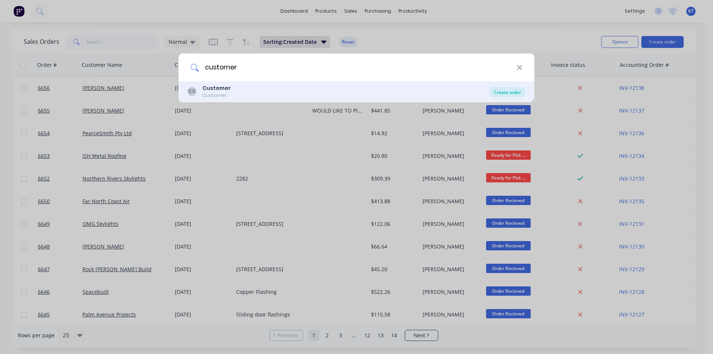
type input "customer"
click at [502, 96] on div "Create order" at bounding box center [508, 92] width 36 height 10
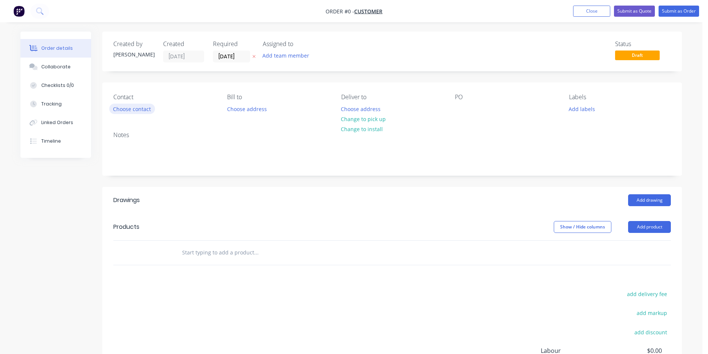
click at [137, 111] on button "Choose contact" at bounding box center [132, 109] width 46 height 10
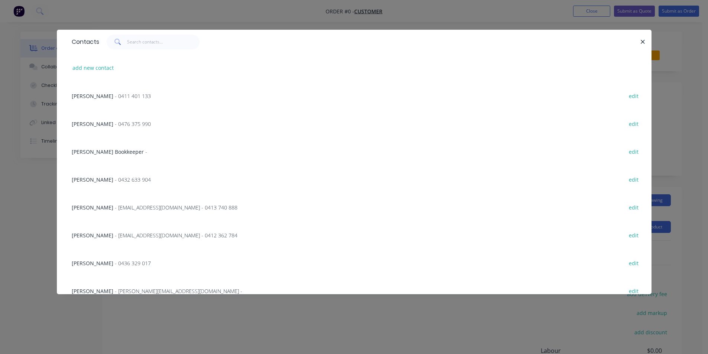
click at [260, 68] on div "add new contact" at bounding box center [354, 68] width 572 height 28
click at [644, 41] on icon "button" at bounding box center [642, 42] width 5 height 7
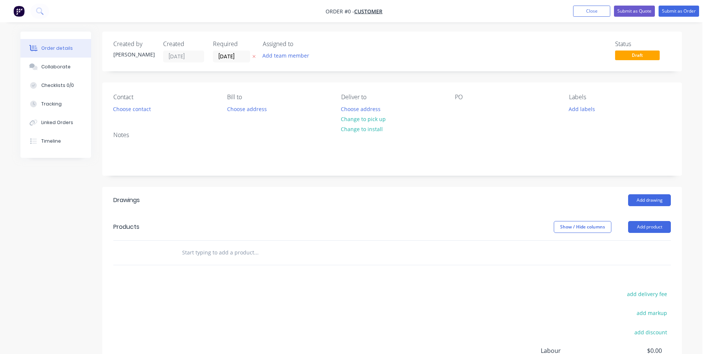
click at [640, 193] on header "Drawings Add drawing" at bounding box center [392, 200] width 580 height 27
click at [641, 197] on button "Add drawing" at bounding box center [649, 200] width 43 height 12
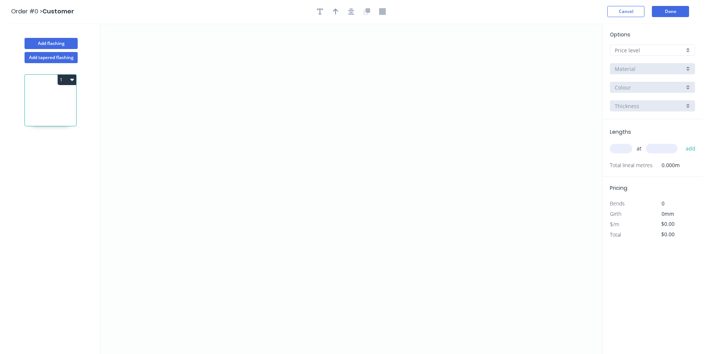
click at [631, 51] on input "text" at bounding box center [648, 50] width 69 height 8
click at [636, 105] on div "D" at bounding box center [652, 103] width 84 height 13
type input "D"
click at [647, 68] on input "Brass" at bounding box center [648, 69] width 69 height 8
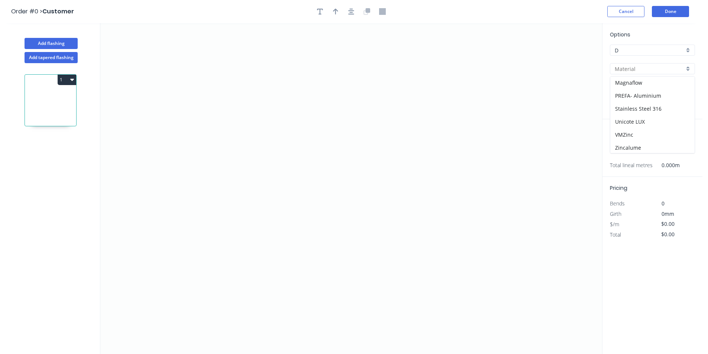
scroll to position [119, 0]
click at [640, 144] on div "Zincalume" at bounding box center [652, 146] width 84 height 13
type input "Zincalume"
type input "0.55"
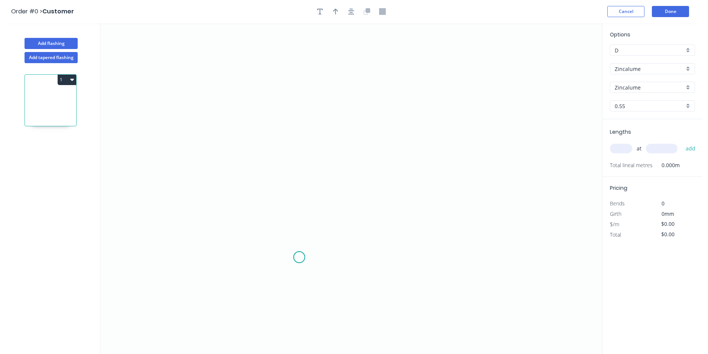
click at [299, 257] on icon "0" at bounding box center [351, 188] width 502 height 331
click at [280, 226] on icon "0" at bounding box center [351, 188] width 502 height 331
click at [314, 215] on icon "0 ?" at bounding box center [351, 188] width 502 height 331
click at [312, 121] on icon "0 ? ? ? º" at bounding box center [351, 188] width 502 height 331
click at [452, 126] on icon "0 ? ? ? ? º ? º" at bounding box center [351, 188] width 502 height 331
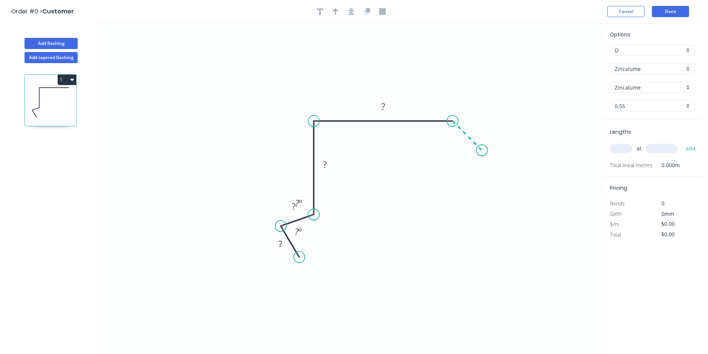
click at [482, 154] on icon "0 ? ? ? ? ? º ? º" at bounding box center [351, 188] width 502 height 331
click at [475, 125] on tspan "?" at bounding box center [475, 124] width 4 height 12
click at [497, 282] on icon "0 17 15 130 120 23 ? º ? º" at bounding box center [351, 188] width 502 height 331
type input "$16.07"
click at [680, 7] on button "Done" at bounding box center [670, 11] width 37 height 11
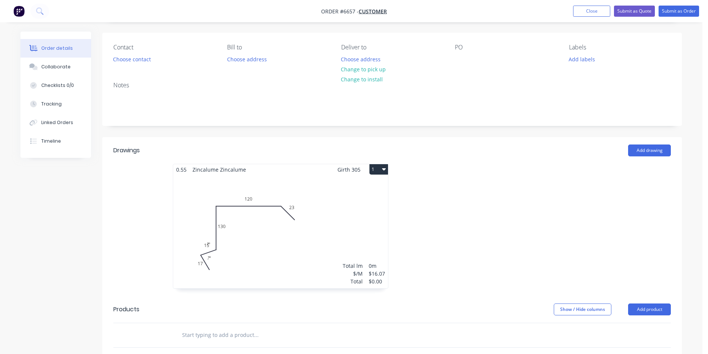
scroll to position [47, 0]
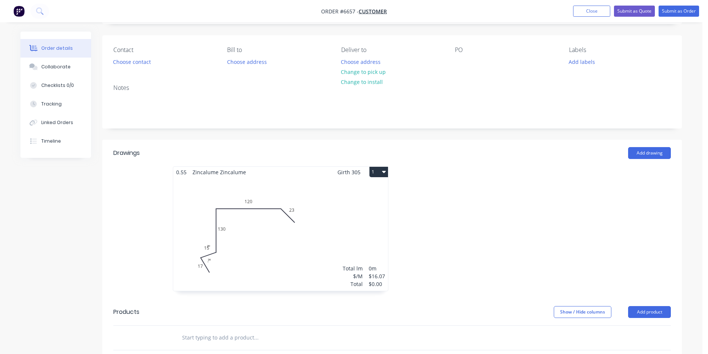
drag, startPoint x: 62, startPoint y: 289, endPoint x: 113, endPoint y: 279, distance: 51.5
click at [63, 289] on div "Created by Katie Created 26/08/25 Required 26/08/25 Assigned to Add team member…" at bounding box center [350, 261] width 661 height 555
click at [252, 239] on div "Total lm $/M Total 0m $16.07 $0.00" at bounding box center [280, 234] width 215 height 113
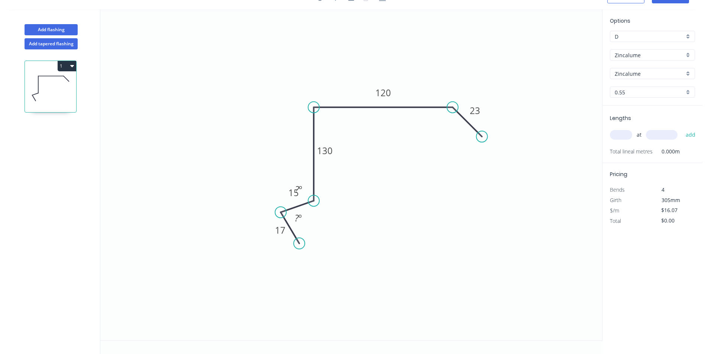
drag, startPoint x: 608, startPoint y: 134, endPoint x: 629, endPoint y: 137, distance: 21.4
click at [611, 135] on div "Lengths at add Total lineal metres 0.000m" at bounding box center [652, 135] width 100 height 58
click at [629, 137] on input "text" at bounding box center [621, 135] width 22 height 10
type input "1"
type input "1000"
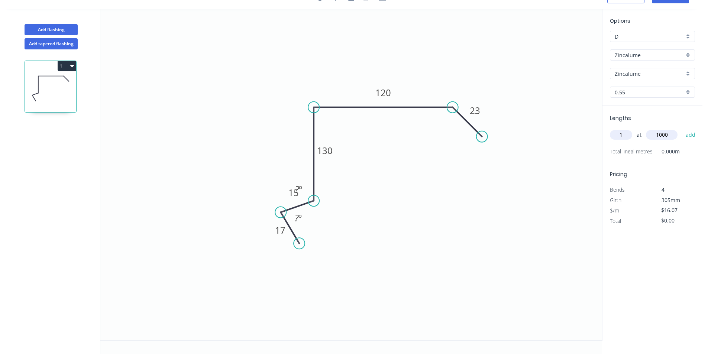
click at [682, 129] on button "add" at bounding box center [690, 135] width 17 height 13
type input "$16.07"
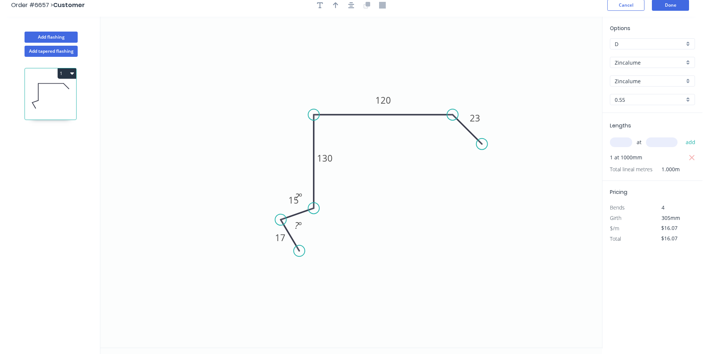
scroll to position [0, 0]
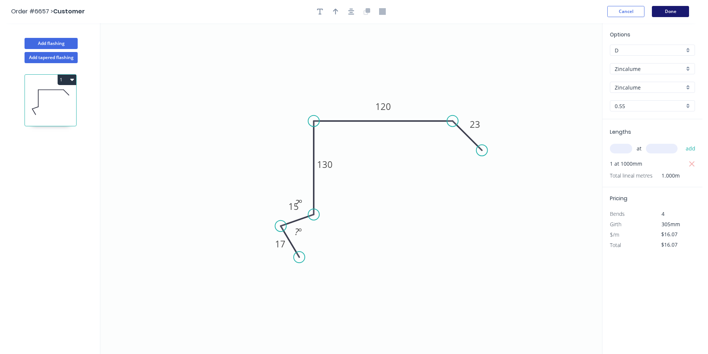
click at [669, 13] on button "Done" at bounding box center [670, 11] width 37 height 11
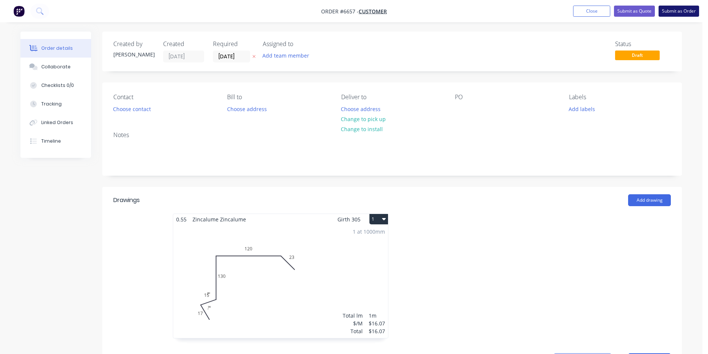
click at [677, 10] on button "Submit as Order" at bounding box center [678, 11] width 40 height 11
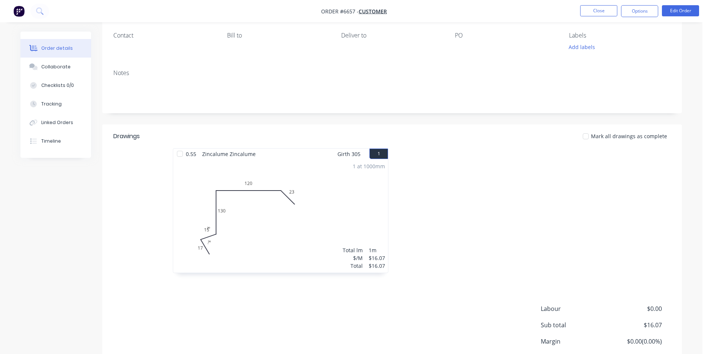
scroll to position [120, 0]
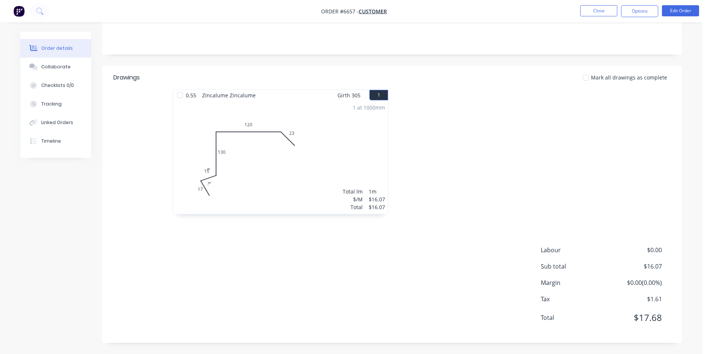
click at [178, 94] on div at bounding box center [179, 95] width 15 height 15
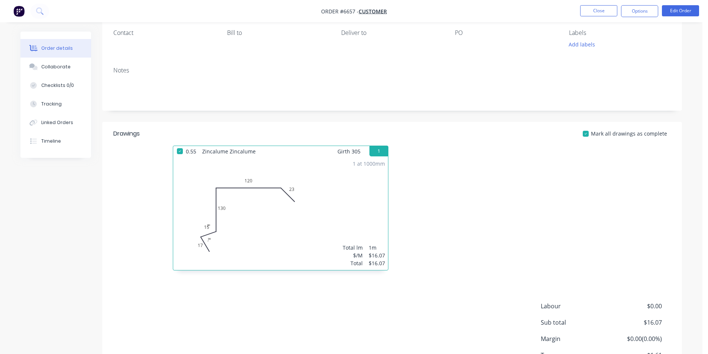
scroll to position [0, 0]
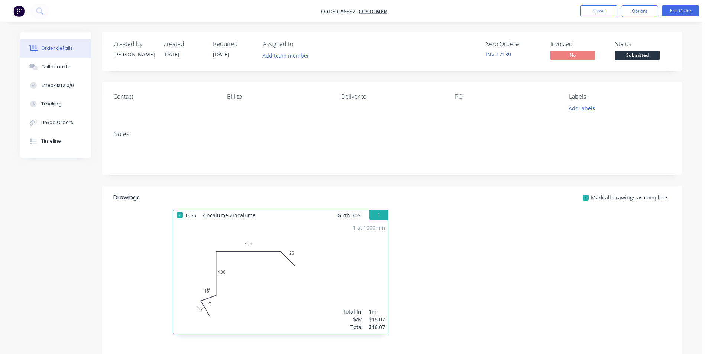
click at [635, 51] on span "Submitted" at bounding box center [637, 55] width 45 height 9
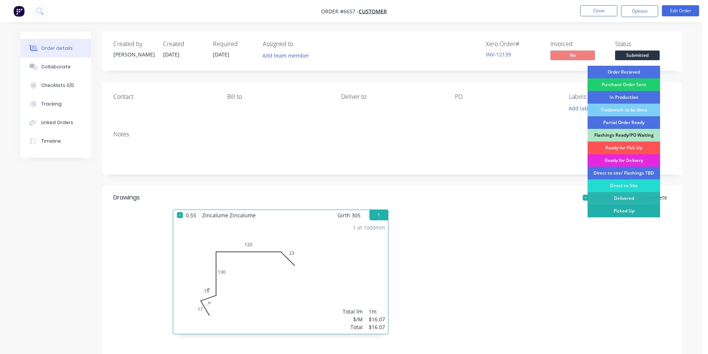
click at [608, 209] on div "Picked Up" at bounding box center [623, 211] width 72 height 13
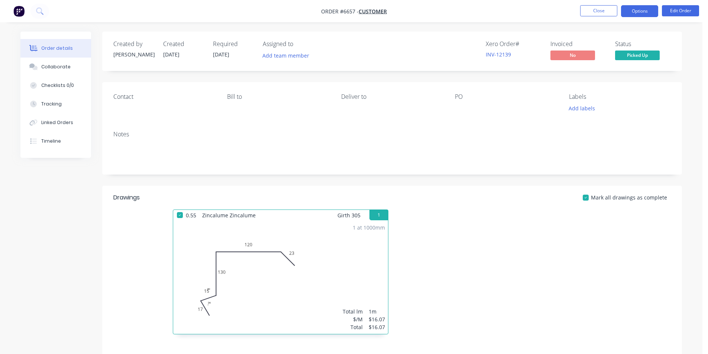
click at [629, 5] on button "Options" at bounding box center [639, 11] width 37 height 12
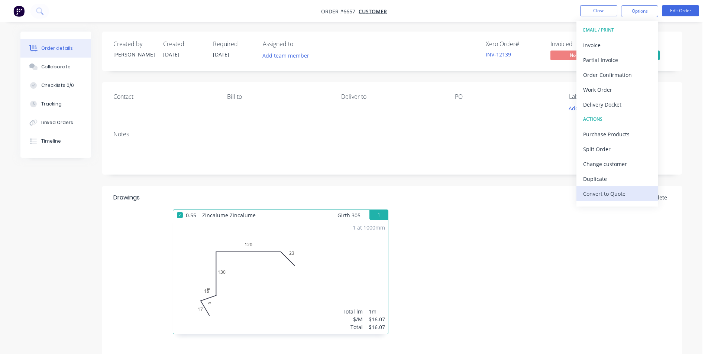
click at [621, 197] on div "Convert to Quote" at bounding box center [617, 193] width 68 height 11
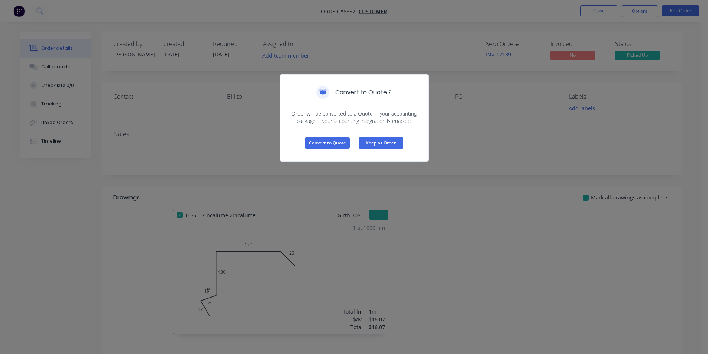
drag, startPoint x: 403, startPoint y: 145, endPoint x: 397, endPoint y: 145, distance: 6.3
click at [400, 145] on div "Convert to Quote Keep as Order" at bounding box center [354, 143] width 148 height 36
click at [396, 145] on button "Keep as Order" at bounding box center [380, 142] width 45 height 11
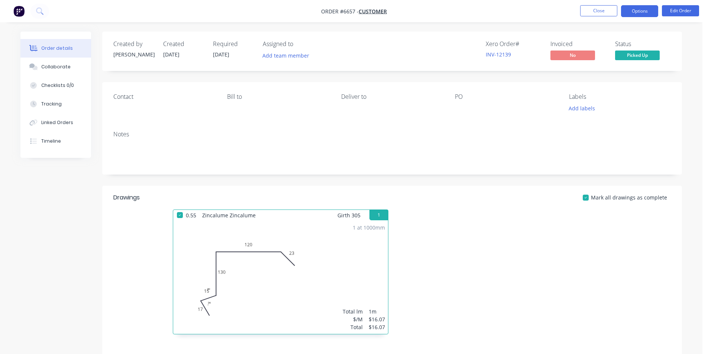
click at [633, 8] on button "Options" at bounding box center [639, 11] width 37 height 12
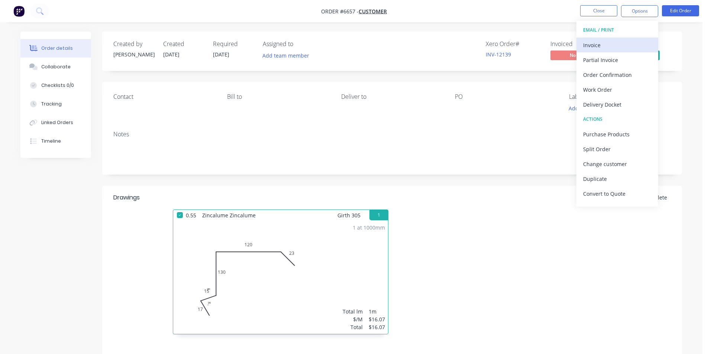
click at [614, 44] on div "Invoice" at bounding box center [617, 45] width 68 height 11
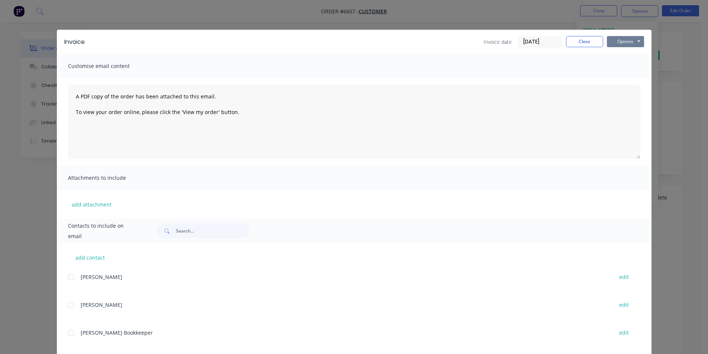
click at [625, 44] on button "Options" at bounding box center [625, 41] width 37 height 11
click at [622, 68] on button "Print" at bounding box center [631, 67] width 48 height 12
click at [583, 40] on button "Close" at bounding box center [584, 41] width 37 height 11
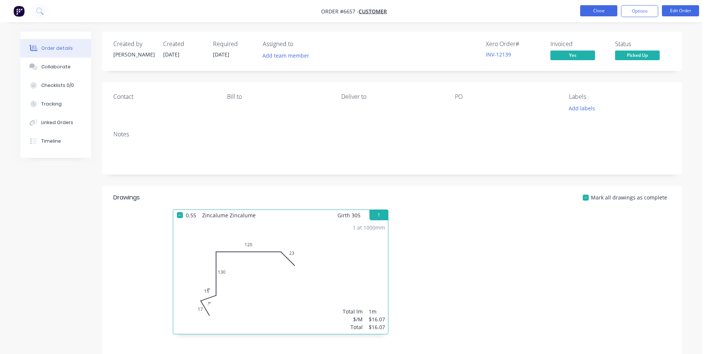
click at [596, 9] on button "Close" at bounding box center [598, 10] width 37 height 11
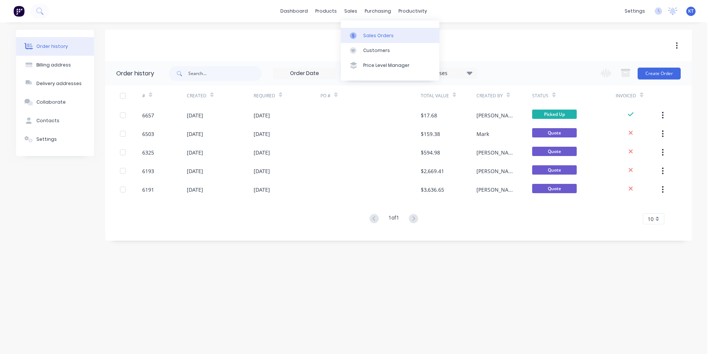
click at [372, 35] on div "Sales Orders" at bounding box center [378, 35] width 30 height 7
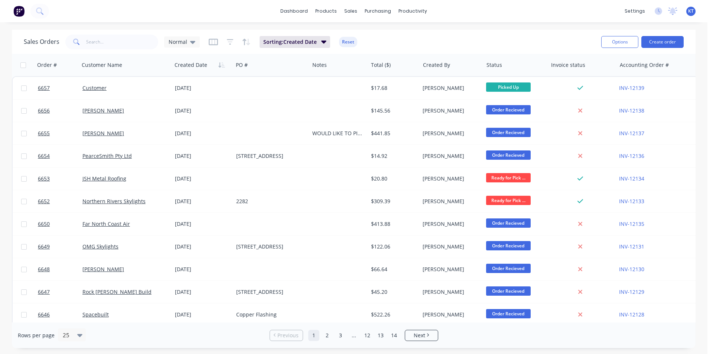
drag, startPoint x: 672, startPoint y: 30, endPoint x: 681, endPoint y: 37, distance: 10.6
click at [672, 31] on div "Sales Orders Normal Sorting: Created Date Reset Options Create order" at bounding box center [354, 42] width 684 height 24
click at [682, 44] on button "Create order" at bounding box center [663, 42] width 42 height 12
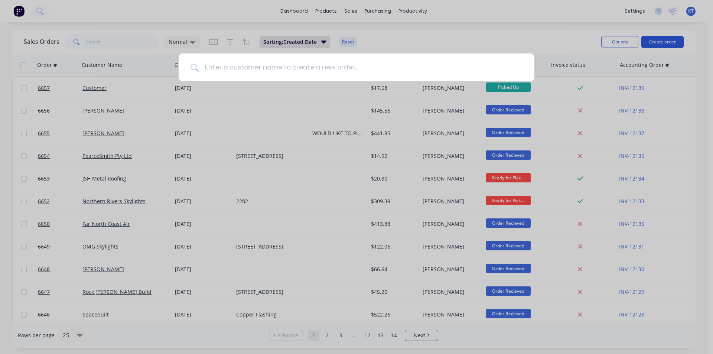
click at [676, 41] on div at bounding box center [356, 177] width 713 height 354
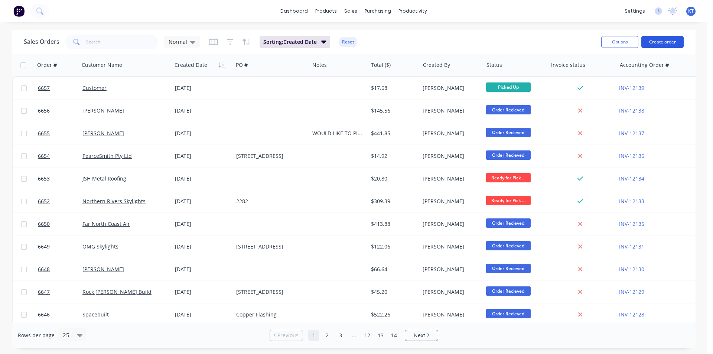
click at [668, 42] on button "Create order" at bounding box center [663, 42] width 42 height 12
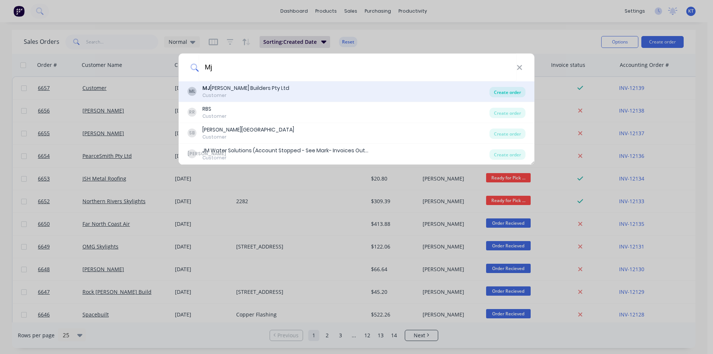
type input "Mj"
click at [509, 88] on div "Create order" at bounding box center [508, 92] width 36 height 10
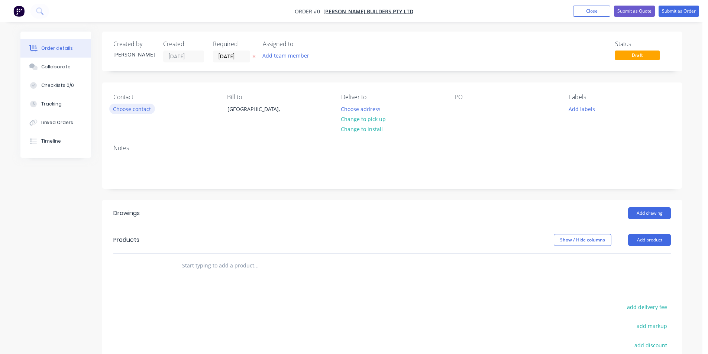
click at [130, 110] on button "Choose contact" at bounding box center [132, 109] width 46 height 10
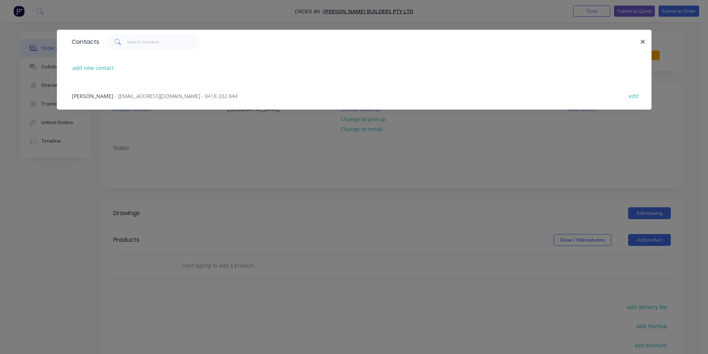
click at [130, 95] on span "- mjgat64@gmail.com - 0418 202 844" at bounding box center [176, 95] width 123 height 7
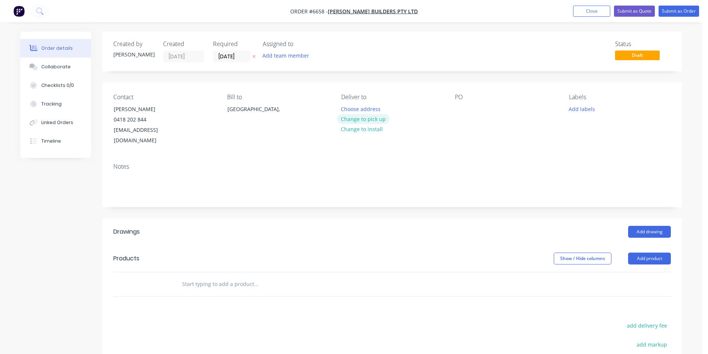
click at [378, 123] on button "Change to pick up" at bounding box center [363, 119] width 53 height 10
click at [677, 218] on header "Drawings Add drawing" at bounding box center [392, 231] width 580 height 27
click at [666, 226] on button "Add drawing" at bounding box center [649, 232] width 43 height 12
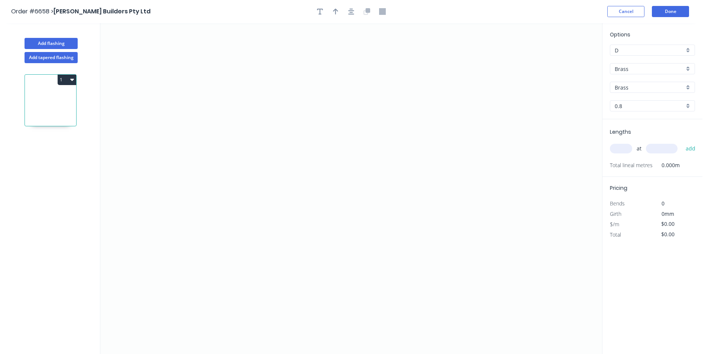
click at [652, 70] on input "Brass" at bounding box center [648, 69] width 69 height 8
click at [650, 137] on div "Colorbond Ultra" at bounding box center [652, 135] width 84 height 13
type input "Colorbond Ultra"
type input "Dune"
type input "0.55"
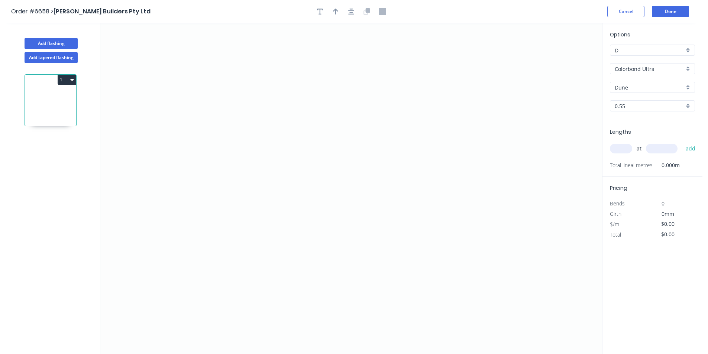
click at [623, 87] on input "Dune" at bounding box center [648, 88] width 69 height 8
click at [629, 143] on div "Surfmist" at bounding box center [652, 140] width 84 height 13
type input "Surfmist"
drag, startPoint x: 238, startPoint y: 199, endPoint x: 305, endPoint y: 186, distance: 68.8
click at [239, 199] on icon "0" at bounding box center [351, 188] width 502 height 331
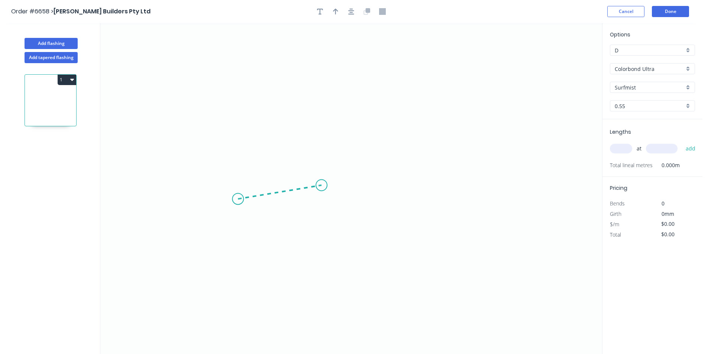
click at [324, 185] on icon "0" at bounding box center [351, 188] width 502 height 331
click at [321, 161] on icon at bounding box center [322, 173] width 3 height 24
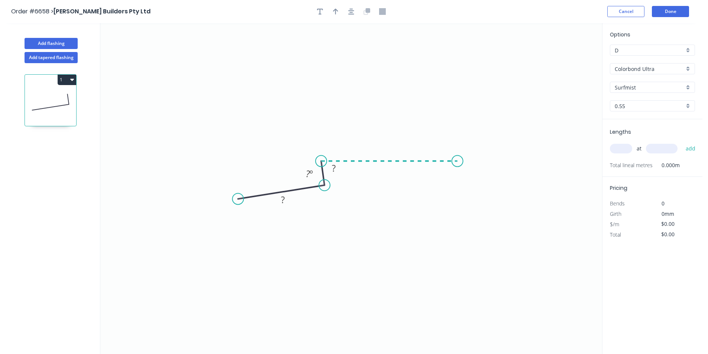
click at [457, 156] on icon "0 ? ? ? º" at bounding box center [351, 188] width 502 height 331
click at [451, 111] on icon "0 ? ? ? ? º ? º" at bounding box center [351, 188] width 502 height 331
drag, startPoint x: 451, startPoint y: 110, endPoint x: 460, endPoint y: 109, distance: 8.7
click at [460, 109] on circle at bounding box center [457, 108] width 11 height 11
drag, startPoint x: 320, startPoint y: 162, endPoint x: 324, endPoint y: 158, distance: 5.5
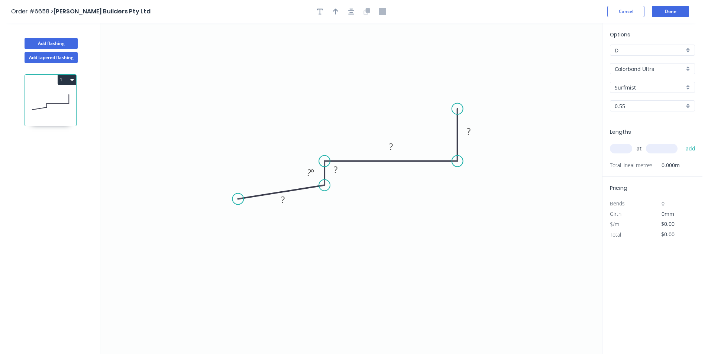
click at [324, 158] on circle at bounding box center [324, 161] width 11 height 11
drag, startPoint x: 192, startPoint y: 210, endPoint x: 185, endPoint y: 211, distance: 7.8
click at [185, 211] on circle at bounding box center [184, 210] width 11 height 11
click at [478, 134] on rect at bounding box center [468, 131] width 24 height 15
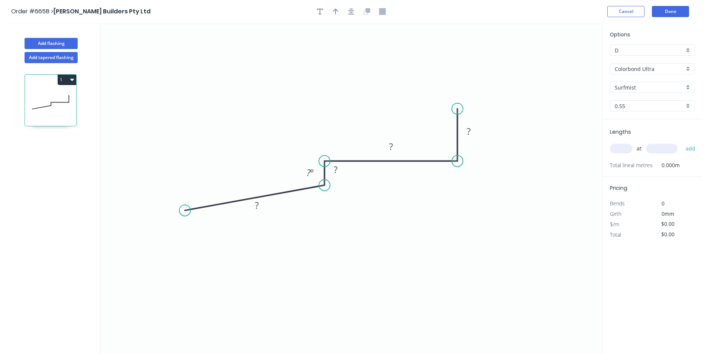
click at [481, 134] on icon "0 ? ? ? ? ? º" at bounding box center [351, 188] width 502 height 331
drag, startPoint x: 473, startPoint y: 127, endPoint x: 544, endPoint y: 146, distance: 73.4
click at [474, 127] on rect at bounding box center [468, 132] width 15 height 10
click at [313, 171] on tspan "º" at bounding box center [311, 172] width 3 height 12
type input "$35.69"
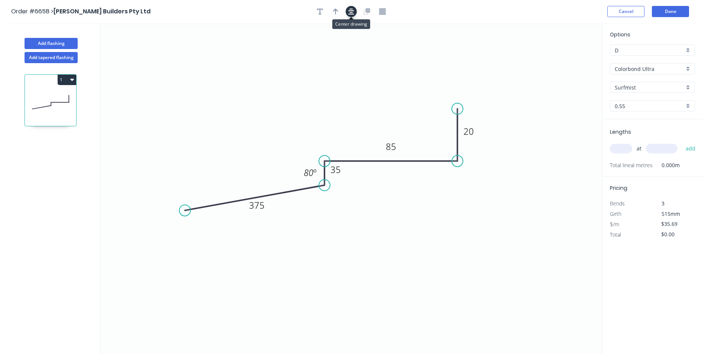
click at [351, 14] on icon "button" at bounding box center [351, 12] width 6 height 6
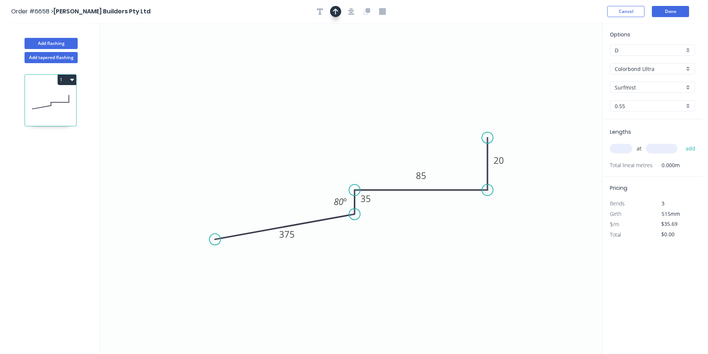
click at [338, 10] on icon "button" at bounding box center [335, 11] width 5 height 7
drag, startPoint x: 564, startPoint y: 57, endPoint x: 376, endPoint y: 169, distance: 218.8
click at [369, 136] on icon at bounding box center [366, 125] width 7 height 24
click at [624, 148] on input "text" at bounding box center [621, 149] width 22 height 10
type input "1"
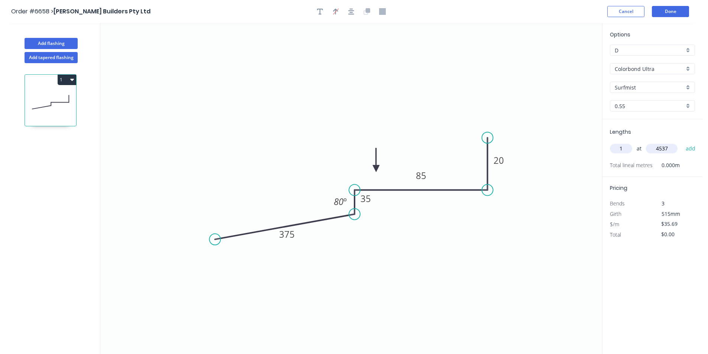
type input "4537"
click at [682, 142] on button "add" at bounding box center [690, 148] width 17 height 13
type input "$161.93"
click at [681, 11] on button "Done" at bounding box center [670, 11] width 37 height 11
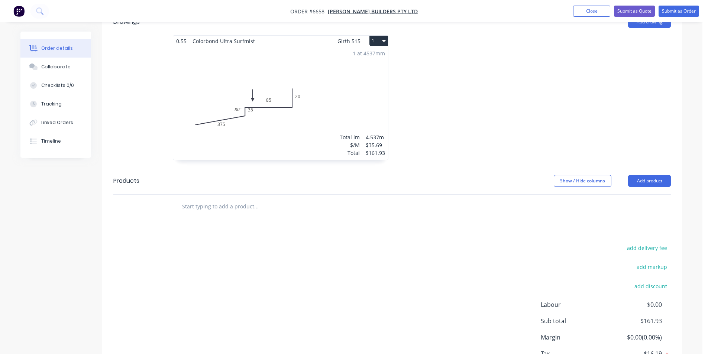
scroll to position [254, 0]
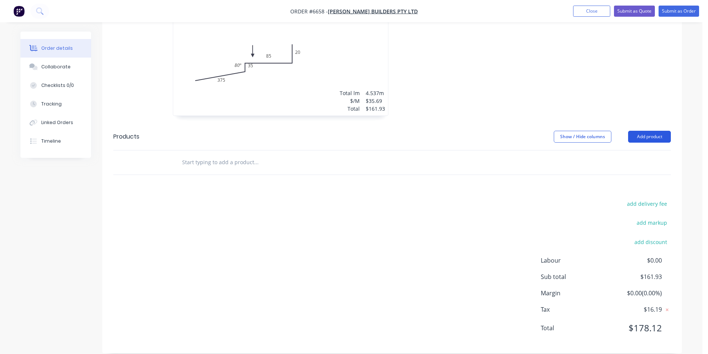
click at [661, 131] on button "Add product" at bounding box center [649, 137] width 43 height 12
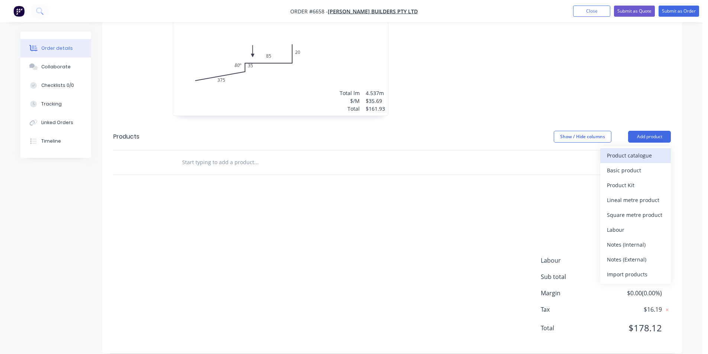
click at [647, 150] on div "Product catalogue" at bounding box center [635, 155] width 57 height 11
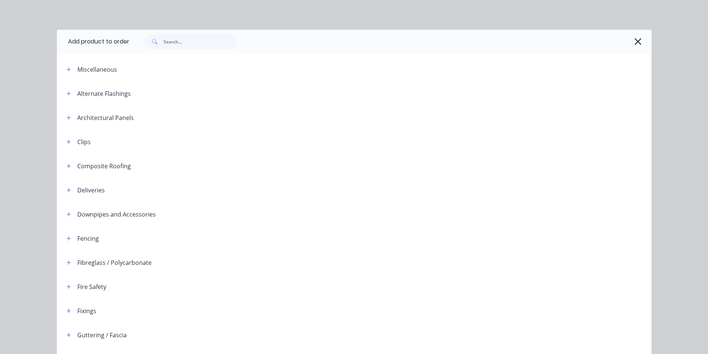
click at [162, 51] on div at bounding box center [390, 42] width 522 height 24
click at [173, 42] on input "text" at bounding box center [200, 41] width 74 height 15
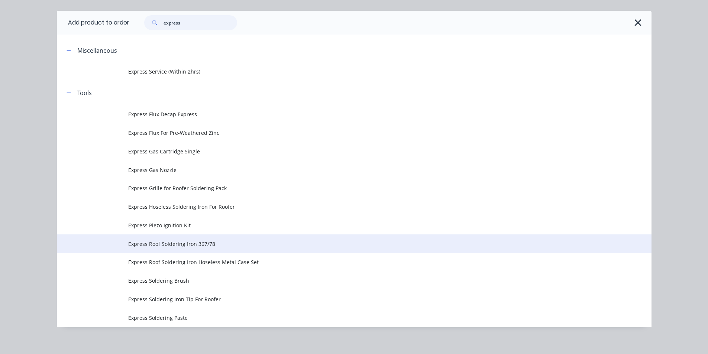
scroll to position [25, 0]
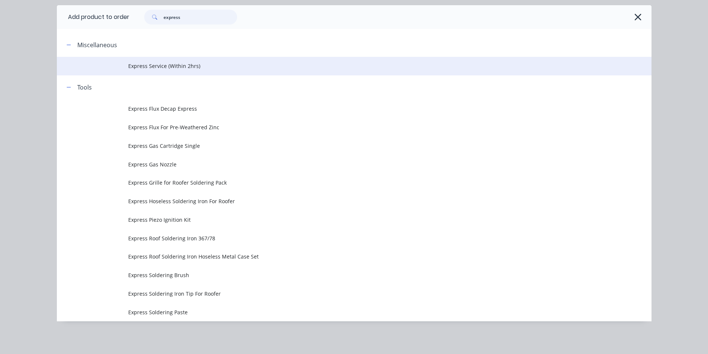
type input "express"
click at [166, 71] on td "Express Service (Within 2hrs)" at bounding box center [389, 66] width 523 height 19
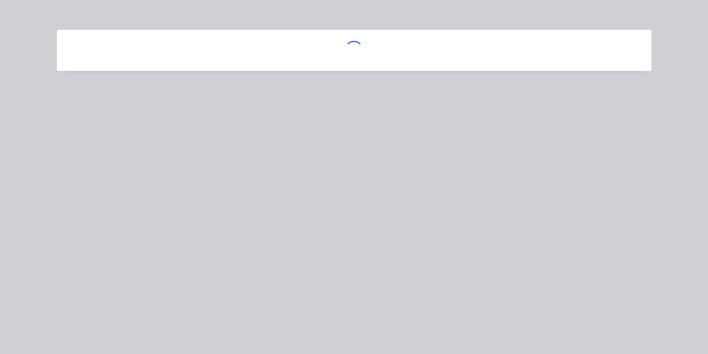
scroll to position [0, 0]
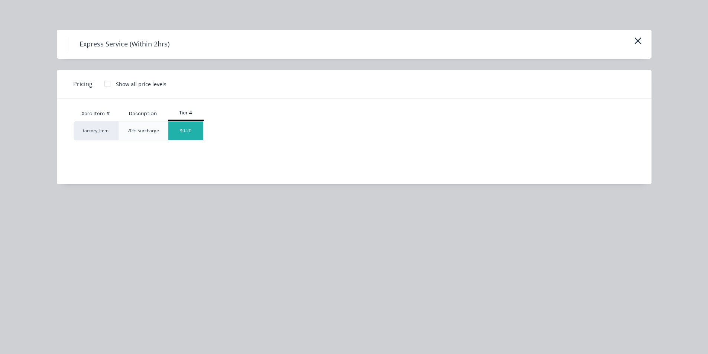
click at [188, 133] on div "$0.20" at bounding box center [185, 130] width 35 height 19
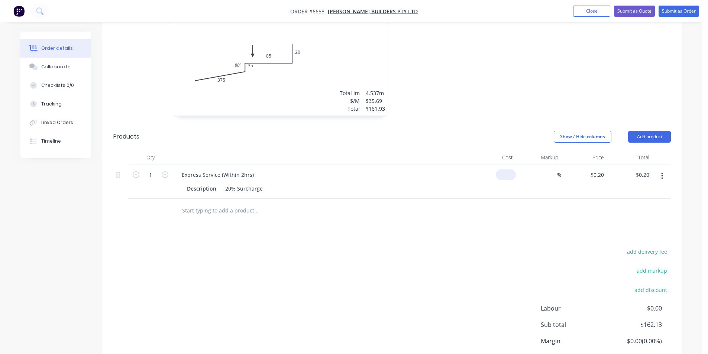
click at [508, 169] on input at bounding box center [507, 174] width 17 height 11
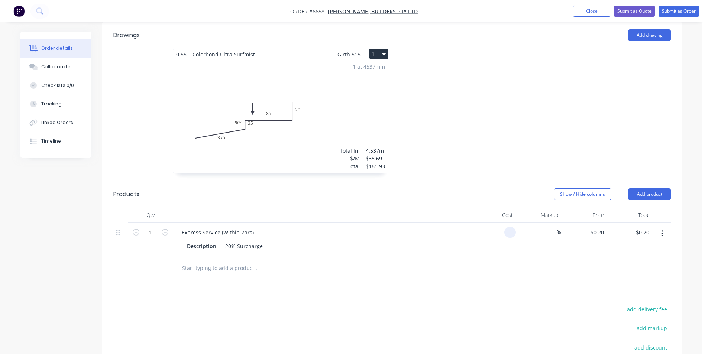
scroll to position [191, 0]
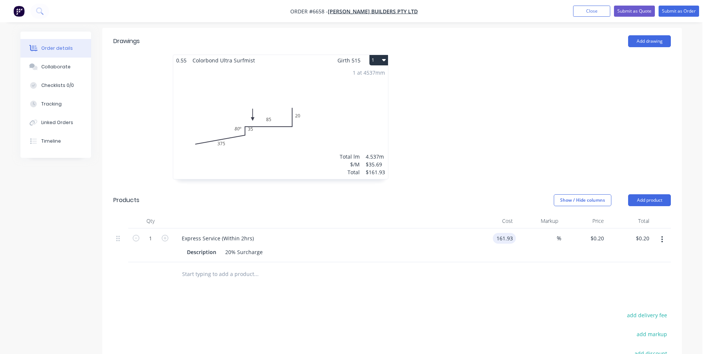
type input "$161.93"
click at [465, 285] on div "Drawings Add drawing 0.55 Colorbond Ultra Surfmist Girth 515 1 0 375 35 85 20 8…" at bounding box center [392, 246] width 580 height 437
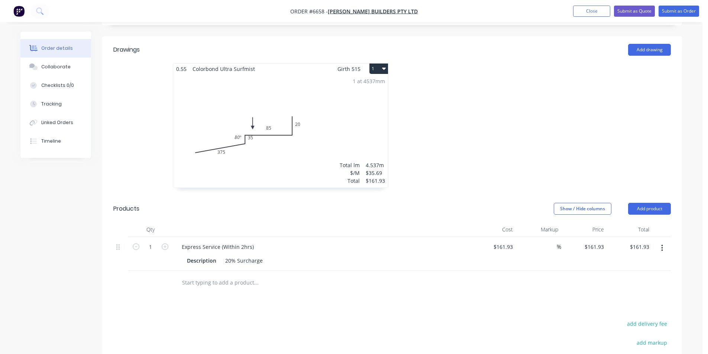
scroll to position [153, 0]
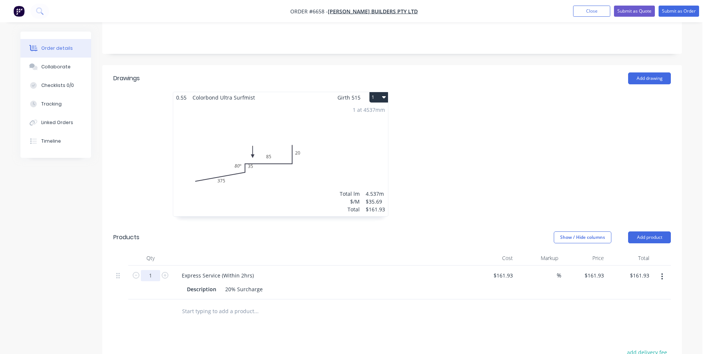
click at [145, 270] on input "1" at bounding box center [150, 275] width 19 height 11
type input "161.93"
click at [501, 270] on input "$161.93" at bounding box center [504, 275] width 23 height 11
type input "161.93"
type input "$26,221.32"
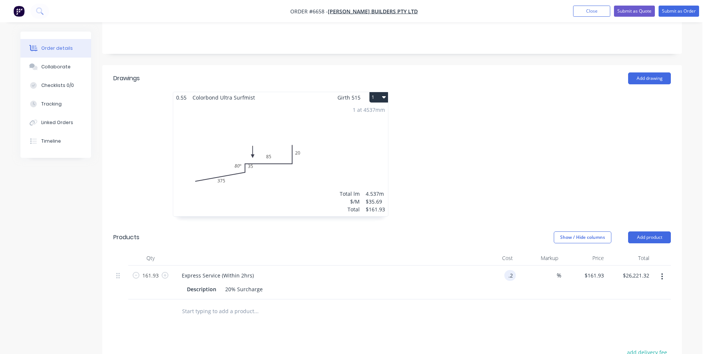
type input "$0.20"
type input "$32.39"
click at [531, 302] on div at bounding box center [391, 311] width 557 height 24
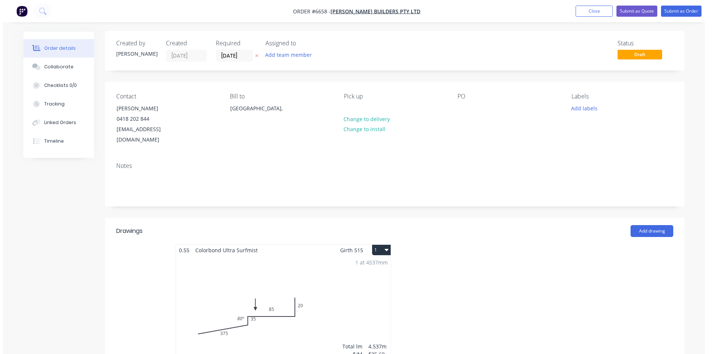
scroll to position [0, 0]
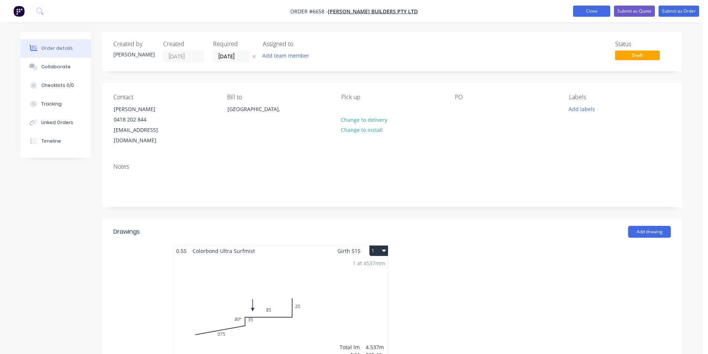
click at [587, 9] on button "Close" at bounding box center [591, 11] width 37 height 11
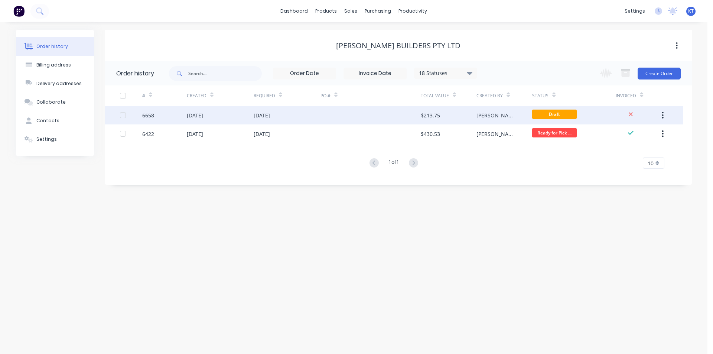
click at [270, 115] on div "[DATE]" at bounding box center [287, 115] width 67 height 19
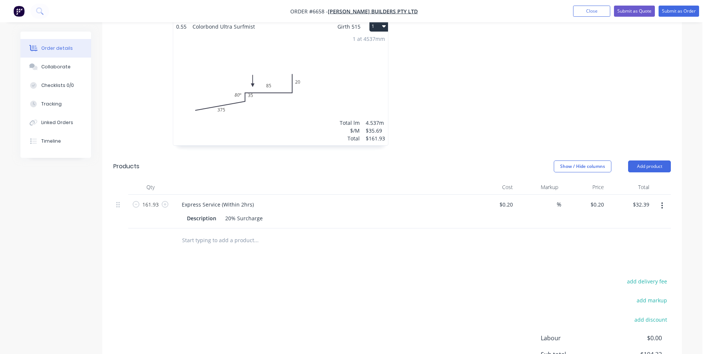
scroll to position [265, 0]
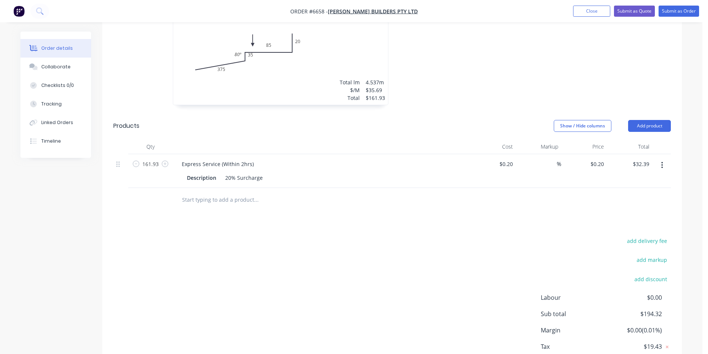
click at [664, 159] on button "button" at bounding box center [661, 165] width 17 height 13
click at [641, 224] on div "Delete" at bounding box center [635, 229] width 57 height 11
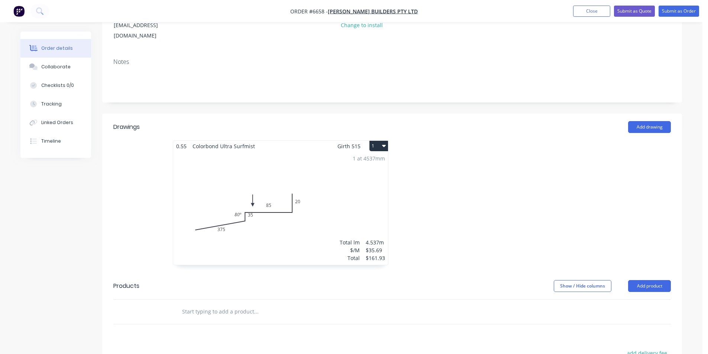
scroll to position [0, 0]
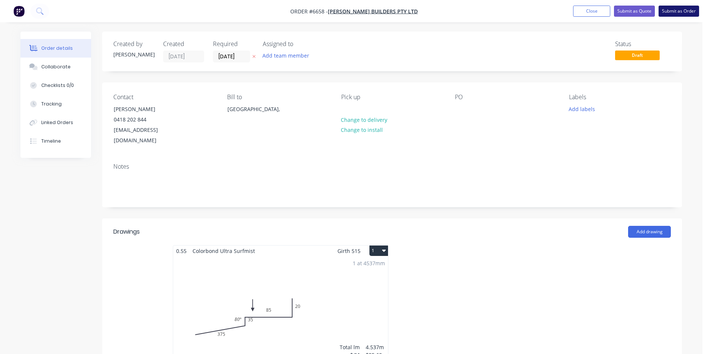
click at [676, 14] on button "Submit as Order" at bounding box center [678, 11] width 40 height 11
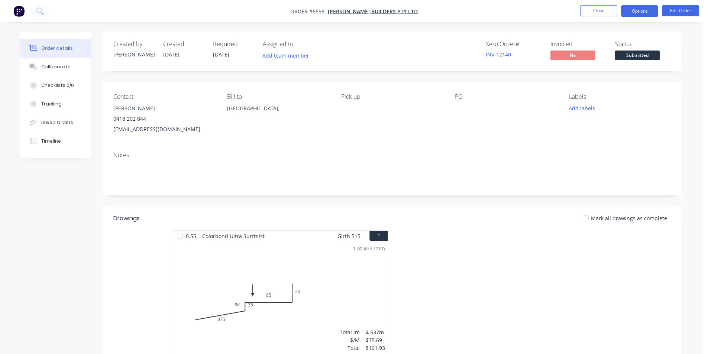
click at [636, 11] on button "Options" at bounding box center [639, 11] width 37 height 12
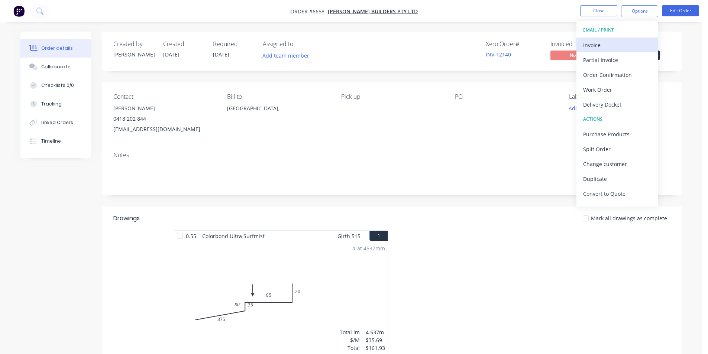
click at [623, 45] on div "Invoice" at bounding box center [617, 45] width 68 height 11
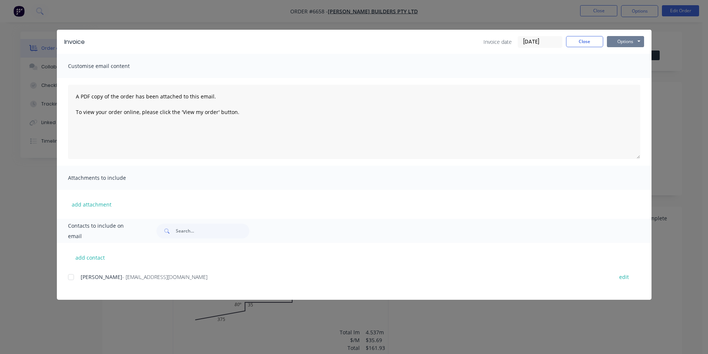
click at [626, 40] on button "Options" at bounding box center [625, 41] width 37 height 11
click at [622, 68] on button "Print" at bounding box center [631, 67] width 48 height 12
click at [590, 47] on button "Close" at bounding box center [584, 41] width 37 height 11
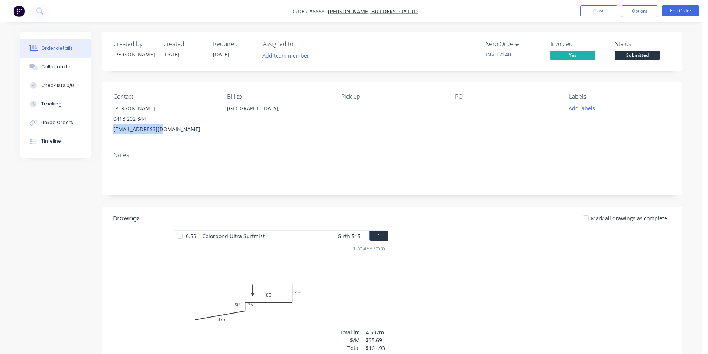
drag, startPoint x: 163, startPoint y: 130, endPoint x: 111, endPoint y: 131, distance: 51.6
click at [111, 131] on div "Contact Mick Gatwood 0418 202 844 mjgat64@gmail.com Bill to Australia, Pick up …" at bounding box center [392, 114] width 580 height 64
copy div "mjgat64@gmail.com"
click at [653, 57] on span "Submitted" at bounding box center [637, 55] width 45 height 9
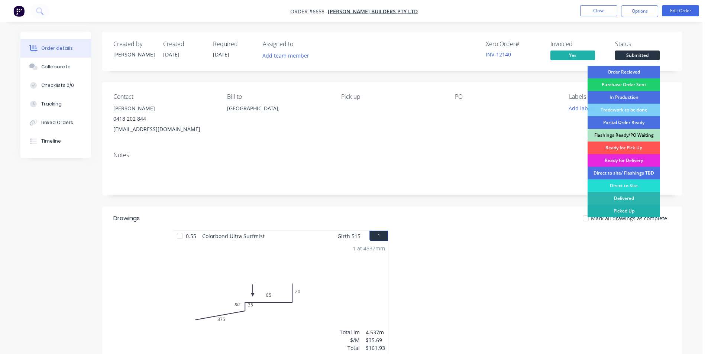
click at [644, 212] on div "Picked Up" at bounding box center [623, 211] width 72 height 13
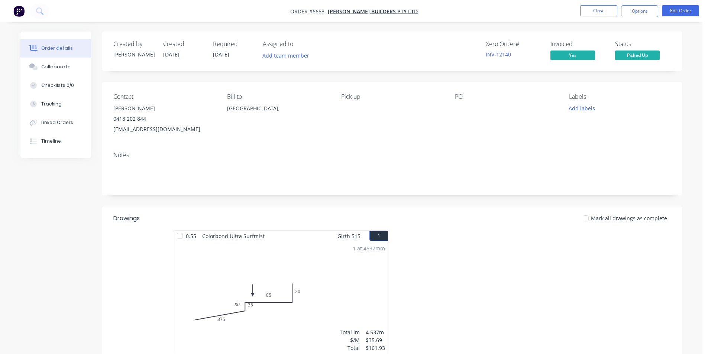
click at [590, 218] on div at bounding box center [585, 218] width 15 height 15
click at [637, 17] on nav "Order #6658 - MJ Gatwood Builders Pty Ltd Close Options Edit Order" at bounding box center [354, 11] width 708 height 22
click at [638, 15] on button "Options" at bounding box center [639, 11] width 37 height 12
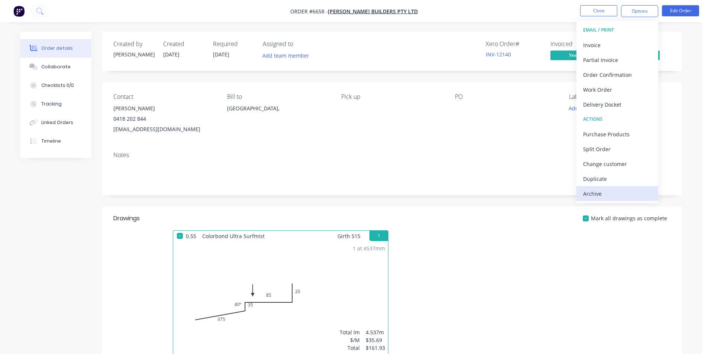
click at [615, 194] on div "Archive" at bounding box center [617, 193] width 68 height 11
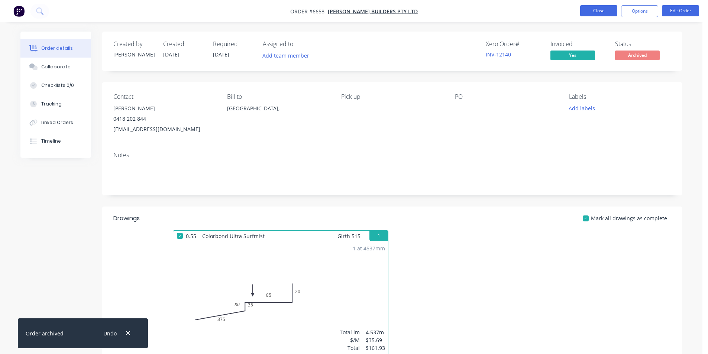
click at [600, 13] on button "Close" at bounding box center [598, 10] width 37 height 11
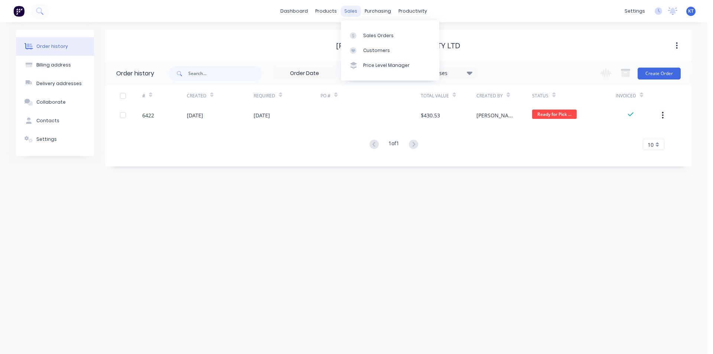
click at [351, 14] on div "sales" at bounding box center [351, 11] width 20 height 11
click at [366, 36] on div "Sales Orders" at bounding box center [378, 35] width 30 height 7
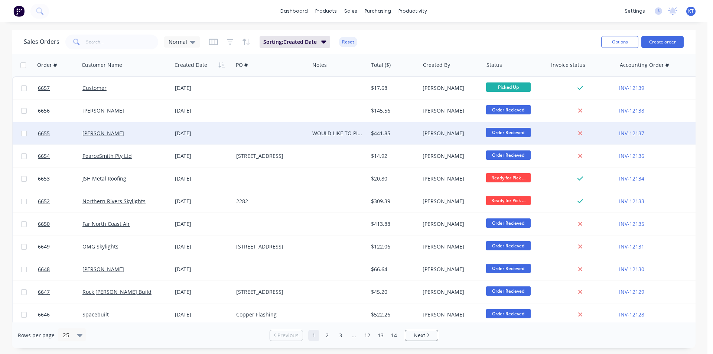
click at [116, 139] on div "Angus Kay" at bounding box center [125, 133] width 92 height 22
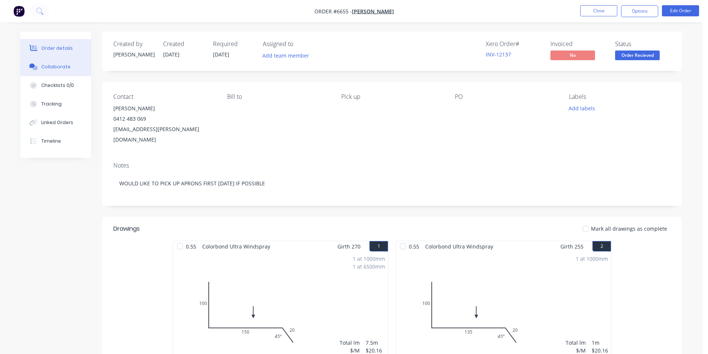
click at [52, 68] on div "Collaborate" at bounding box center [55, 67] width 29 height 7
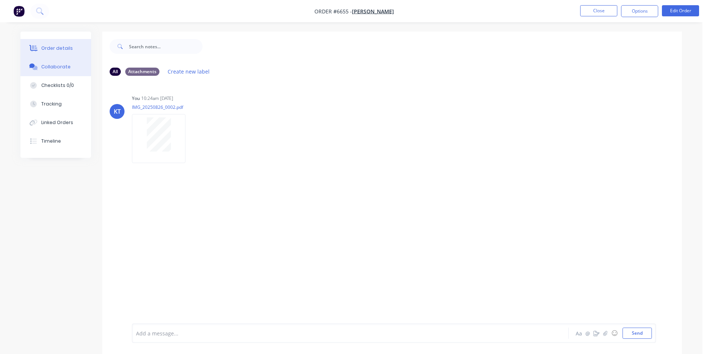
click at [70, 50] on button "Order details" at bounding box center [55, 48] width 71 height 19
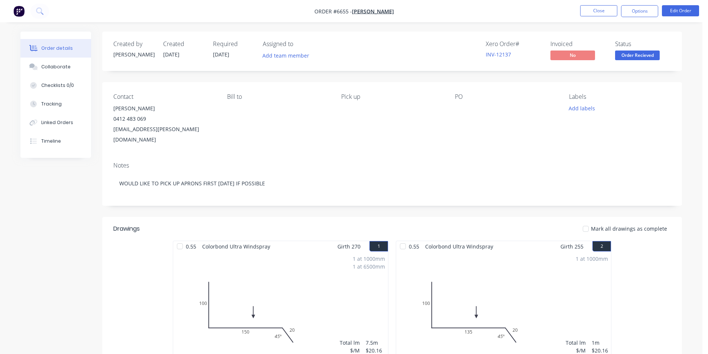
click at [619, 12] on ul "Close Options Edit Order" at bounding box center [639, 11] width 137 height 12
click at [636, 13] on button "Options" at bounding box center [639, 11] width 37 height 12
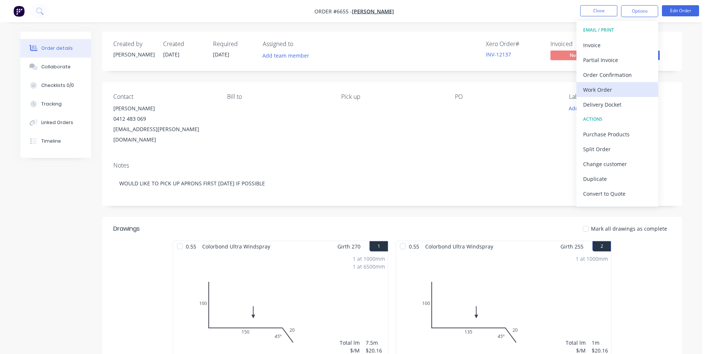
click at [620, 85] on div "Work Order" at bounding box center [617, 89] width 68 height 11
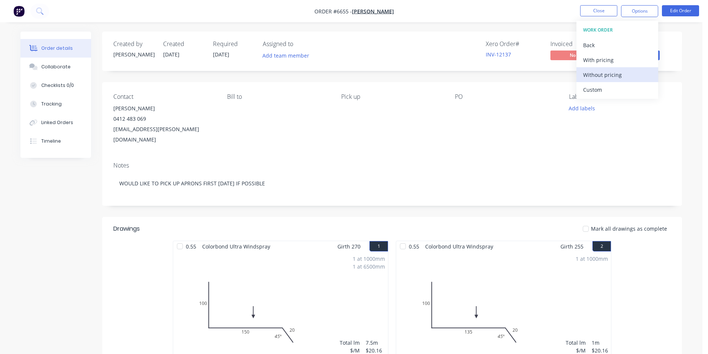
click at [616, 75] on div "Without pricing" at bounding box center [617, 74] width 68 height 11
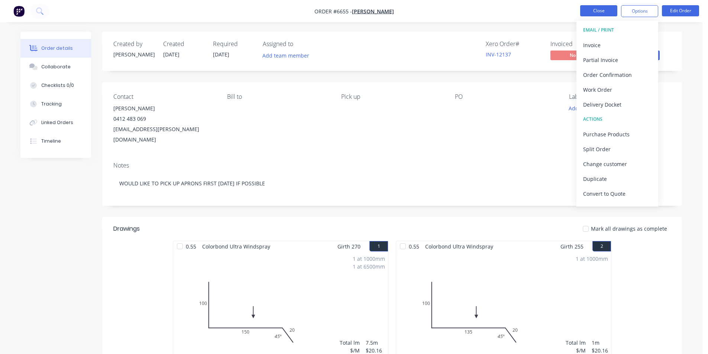
click at [596, 8] on button "Close" at bounding box center [598, 10] width 37 height 11
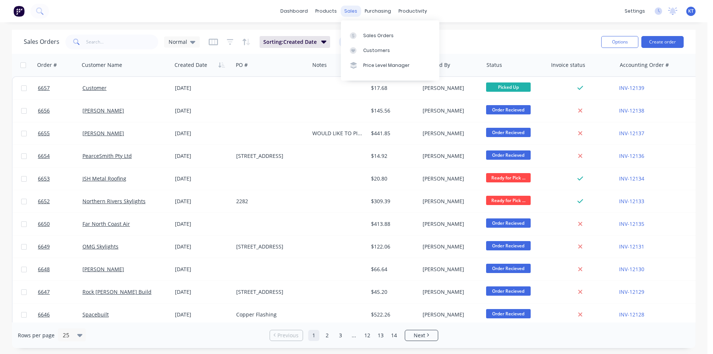
click at [349, 14] on div "sales" at bounding box center [351, 11] width 20 height 11
click at [376, 30] on link "Sales Orders" at bounding box center [390, 35] width 98 height 15
click at [430, 66] on div "Delivery Scheduling" at bounding box center [438, 65] width 46 height 7
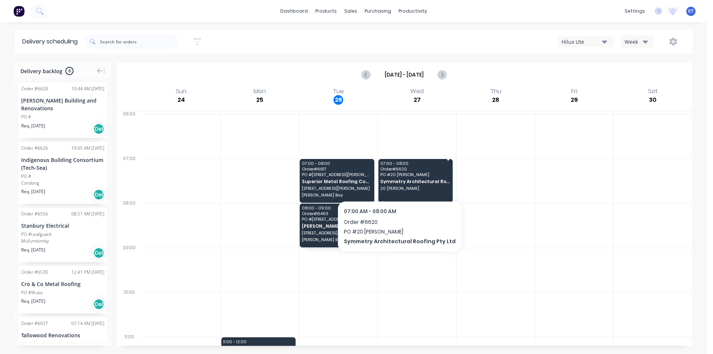
click at [396, 181] on span "Symmetry Architectural Roofing Pty Ltd" at bounding box center [414, 181] width 69 height 5
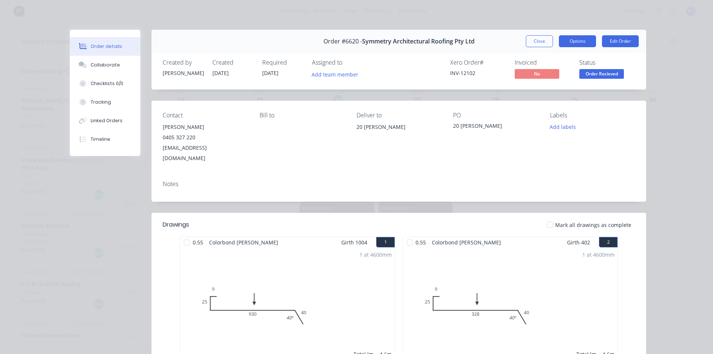
click at [572, 39] on button "Options" at bounding box center [577, 41] width 37 height 12
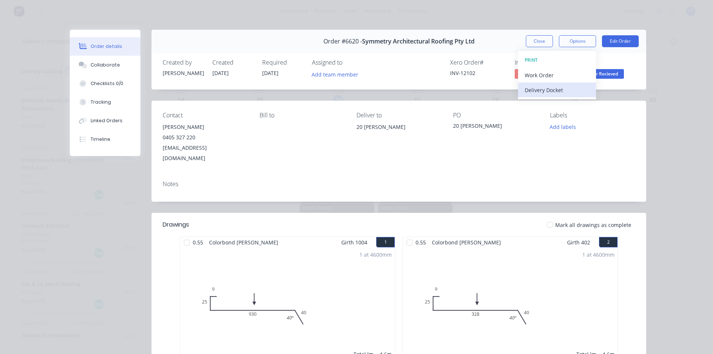
click at [555, 93] on div "Delivery Docket" at bounding box center [557, 90] width 65 height 11
click at [554, 95] on div "Standard" at bounding box center [557, 90] width 65 height 11
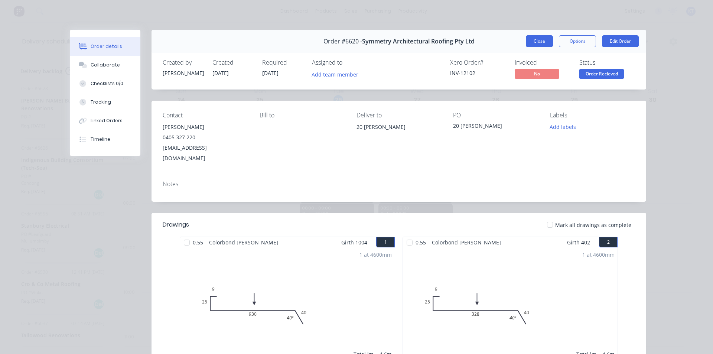
click at [543, 42] on button "Close" at bounding box center [539, 41] width 27 height 12
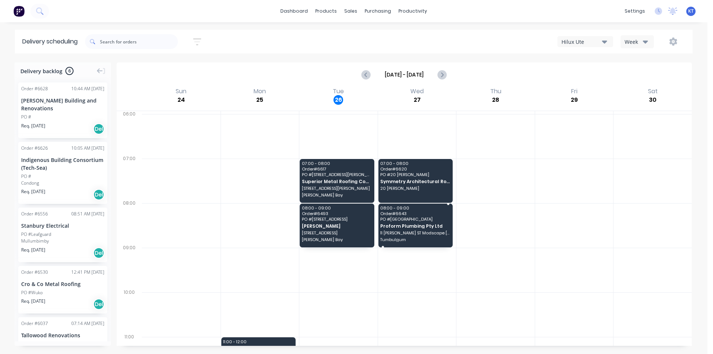
click at [391, 227] on span "Proform Plumbing Pty Ltd" at bounding box center [414, 226] width 69 height 5
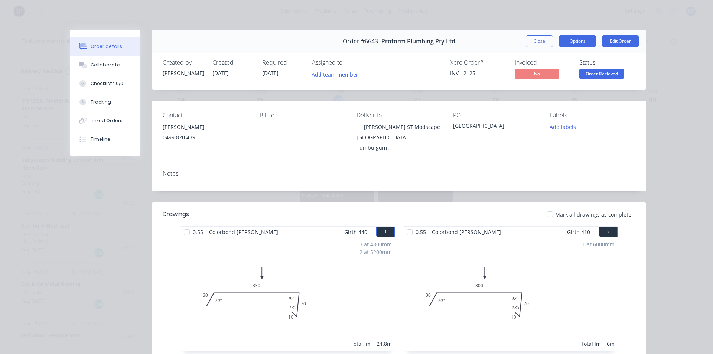
click at [583, 40] on button "Options" at bounding box center [577, 41] width 37 height 12
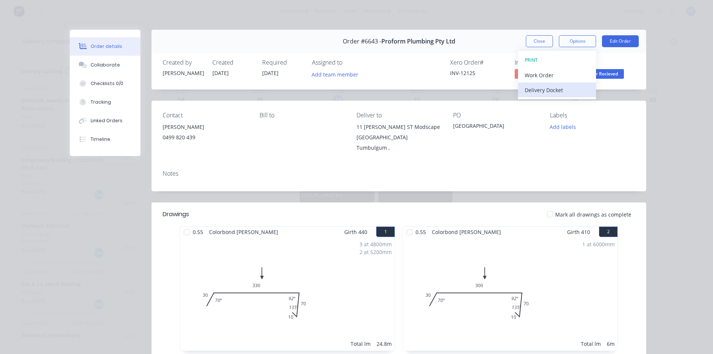
click at [549, 88] on div "Delivery Docket" at bounding box center [557, 90] width 65 height 11
drag, startPoint x: 546, startPoint y: 92, endPoint x: 581, endPoint y: 94, distance: 35.0
click at [546, 92] on div "Standard" at bounding box center [557, 90] width 65 height 11
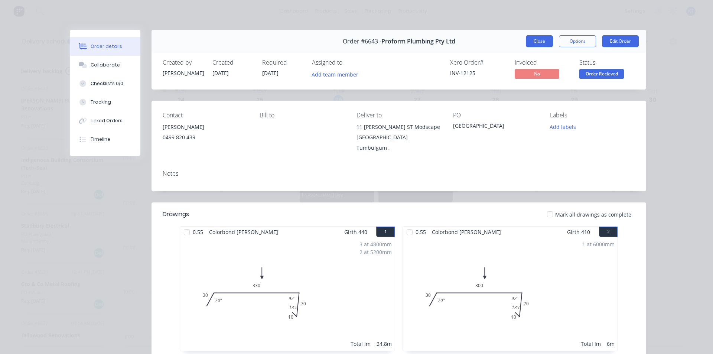
click at [544, 38] on button "Close" at bounding box center [539, 41] width 27 height 12
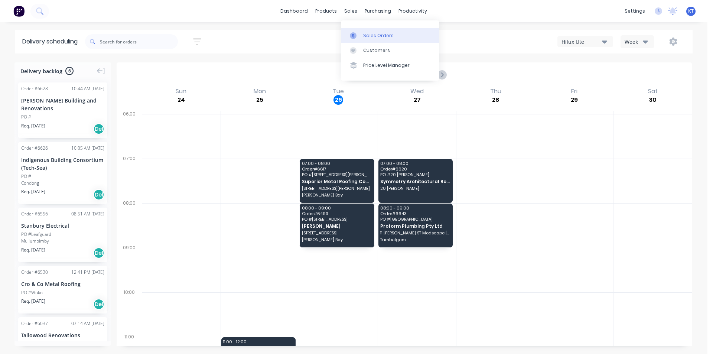
click at [364, 33] on div "Sales Orders" at bounding box center [378, 35] width 30 height 7
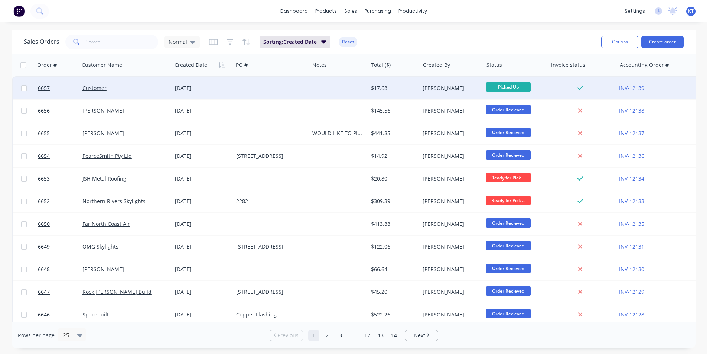
click at [258, 97] on div at bounding box center [271, 88] width 76 height 22
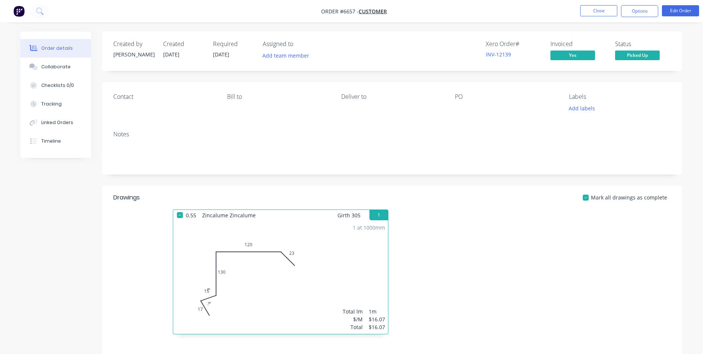
drag, startPoint x: 652, startPoint y: 14, endPoint x: 652, endPoint y: 19, distance: 4.8
click at [652, 14] on button "Options" at bounding box center [639, 11] width 37 height 12
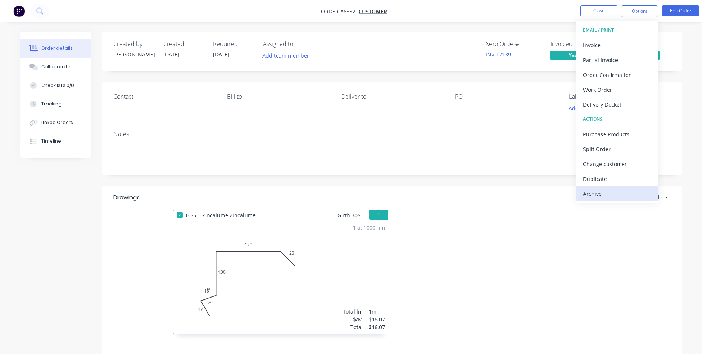
click at [612, 190] on div "Archive" at bounding box center [617, 193] width 68 height 11
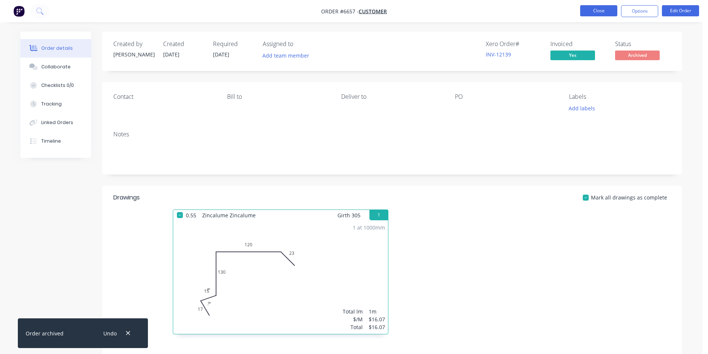
click at [598, 7] on button "Close" at bounding box center [598, 10] width 37 height 11
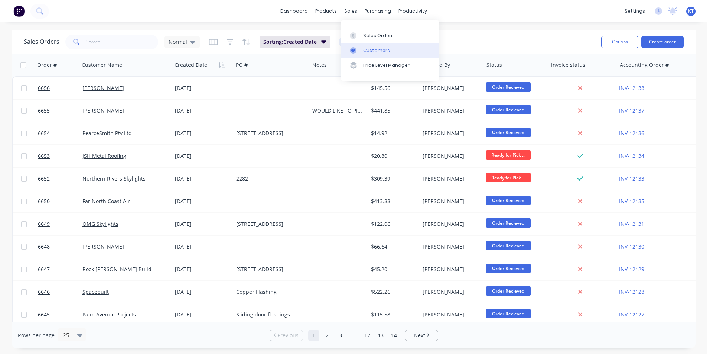
click at [368, 45] on link "Customers" at bounding box center [390, 50] width 98 height 15
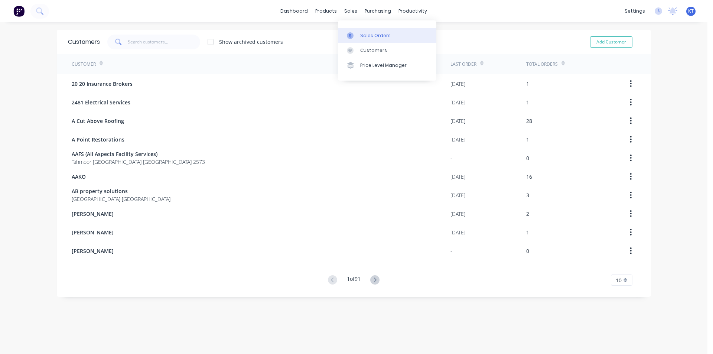
click at [369, 35] on div "Sales Orders" at bounding box center [375, 35] width 30 height 7
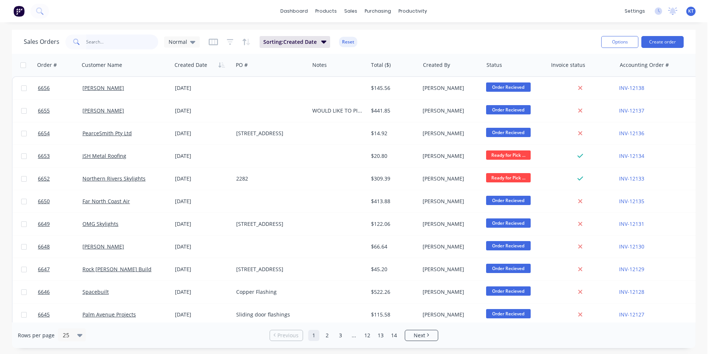
click at [123, 44] on input "text" at bounding box center [122, 42] width 72 height 15
type input "symmetry"
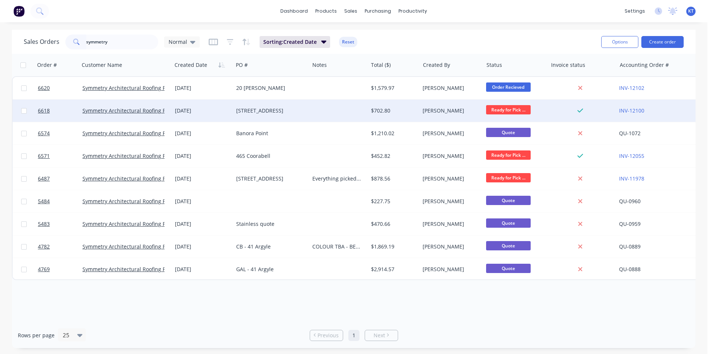
click at [148, 115] on div "Symmetry Architectural Roofing Pty Ltd" at bounding box center [125, 111] width 92 height 22
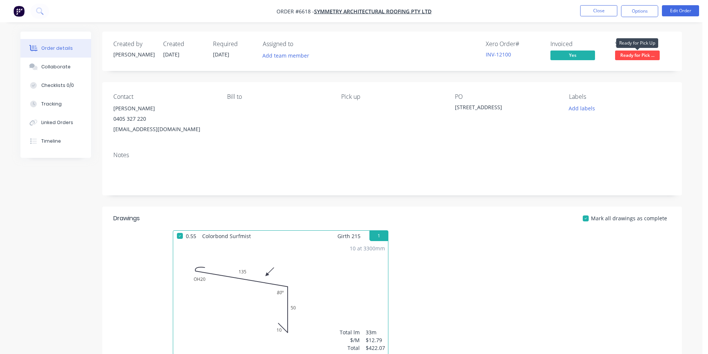
click at [647, 57] on span "Ready for Pick ..." at bounding box center [637, 55] width 45 height 9
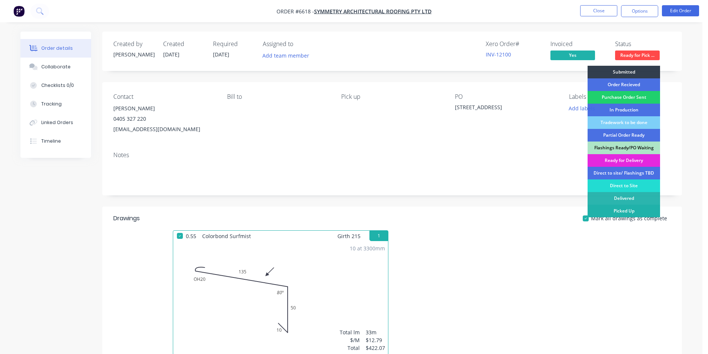
click at [637, 212] on div "Picked Up" at bounding box center [623, 211] width 72 height 13
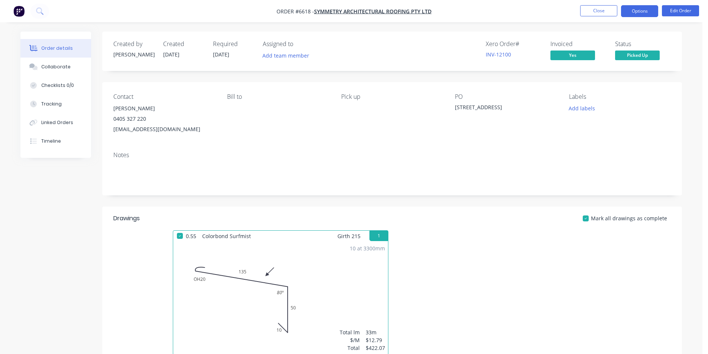
click at [641, 15] on button "Options" at bounding box center [639, 11] width 37 height 12
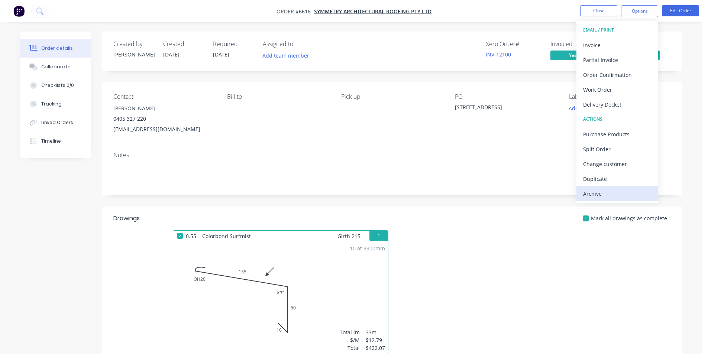
click at [626, 195] on div "Archive" at bounding box center [617, 193] width 68 height 11
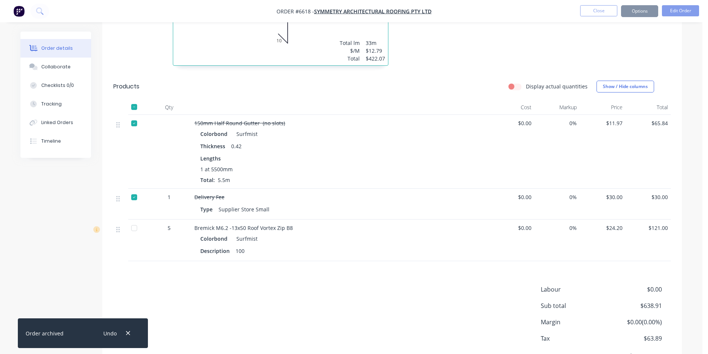
scroll to position [329, 0]
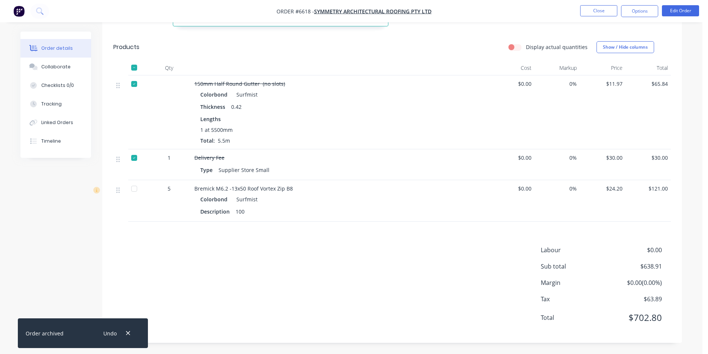
drag, startPoint x: 126, startPoint y: 188, endPoint x: 130, endPoint y: 190, distance: 4.0
click at [128, 190] on div "5 Bremick M6.2 -13x50 Roof Vortex Zip B8 Colorbond Surfmist Description 100 $0.…" at bounding box center [391, 201] width 557 height 42
click at [134, 191] on div at bounding box center [134, 188] width 15 height 15
click at [608, 16] on button "Close" at bounding box center [598, 10] width 37 height 11
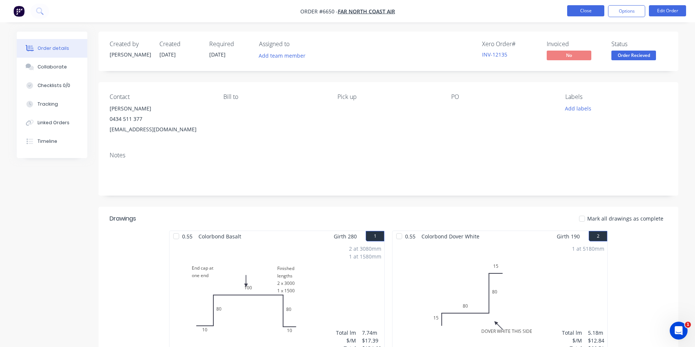
click at [600, 11] on button "Close" at bounding box center [585, 10] width 37 height 11
